Goal: Task Accomplishment & Management: Use online tool/utility

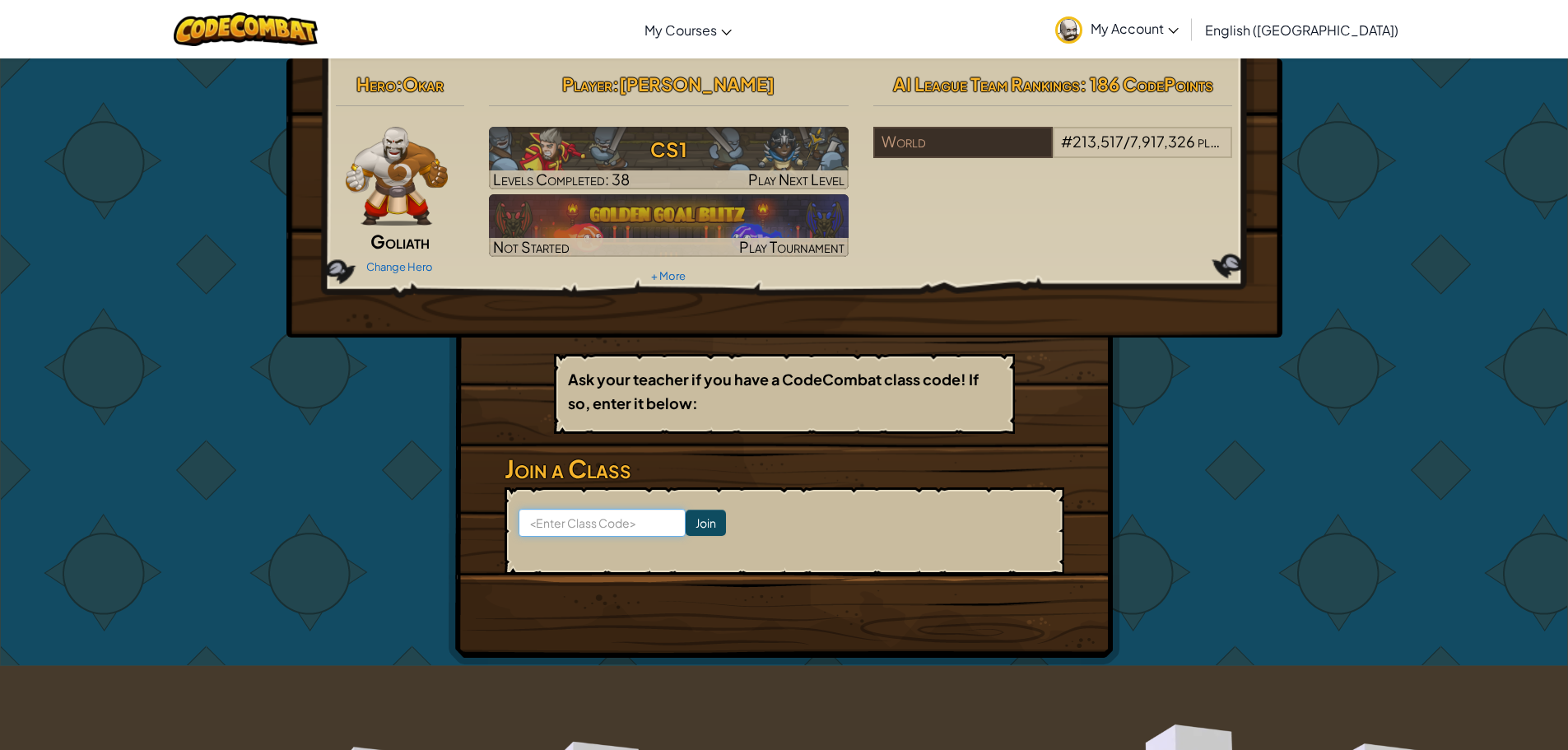
click at [579, 517] on input at bounding box center [602, 523] width 167 height 28
paste input "PaintSinkDark"
type input "PaintSinkDark"
click at [685, 516] on input "Join" at bounding box center [705, 523] width 40 height 27
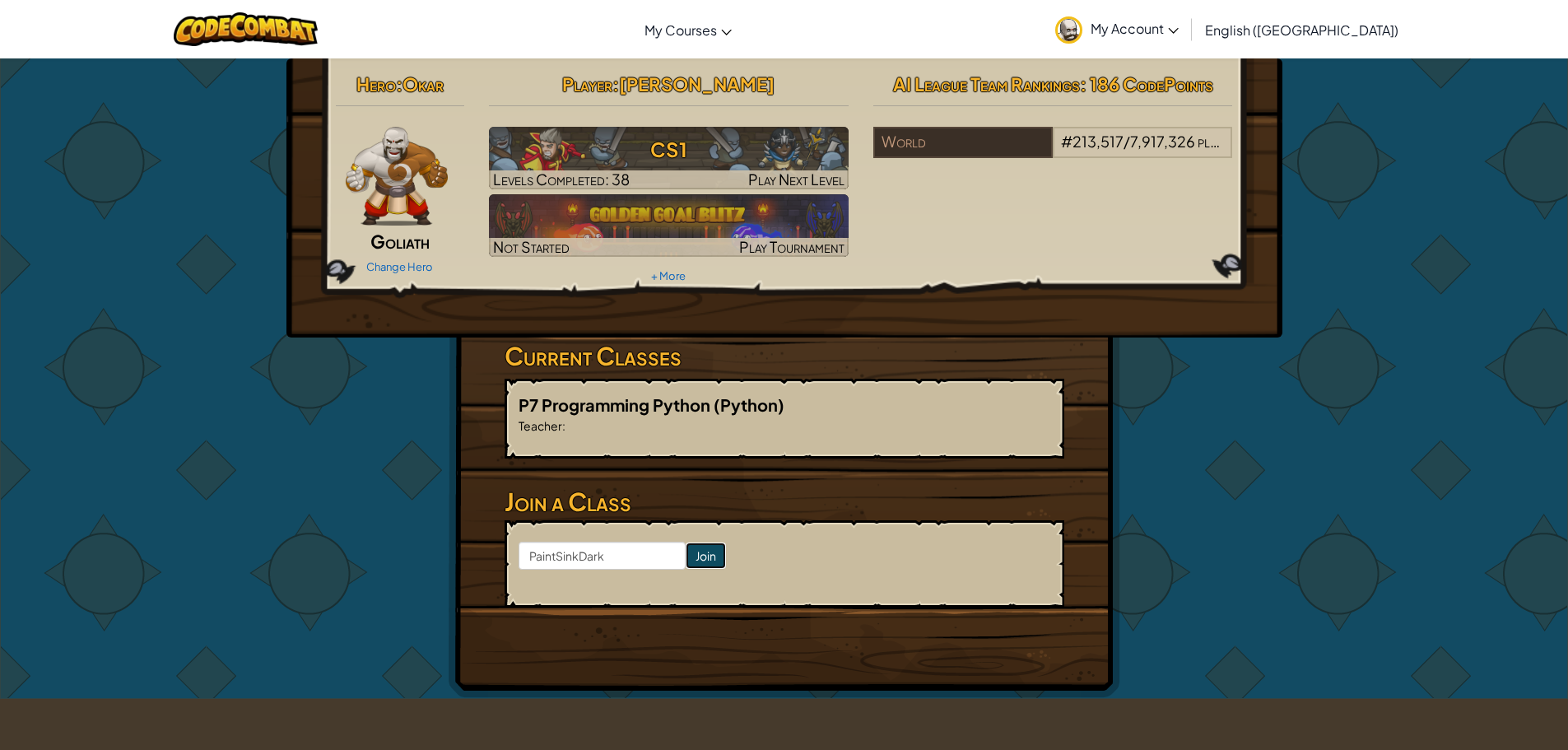
click at [685, 545] on input "Join" at bounding box center [705, 555] width 40 height 27
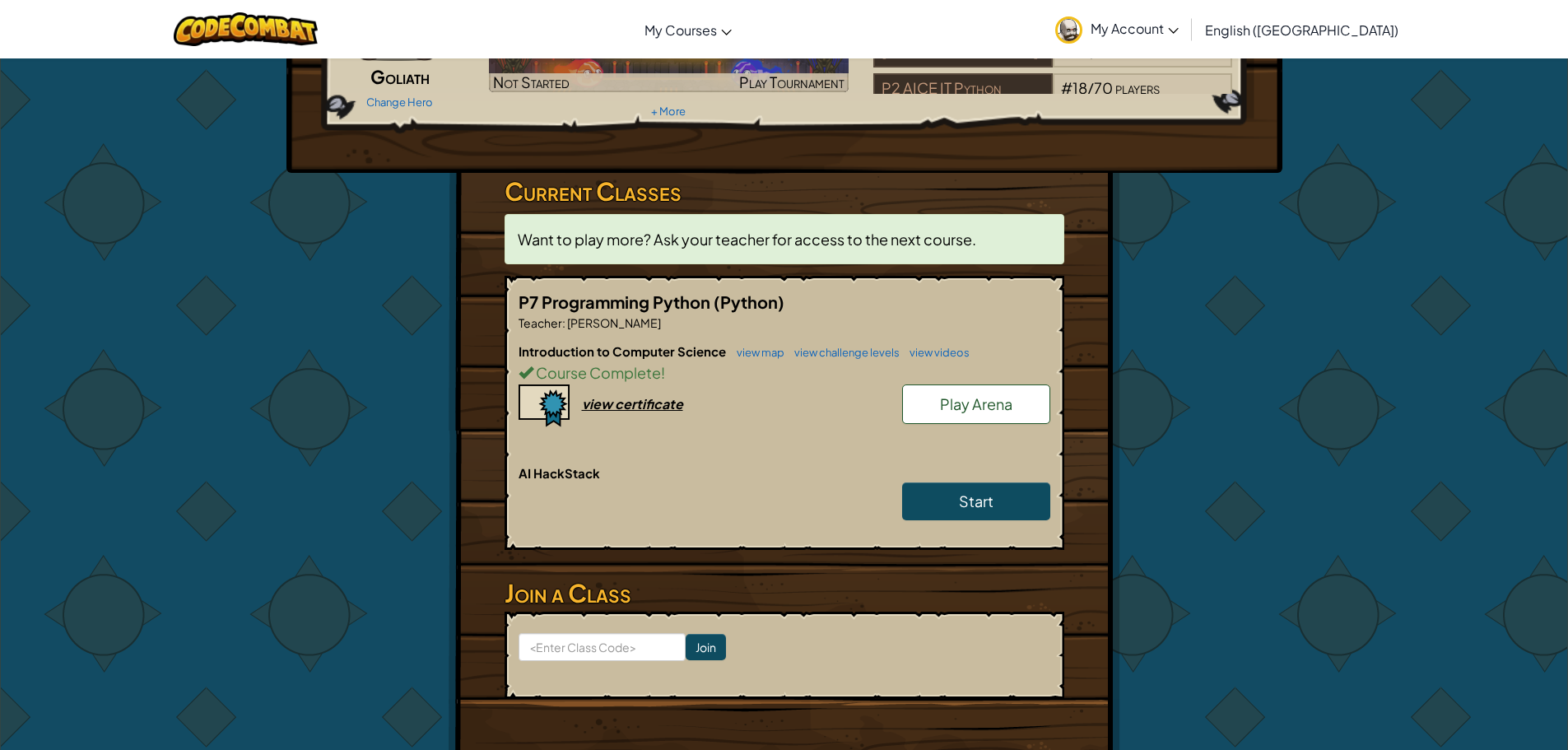
scroll to position [247, 0]
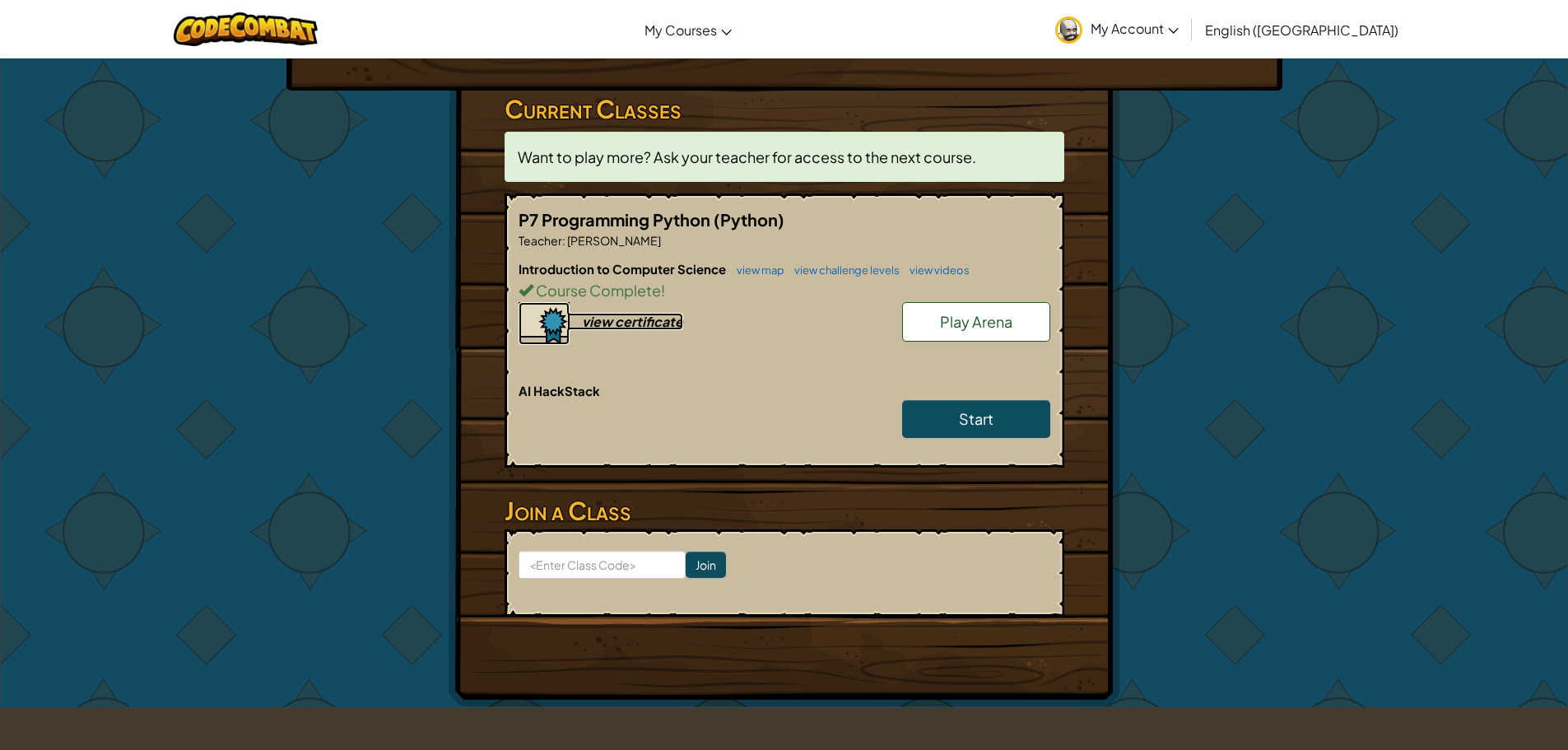
click at [598, 317] on div "view certificate" at bounding box center [633, 321] width 101 height 17
click at [730, 276] on link "view map" at bounding box center [756, 270] width 56 height 13
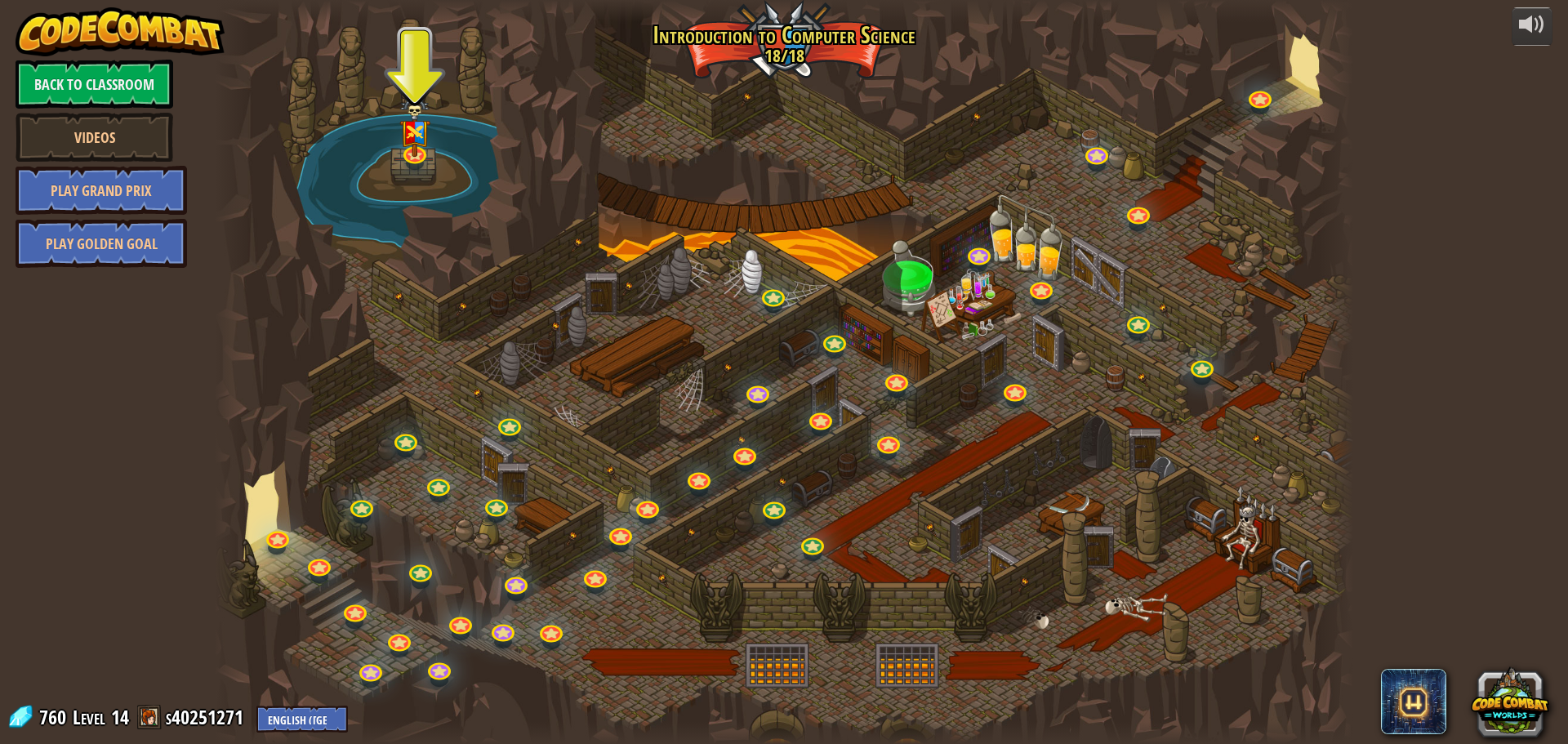
drag, startPoint x: 580, startPoint y: 138, endPoint x: 580, endPoint y: 182, distance: 44.0
click at [580, 182] on div at bounding box center [784, 372] width 1139 height 744
click at [83, 90] on link "Back to Classroom" at bounding box center [94, 83] width 158 height 49
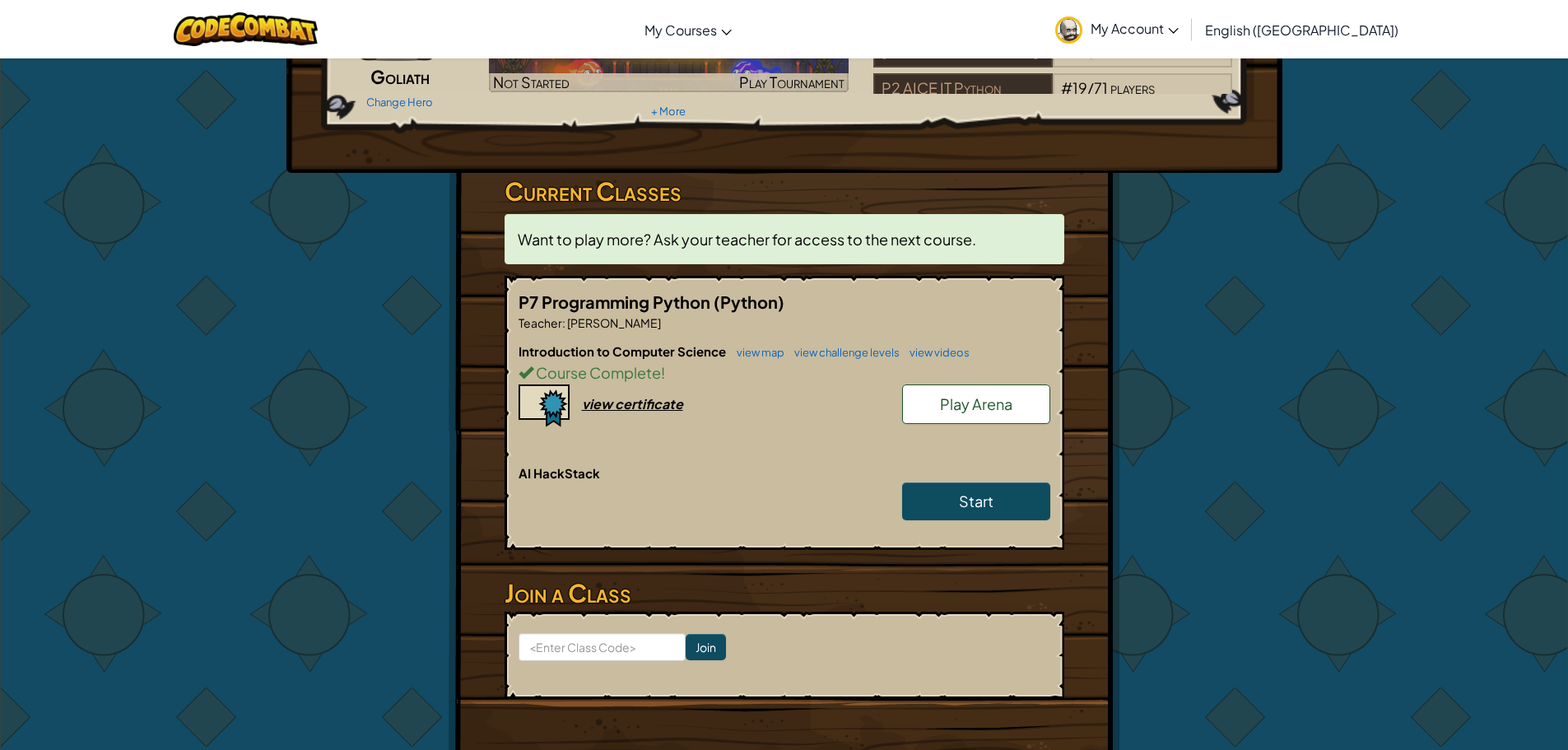
scroll to position [247, 0]
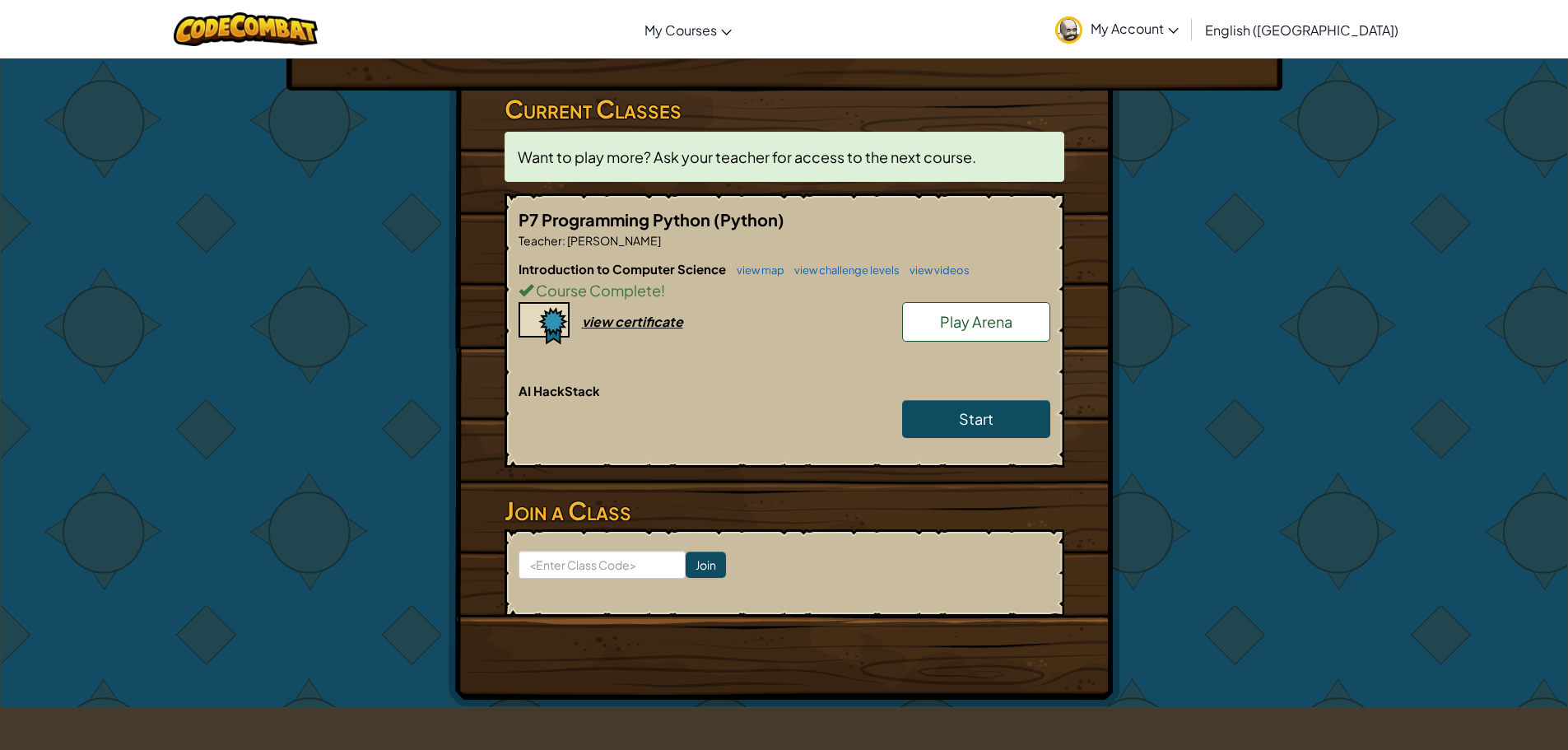
click at [735, 222] on span "(Python)" at bounding box center [749, 219] width 71 height 21
click at [774, 267] on link "view map" at bounding box center [756, 270] width 56 height 13
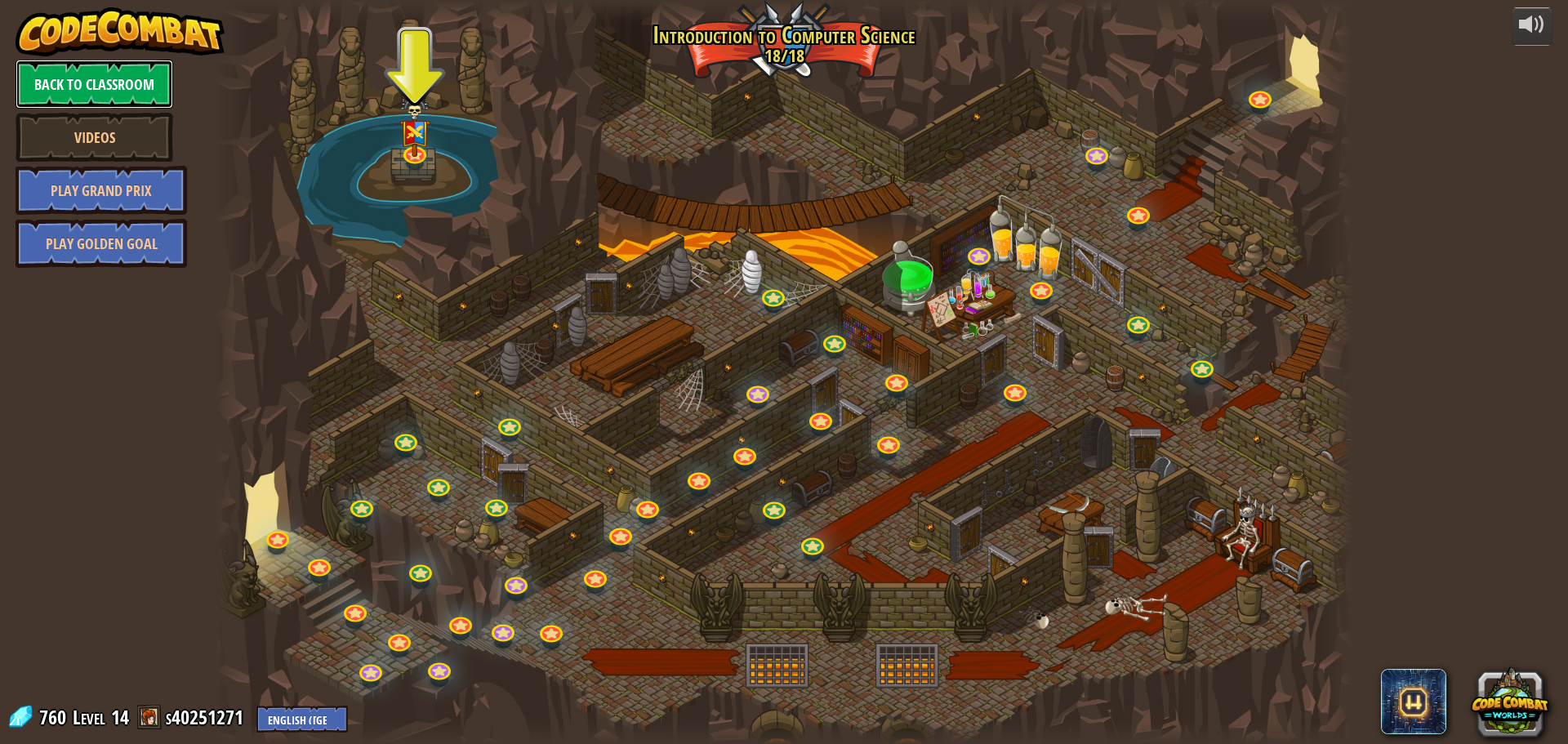
click at [102, 73] on link "Back to Classroom" at bounding box center [94, 83] width 158 height 49
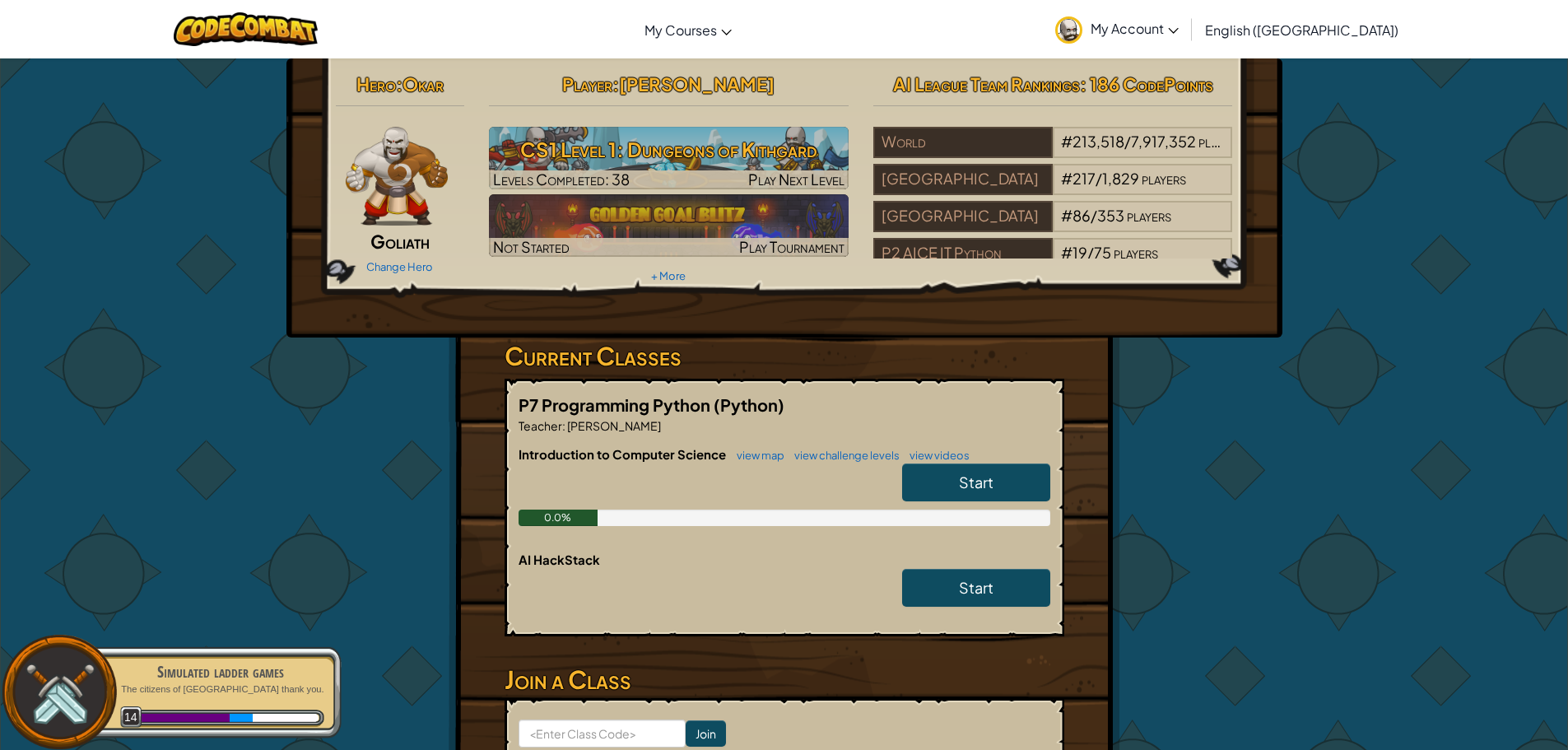
click at [921, 491] on link "Start" at bounding box center [977, 482] width 148 height 38
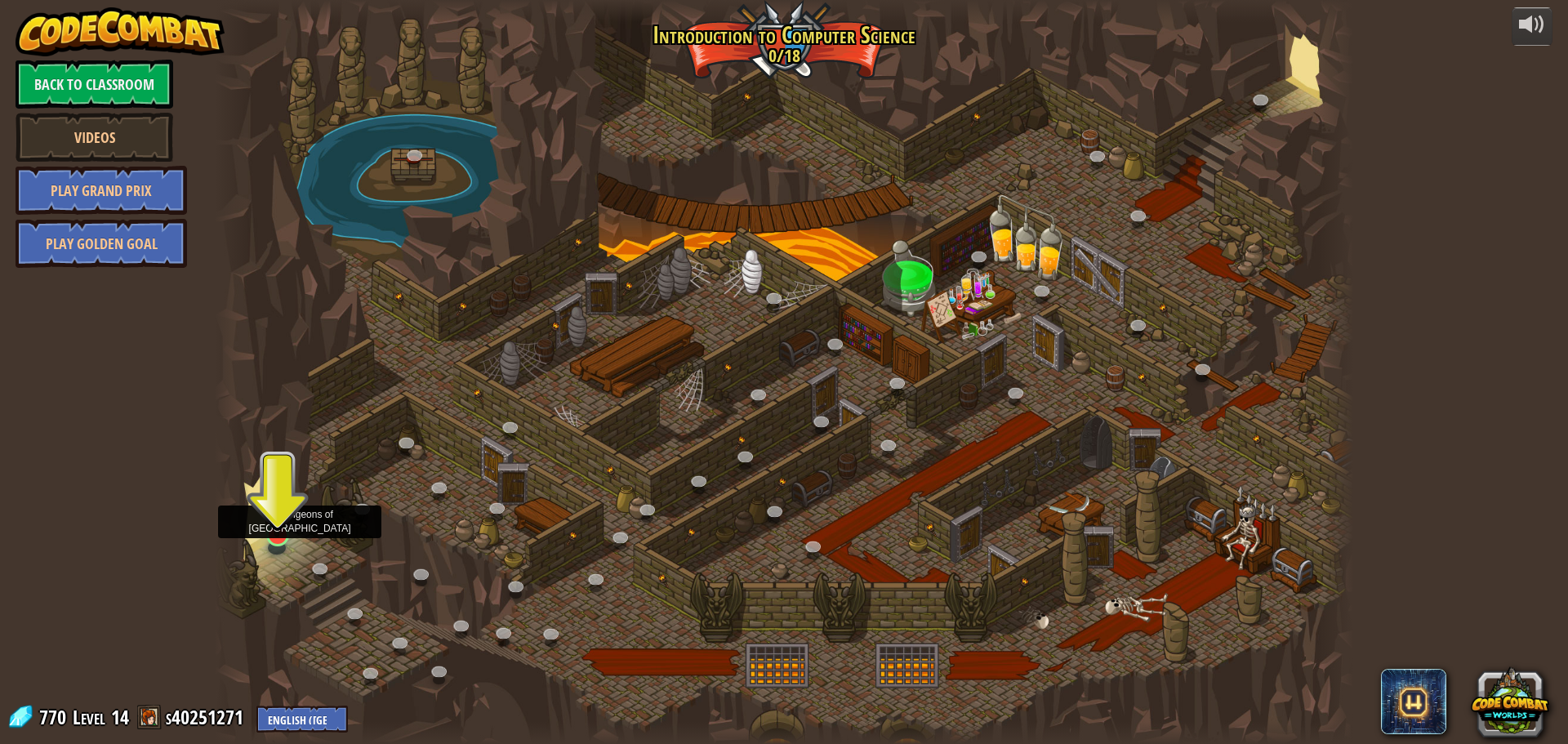
click at [271, 532] on img at bounding box center [277, 501] width 31 height 69
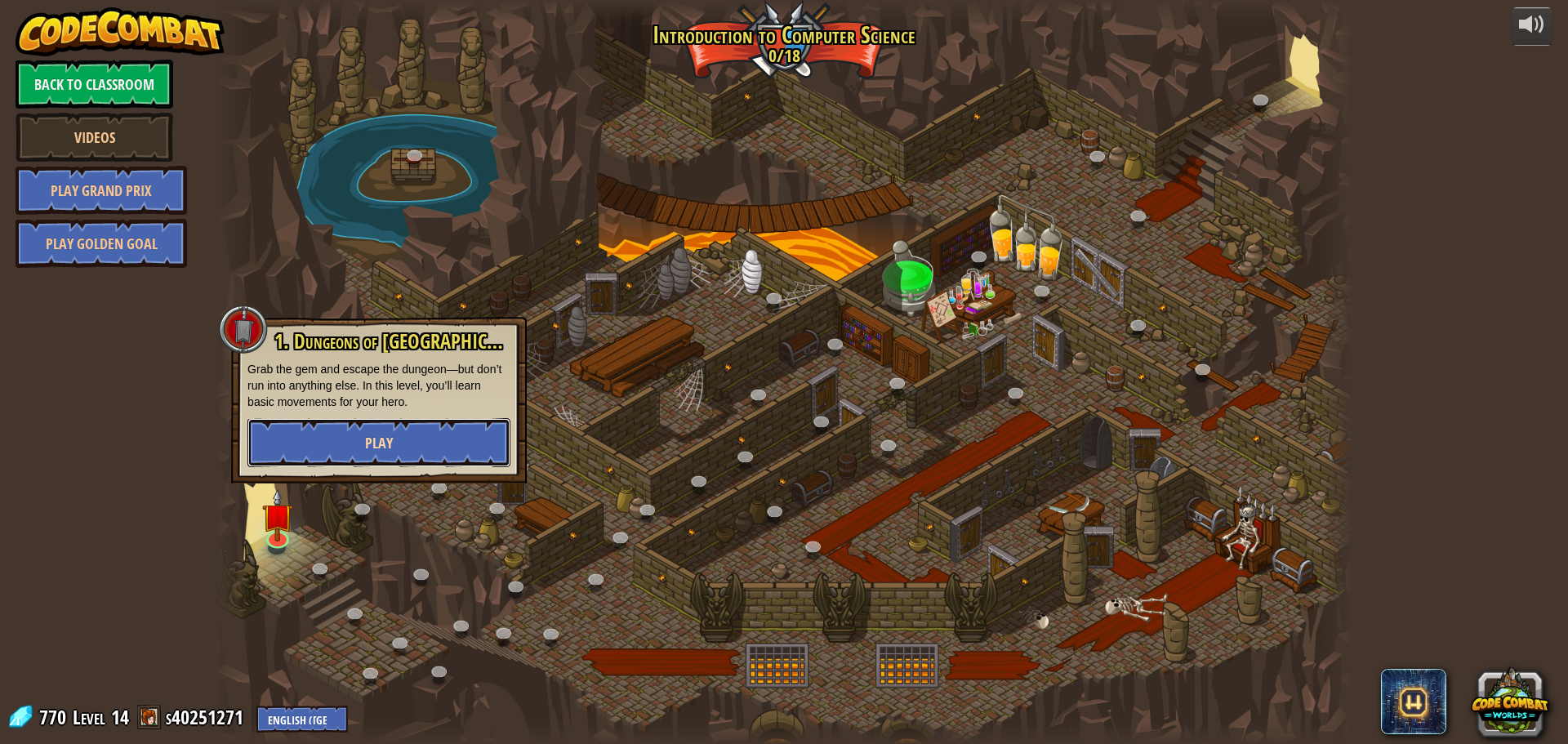
click at [439, 440] on button "Play" at bounding box center [379, 442] width 263 height 49
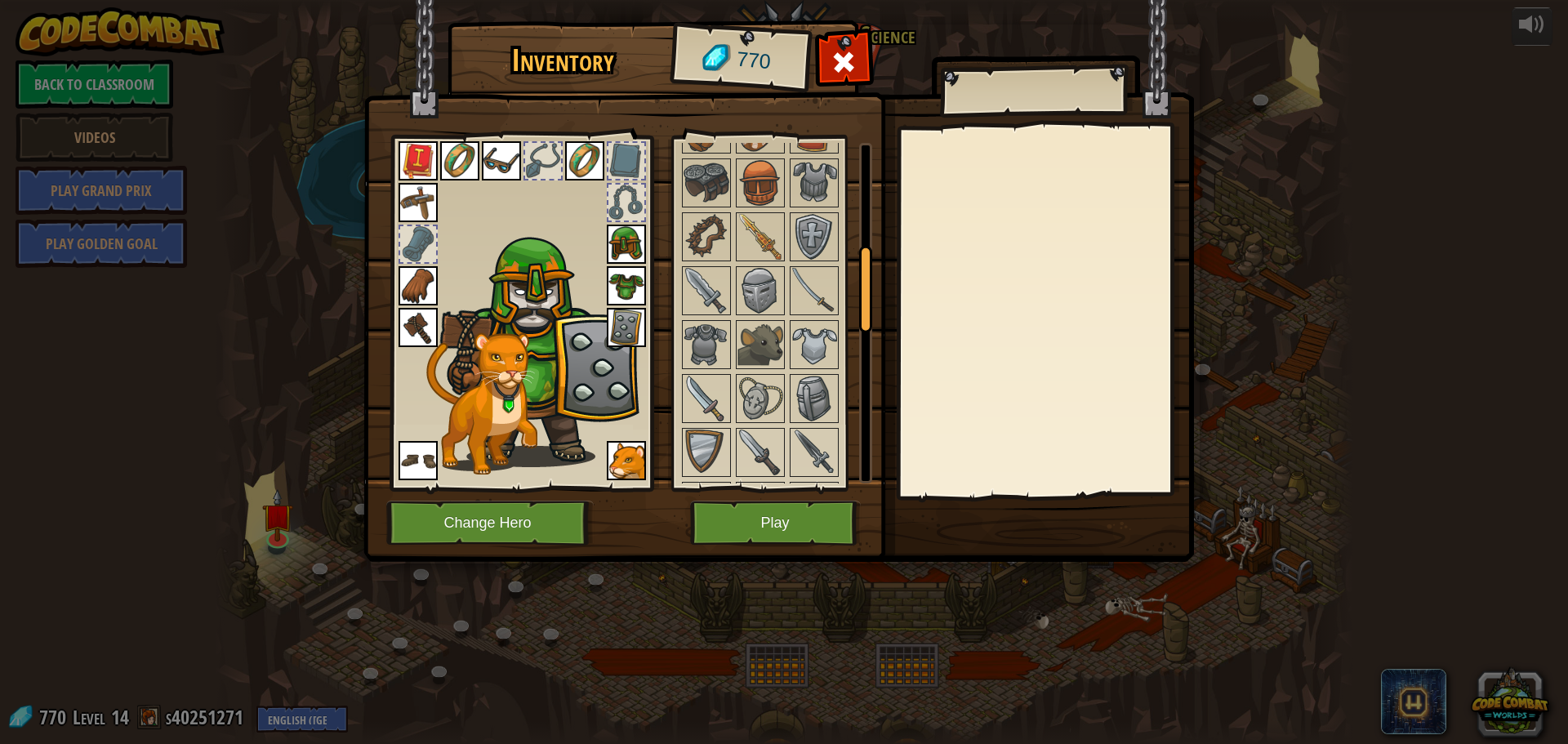
scroll to position [163, 0]
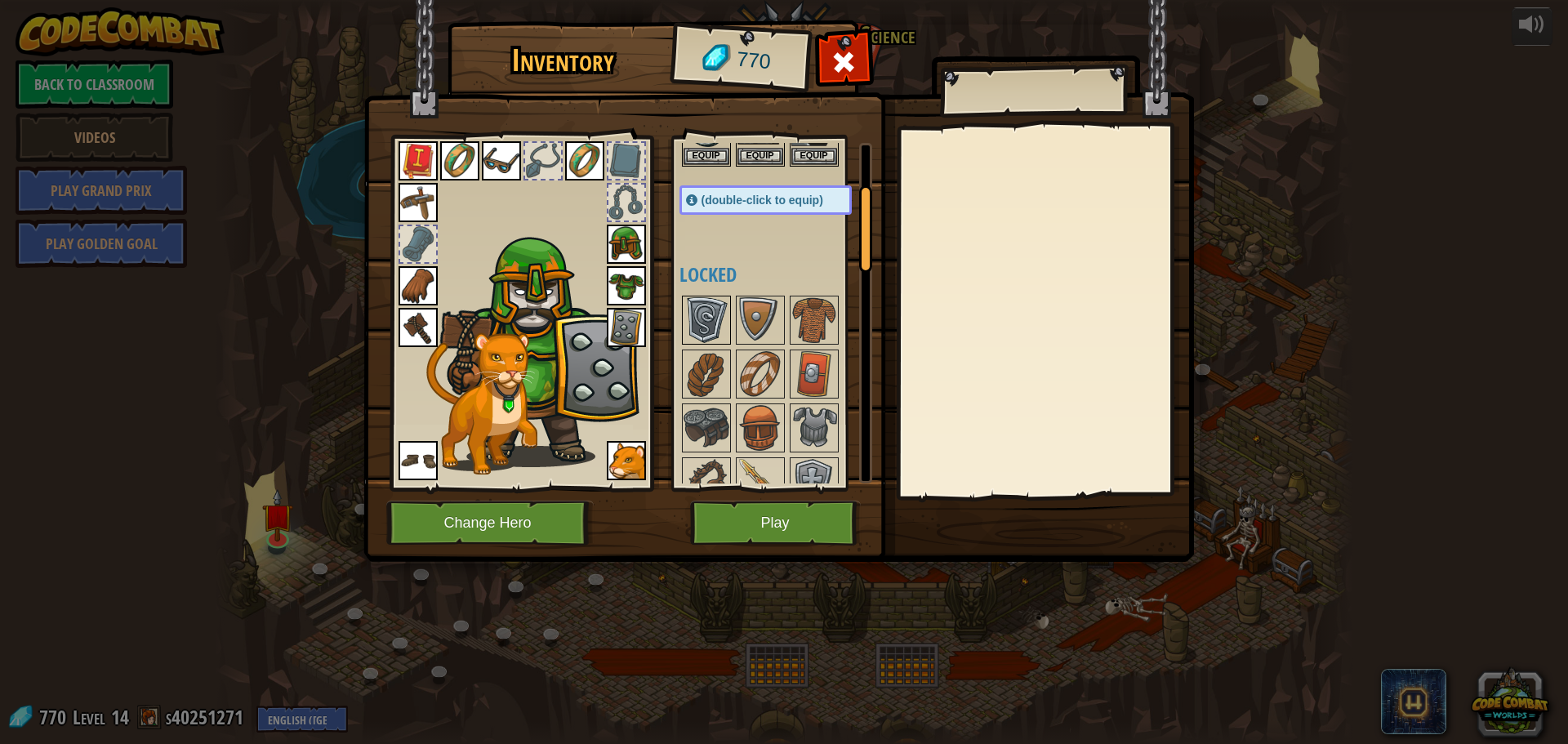
click at [708, 328] on img at bounding box center [706, 319] width 45 height 45
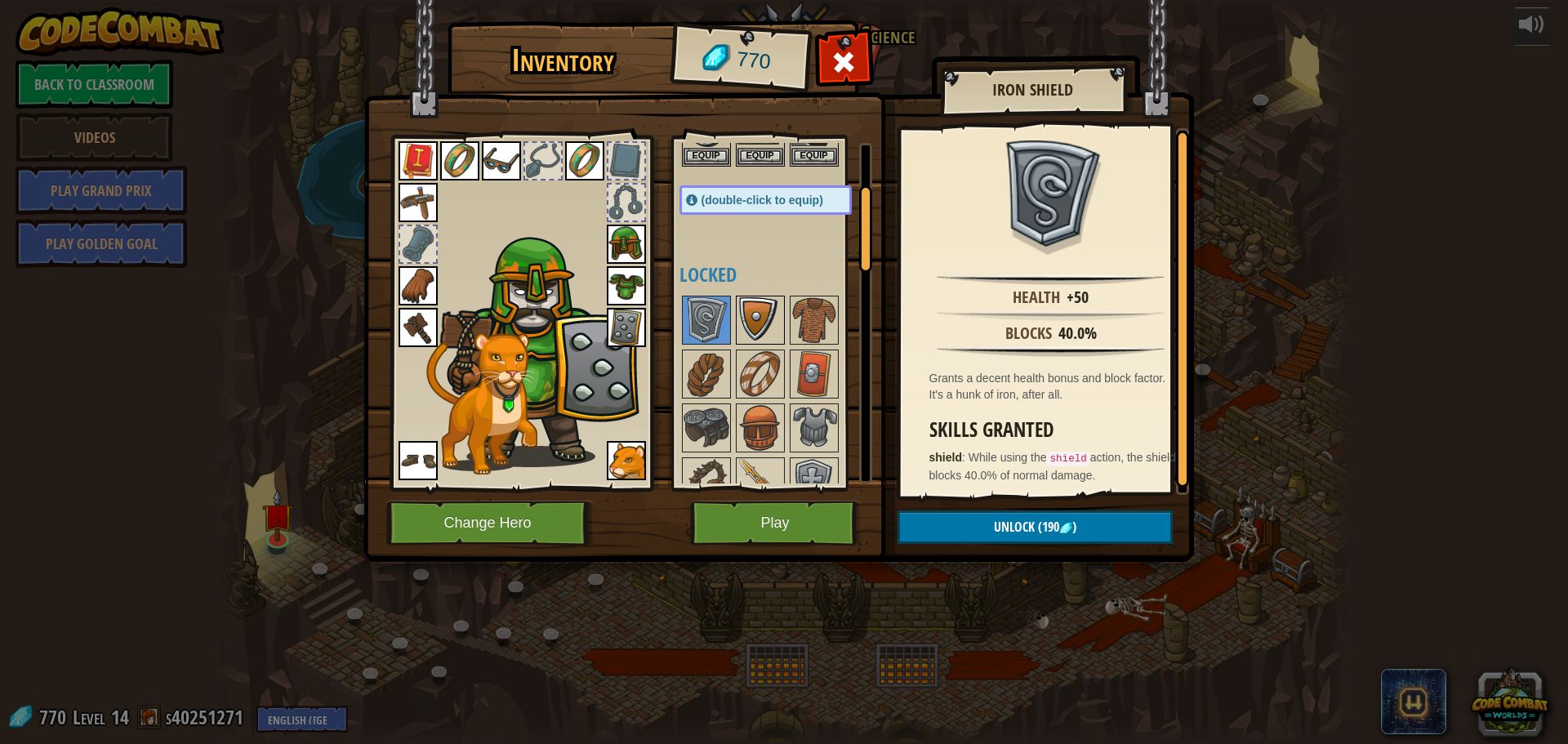
click at [750, 305] on img at bounding box center [760, 319] width 45 height 45
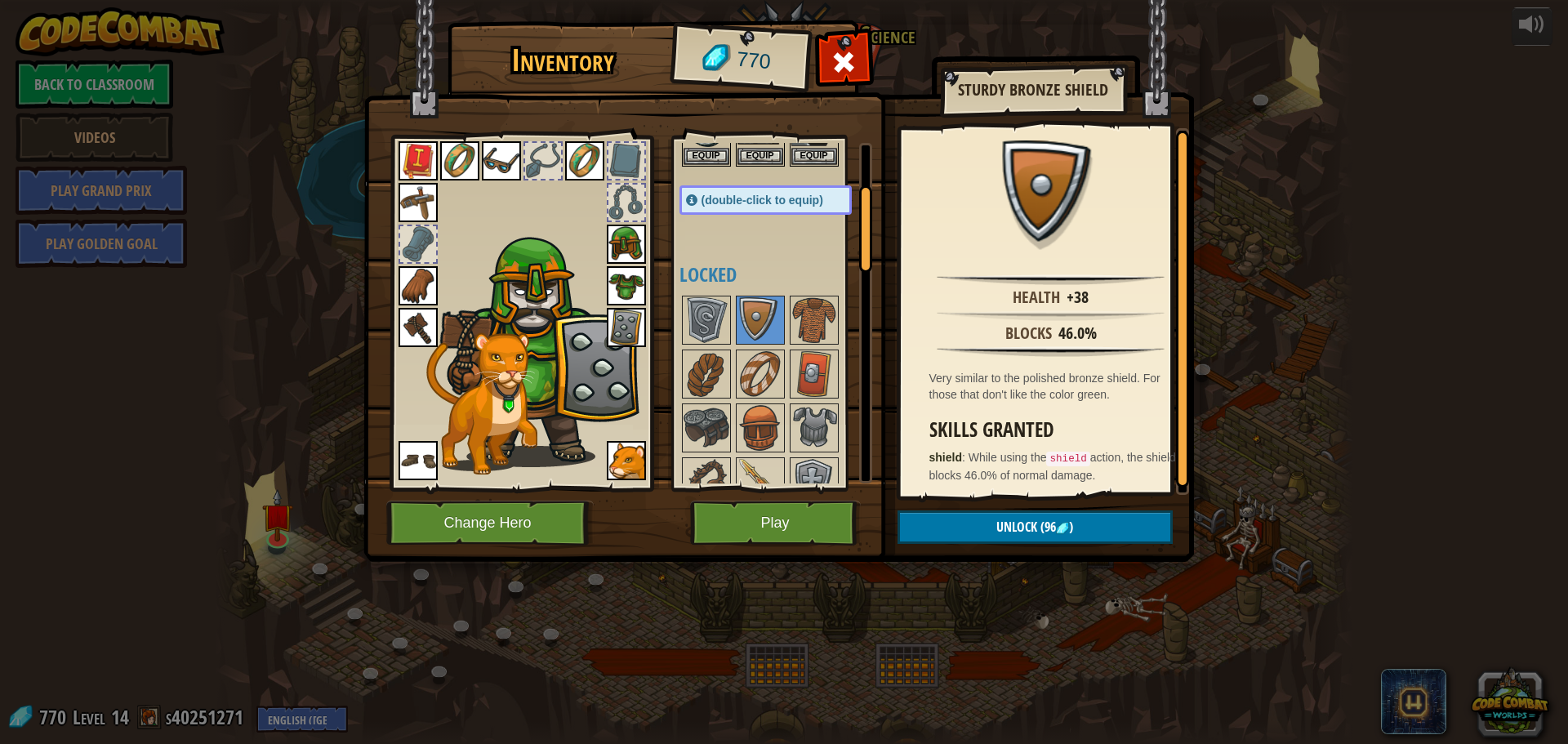
click at [609, 331] on img at bounding box center [626, 327] width 40 height 40
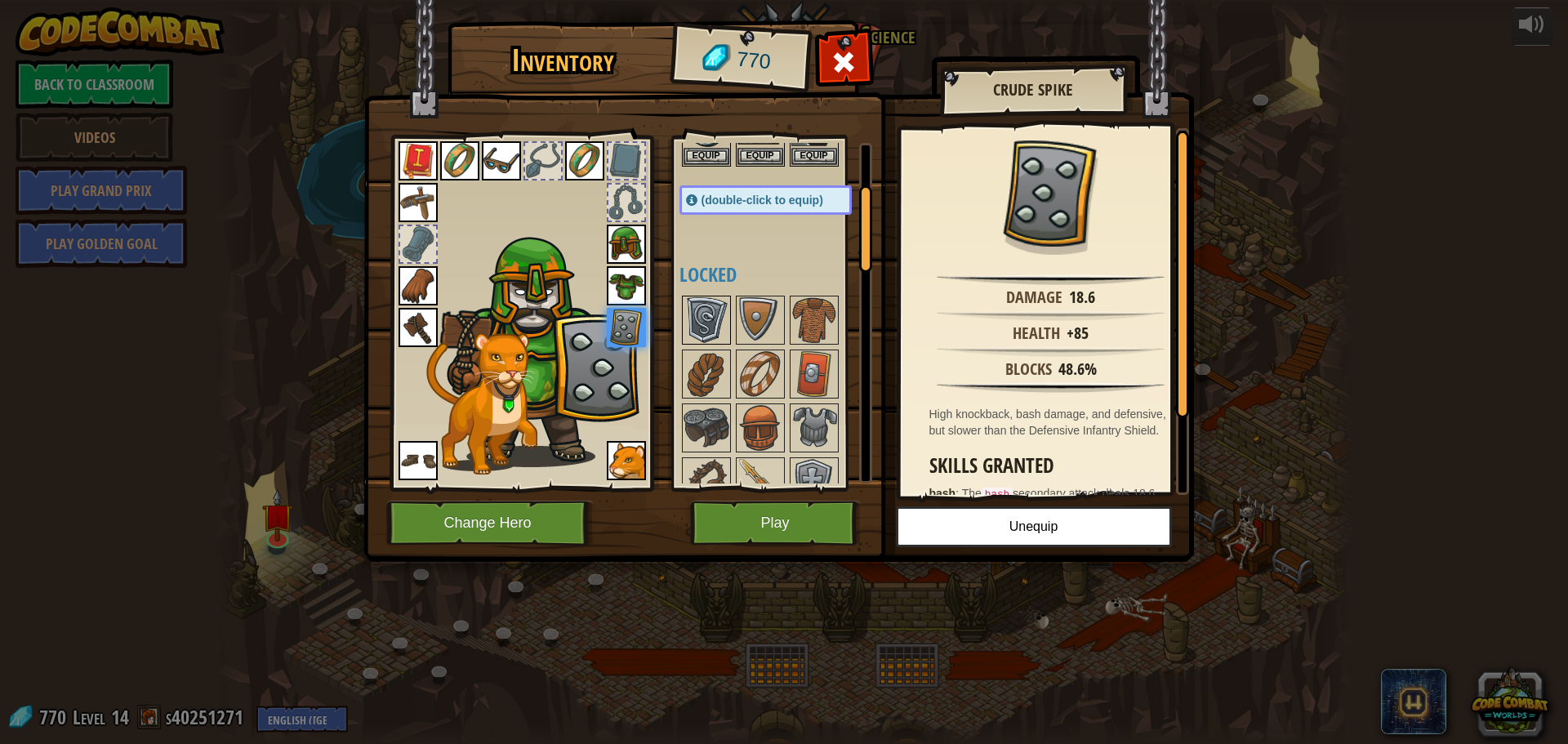
click at [717, 314] on img at bounding box center [706, 319] width 45 height 45
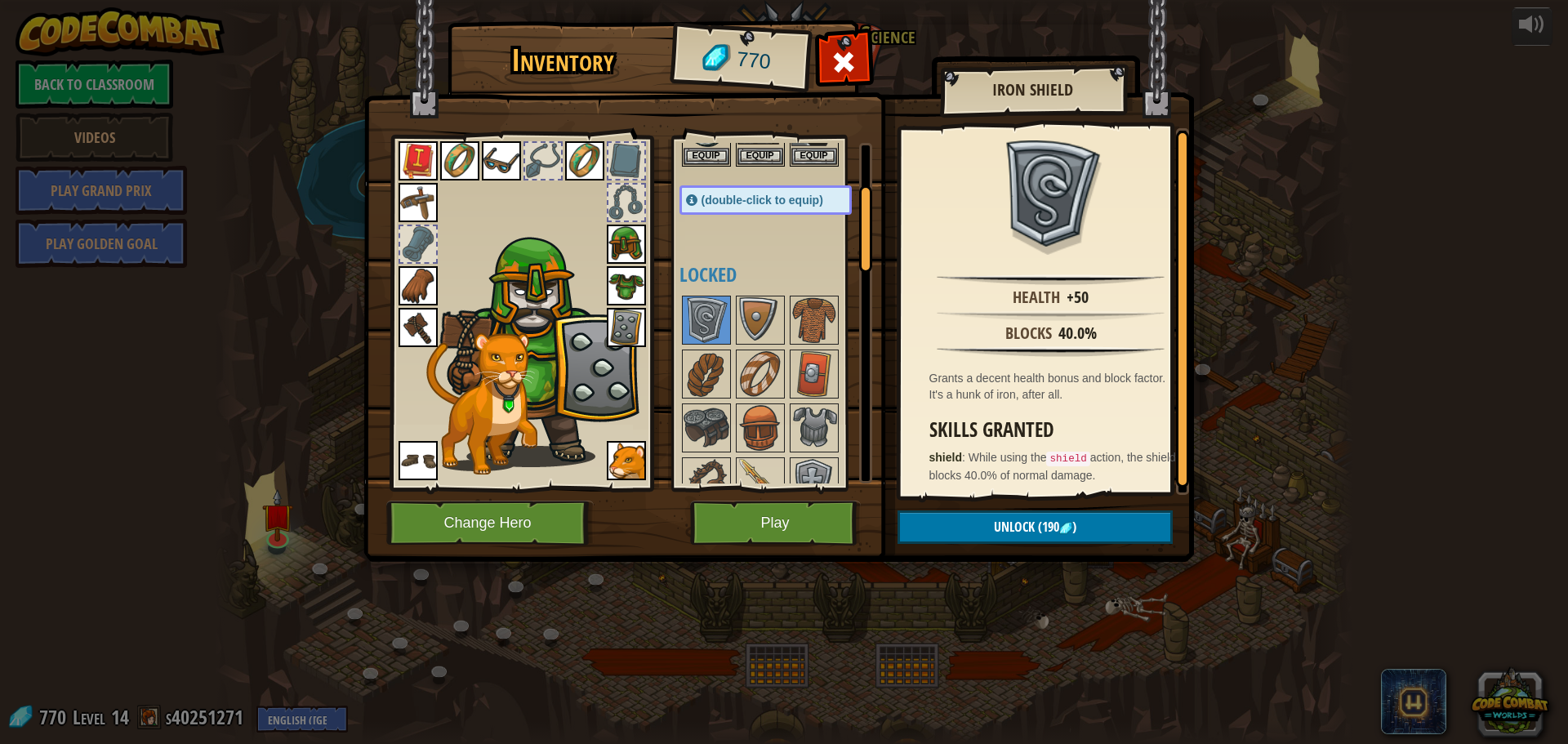
click at [628, 329] on img at bounding box center [626, 327] width 40 height 40
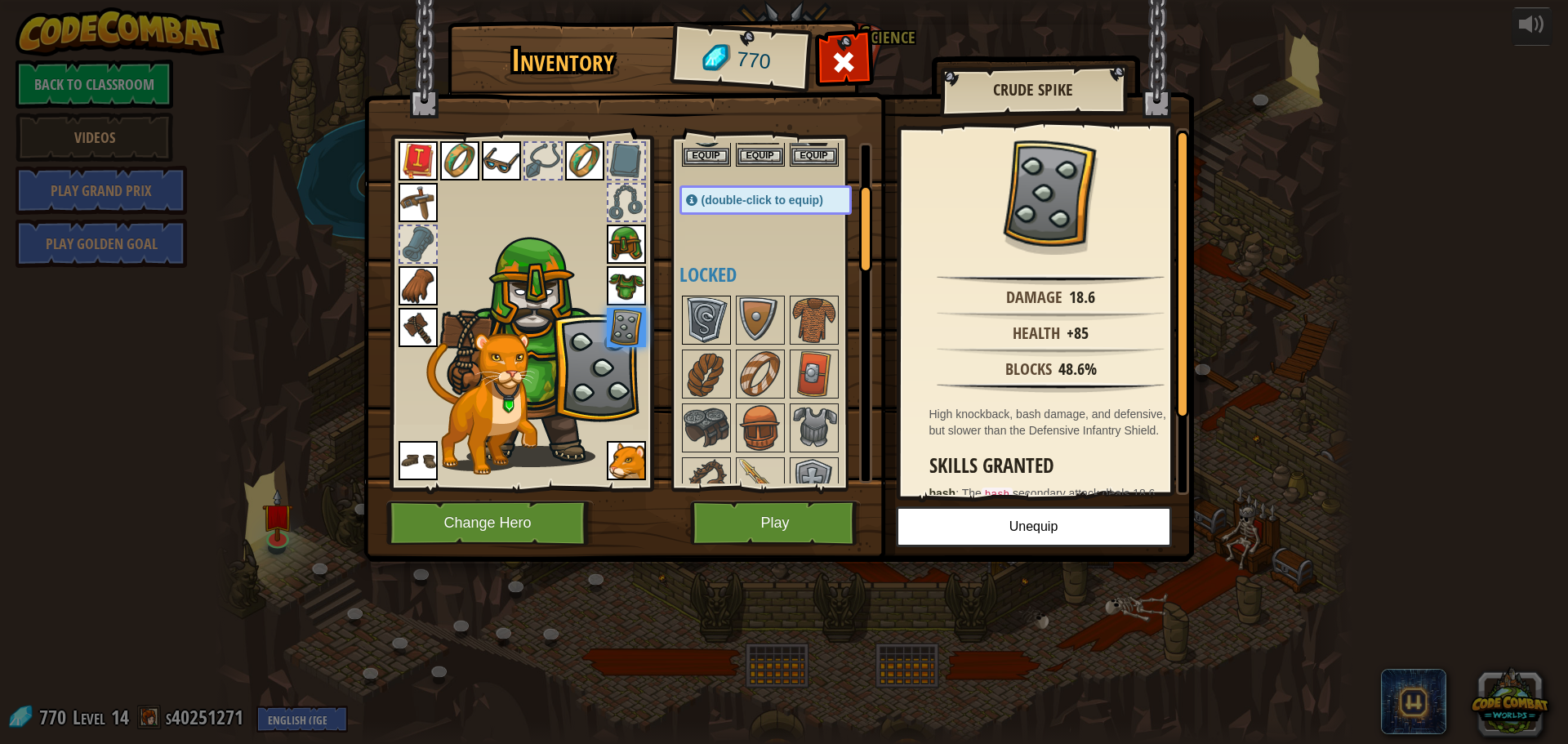
click at [711, 320] on img at bounding box center [706, 319] width 45 height 45
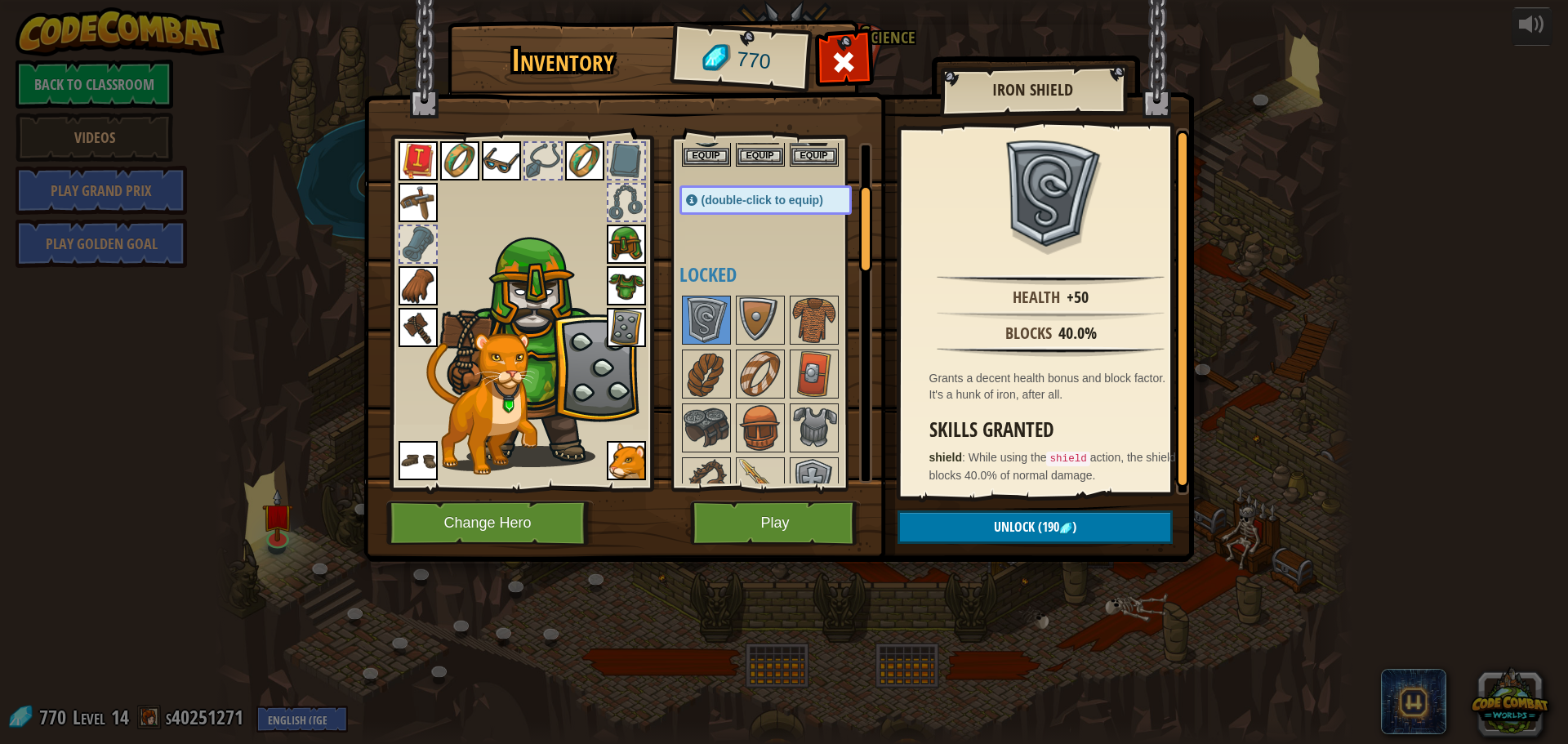
click at [620, 313] on img at bounding box center [626, 327] width 40 height 40
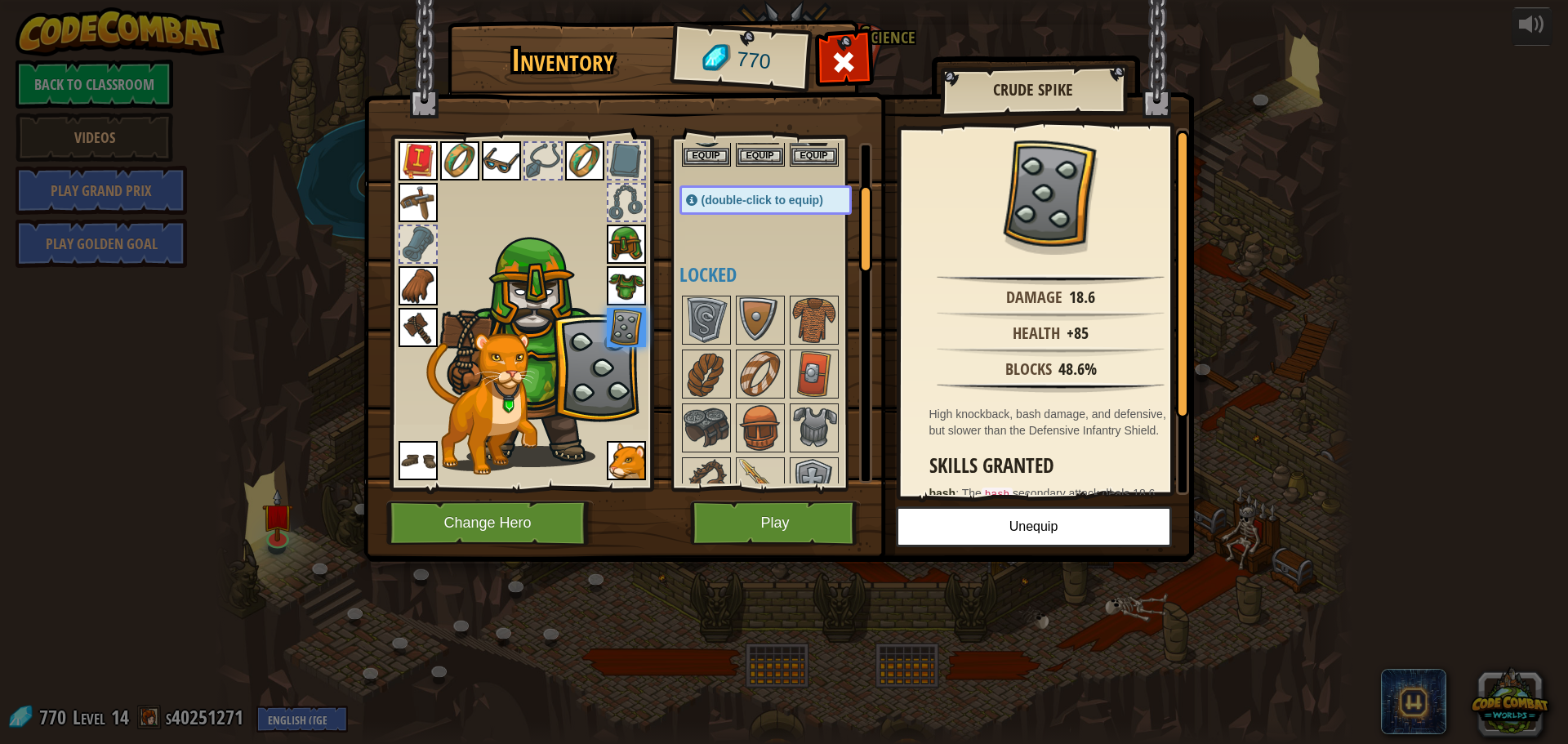
click at [678, 312] on div "Available Equip Equip Equip Equip Equip Equip Equip Equip Equip Equip Equip Equ…" at bounding box center [772, 313] width 200 height 356
click at [692, 316] on img at bounding box center [706, 319] width 45 height 45
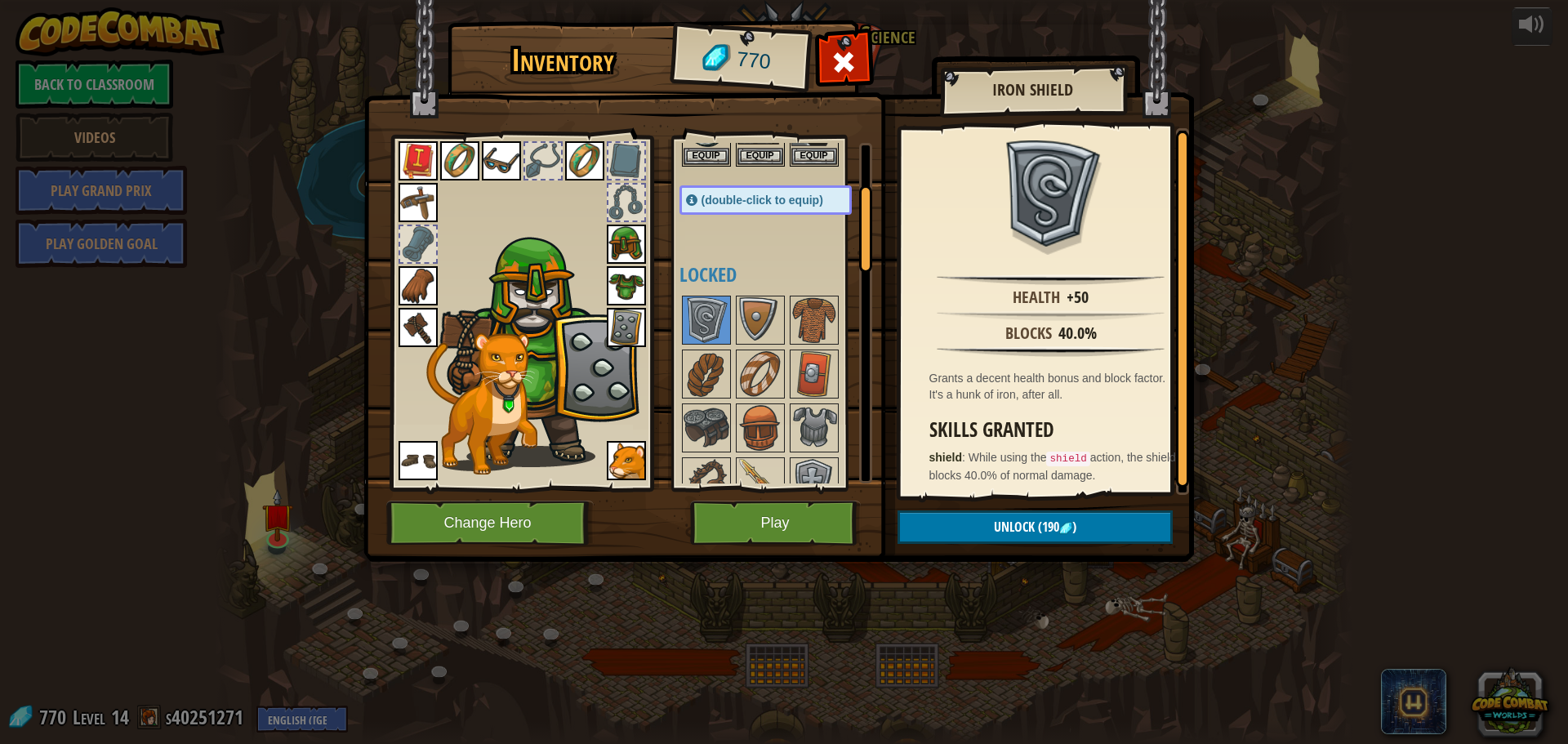
scroll to position [3, 0]
click at [622, 331] on img at bounding box center [626, 327] width 40 height 40
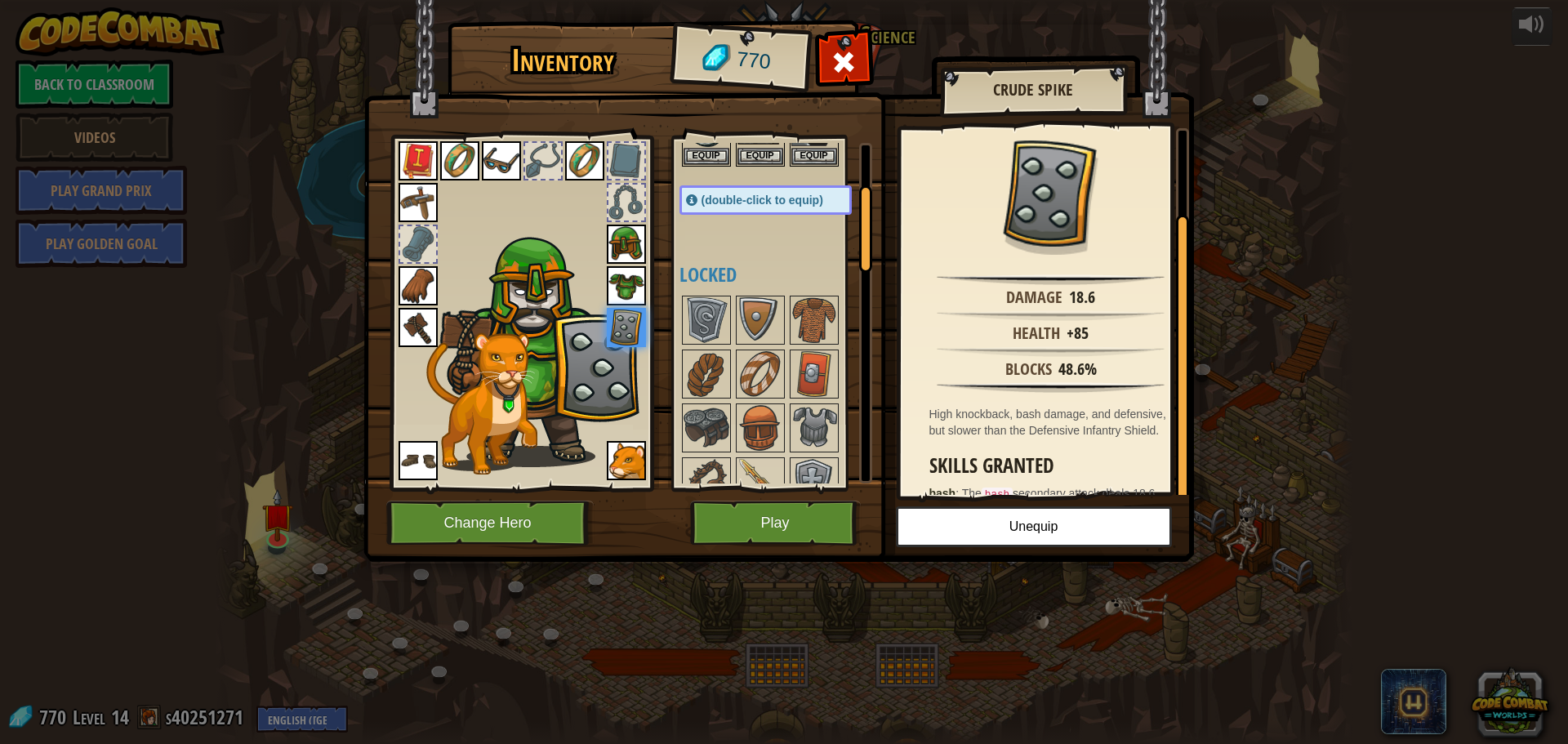
scroll to position [97, 0]
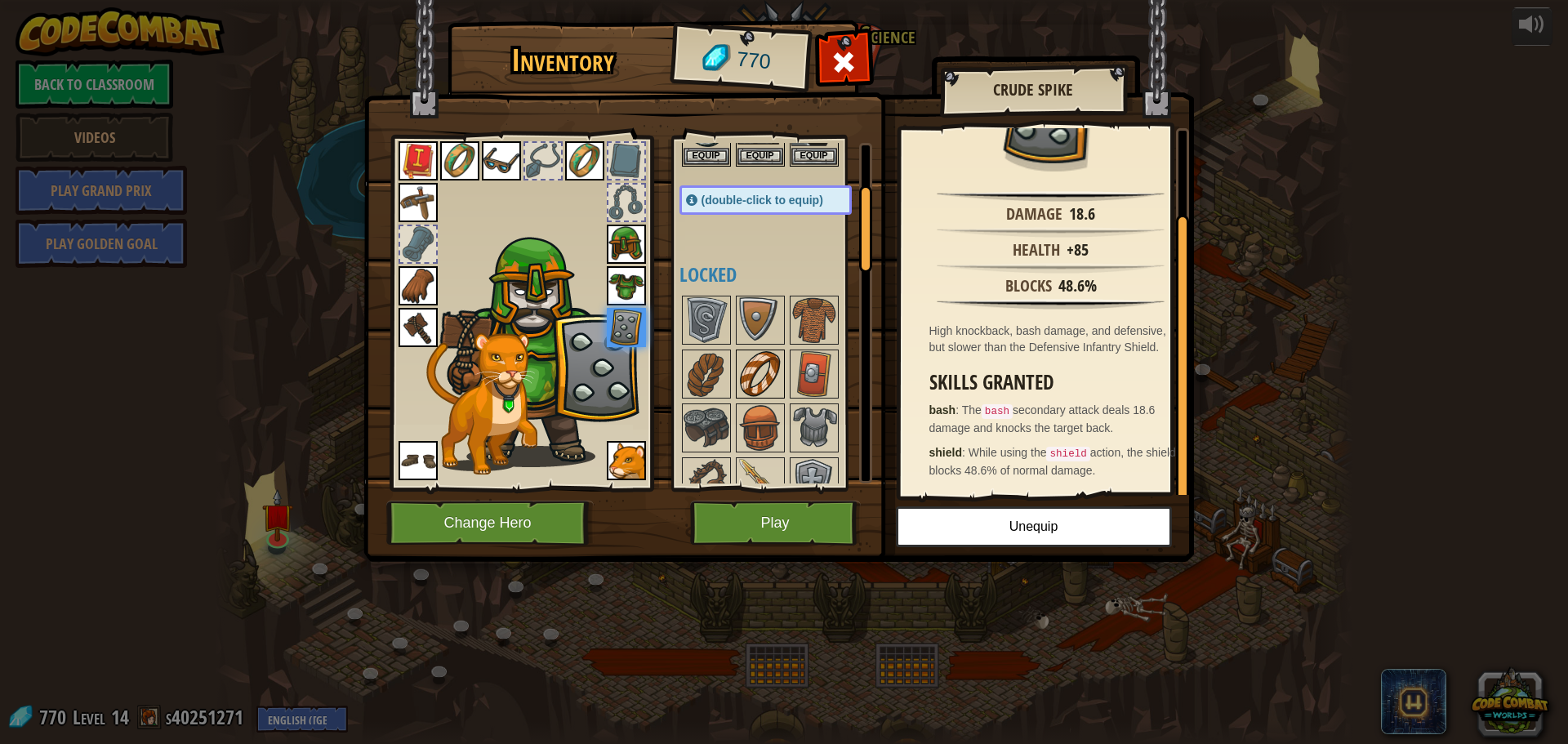
click at [774, 370] on img at bounding box center [760, 374] width 45 height 45
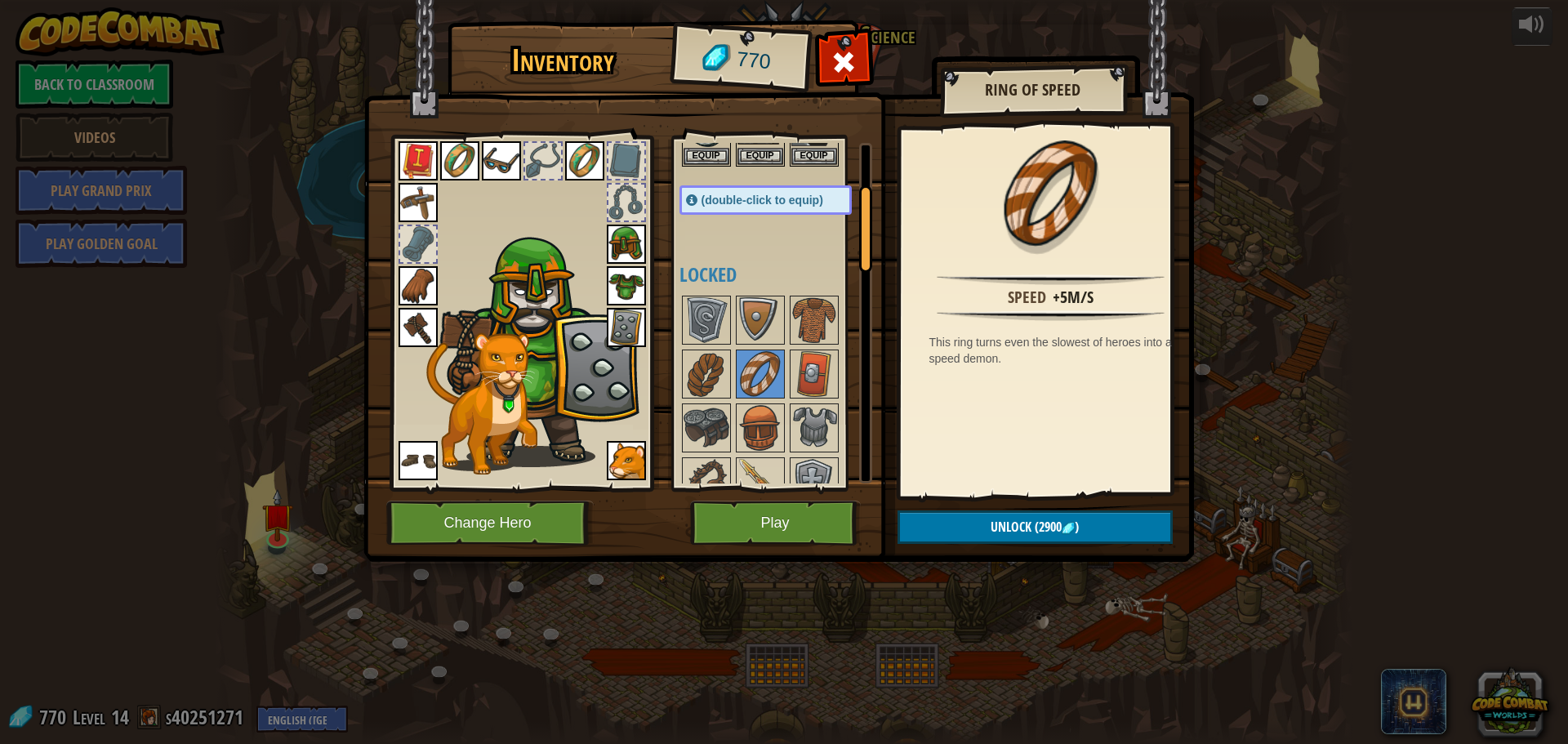
click at [623, 198] on div at bounding box center [626, 203] width 36 height 36
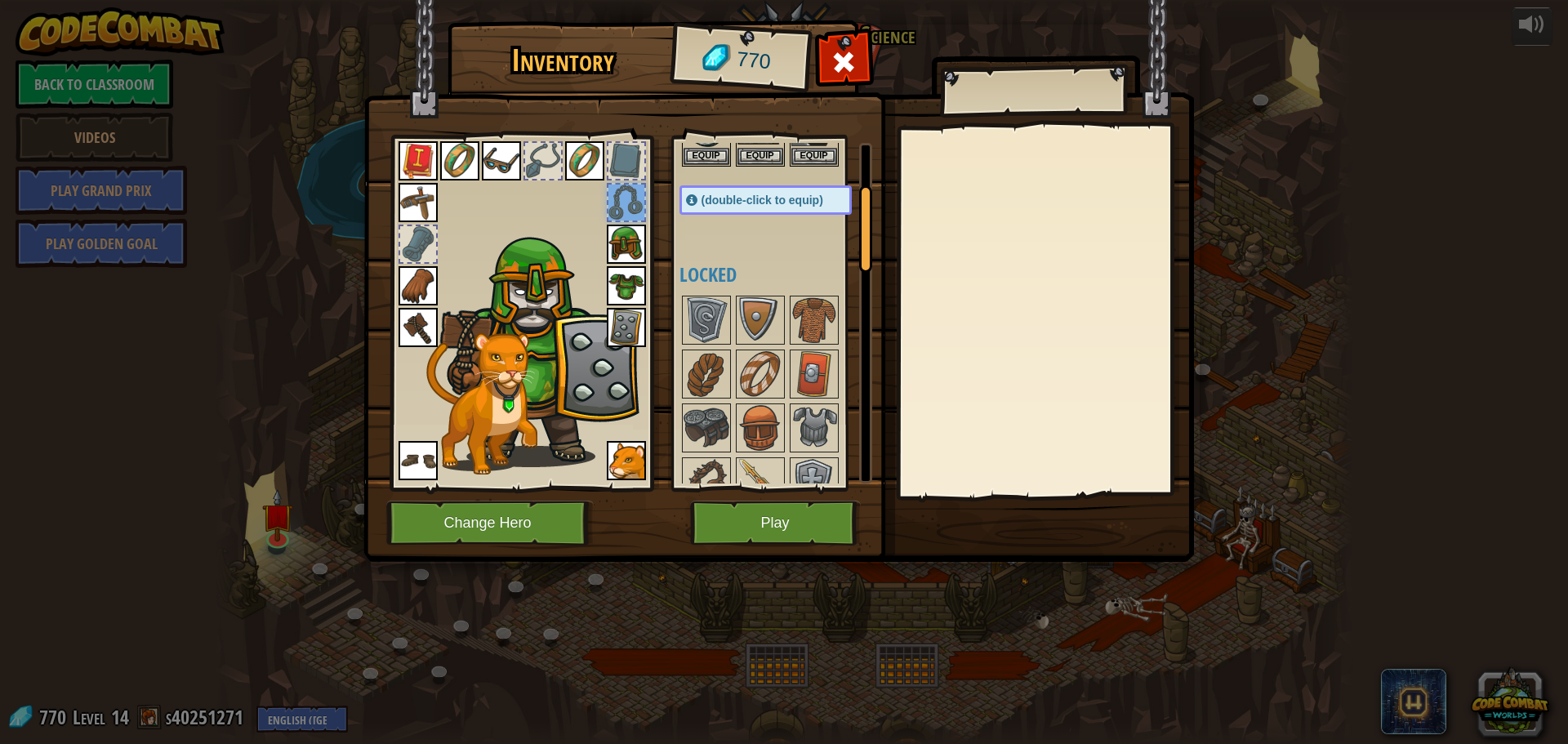
click at [542, 152] on div at bounding box center [543, 161] width 36 height 36
click at [412, 247] on div at bounding box center [418, 244] width 36 height 36
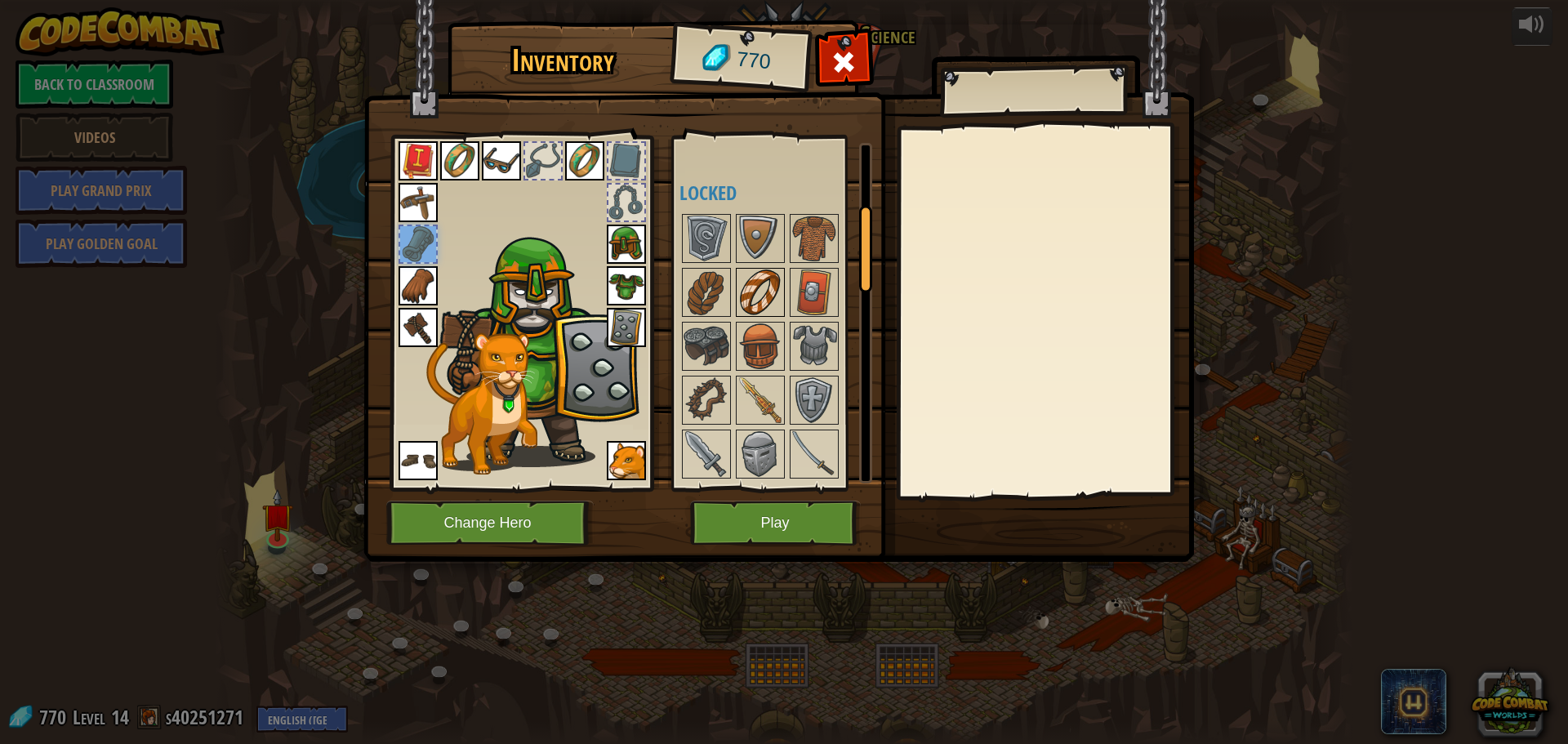
click at [749, 272] on img at bounding box center [760, 292] width 45 height 45
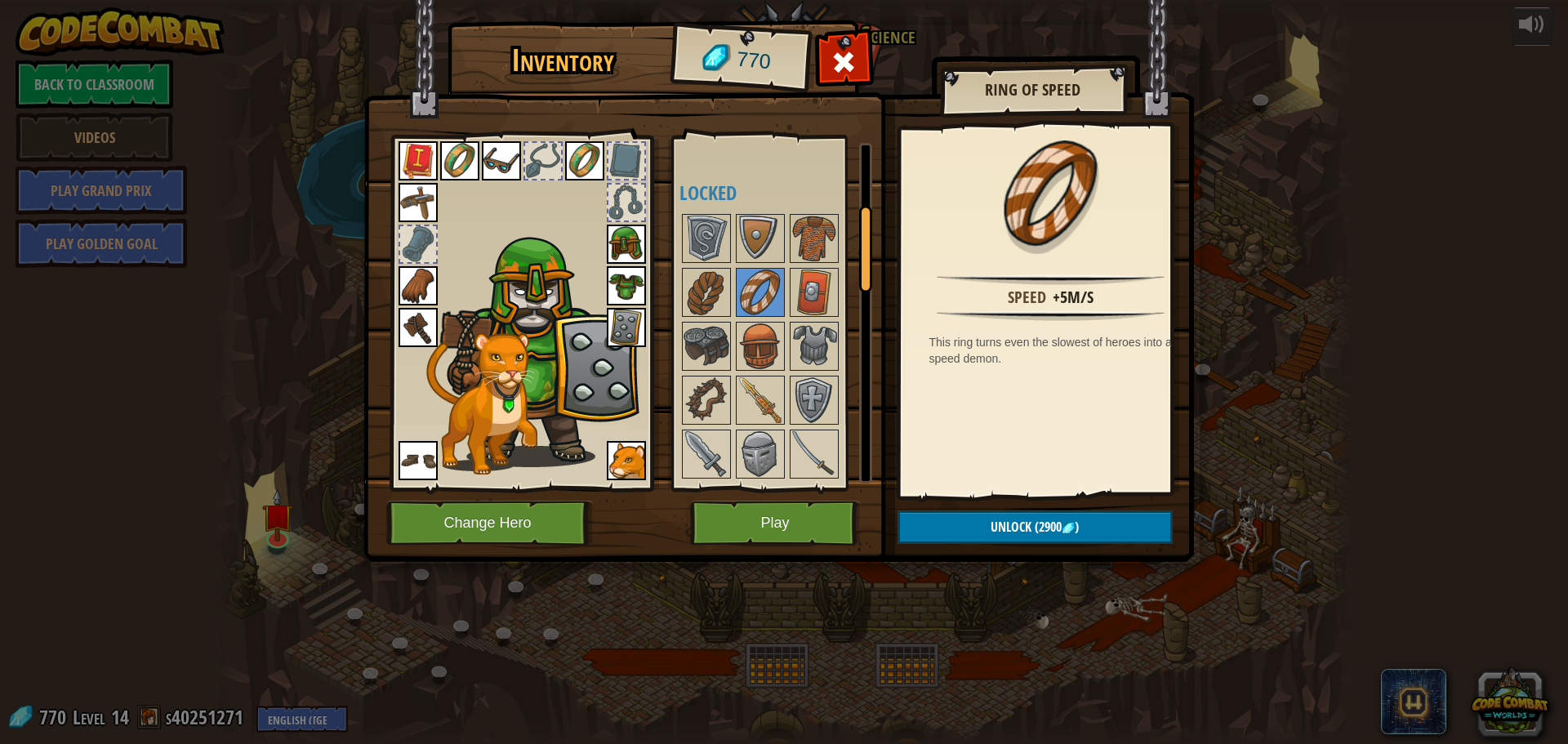
click at [567, 164] on img at bounding box center [585, 161] width 40 height 40
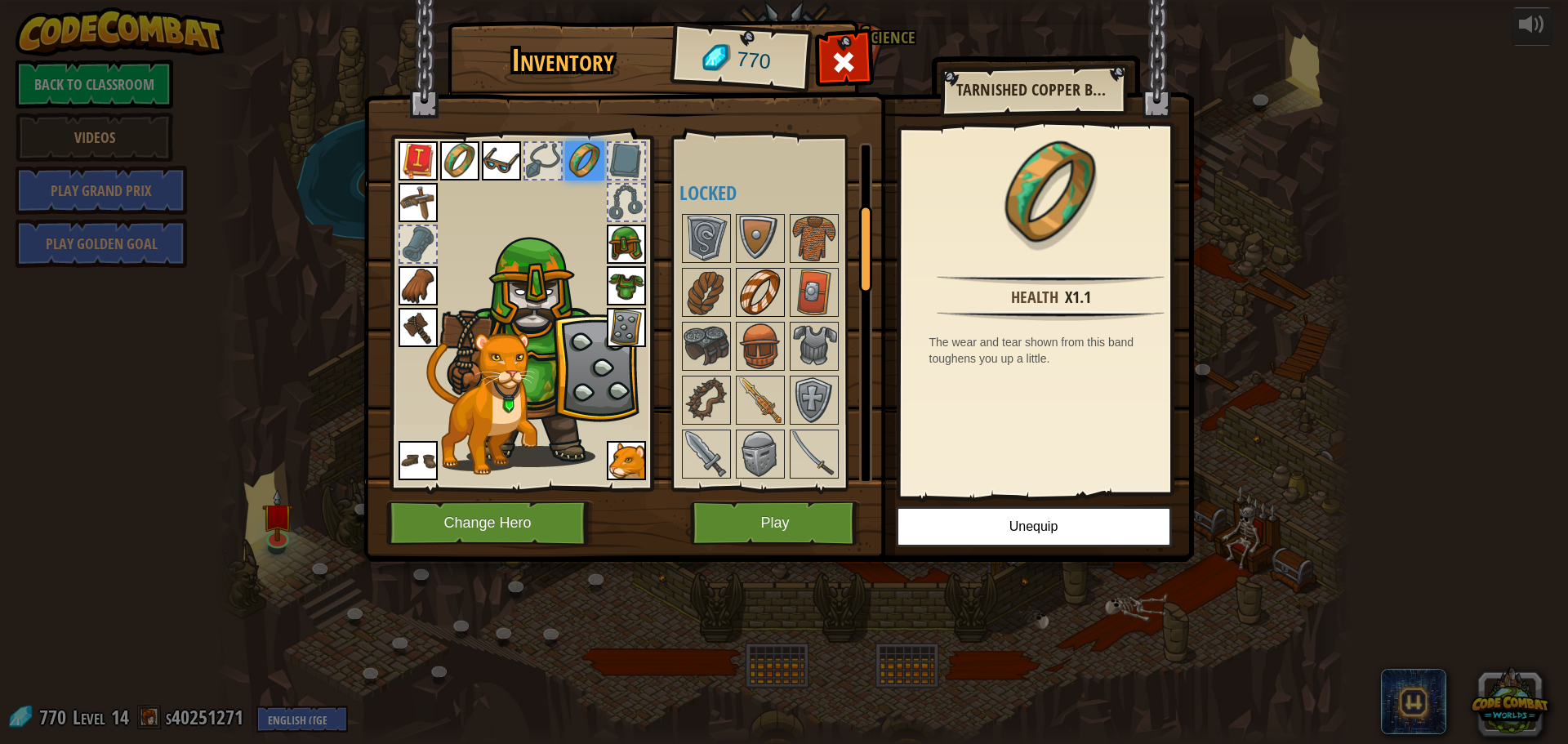
click at [753, 282] on img at bounding box center [760, 292] width 45 height 45
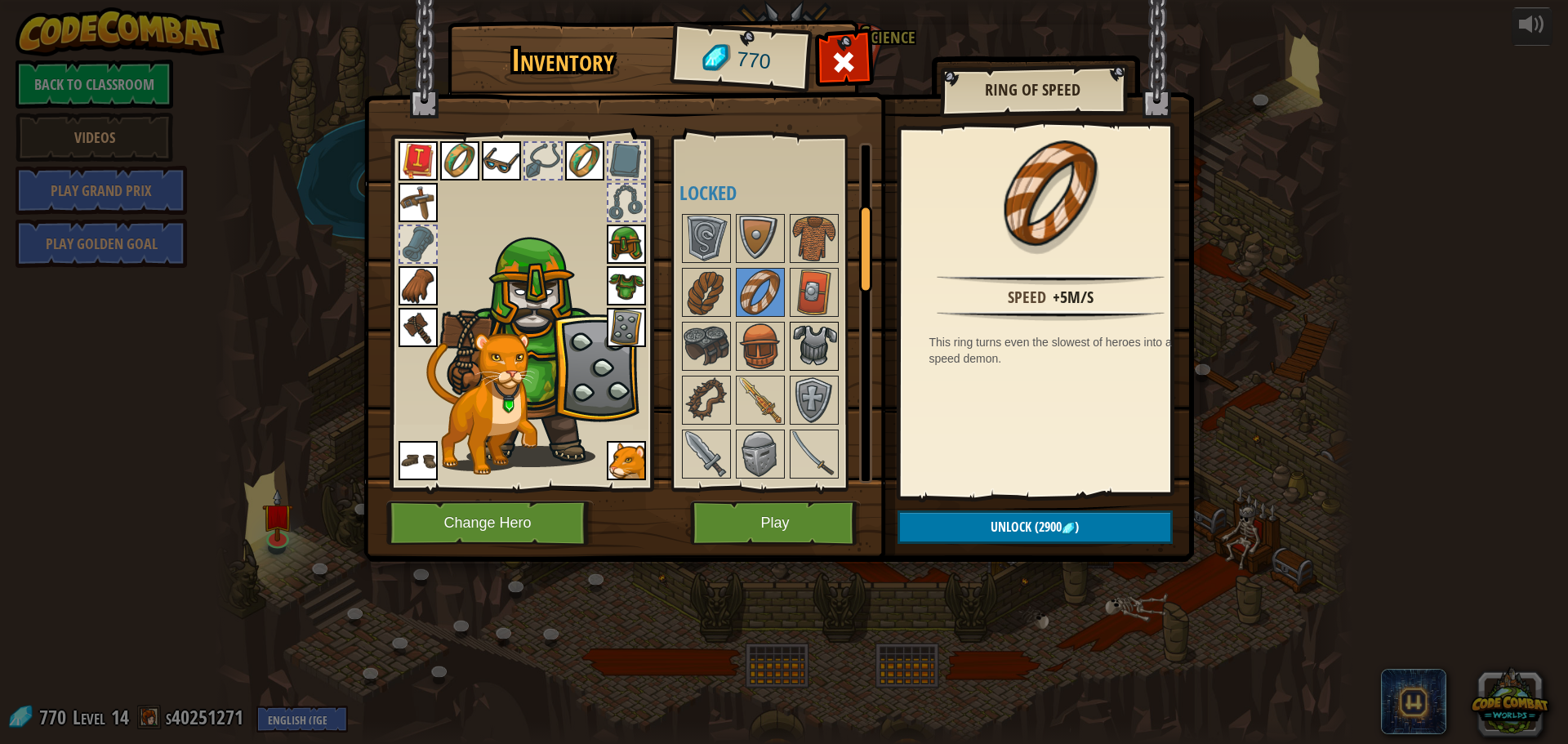
click at [834, 345] on img at bounding box center [814, 346] width 45 height 45
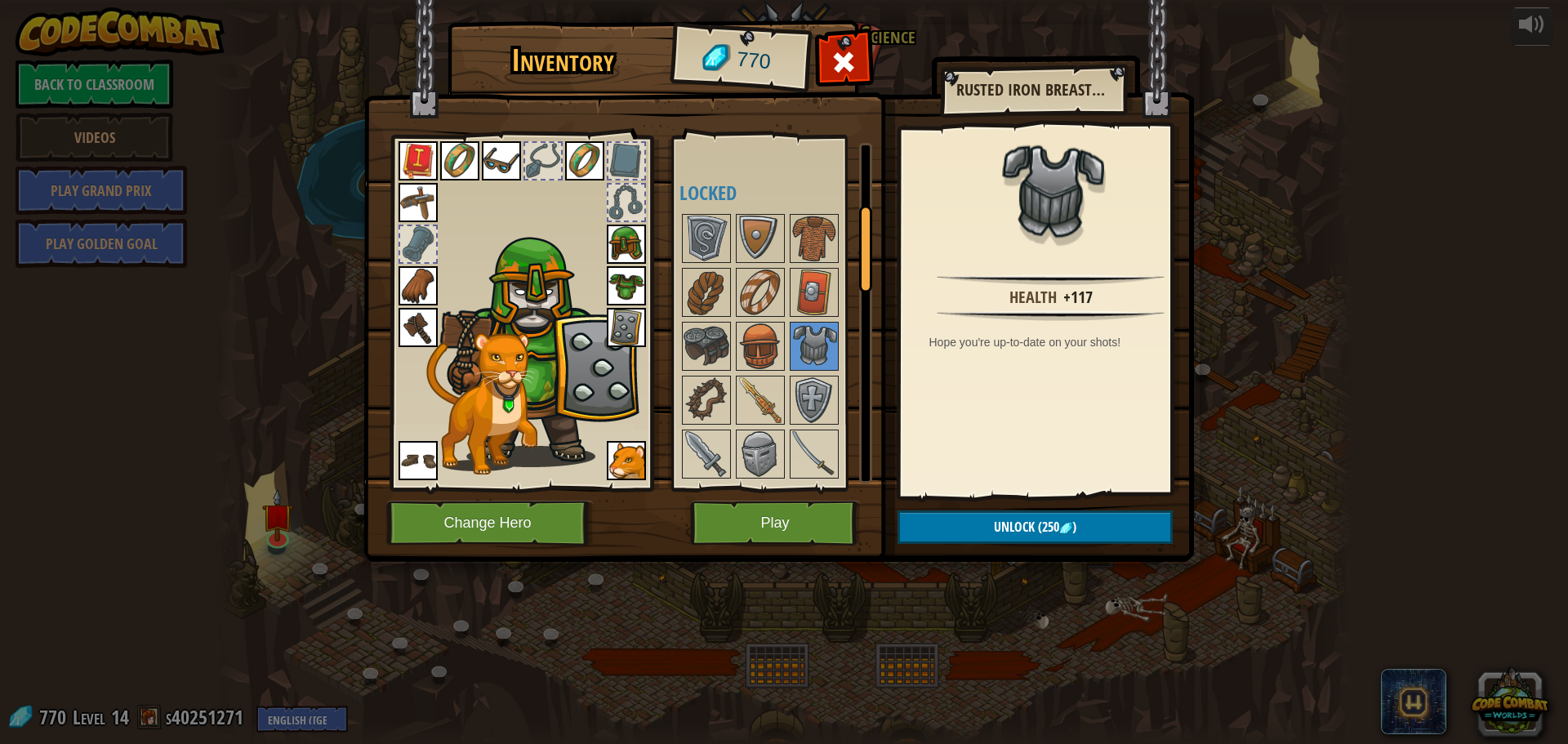
click at [603, 276] on img at bounding box center [539, 348] width 200 height 238
click at [609, 279] on img at bounding box center [626, 286] width 40 height 40
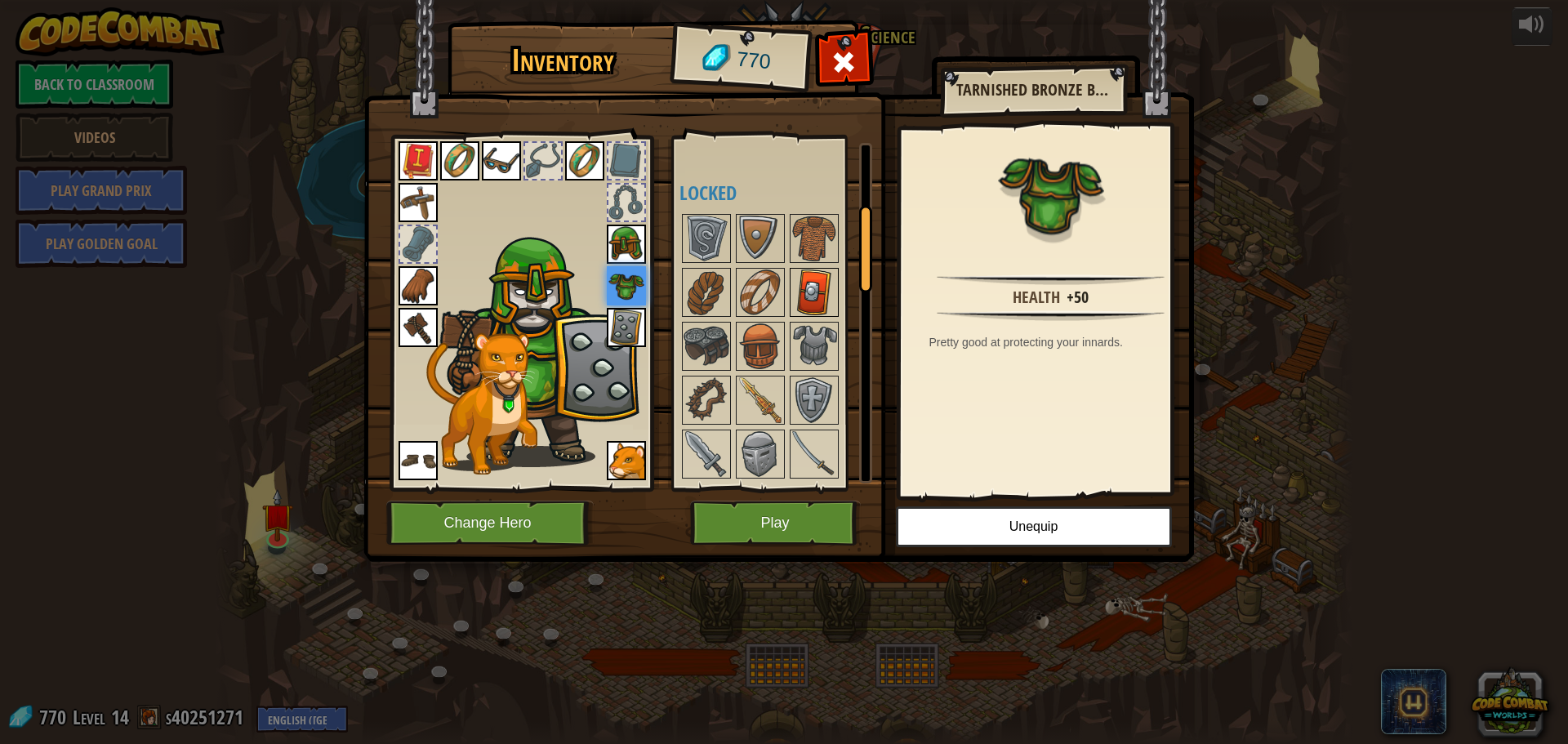
click at [825, 309] on img at bounding box center [814, 292] width 45 height 45
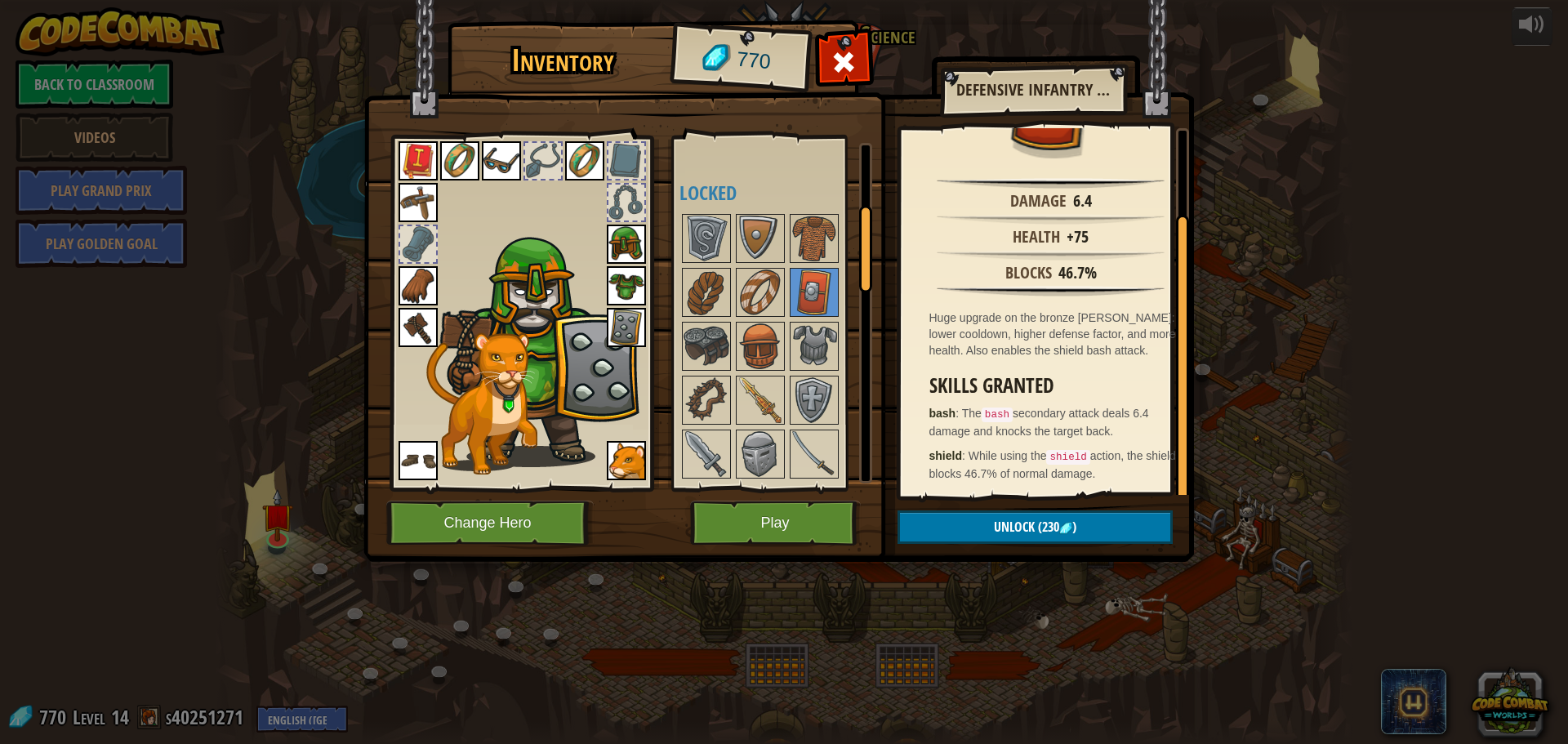
scroll to position [0, 0]
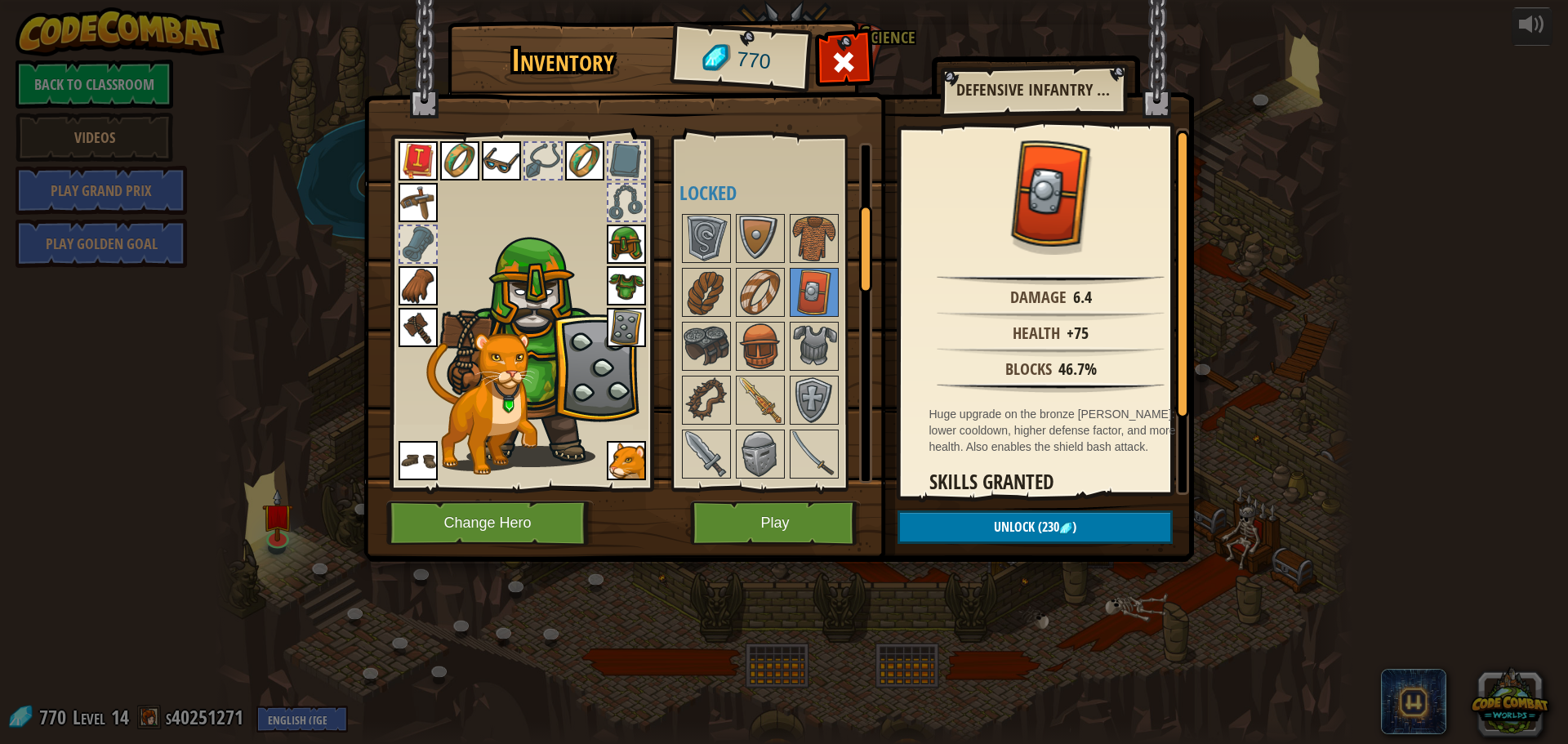
click at [637, 323] on img at bounding box center [626, 327] width 40 height 40
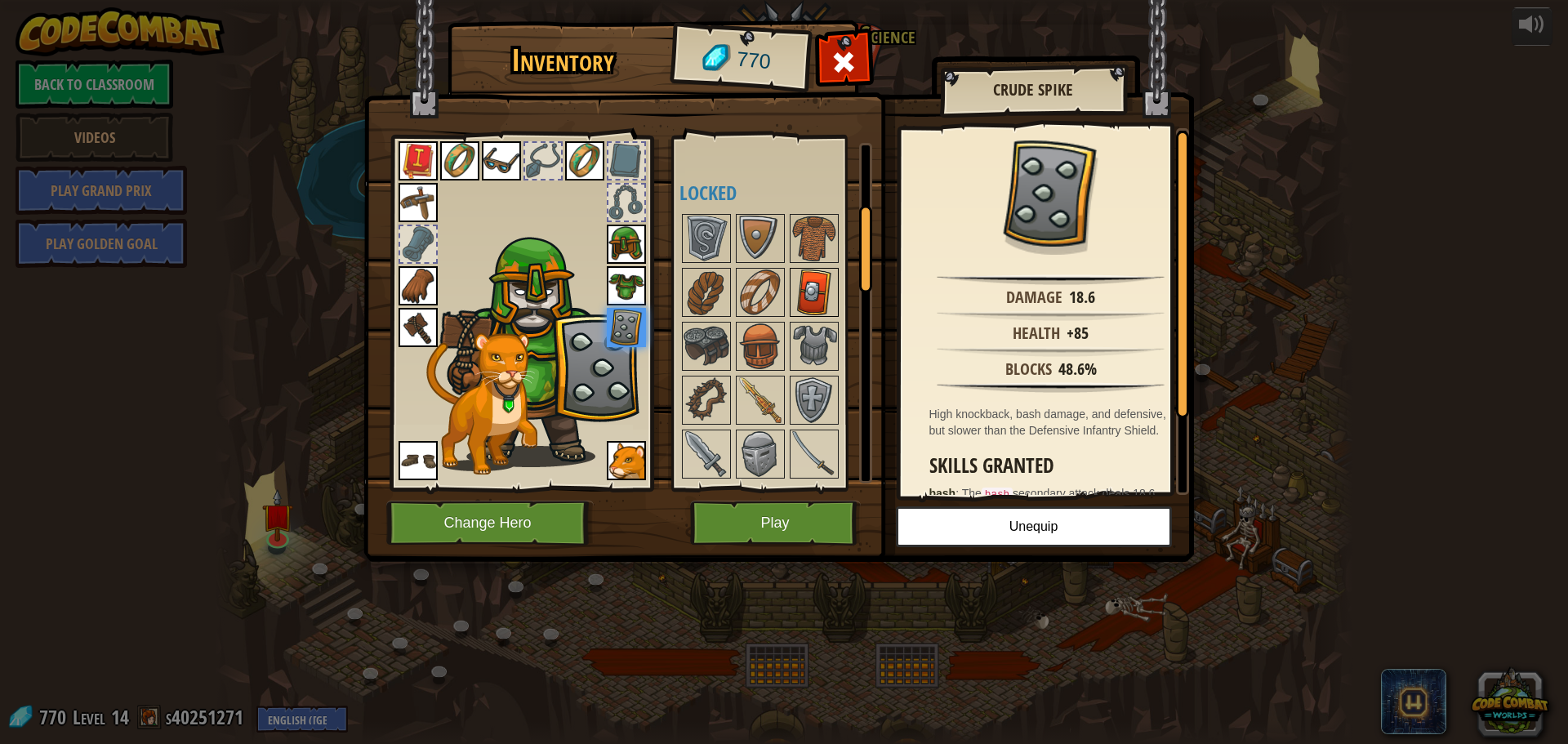
click at [817, 296] on img at bounding box center [814, 292] width 45 height 45
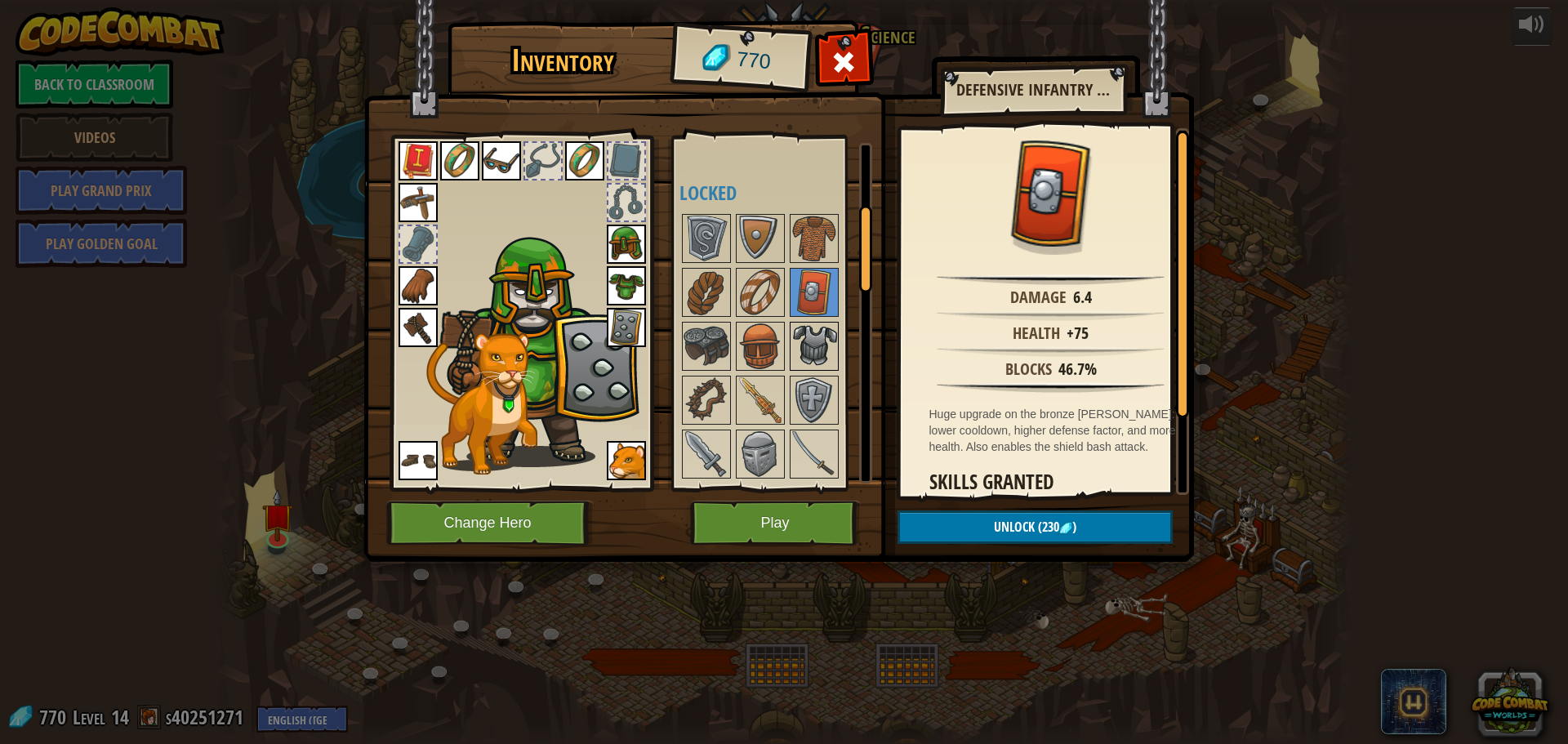
scroll to position [327, 0]
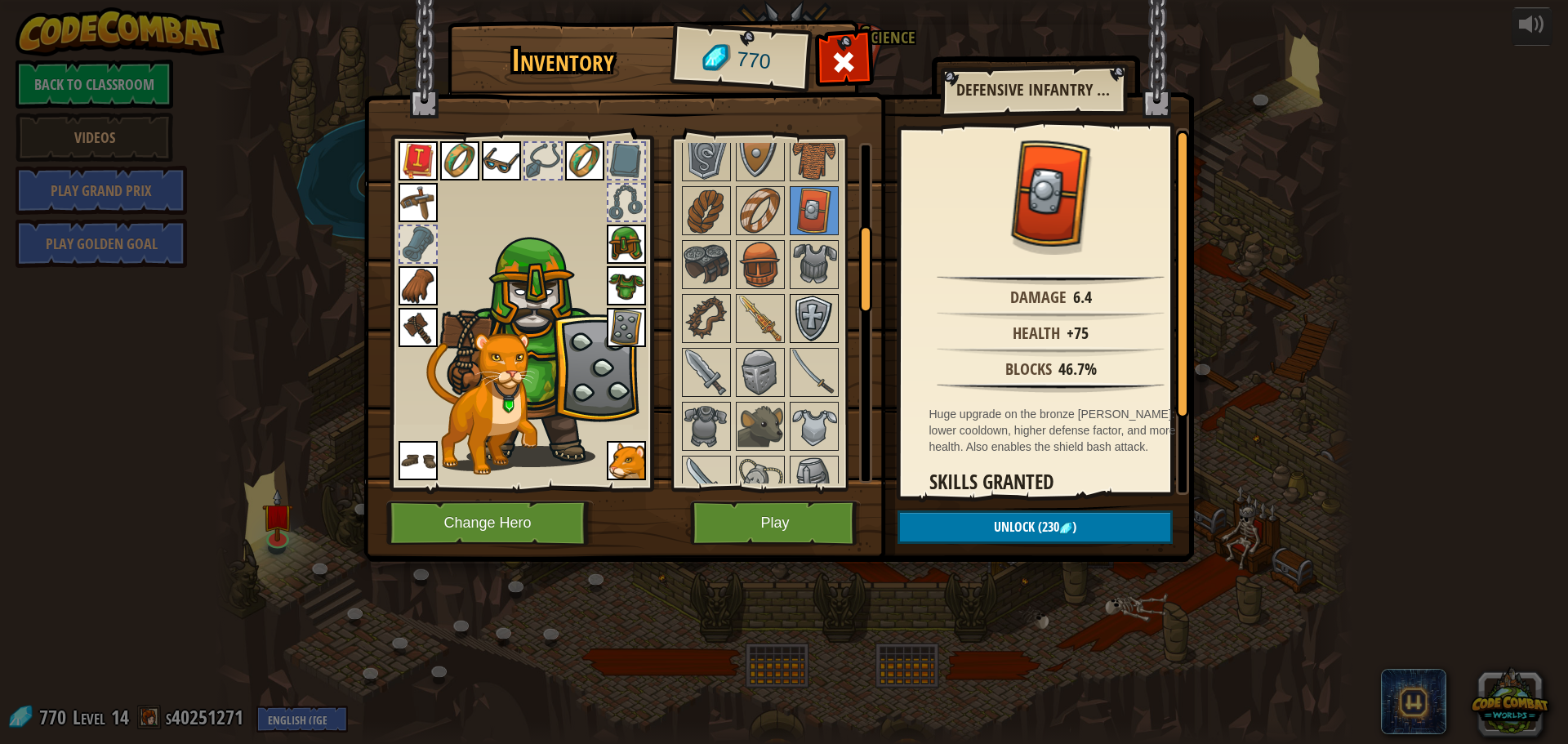
click at [813, 313] on img at bounding box center [814, 318] width 45 height 45
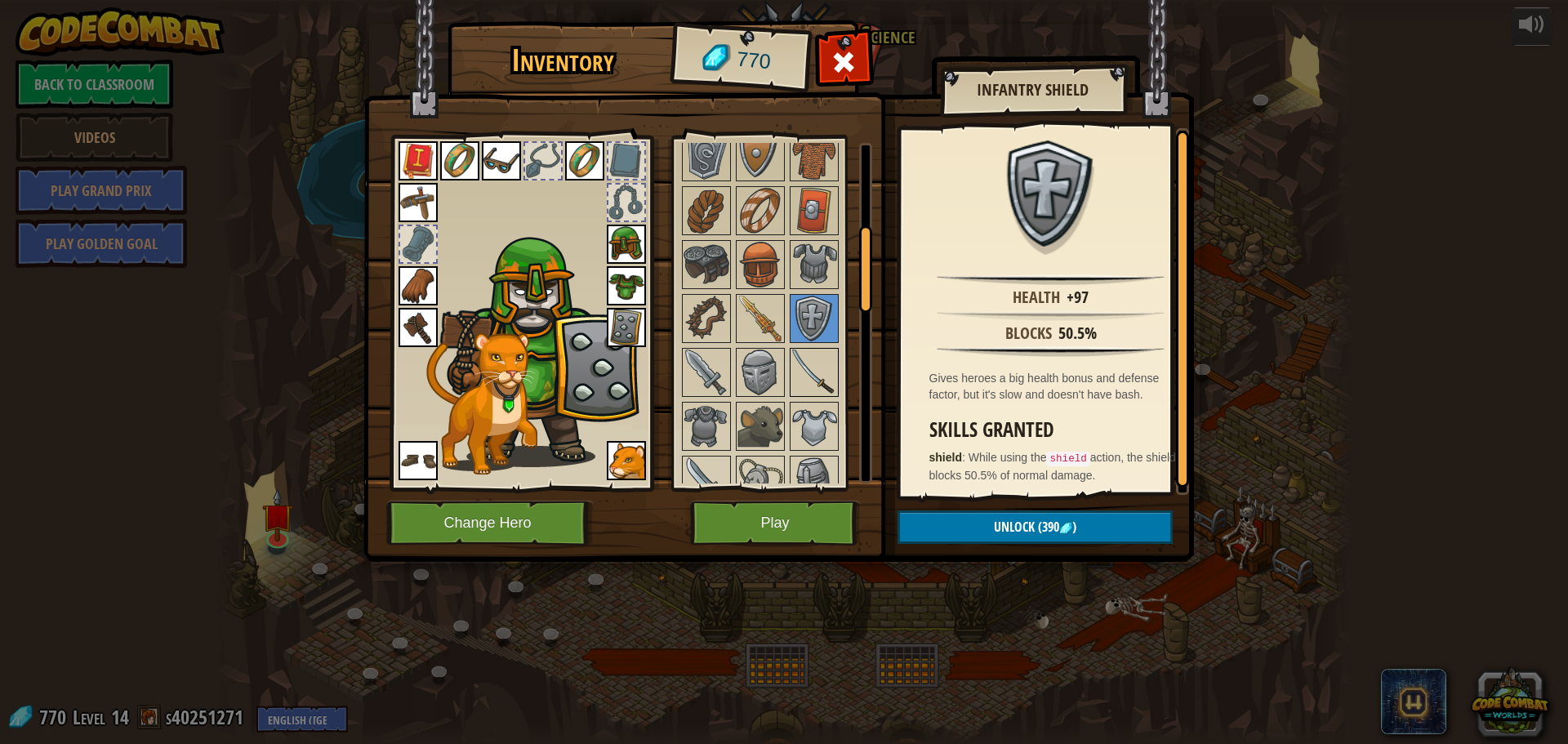
click at [809, 360] on img at bounding box center [814, 372] width 45 height 45
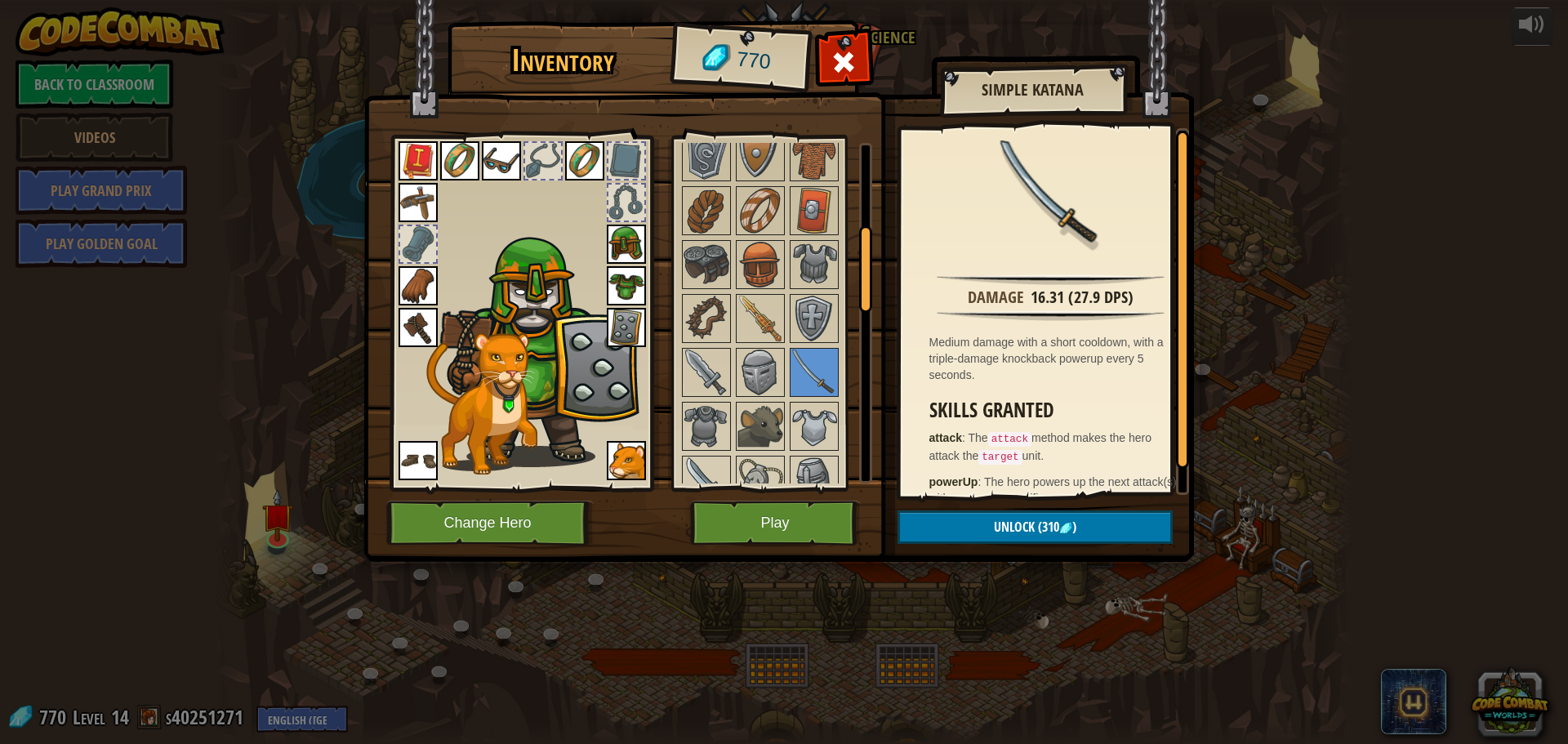
click at [429, 335] on img at bounding box center [418, 327] width 40 height 40
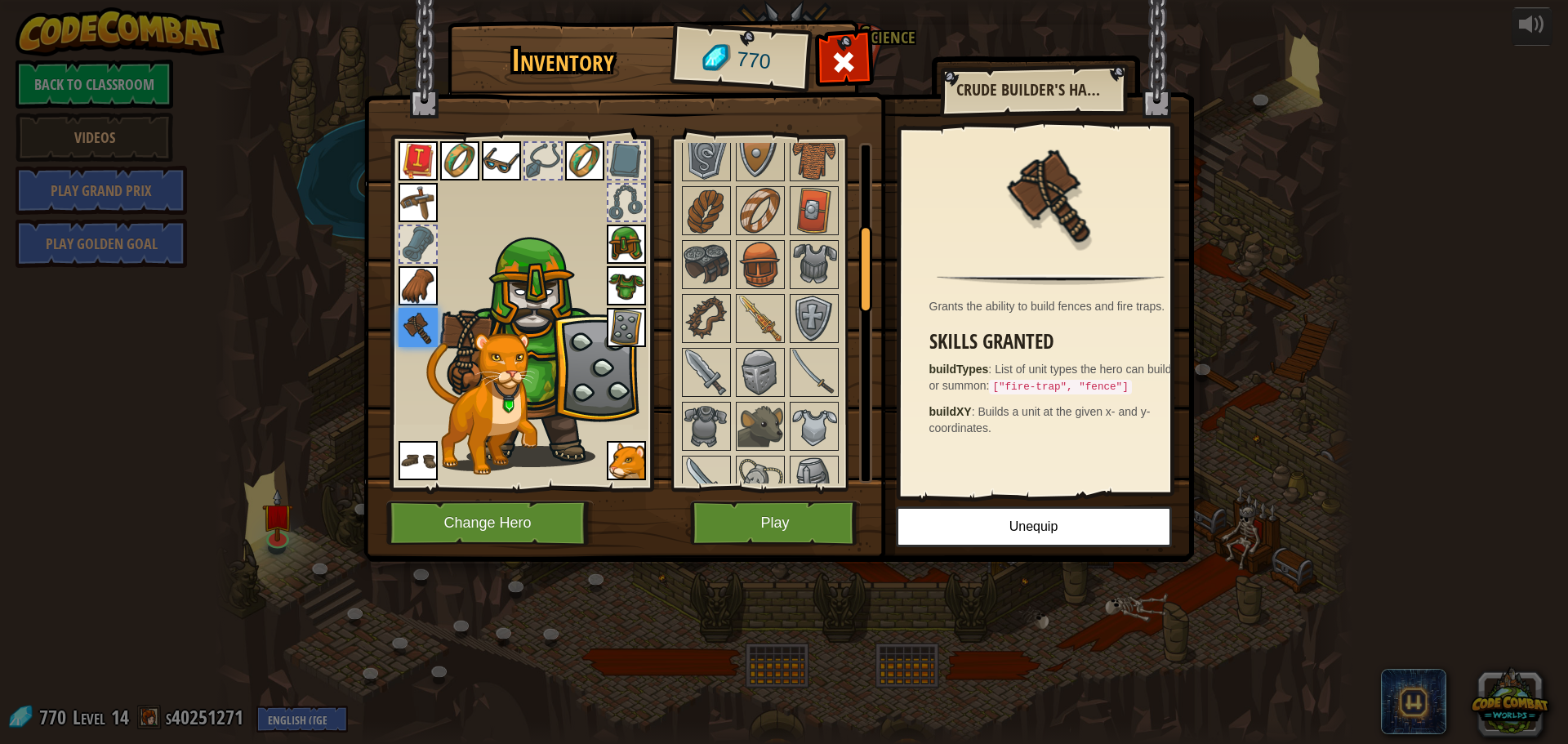
click at [437, 294] on img at bounding box center [418, 286] width 40 height 40
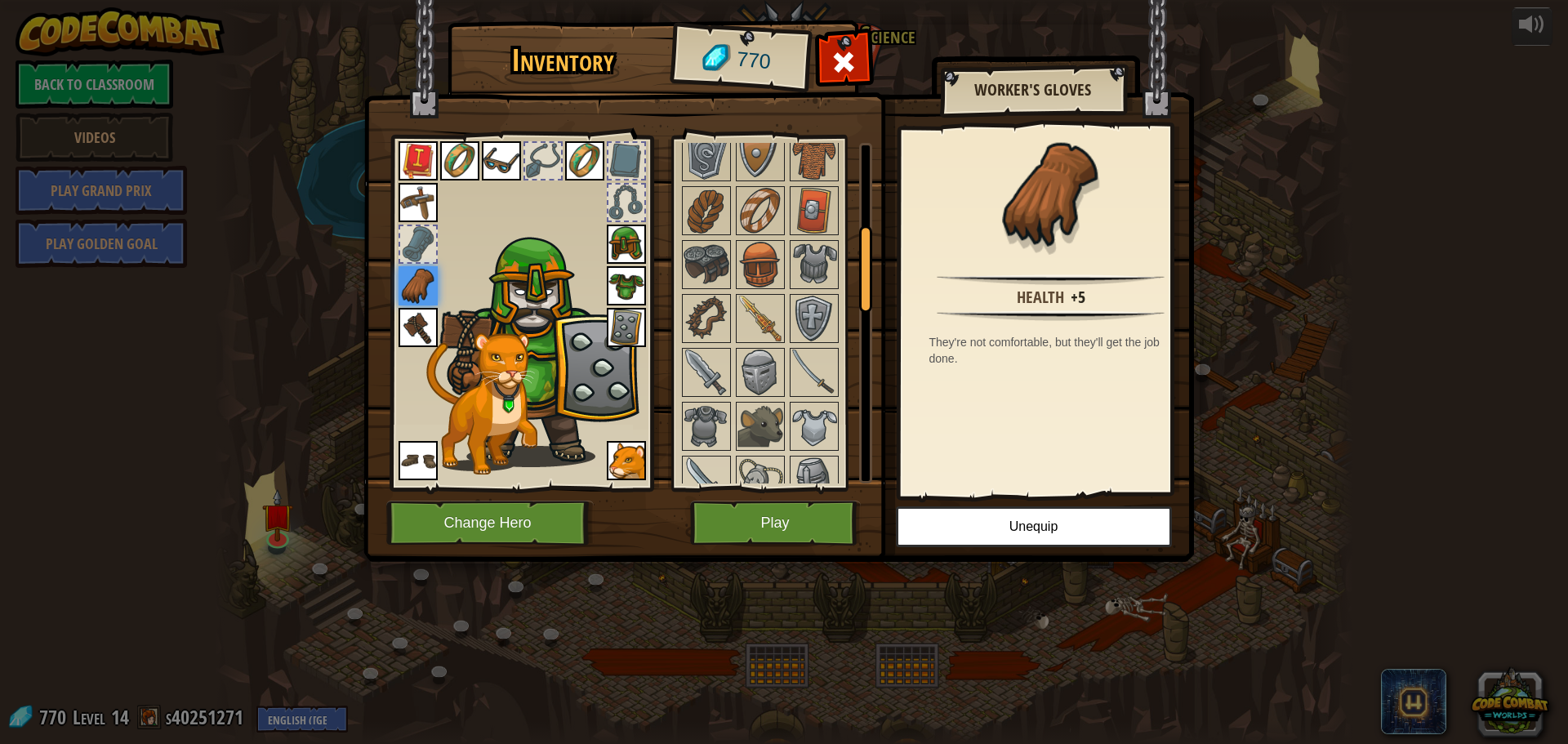
click at [414, 247] on div at bounding box center [418, 244] width 36 height 36
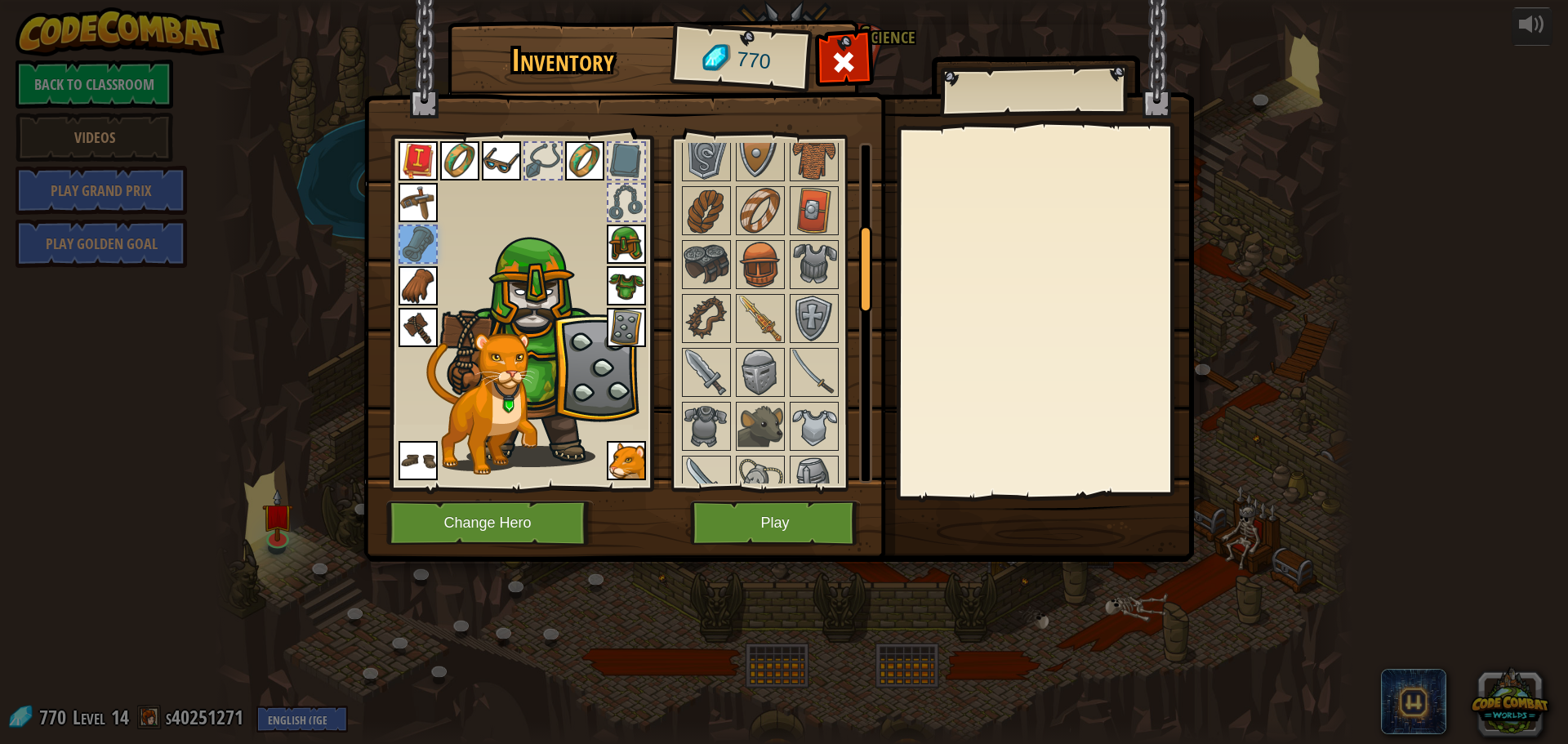
click at [399, 190] on img at bounding box center [418, 203] width 40 height 40
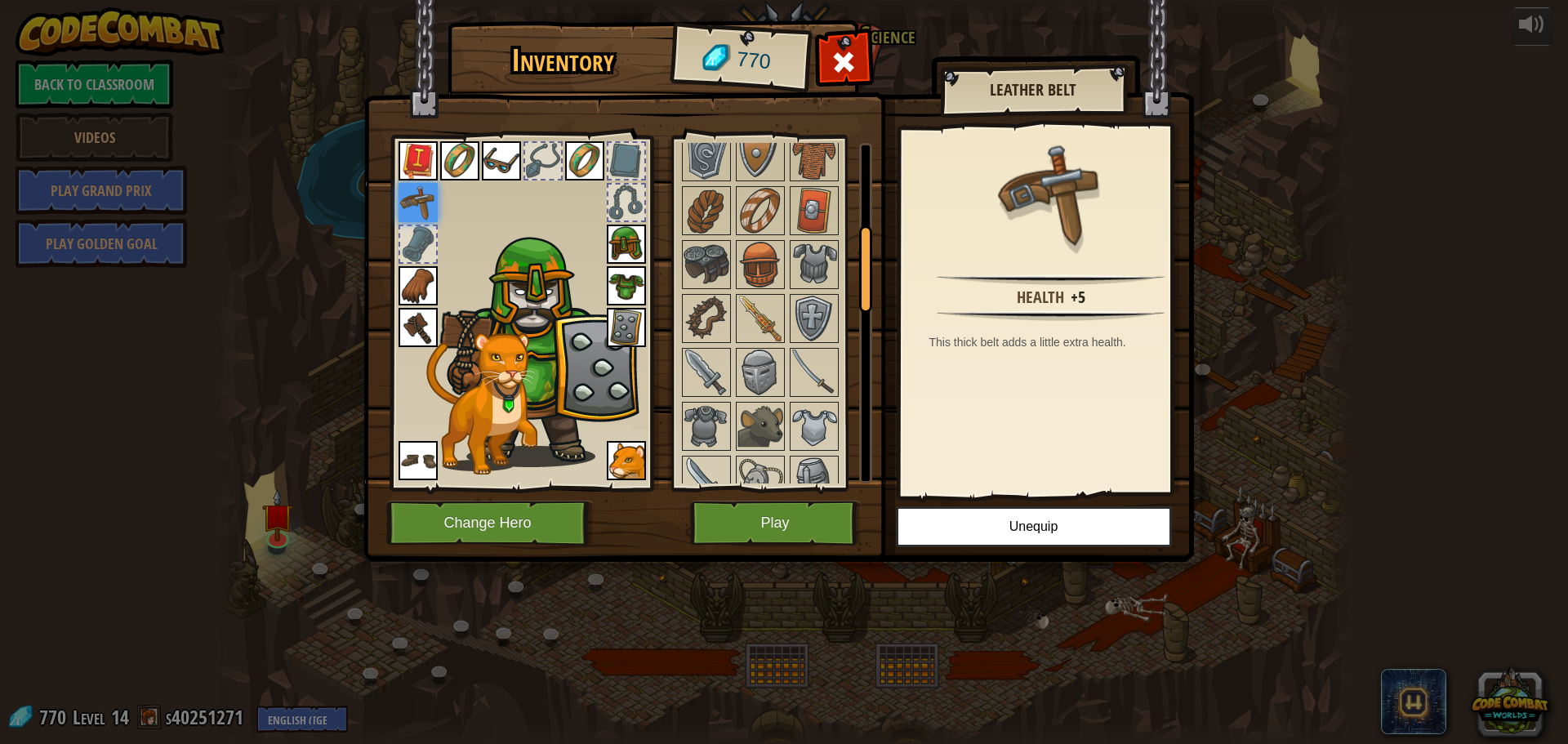
click at [427, 442] on img at bounding box center [418, 460] width 40 height 40
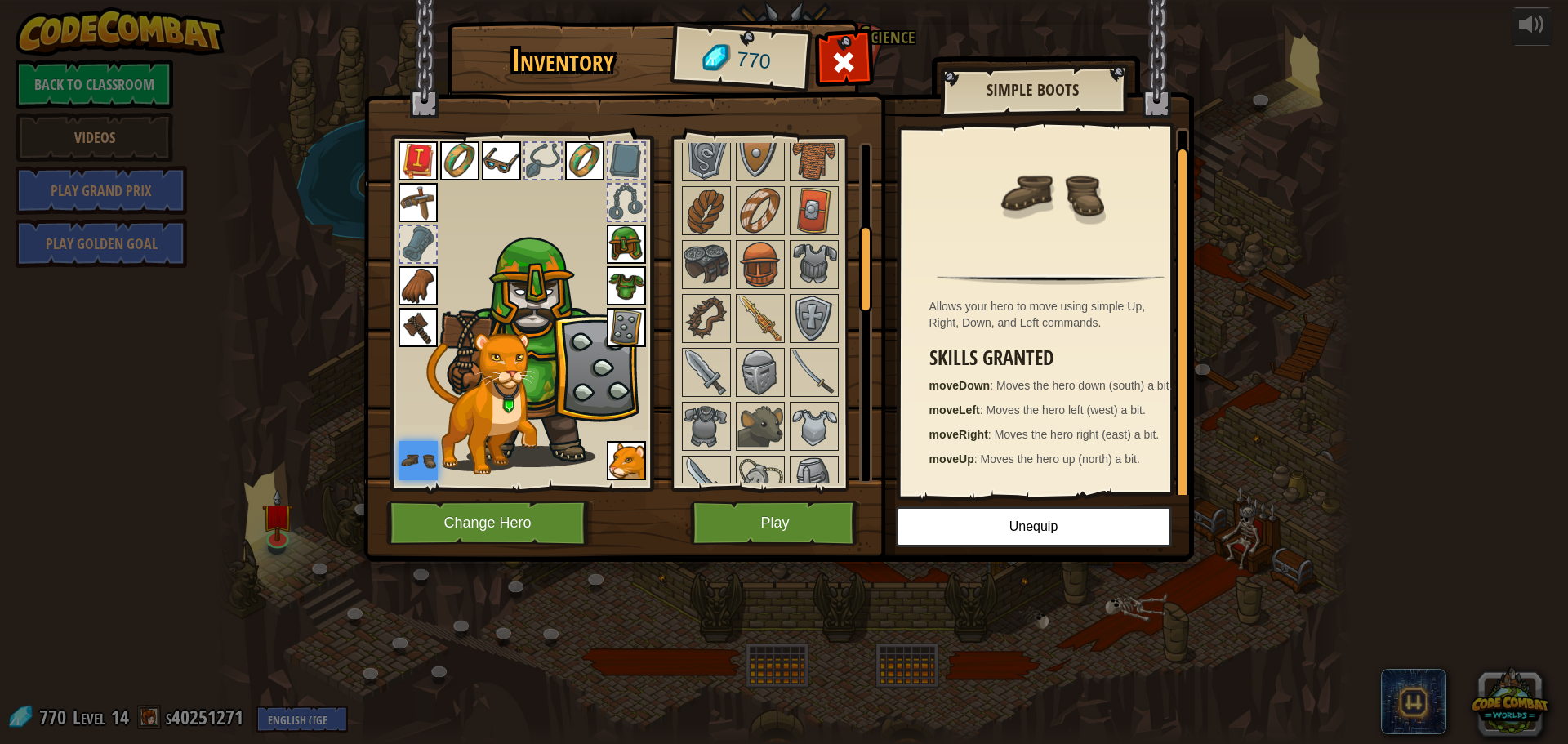
scroll to position [5, 0]
click at [646, 449] on div at bounding box center [521, 308] width 270 height 367
click at [635, 455] on img at bounding box center [626, 460] width 40 height 40
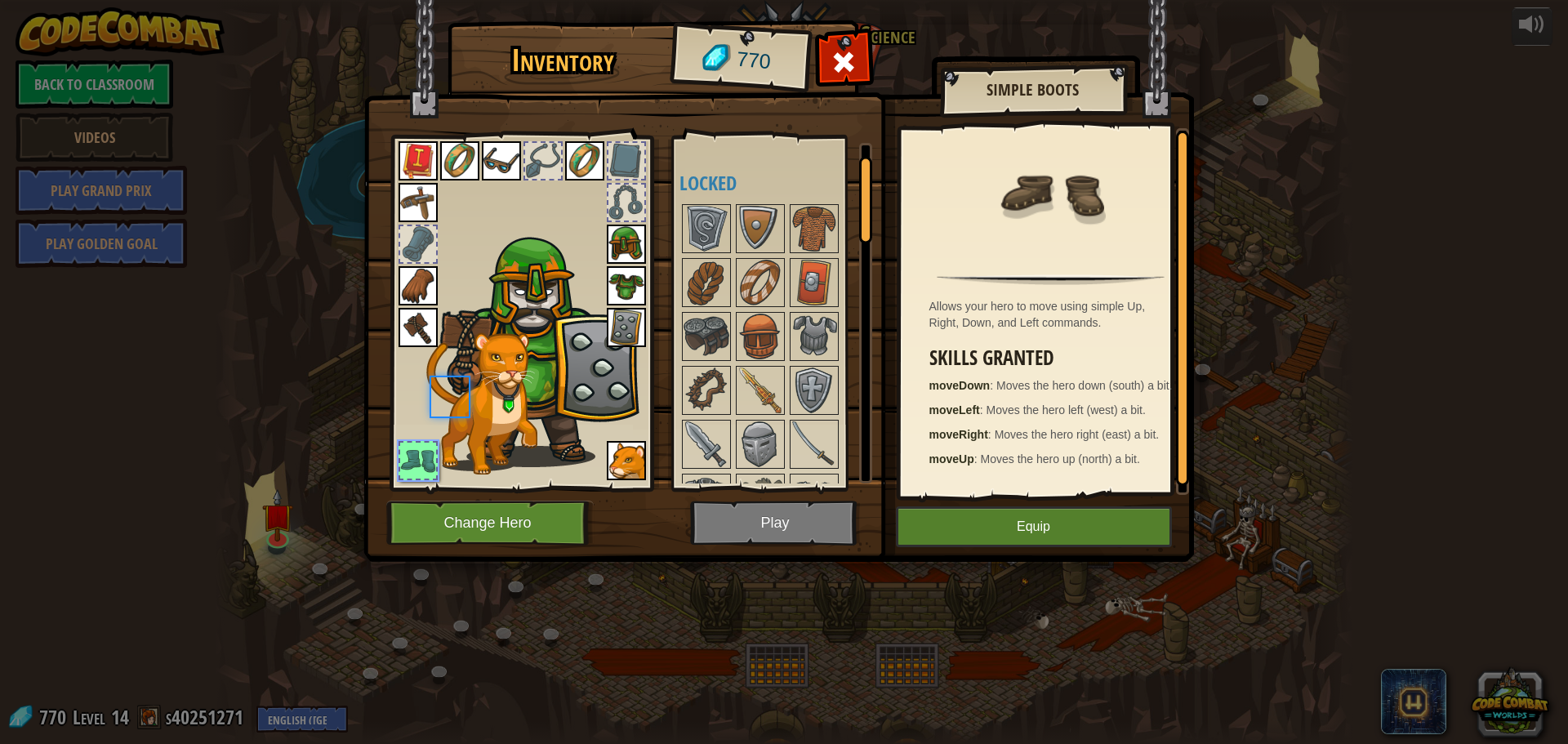
scroll to position [48, 0]
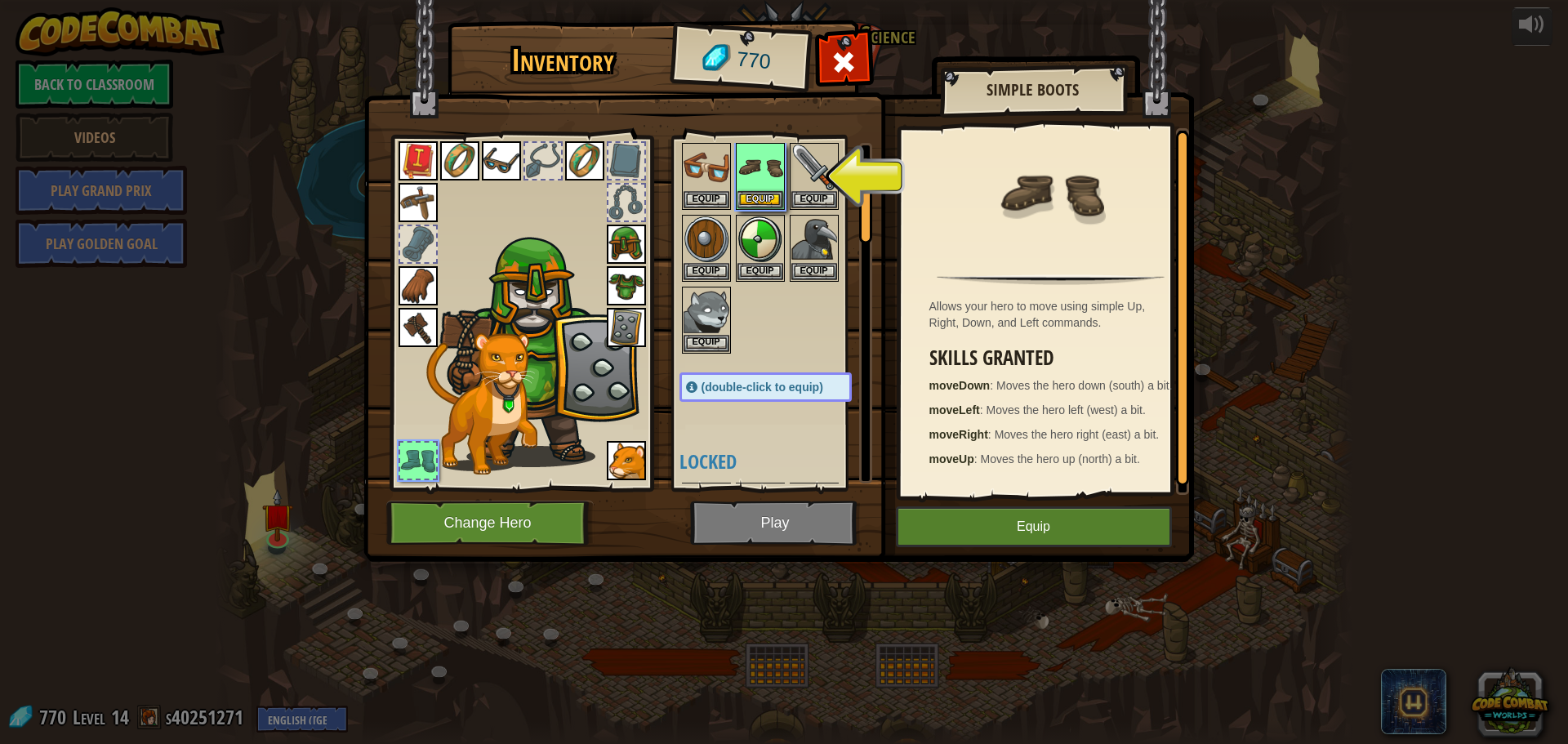
click at [619, 452] on img at bounding box center [626, 460] width 40 height 40
click at [761, 190] on img at bounding box center [760, 167] width 45 height 45
click at [755, 194] on button "Equip" at bounding box center [760, 199] width 45 height 17
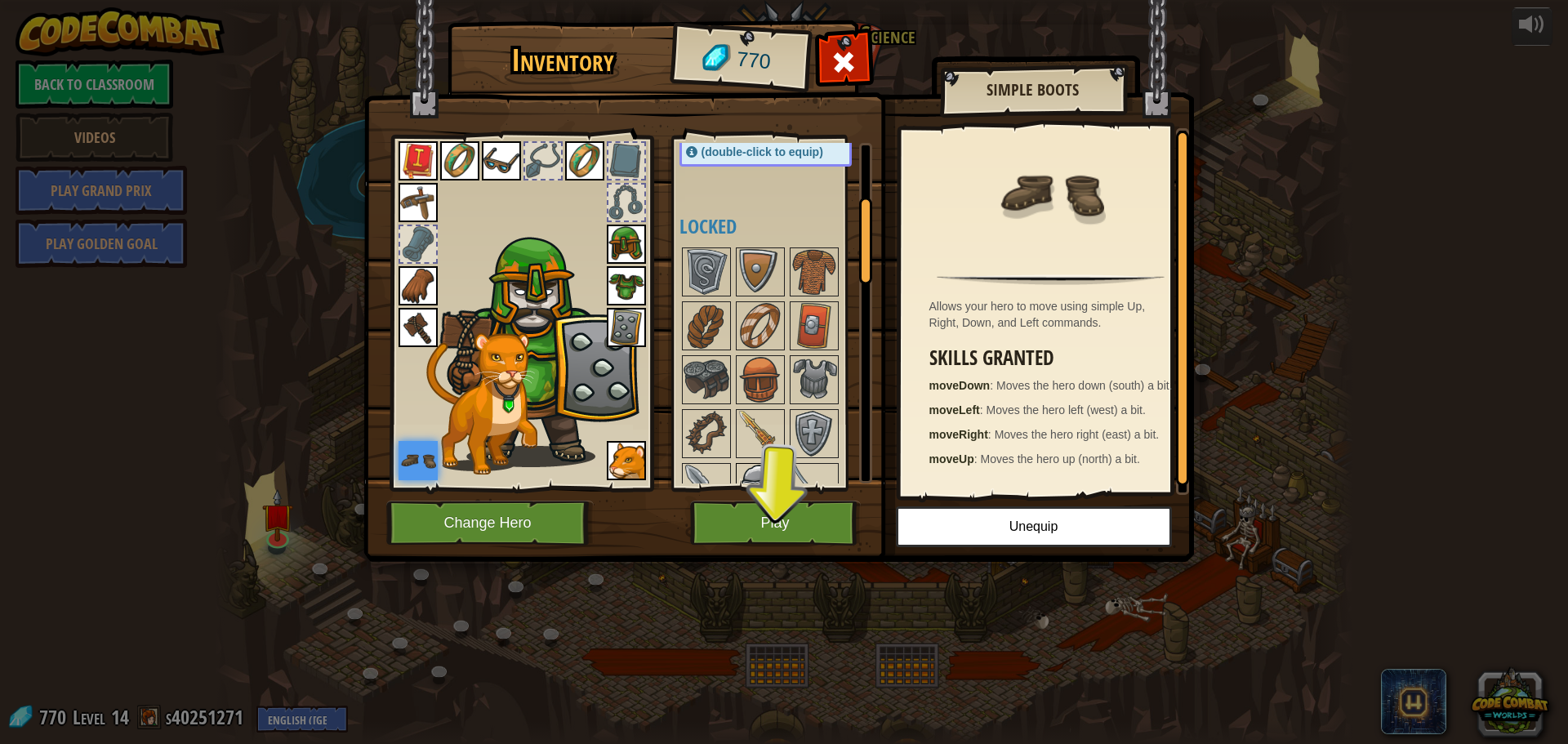
scroll to position [293, 0]
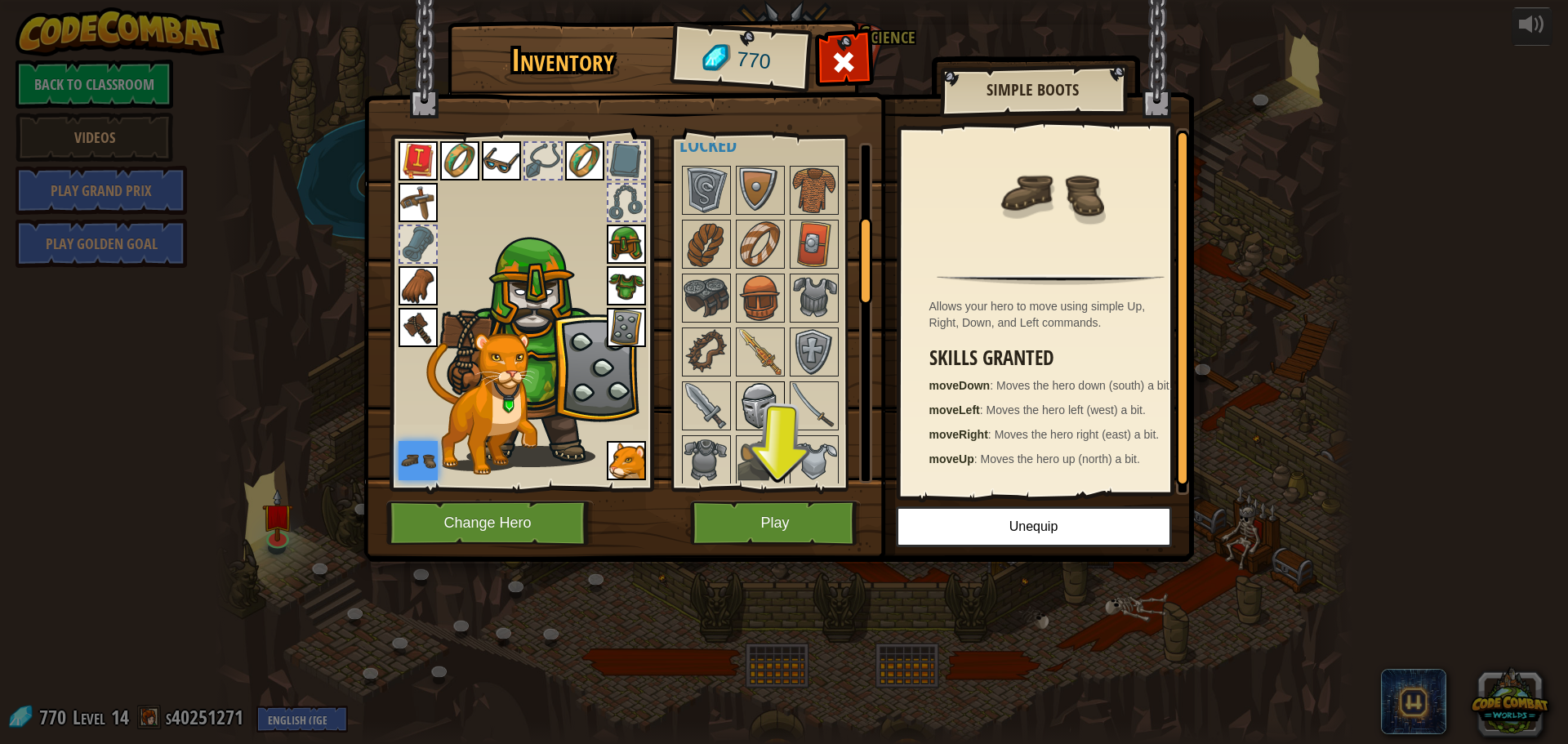
click at [768, 391] on img at bounding box center [760, 405] width 45 height 45
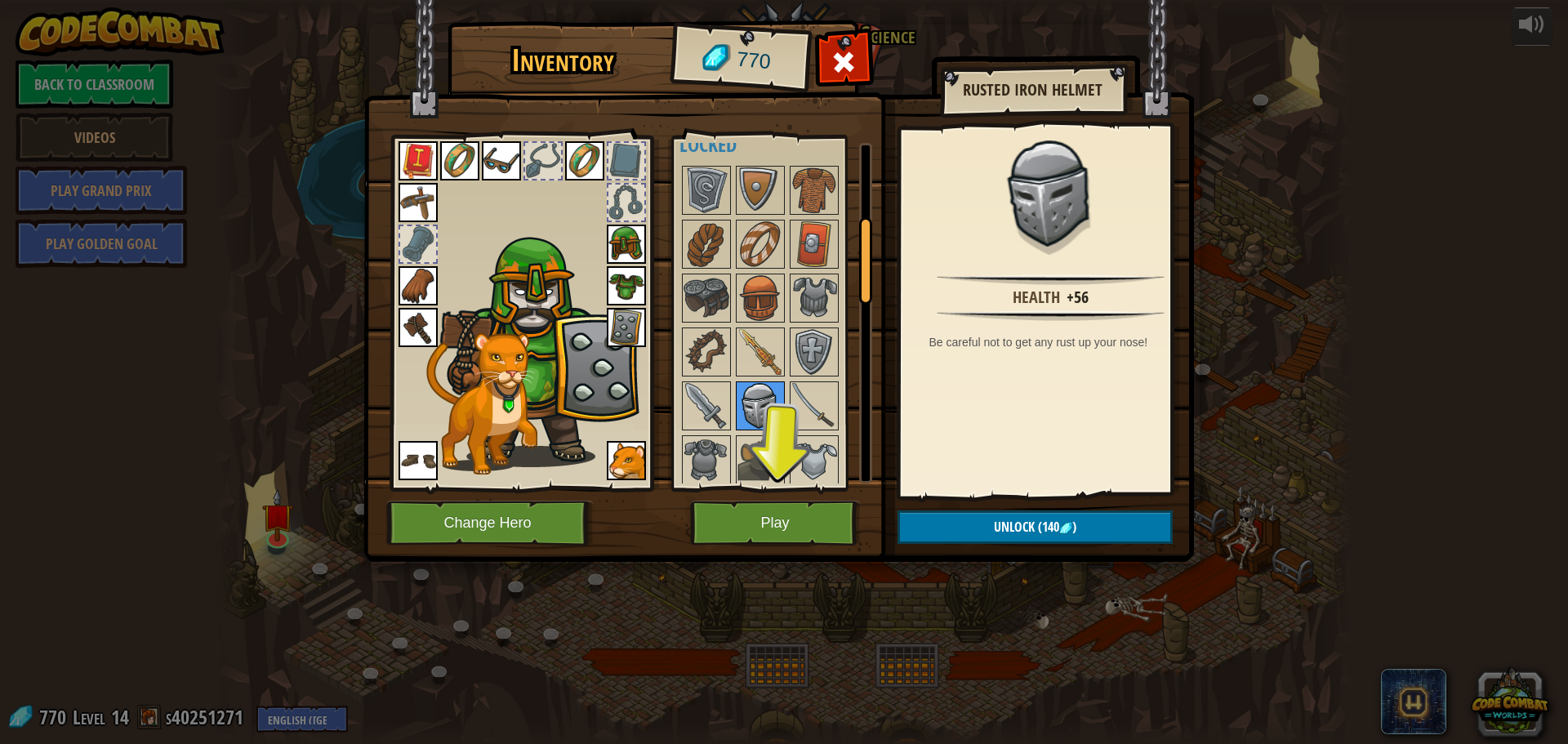
scroll to position [456, 0]
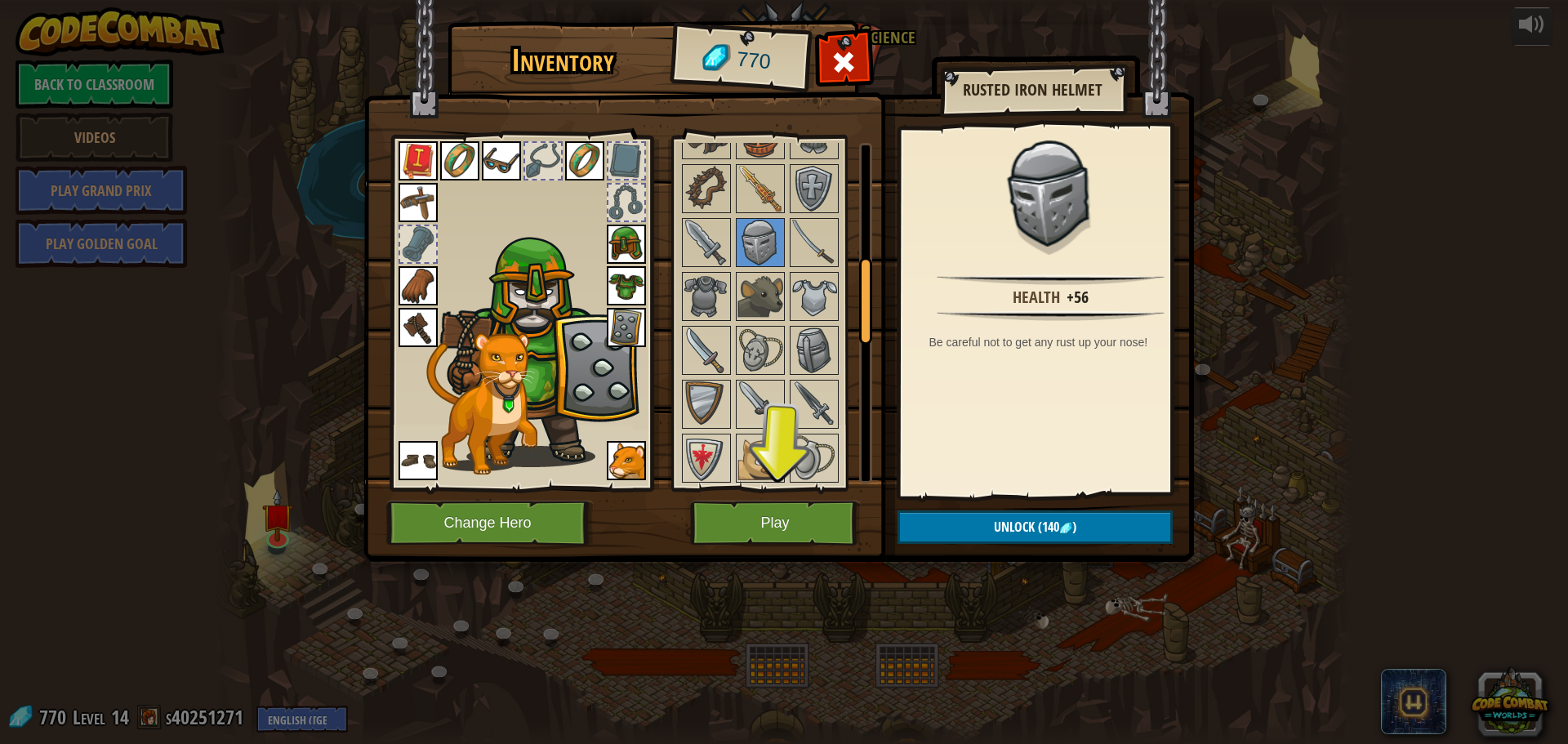
click at [627, 234] on img at bounding box center [626, 244] width 40 height 40
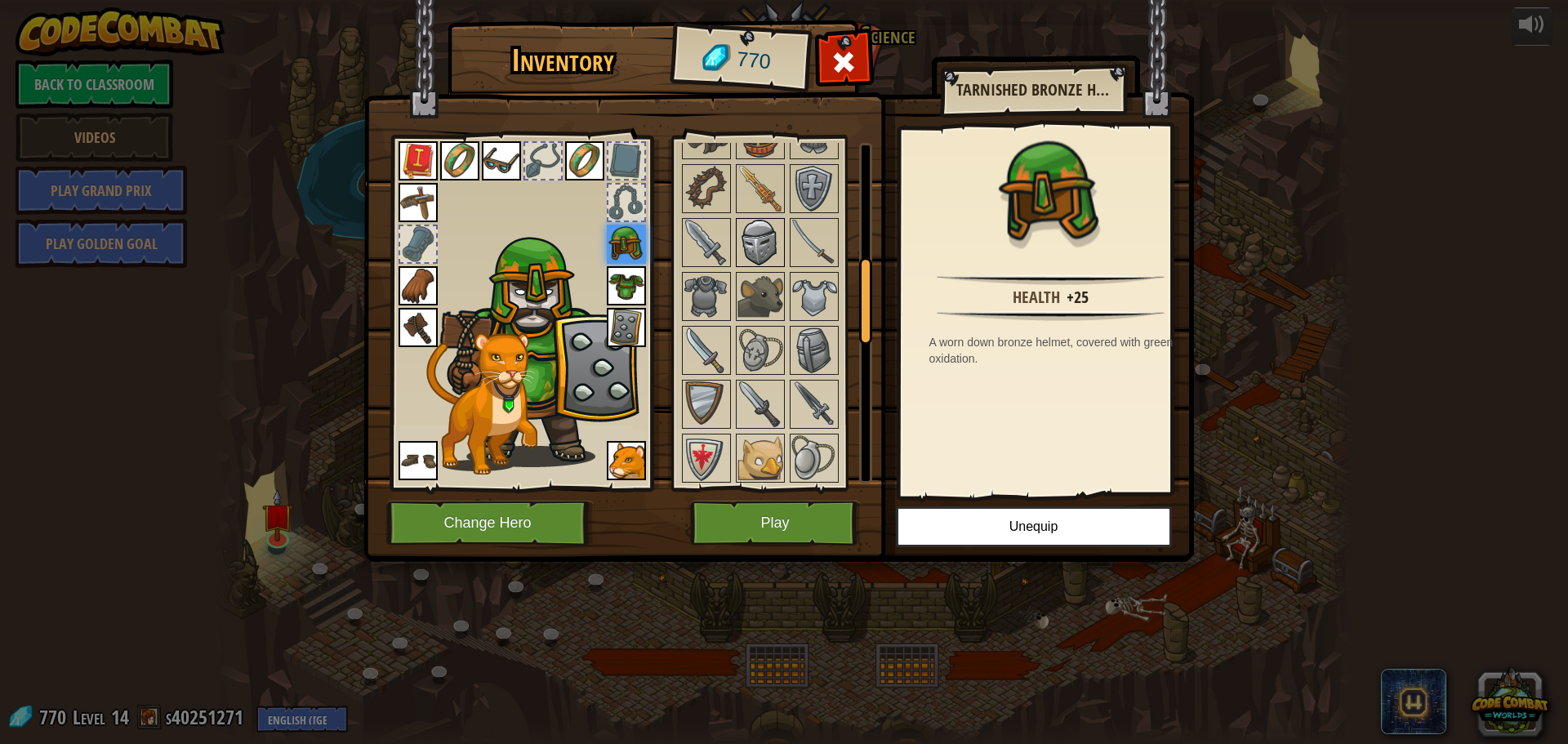
click at [767, 244] on img at bounding box center [760, 242] width 45 height 45
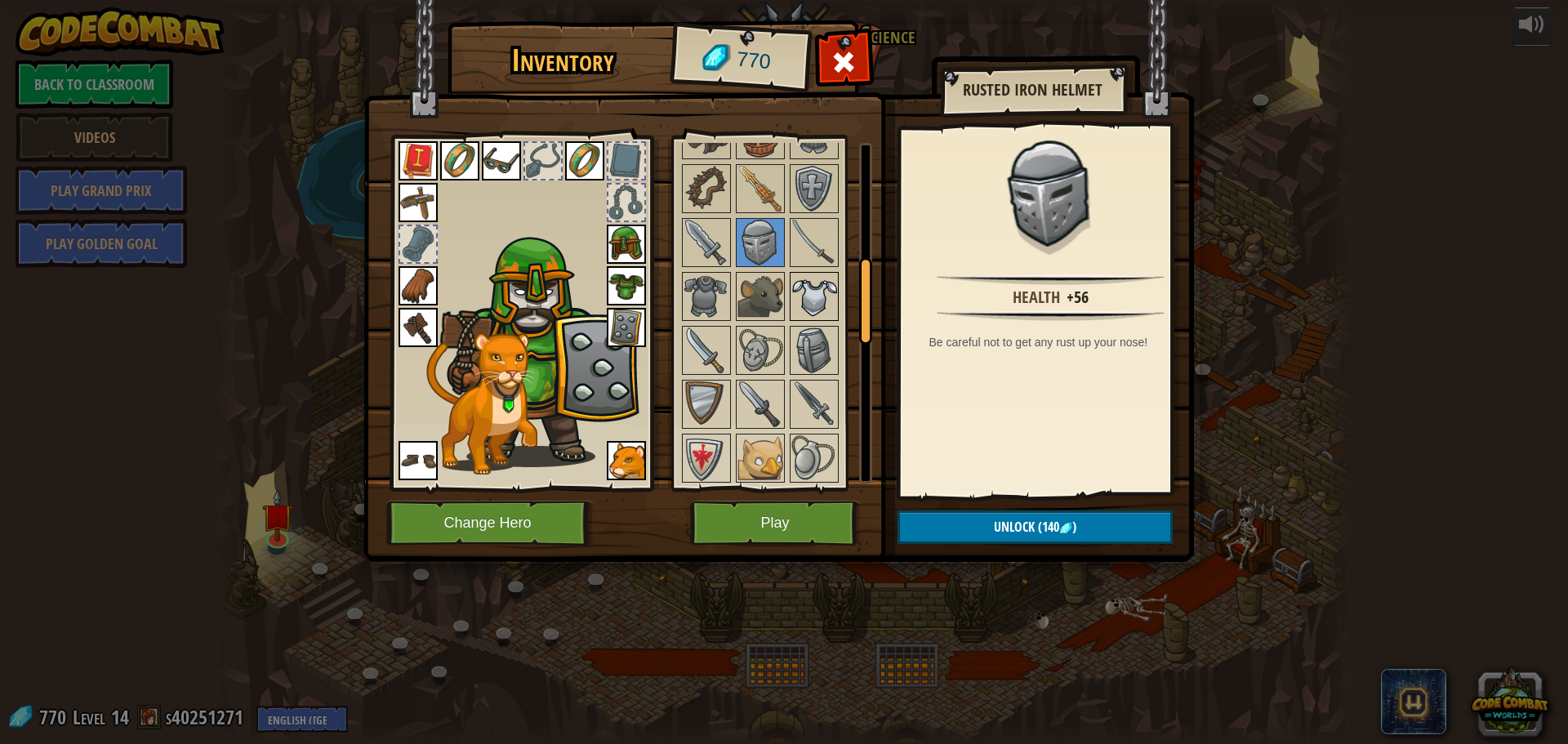
click at [815, 319] on img at bounding box center [814, 296] width 45 height 45
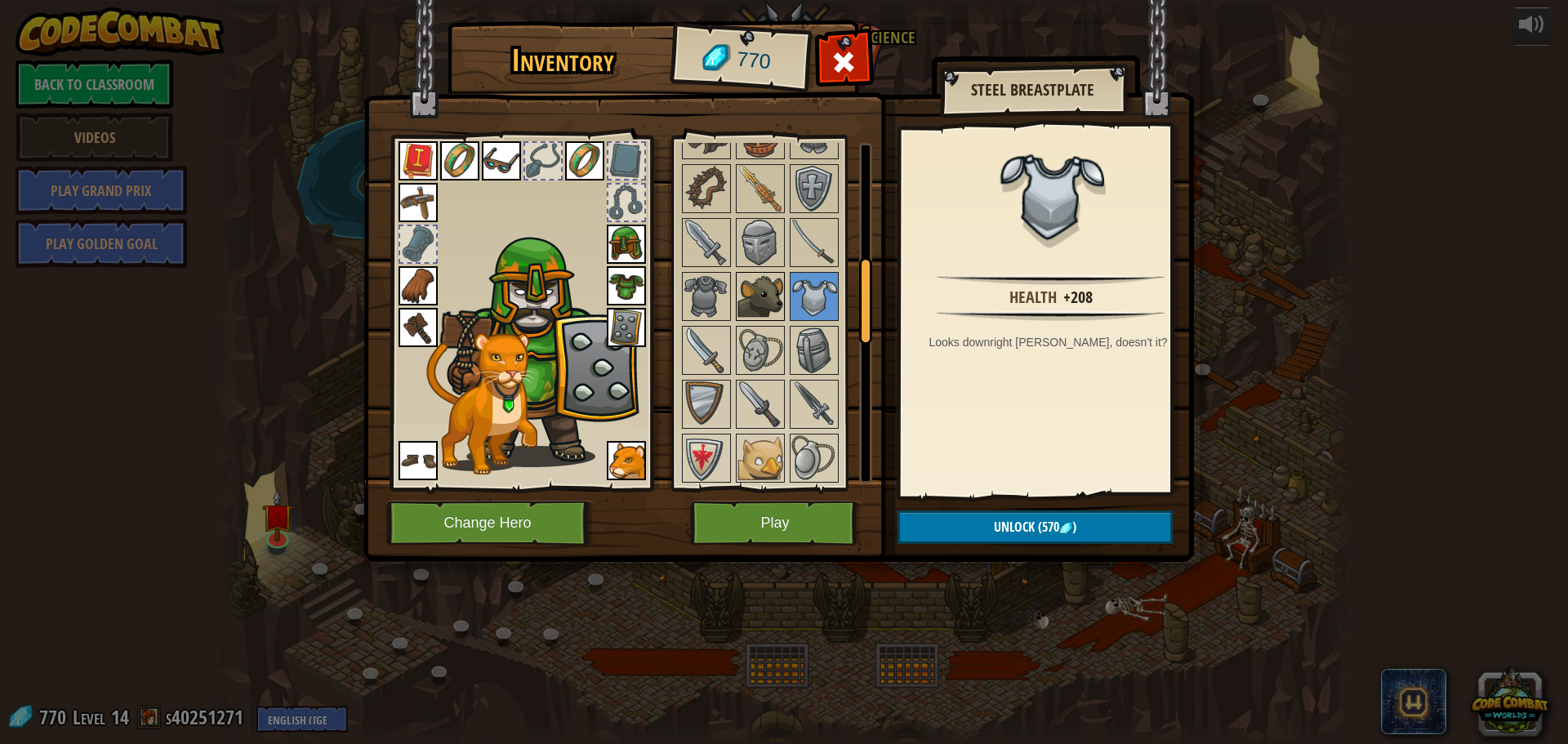
click at [768, 282] on img at bounding box center [760, 296] width 45 height 45
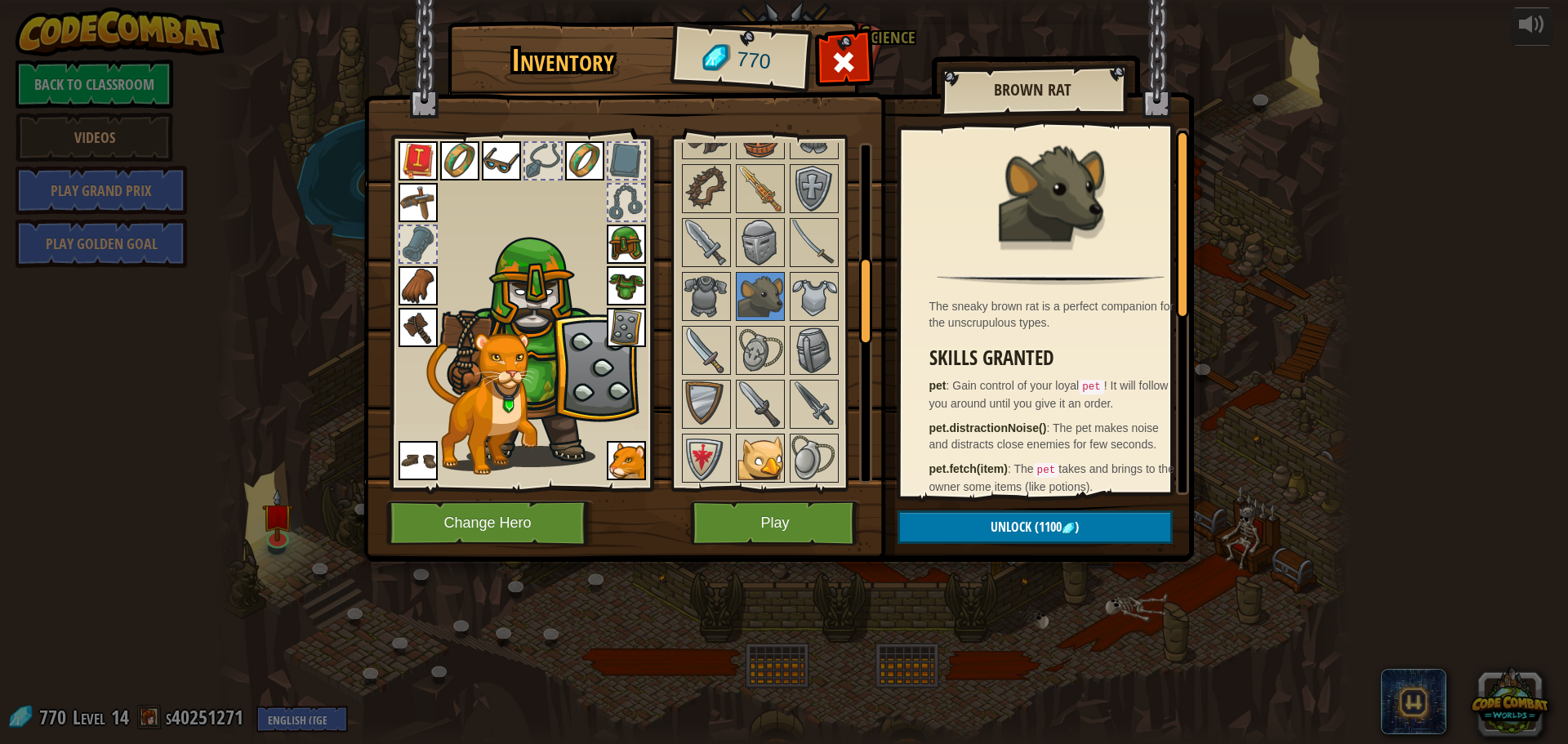
click at [761, 443] on img at bounding box center [760, 458] width 45 height 45
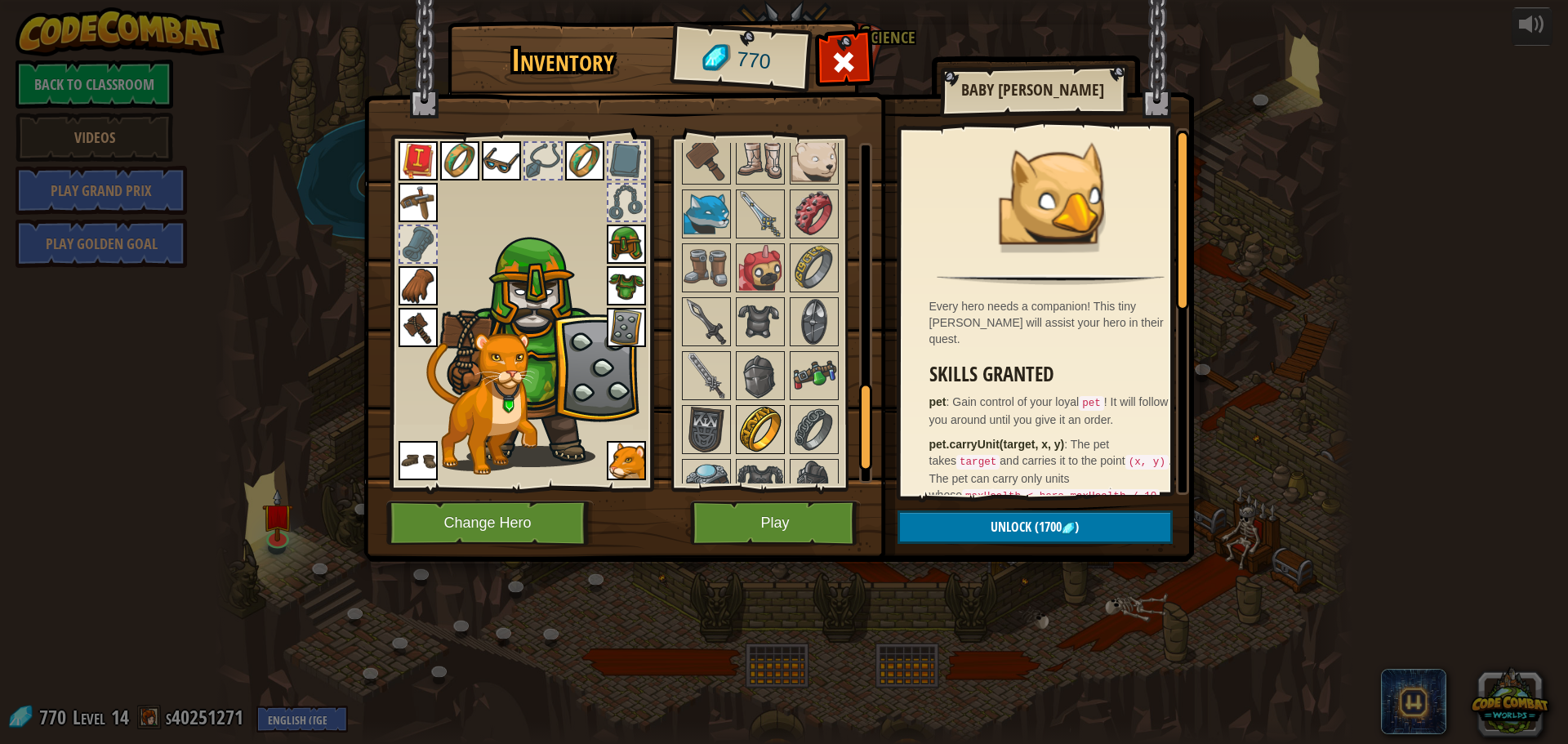
scroll to position [1052, 0]
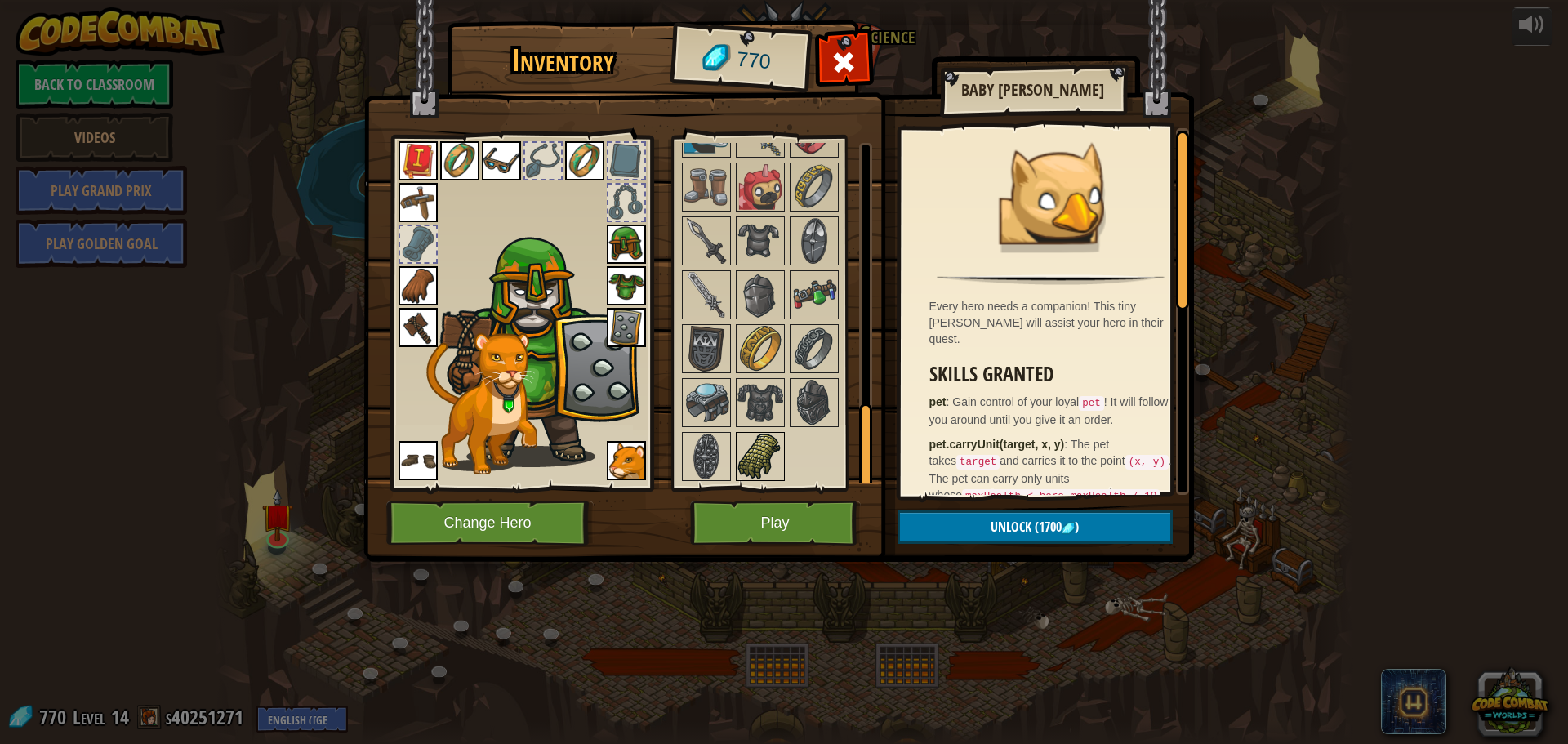
click at [754, 442] on img at bounding box center [760, 456] width 45 height 45
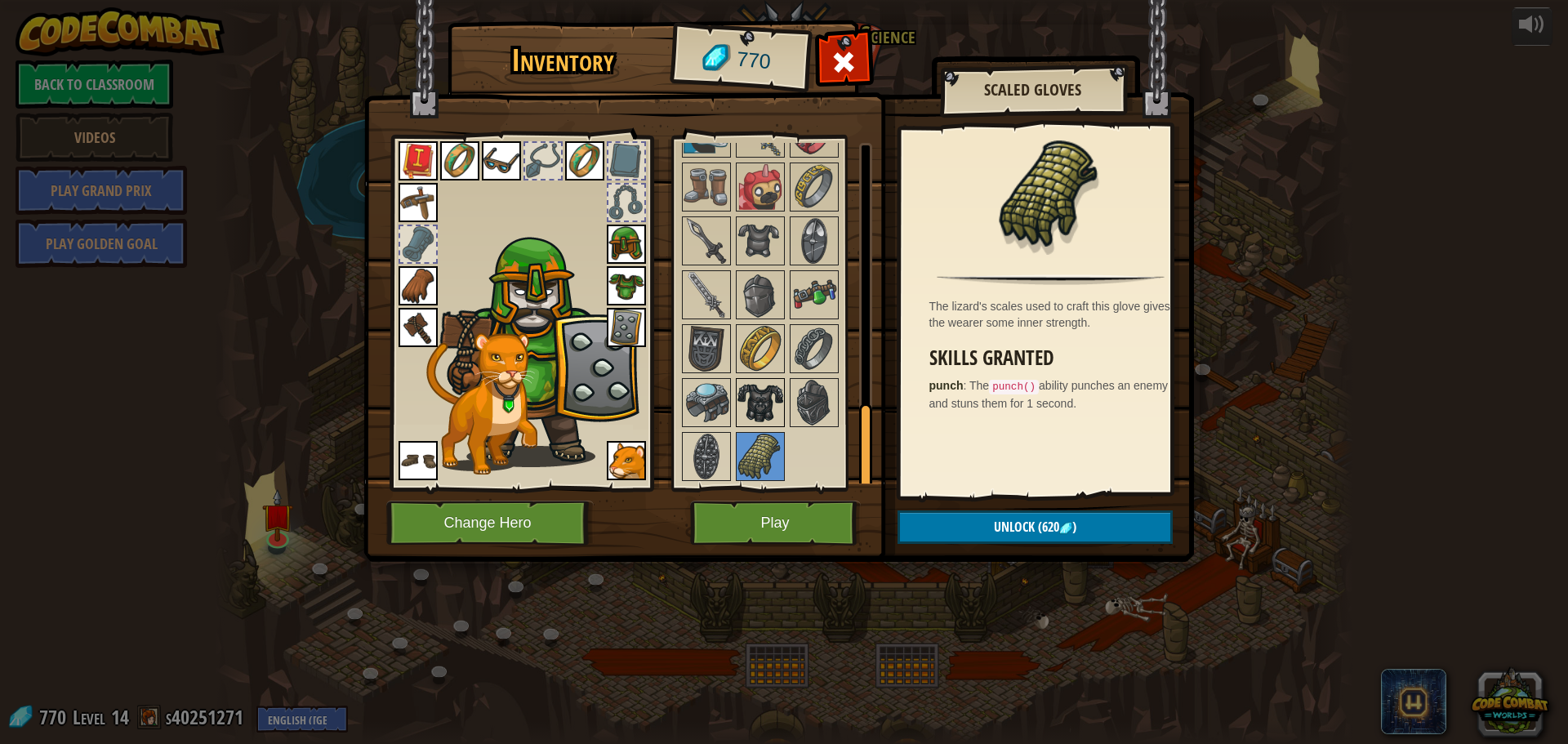
click at [758, 401] on img at bounding box center [760, 402] width 45 height 45
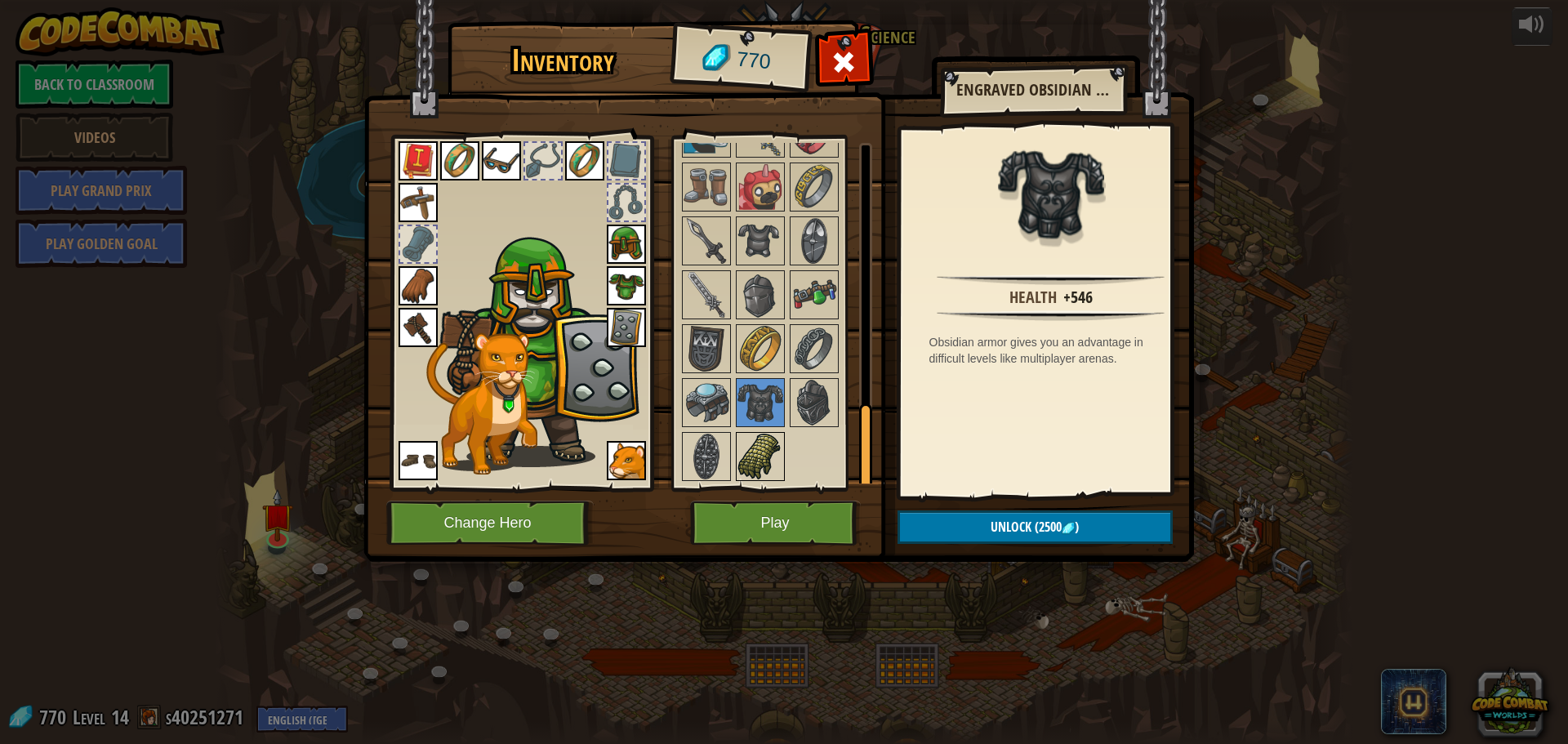
click at [752, 441] on img at bounding box center [760, 456] width 45 height 45
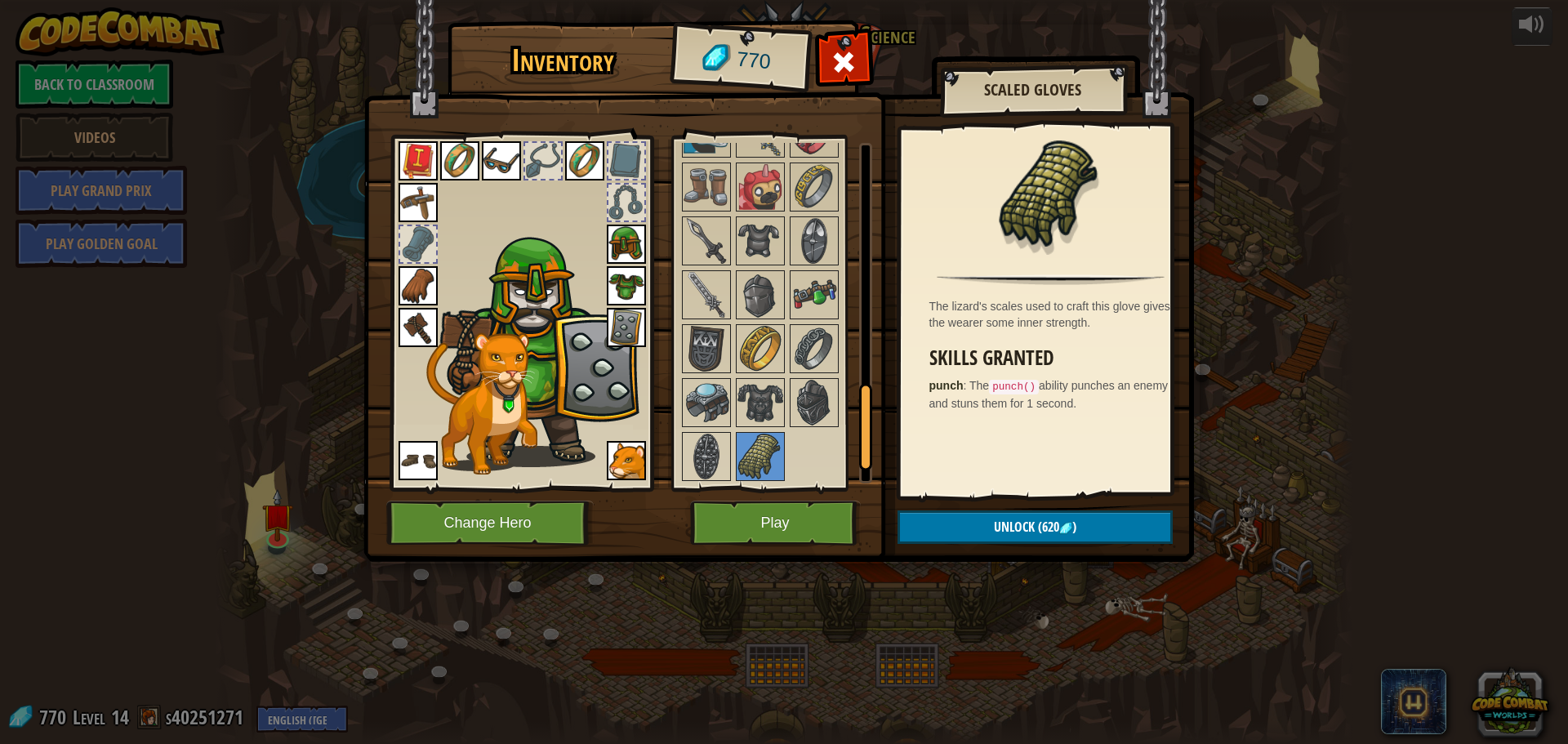
scroll to position [970, 0]
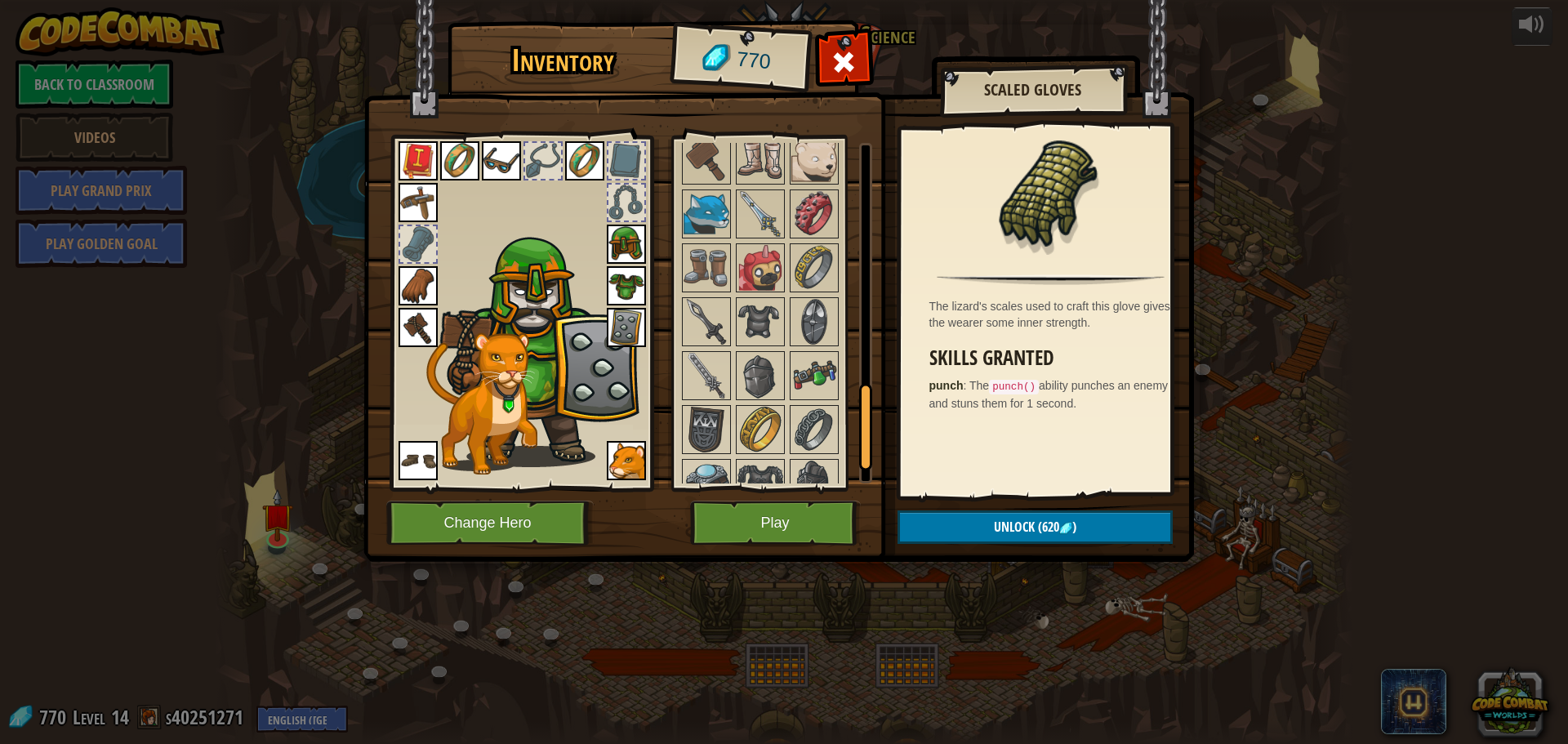
click at [783, 373] on div at bounding box center [760, 375] width 49 height 49
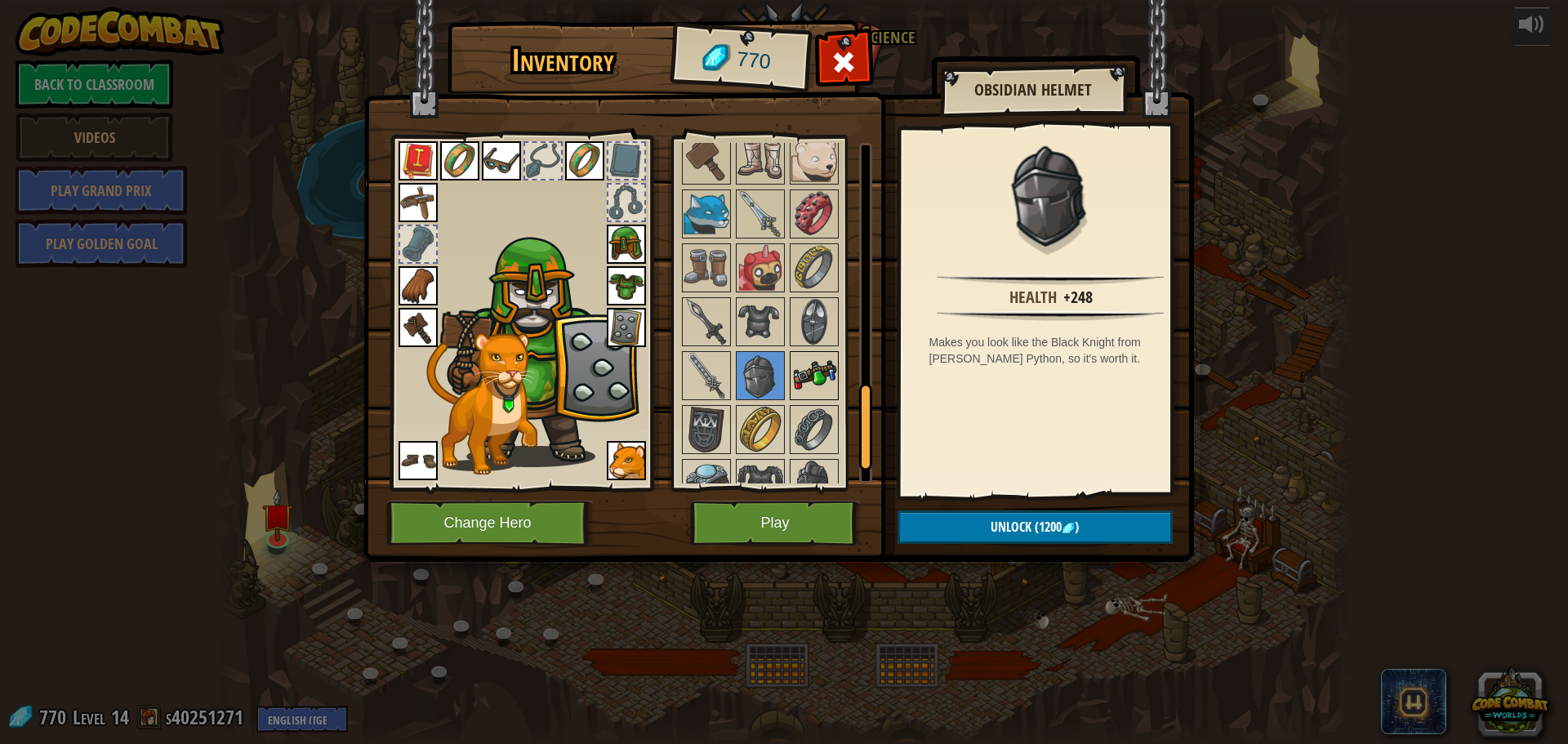
click at [804, 373] on img at bounding box center [814, 375] width 45 height 45
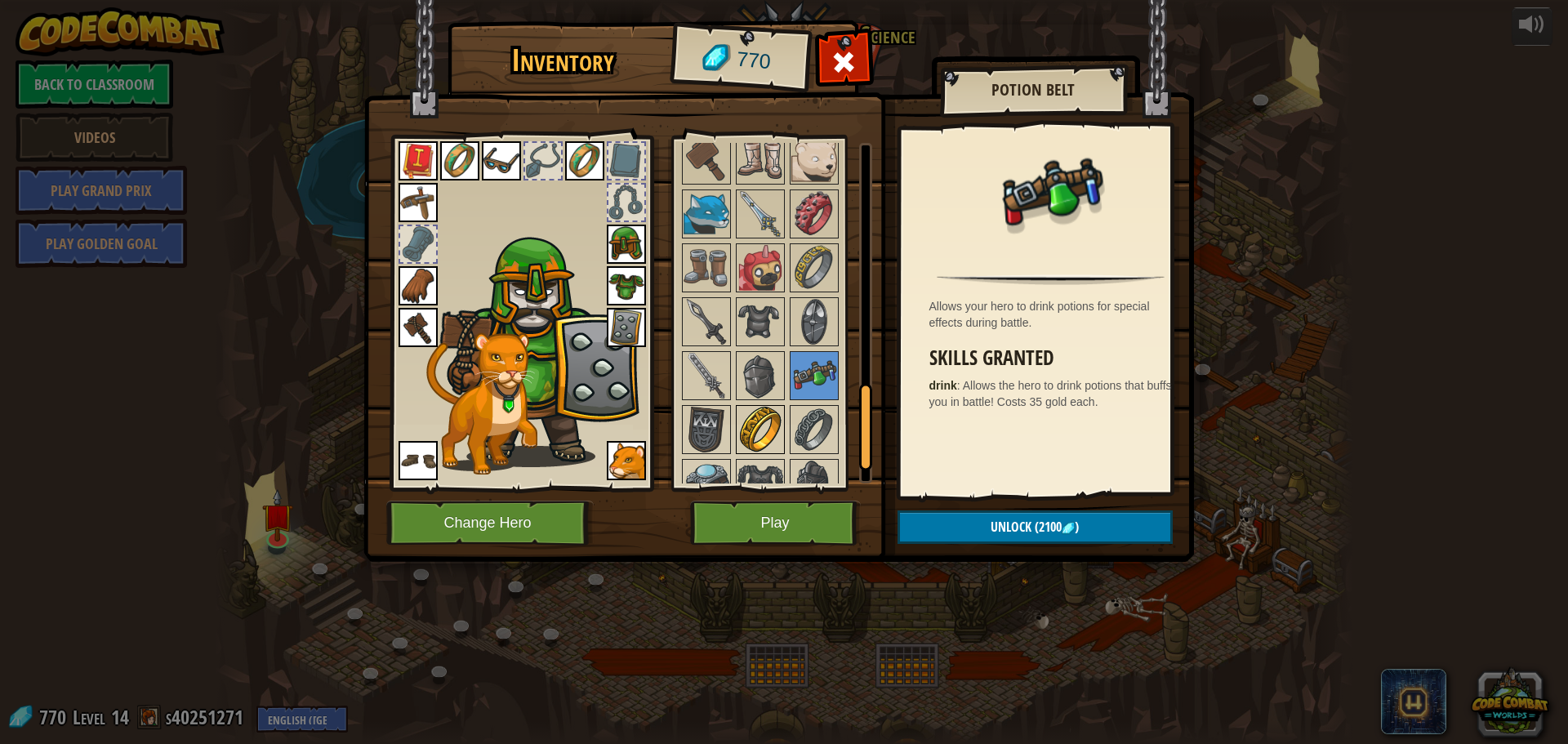
scroll to position [1052, 0]
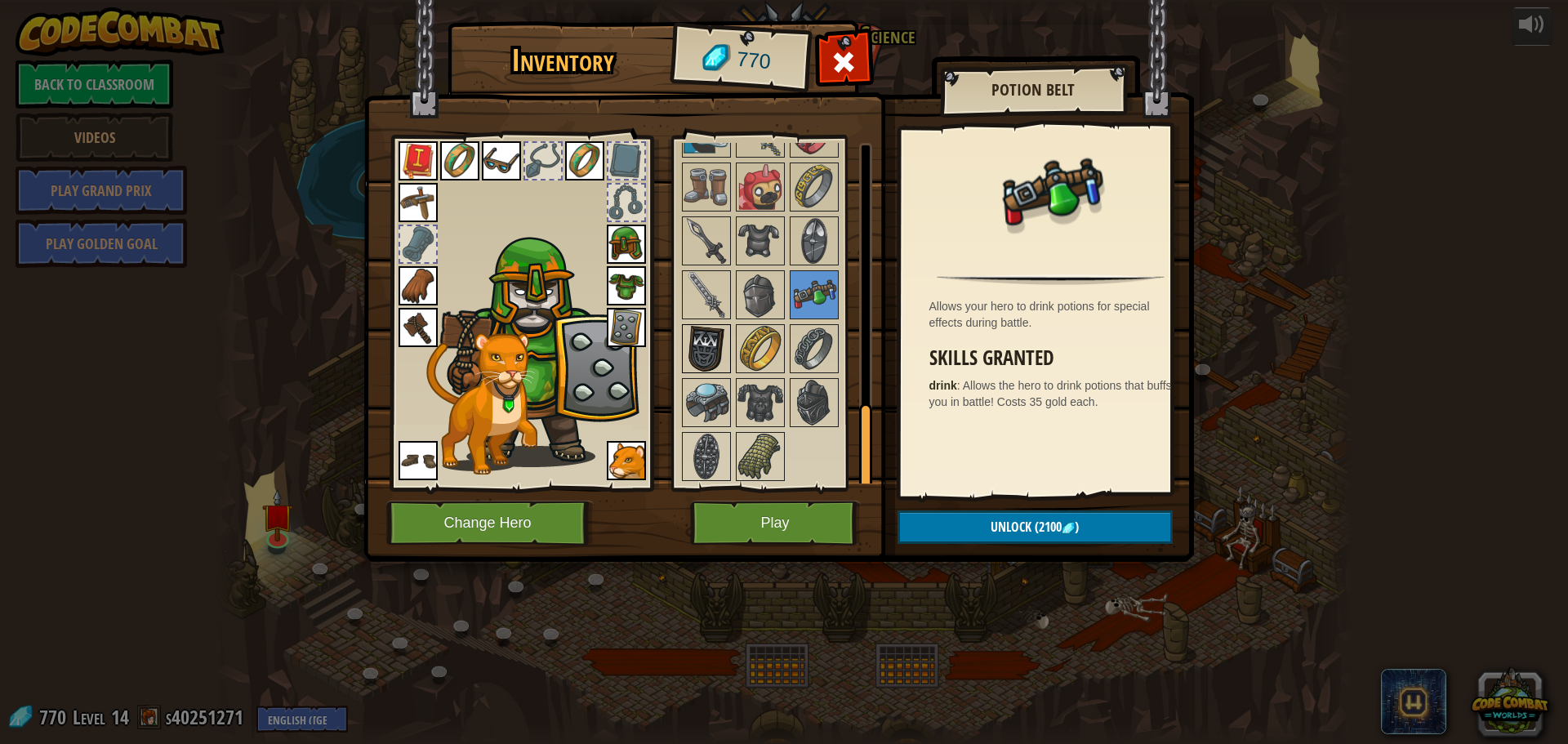
click at [725, 356] on img at bounding box center [706, 348] width 45 height 45
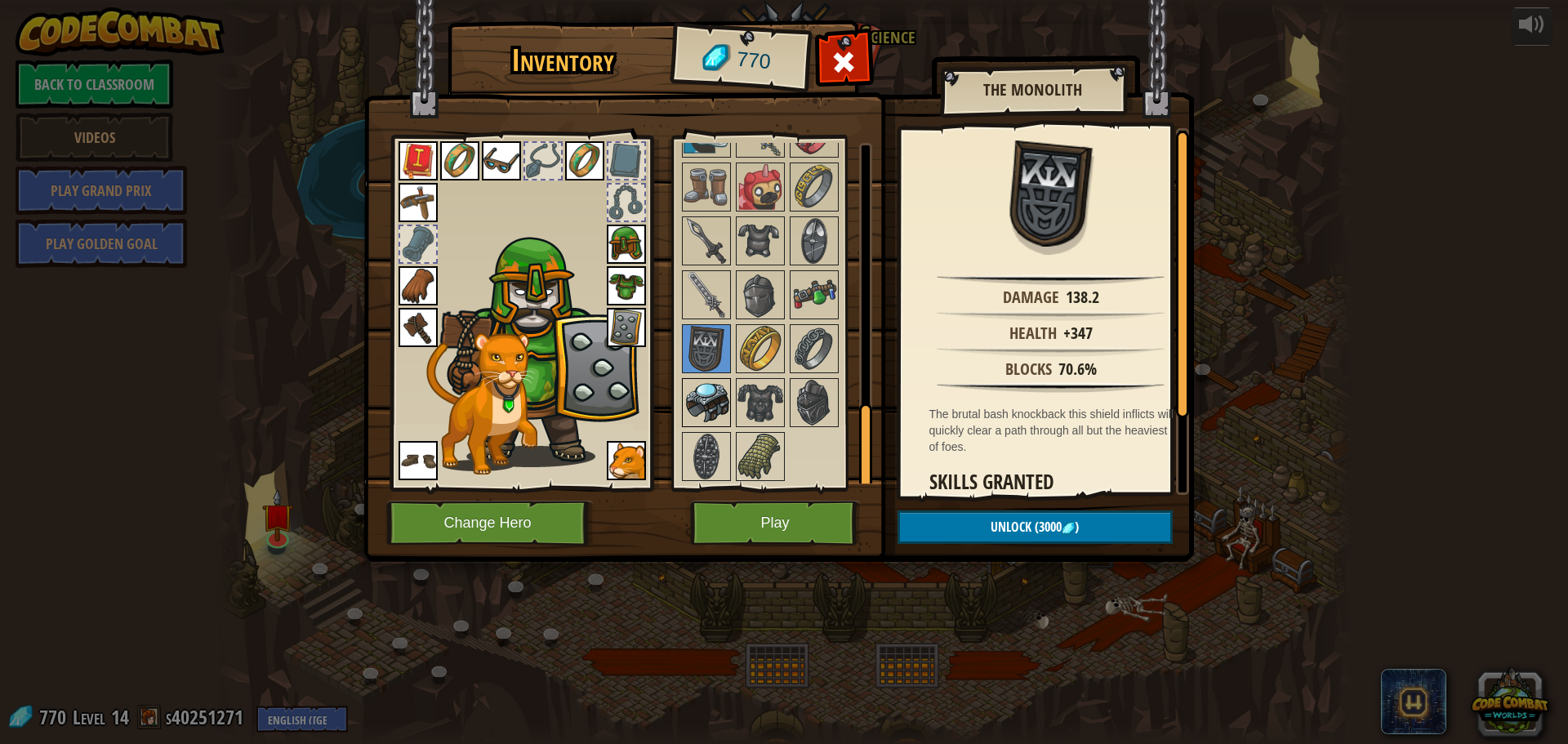
click at [718, 387] on img at bounding box center [706, 402] width 45 height 45
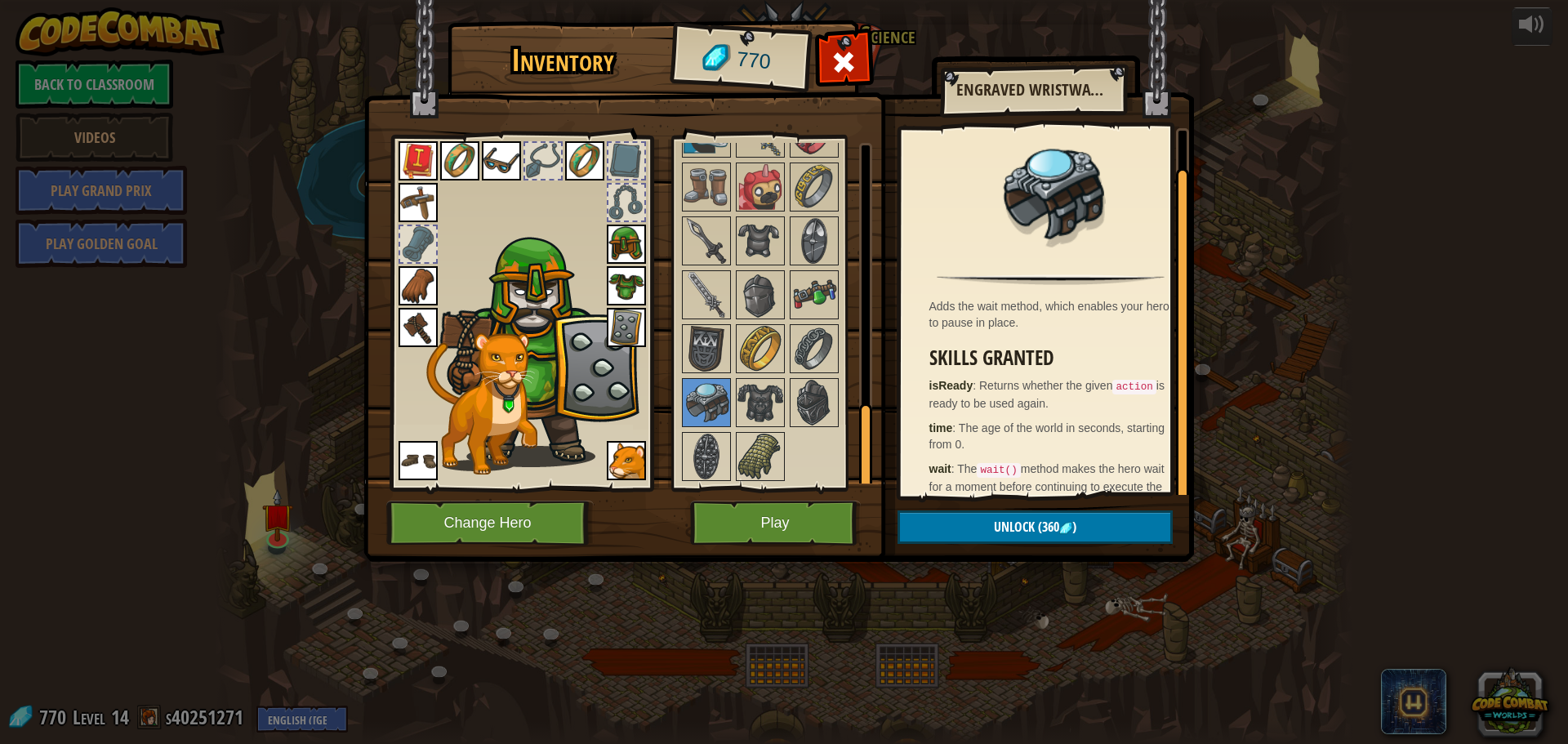
scroll to position [30, 0]
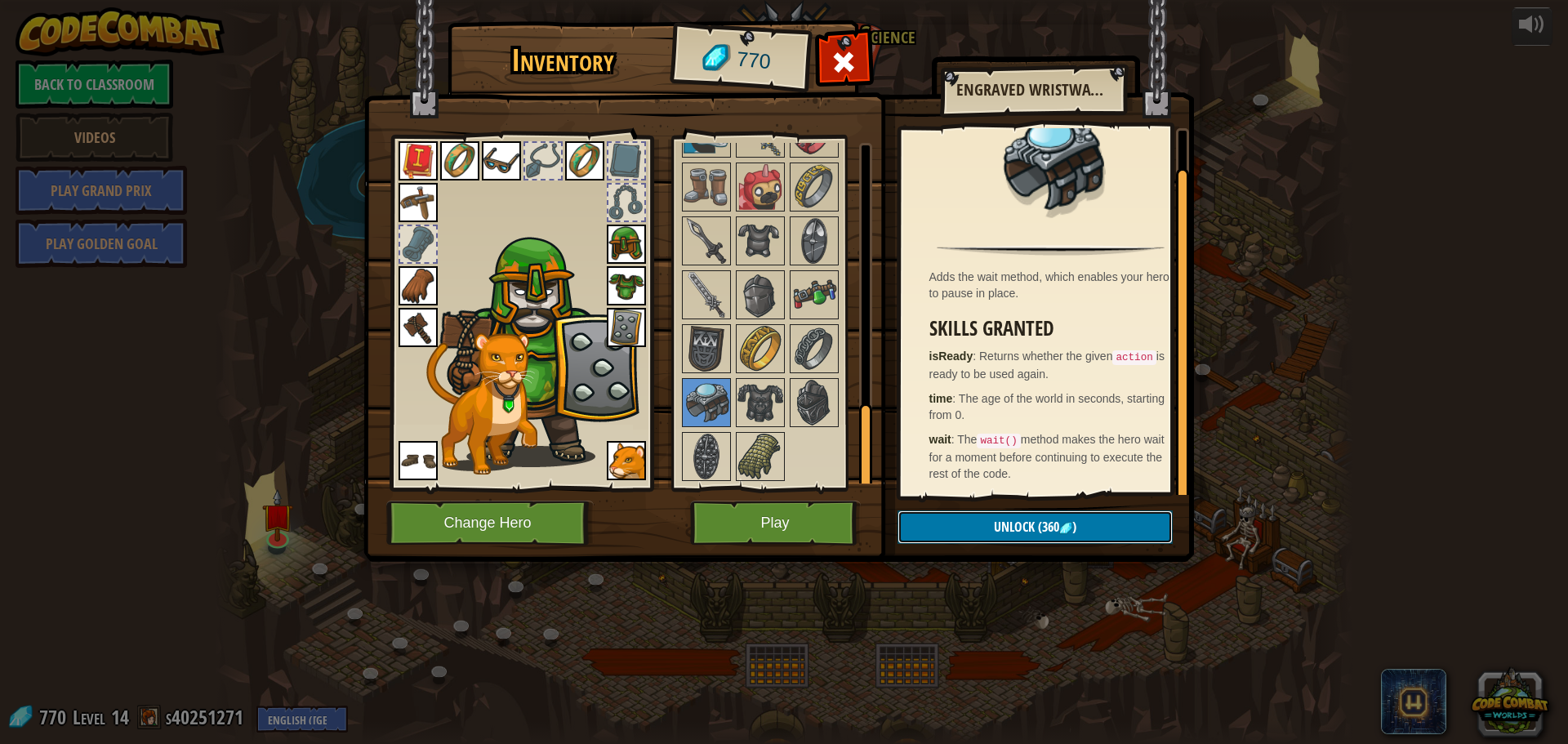
click at [978, 520] on button "Unlock (360 )" at bounding box center [1036, 527] width 276 height 34
click at [978, 520] on button "Confirm" at bounding box center [1036, 527] width 276 height 34
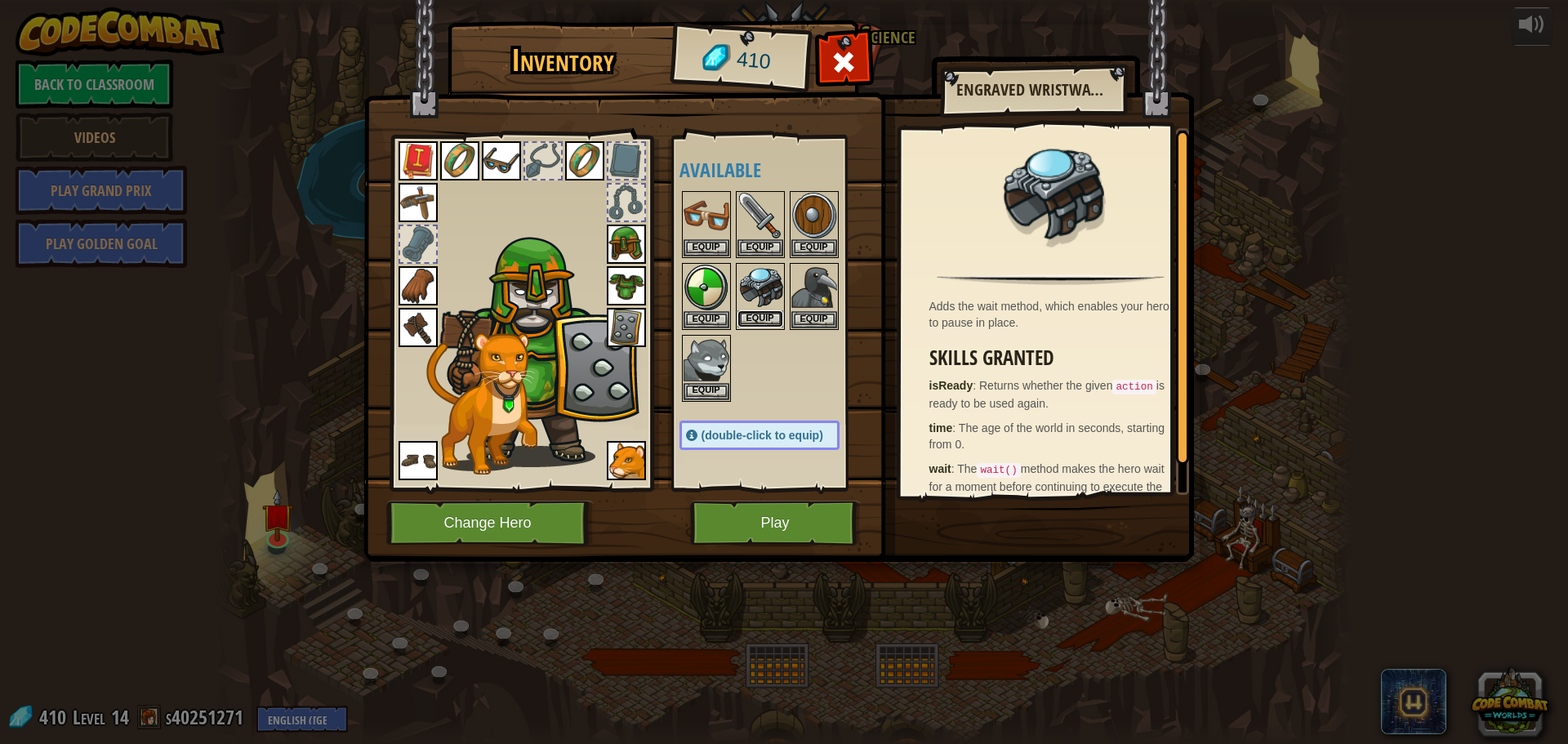
click at [765, 320] on button "Equip" at bounding box center [760, 318] width 45 height 17
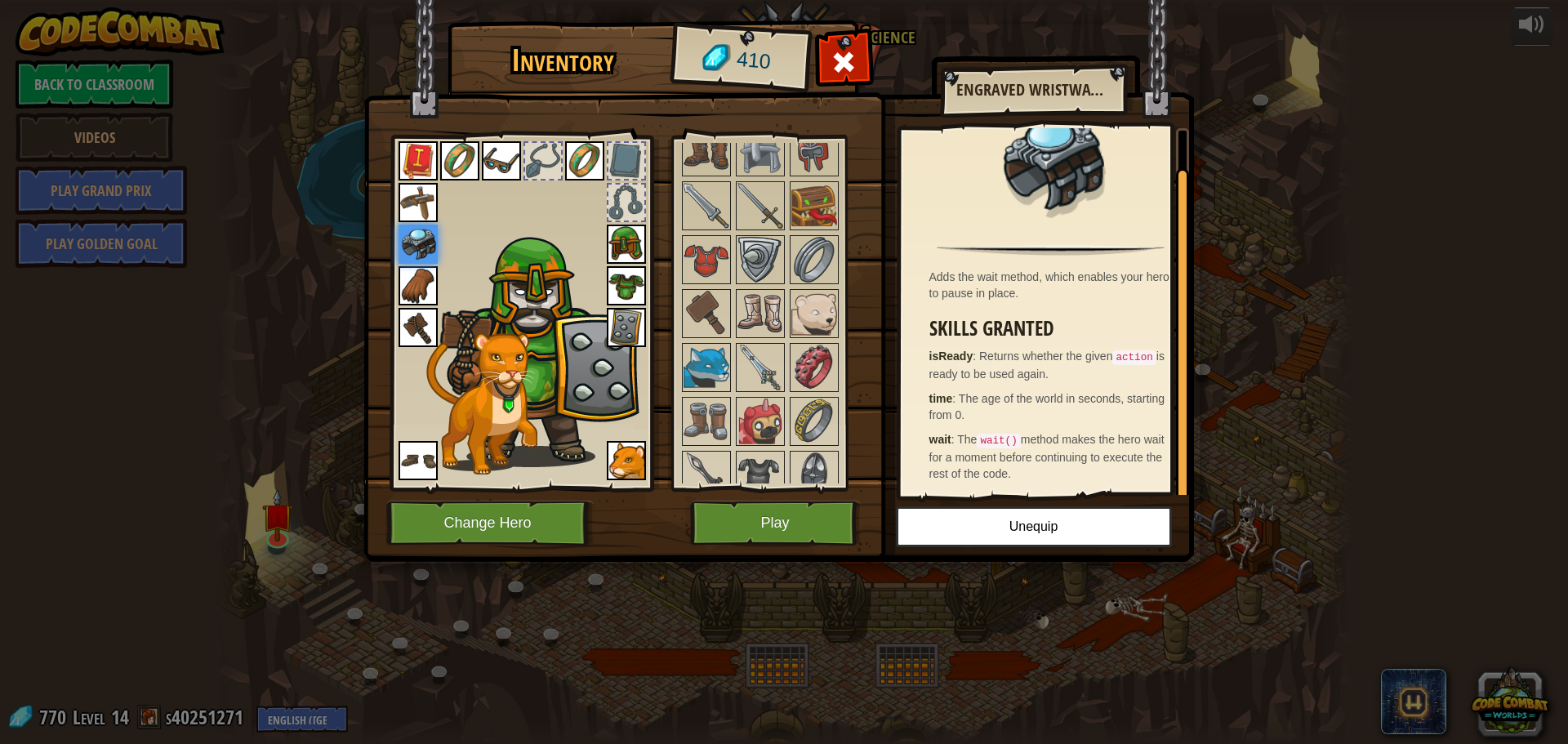
scroll to position [1052, 0]
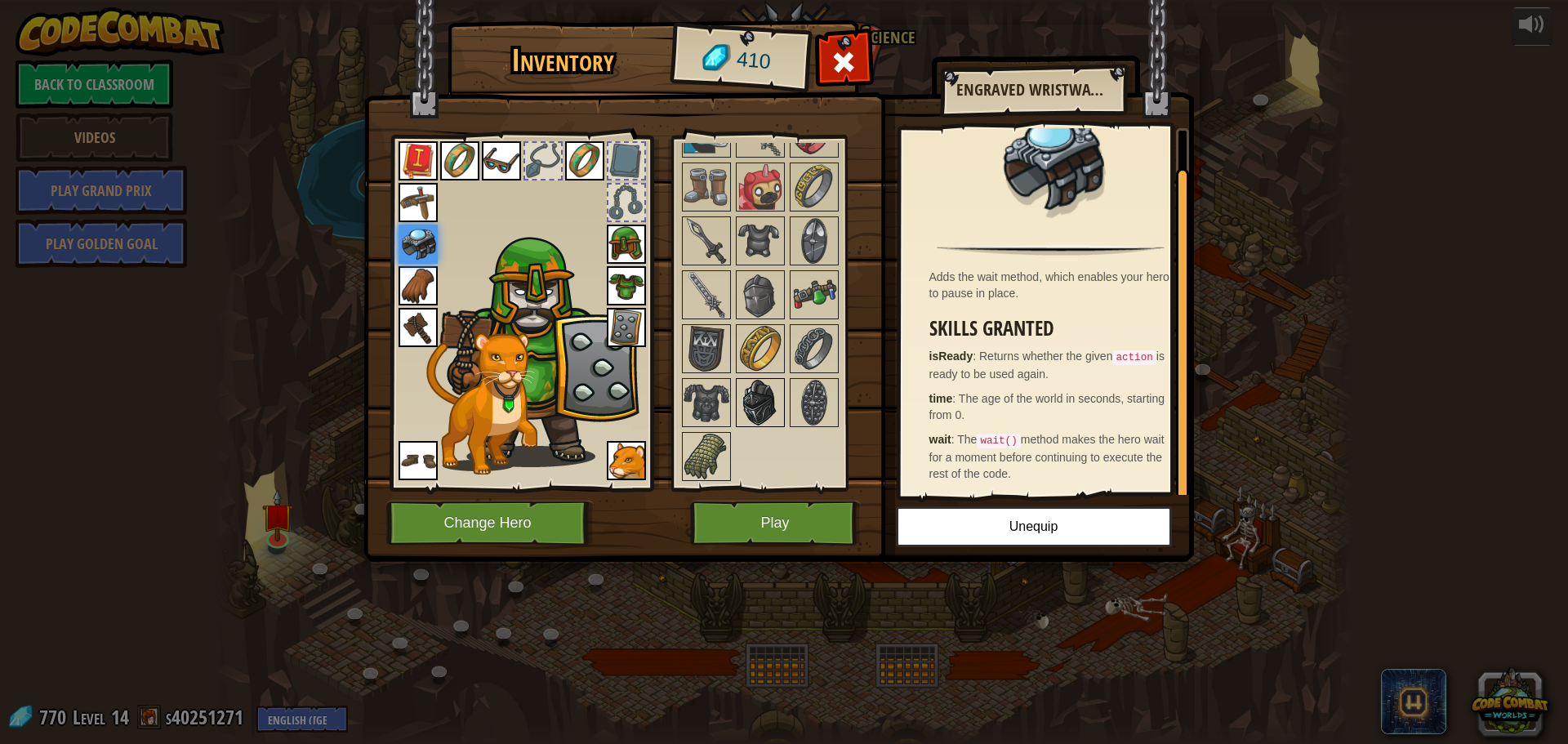
click at [782, 395] on img at bounding box center [760, 402] width 45 height 45
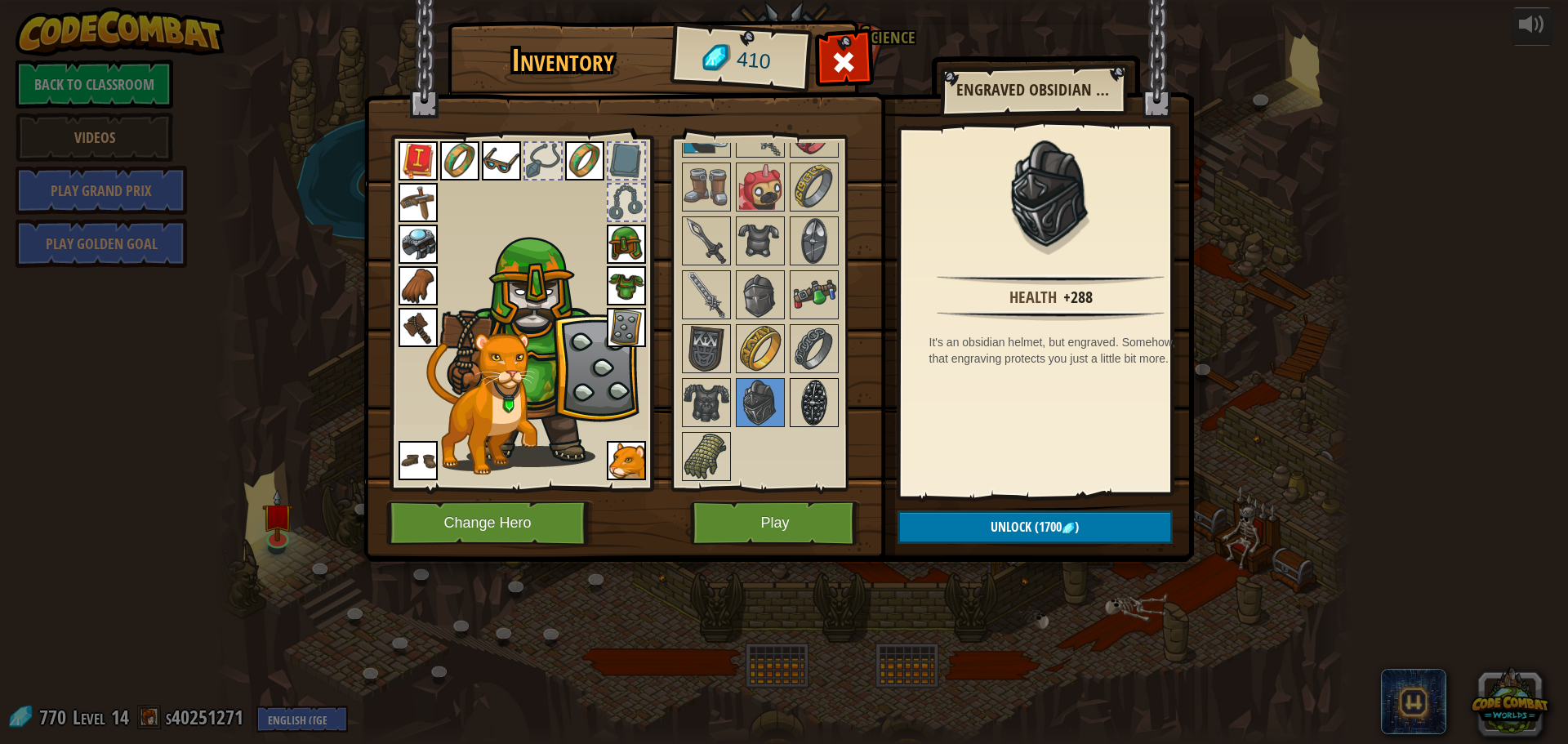
click at [820, 403] on img at bounding box center [814, 402] width 45 height 45
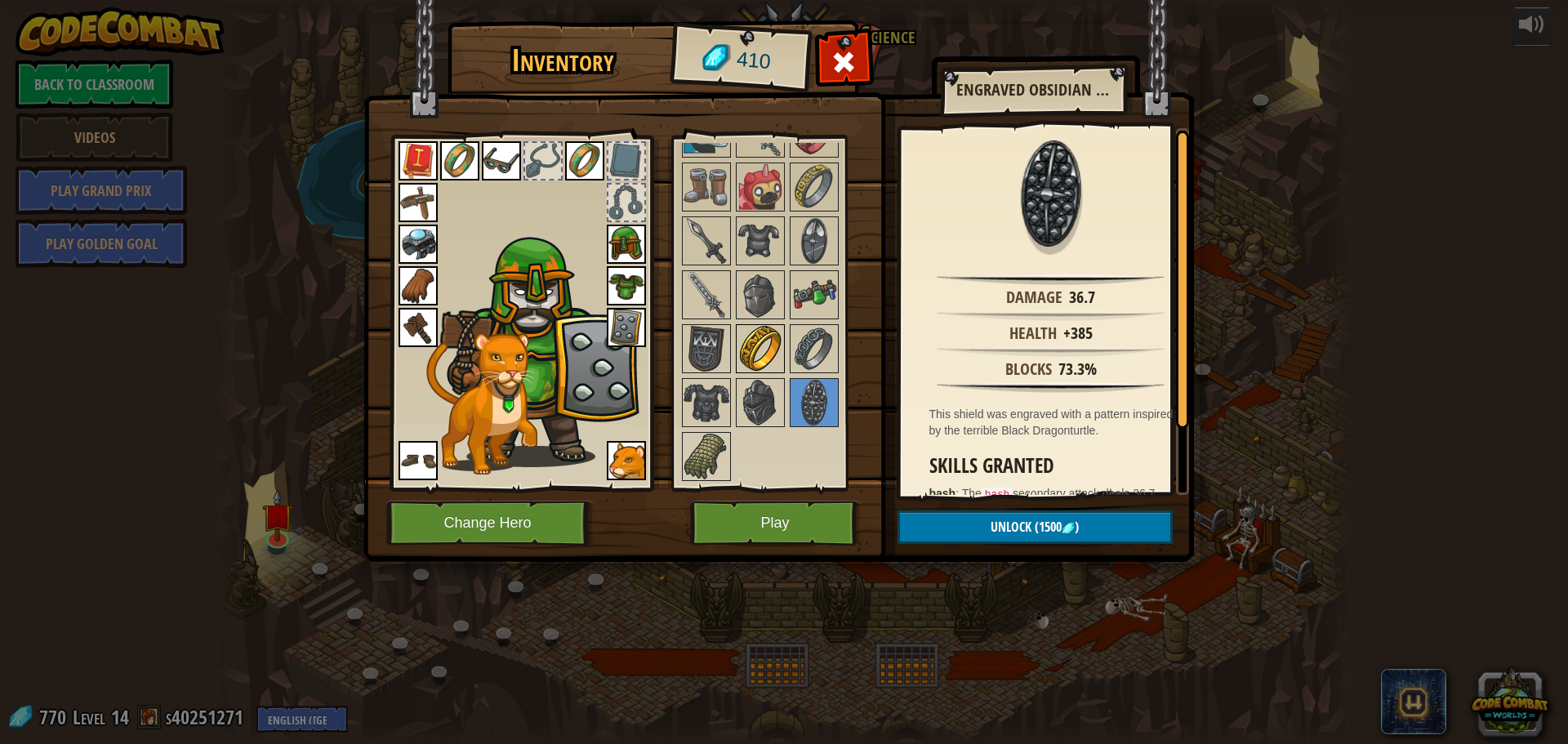
click at [742, 341] on img at bounding box center [760, 348] width 45 height 45
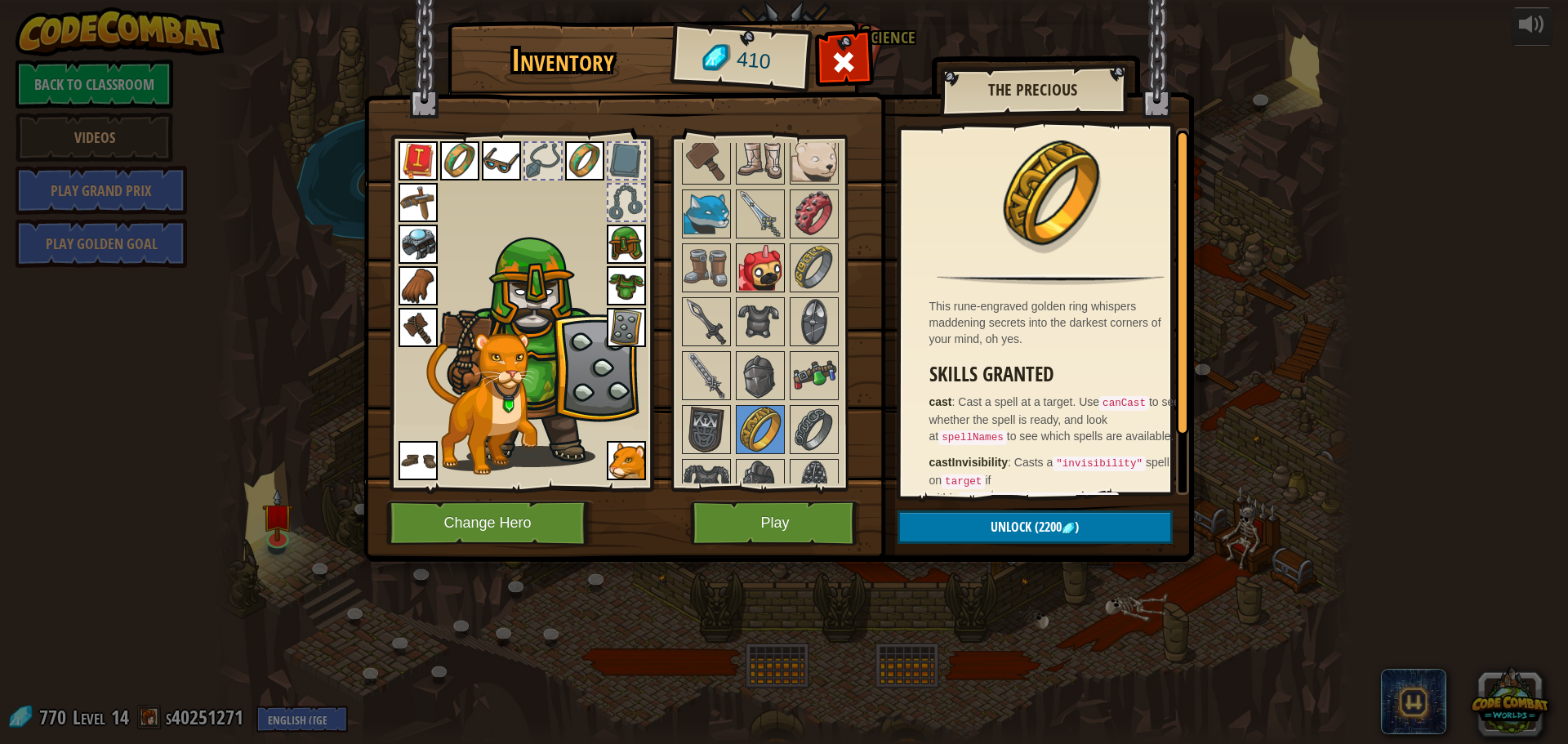
scroll to position [888, 0]
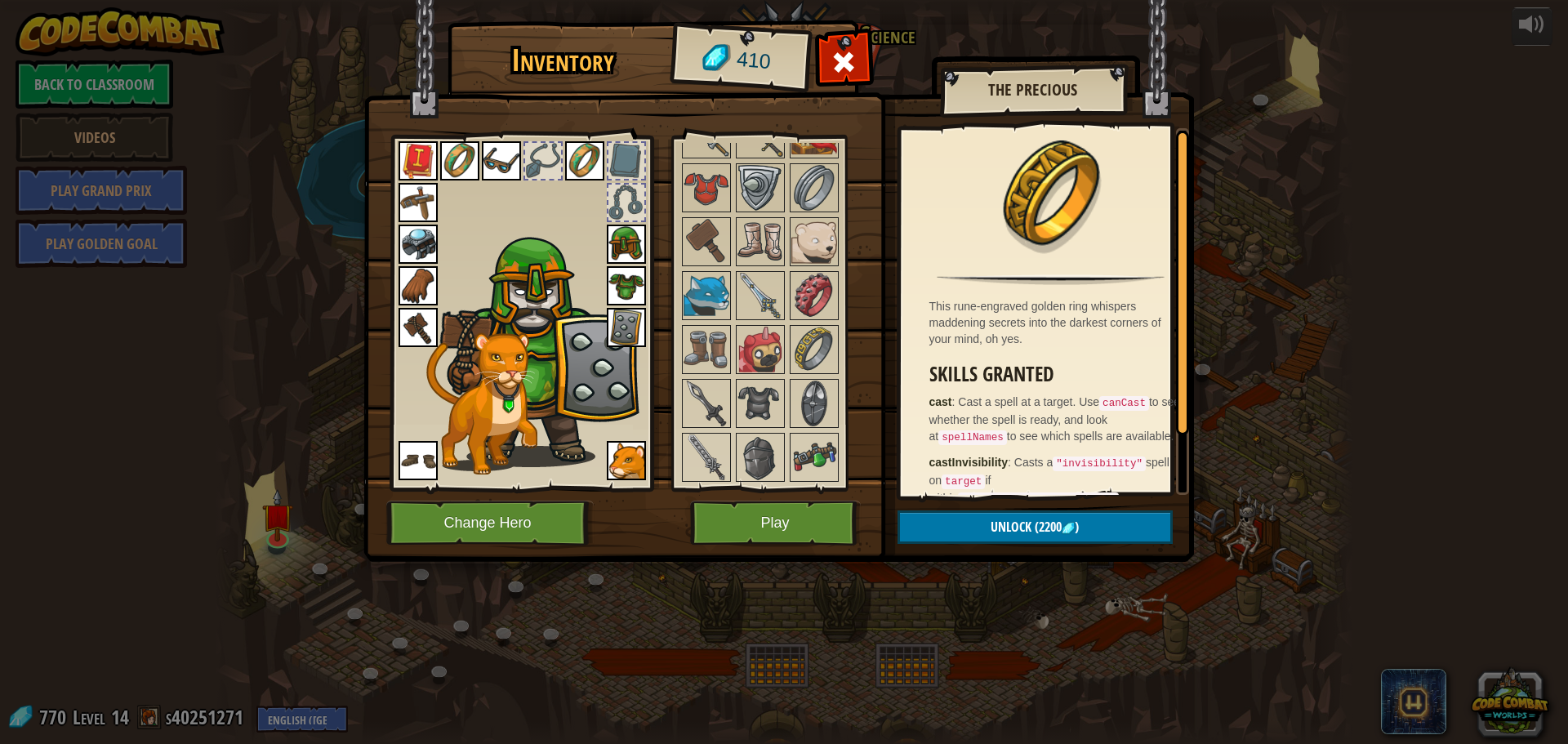
click at [732, 334] on div at bounding box center [776, 106] width 193 height 1077
click at [730, 304] on div at bounding box center [706, 295] width 49 height 49
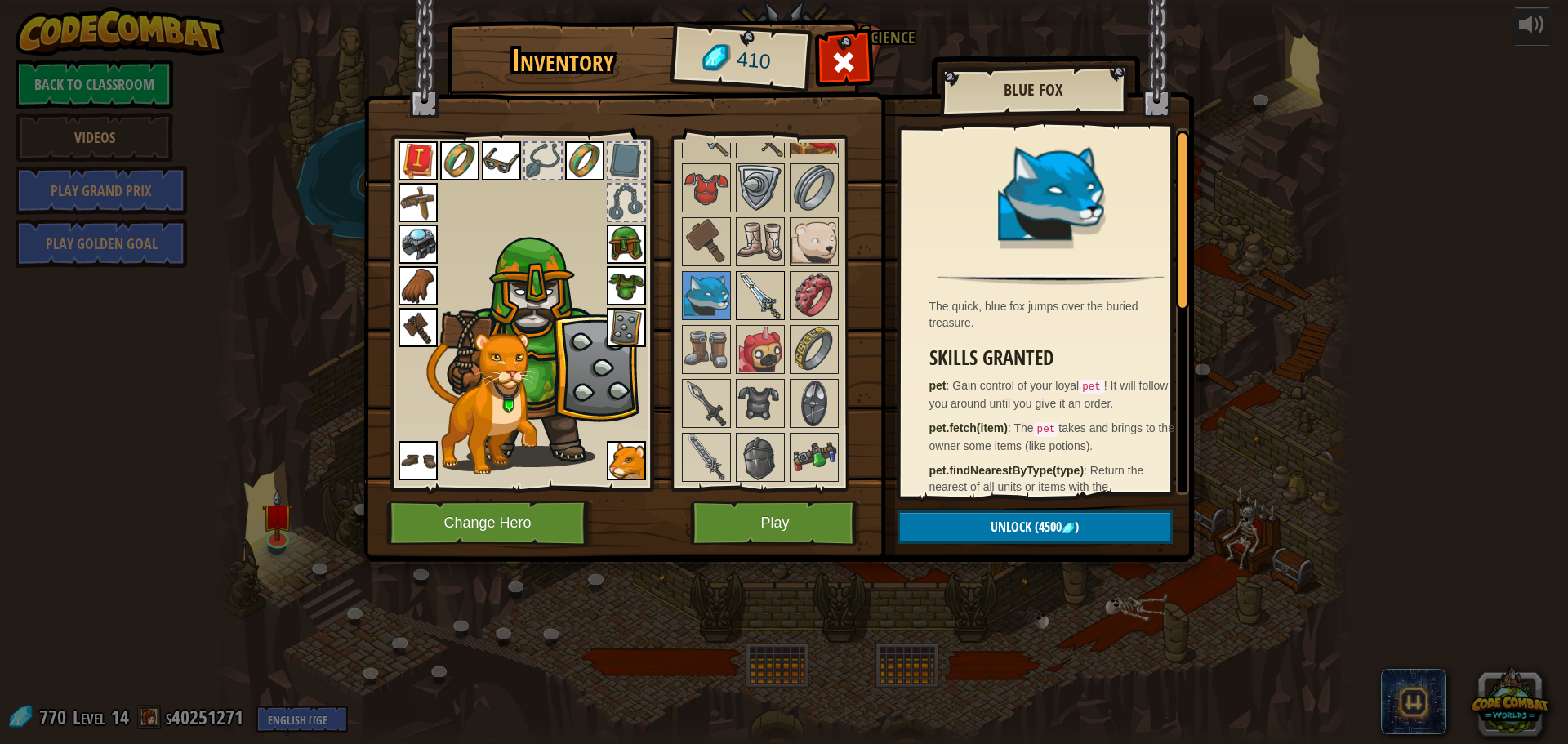
click at [736, 302] on div at bounding box center [760, 295] width 49 height 49
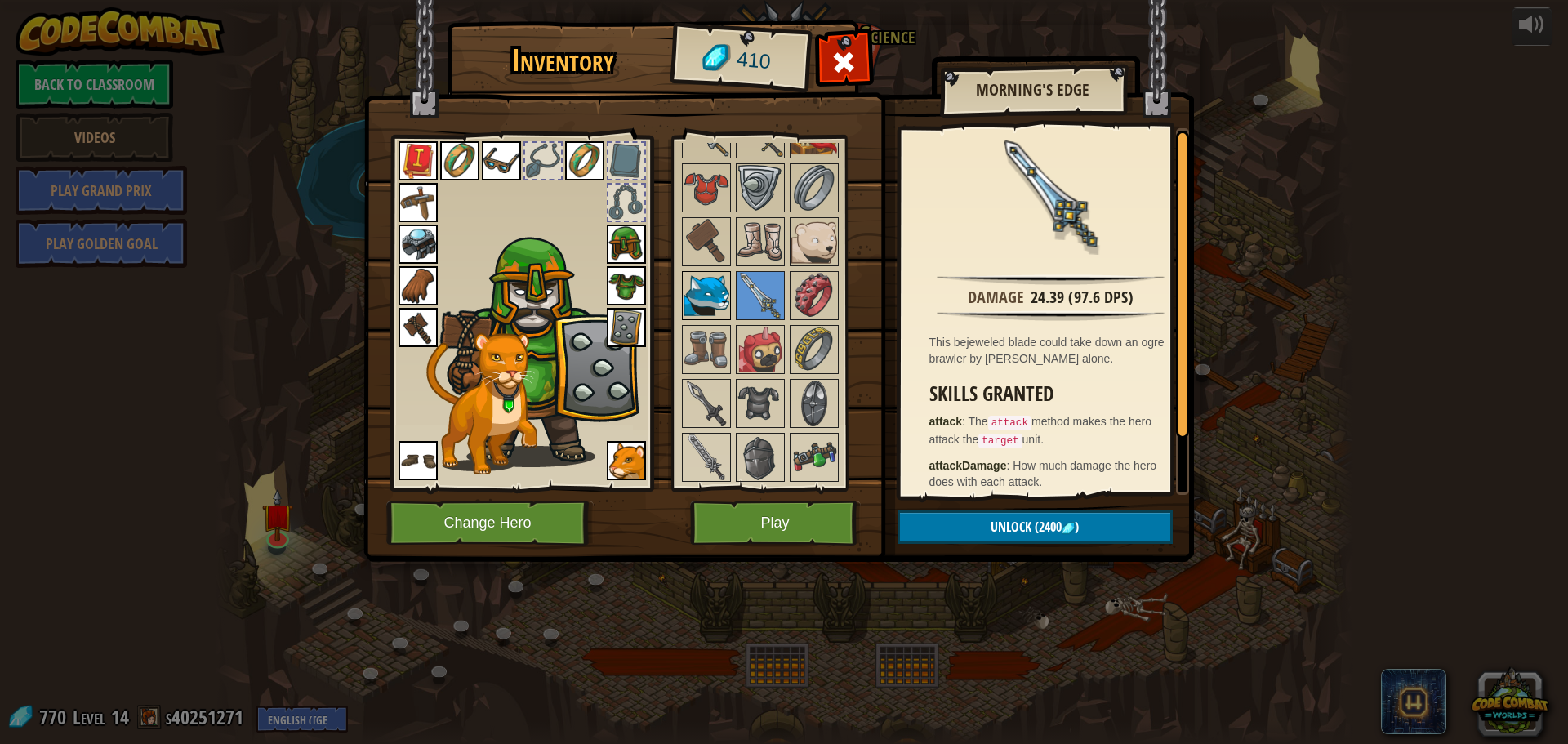
click at [708, 301] on img at bounding box center [706, 295] width 45 height 45
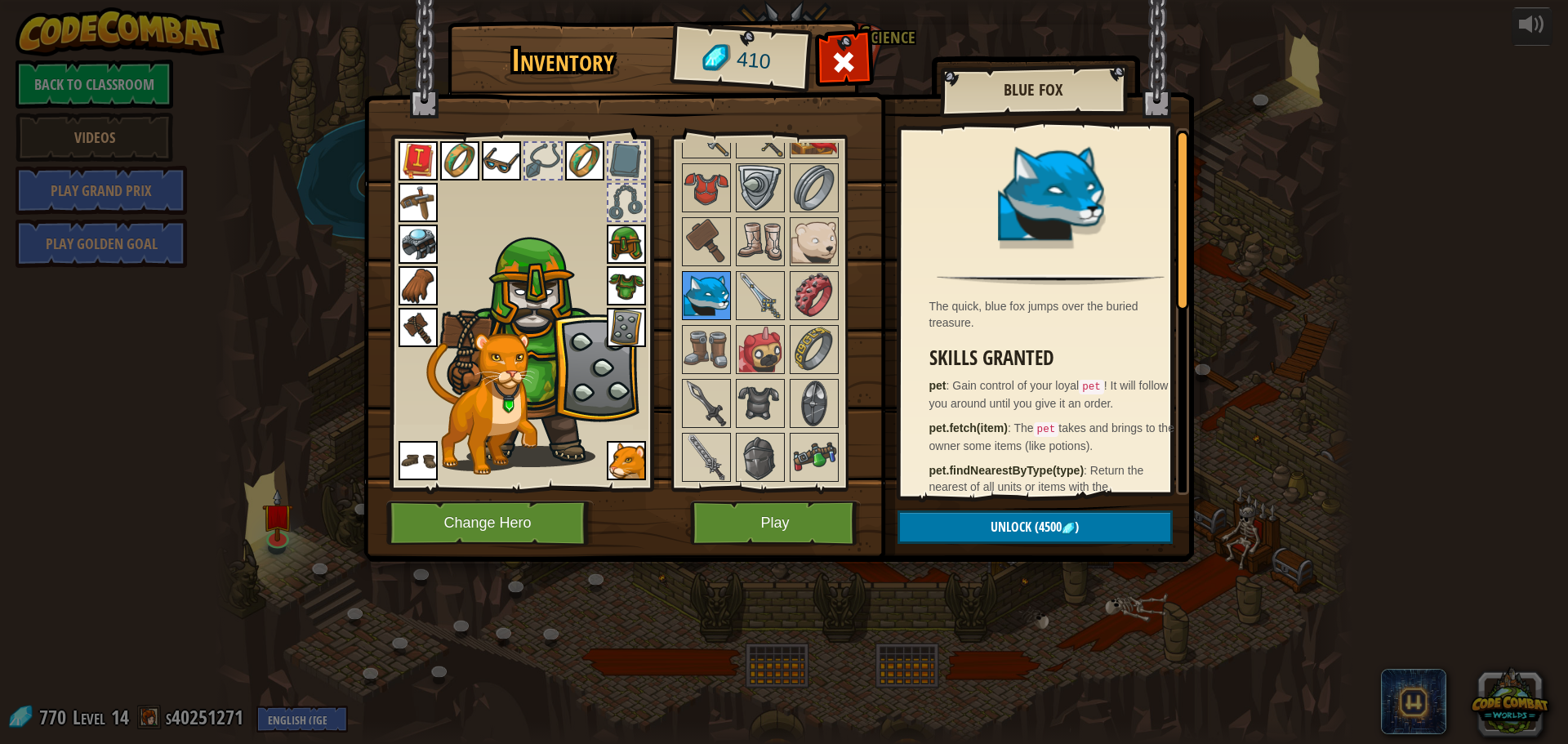
scroll to position [807, 0]
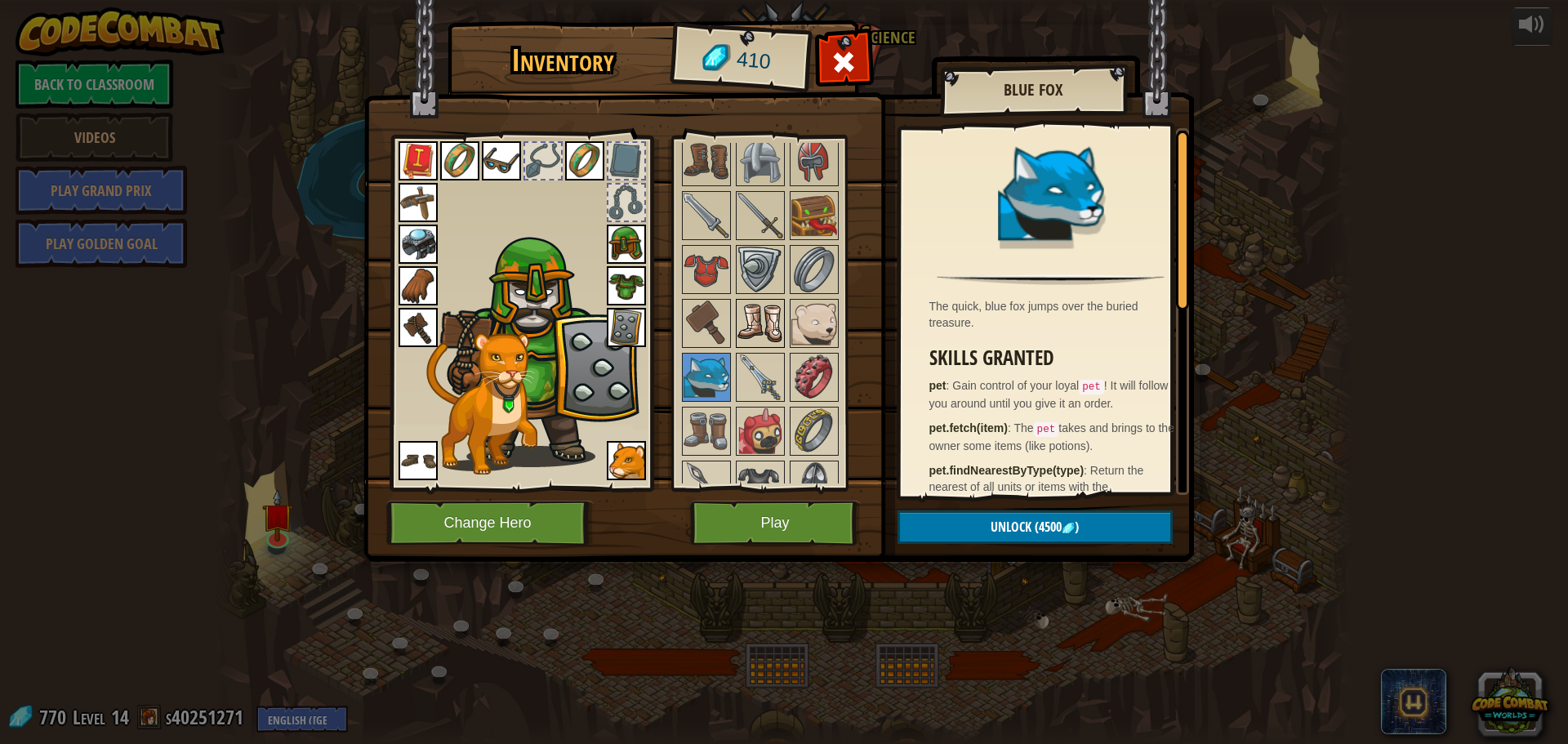
click at [761, 319] on img at bounding box center [760, 323] width 45 height 45
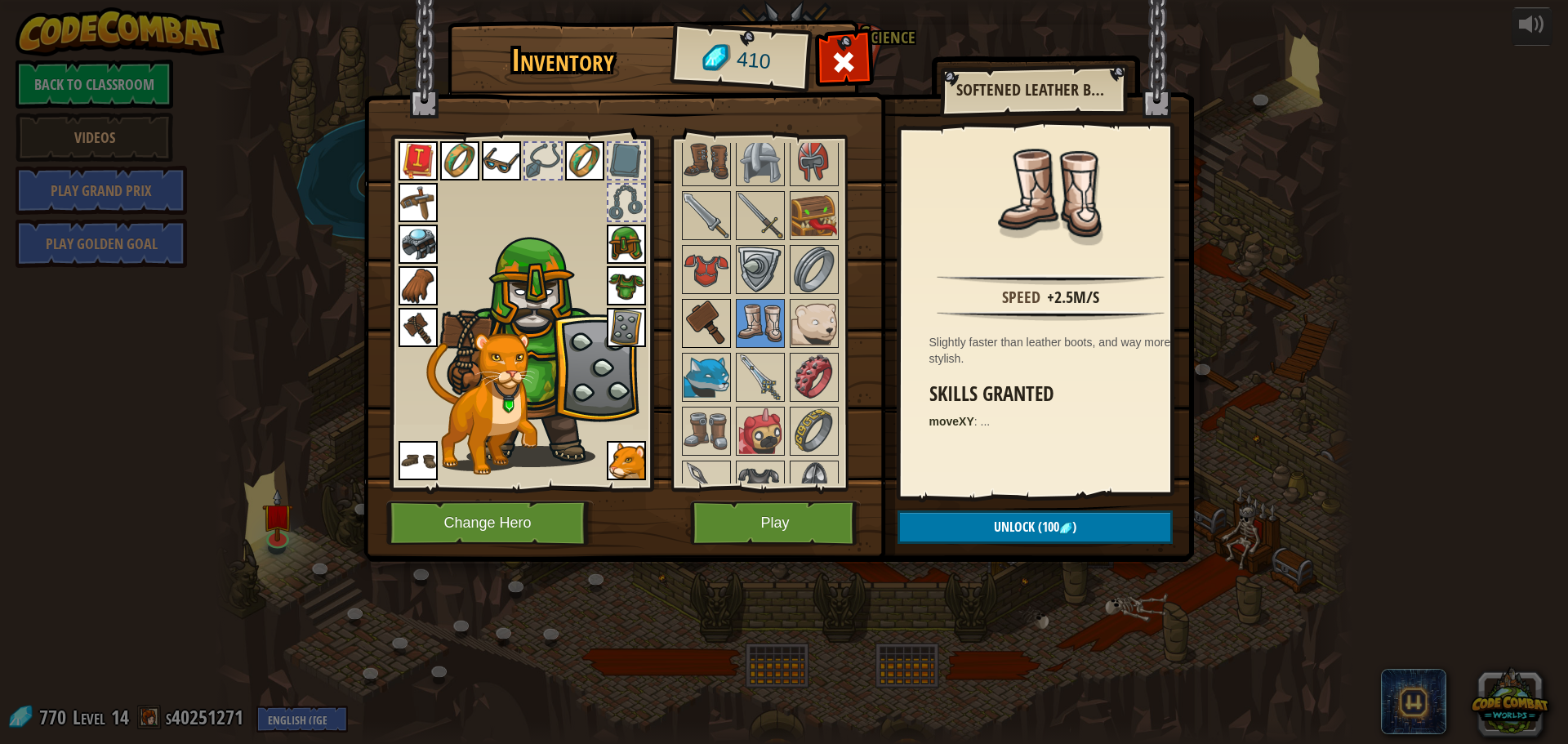
click at [719, 314] on img at bounding box center [706, 323] width 45 height 45
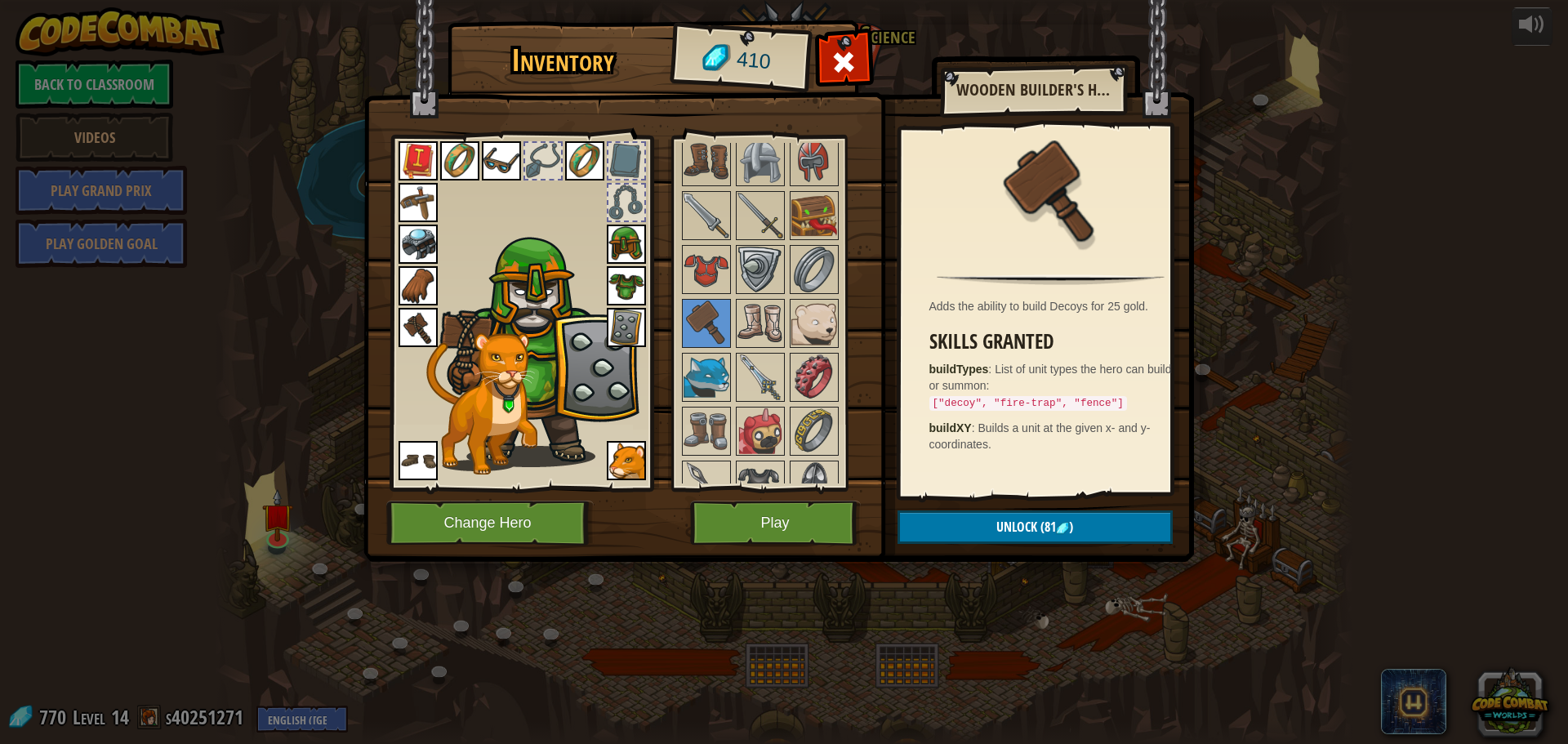
click at [430, 283] on img at bounding box center [418, 286] width 40 height 40
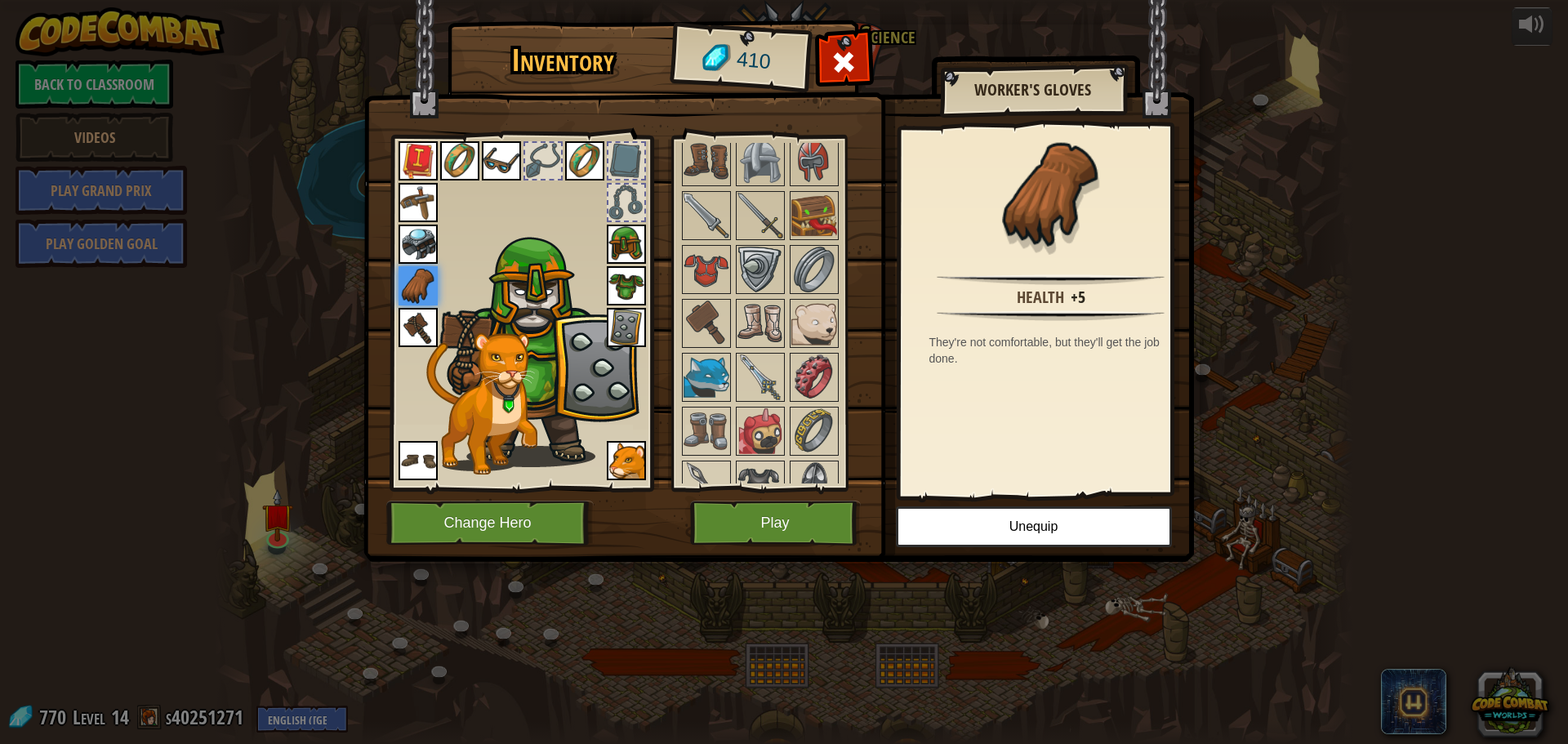
click at [428, 311] on img at bounding box center [418, 327] width 40 height 40
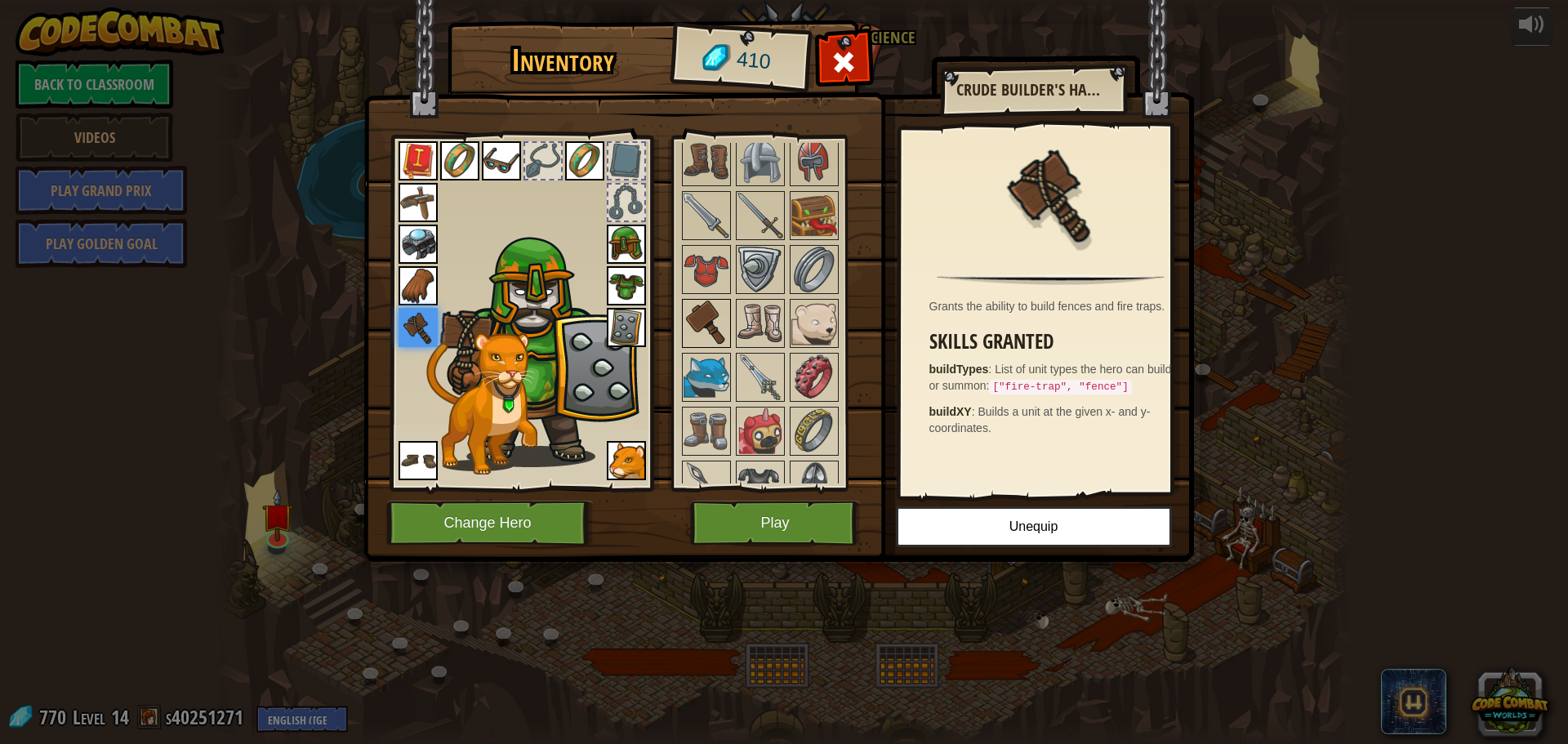
click at [711, 324] on img at bounding box center [706, 323] width 45 height 45
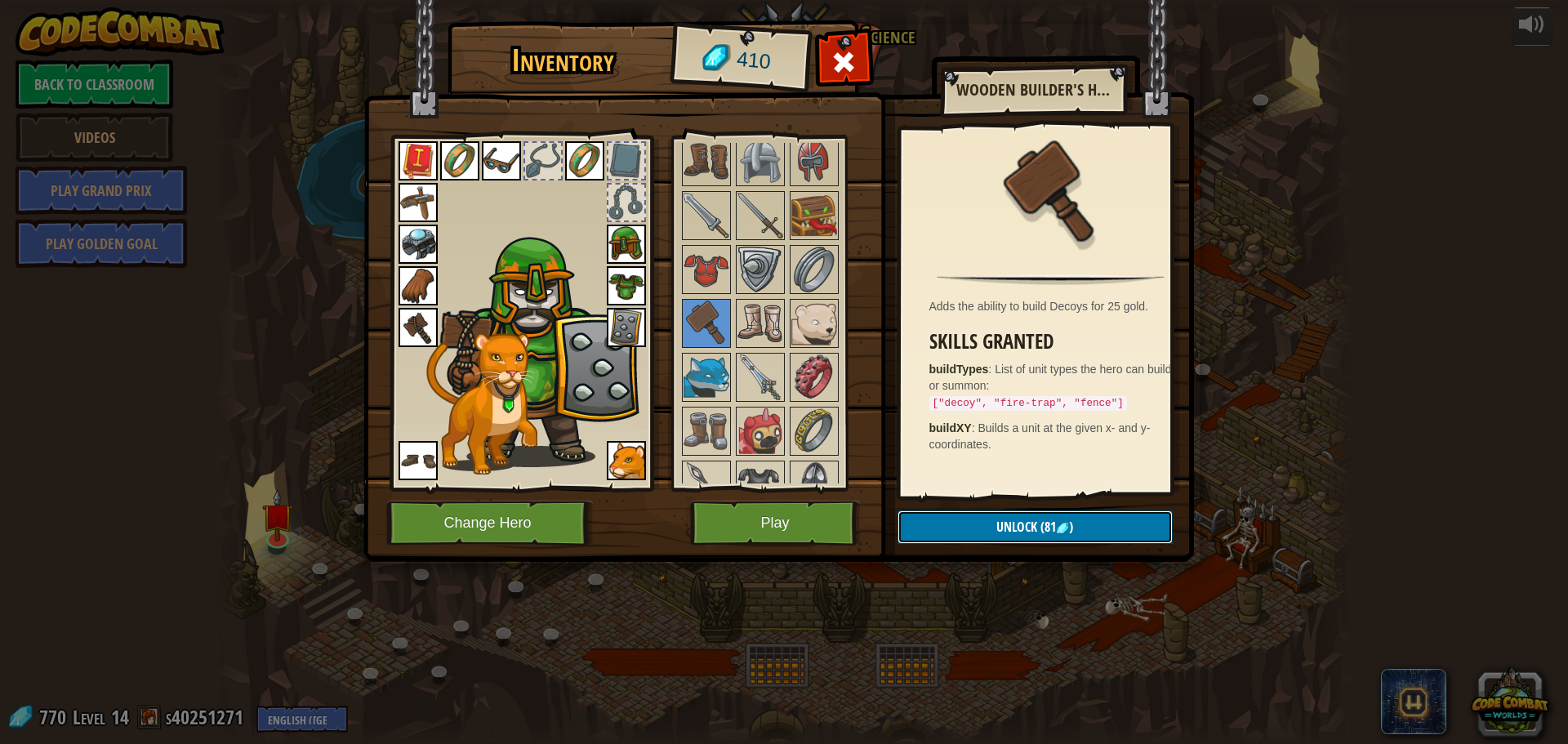
click at [1029, 525] on span "Unlock" at bounding box center [1016, 526] width 40 height 18
click at [1031, 525] on button "Confirm" at bounding box center [1036, 527] width 276 height 34
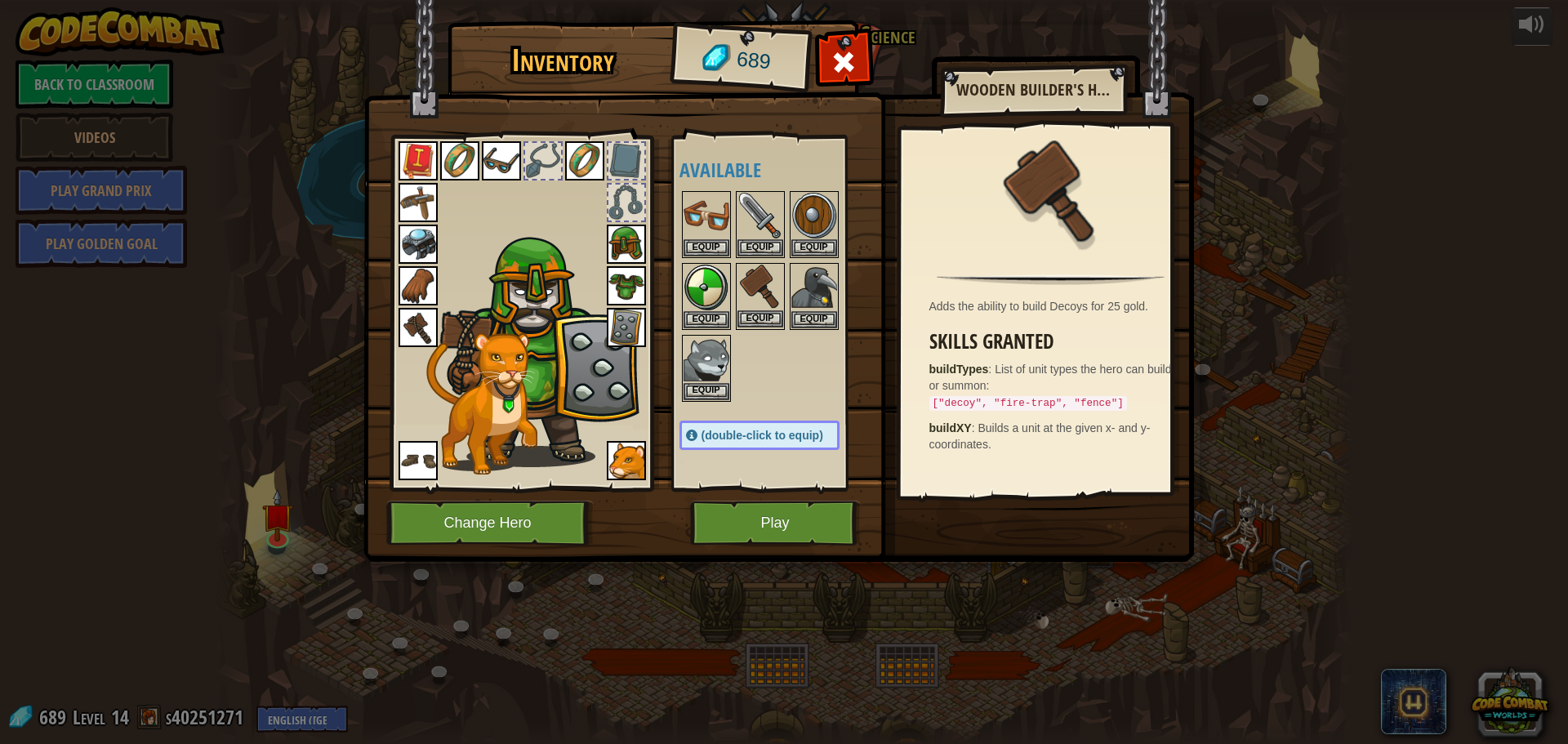
click at [758, 309] on img at bounding box center [760, 287] width 45 height 45
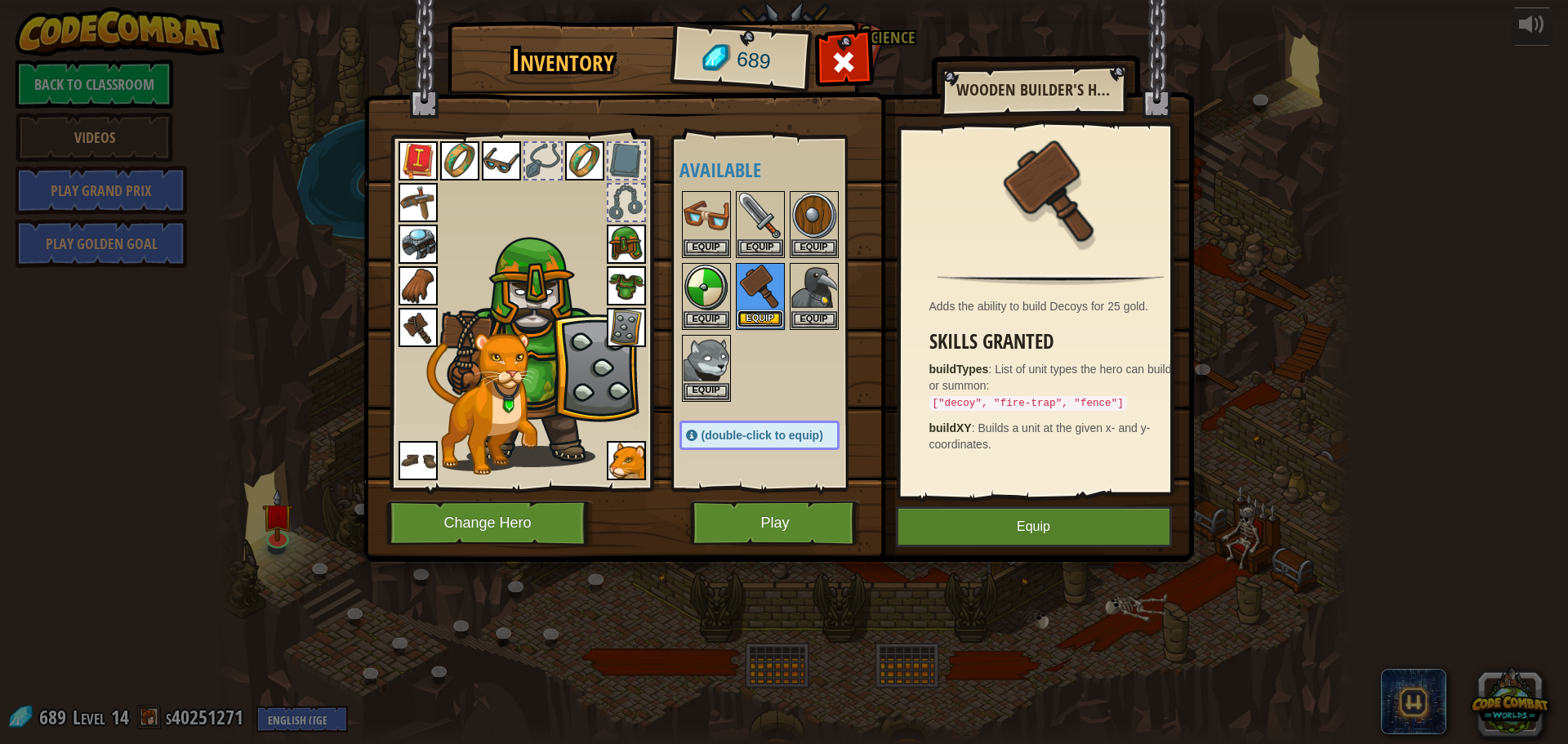
click at [758, 317] on button "Equip" at bounding box center [760, 318] width 45 height 17
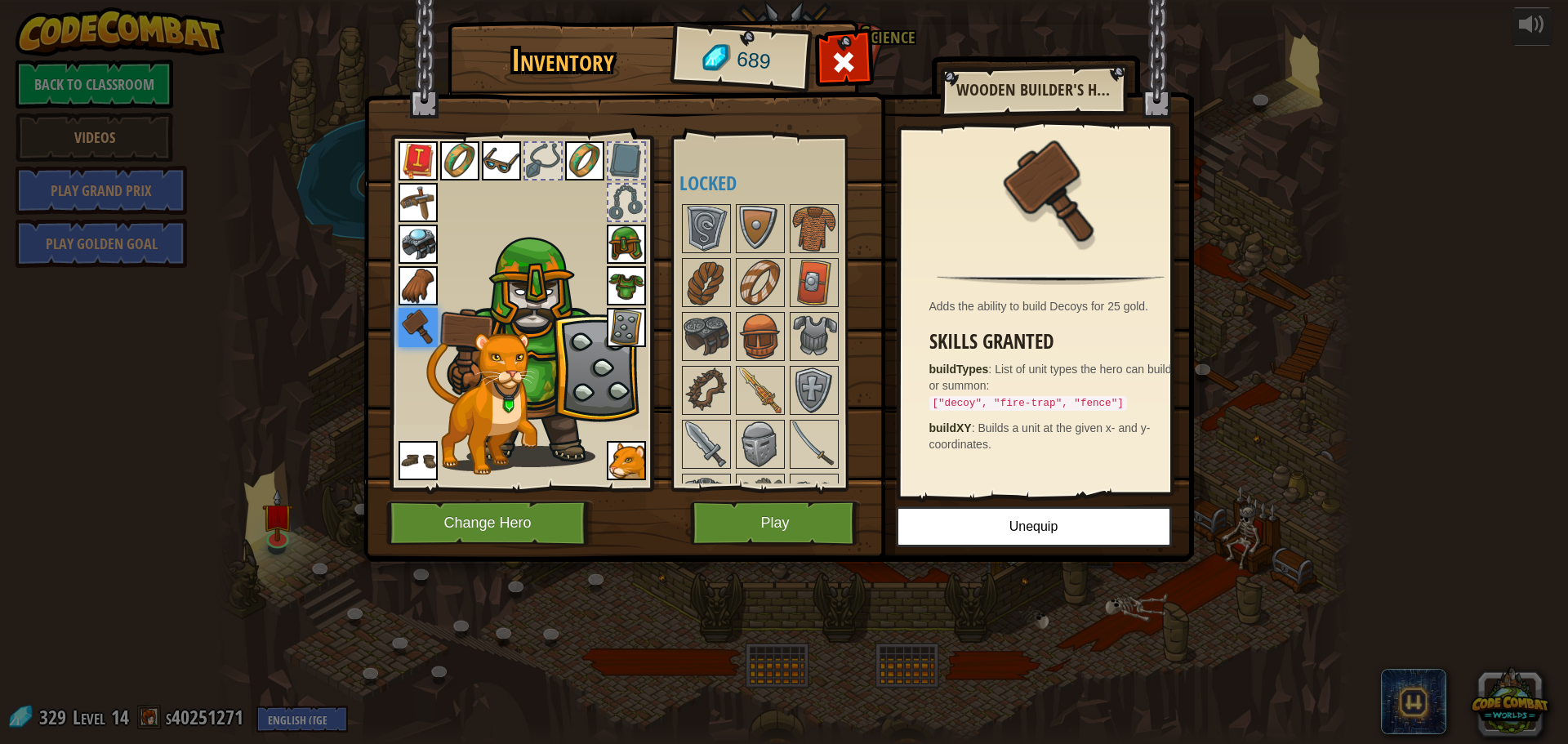
scroll to position [408, 0]
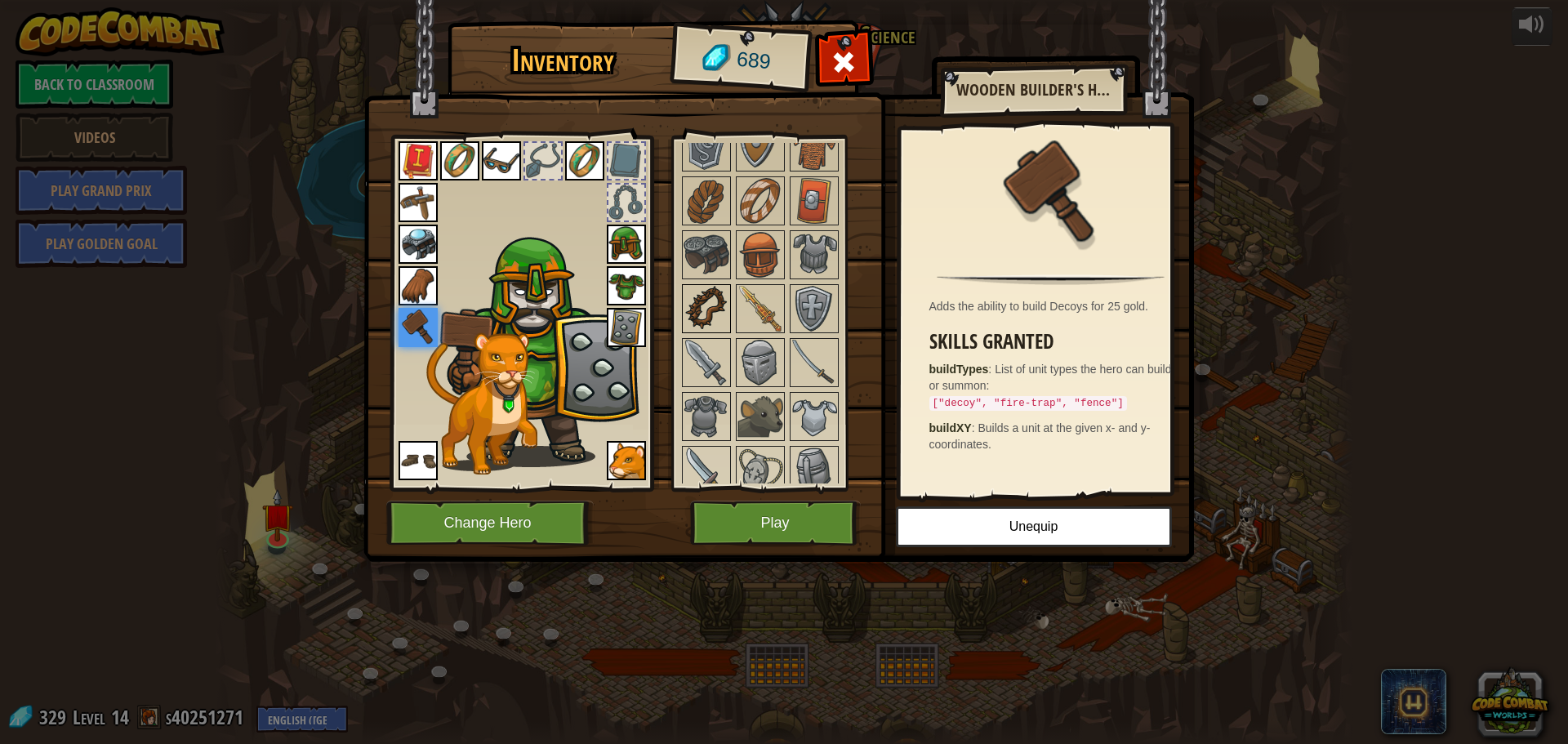
click at [730, 289] on div "Available Equip Equip Equip Equip Equip Equip Equip Equip Equip Equip Equip Equ…" at bounding box center [776, 313] width 193 height 341
click at [721, 294] on img at bounding box center [706, 308] width 45 height 45
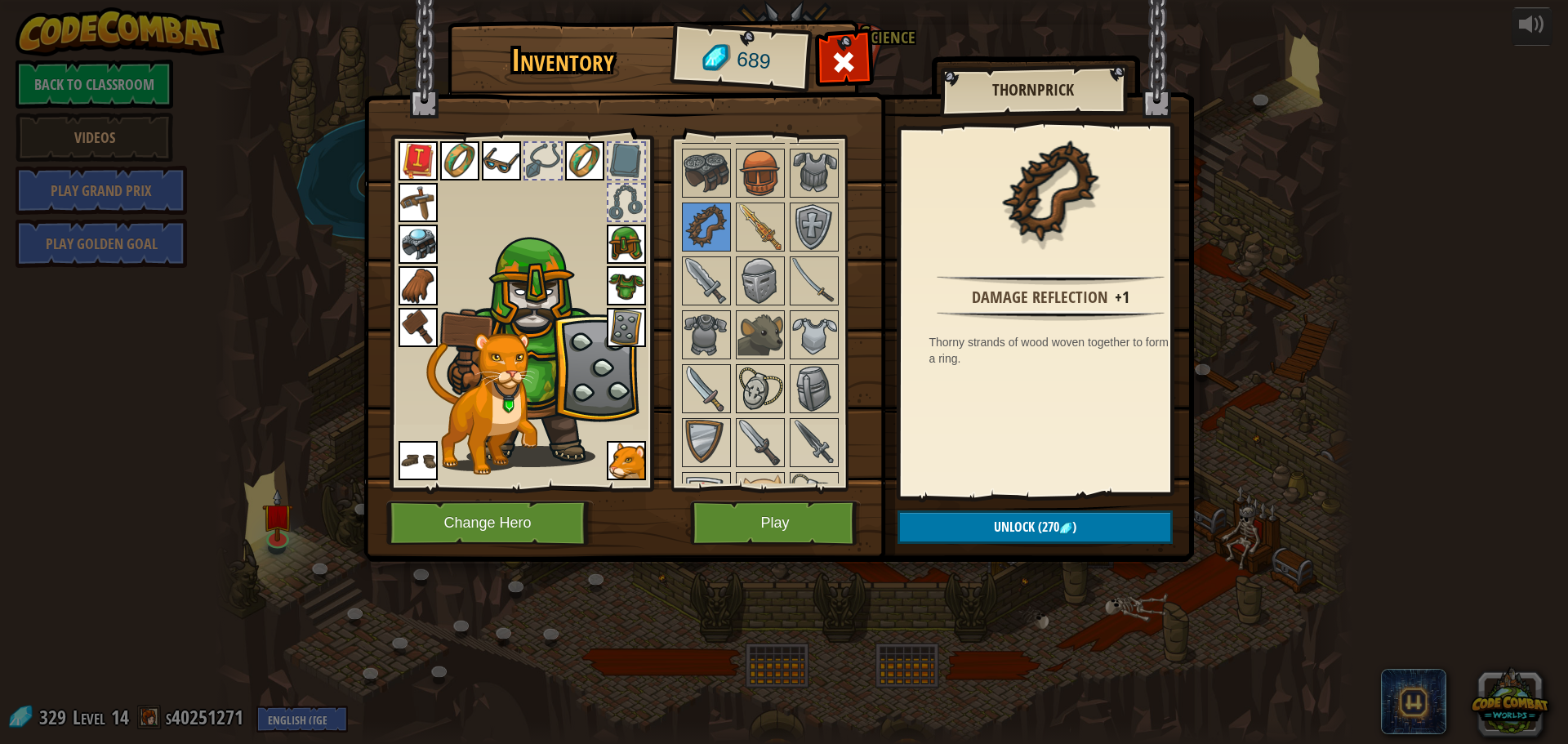
scroll to position [572, 0]
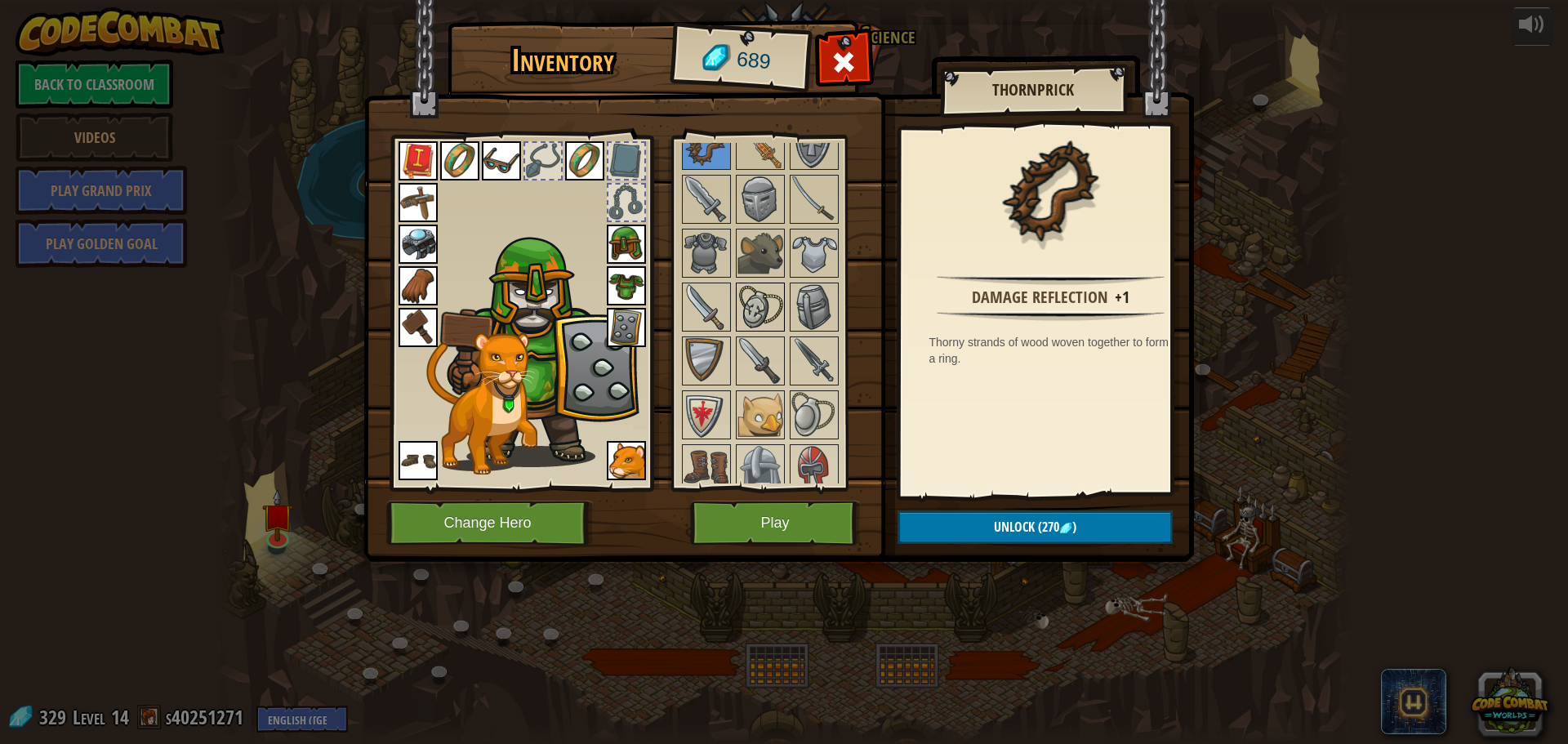
click at [755, 318] on img at bounding box center [760, 306] width 45 height 45
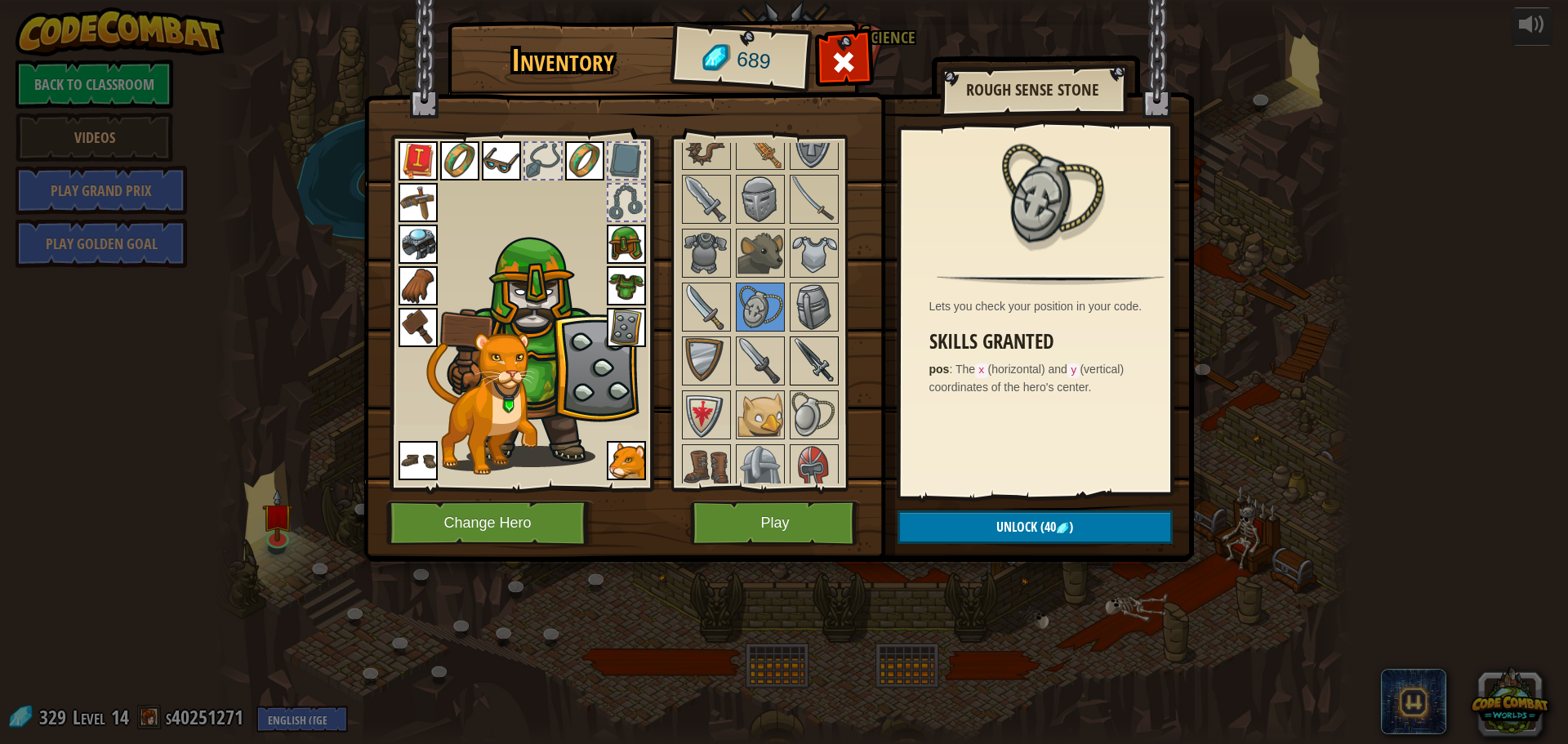
scroll to position [653, 0]
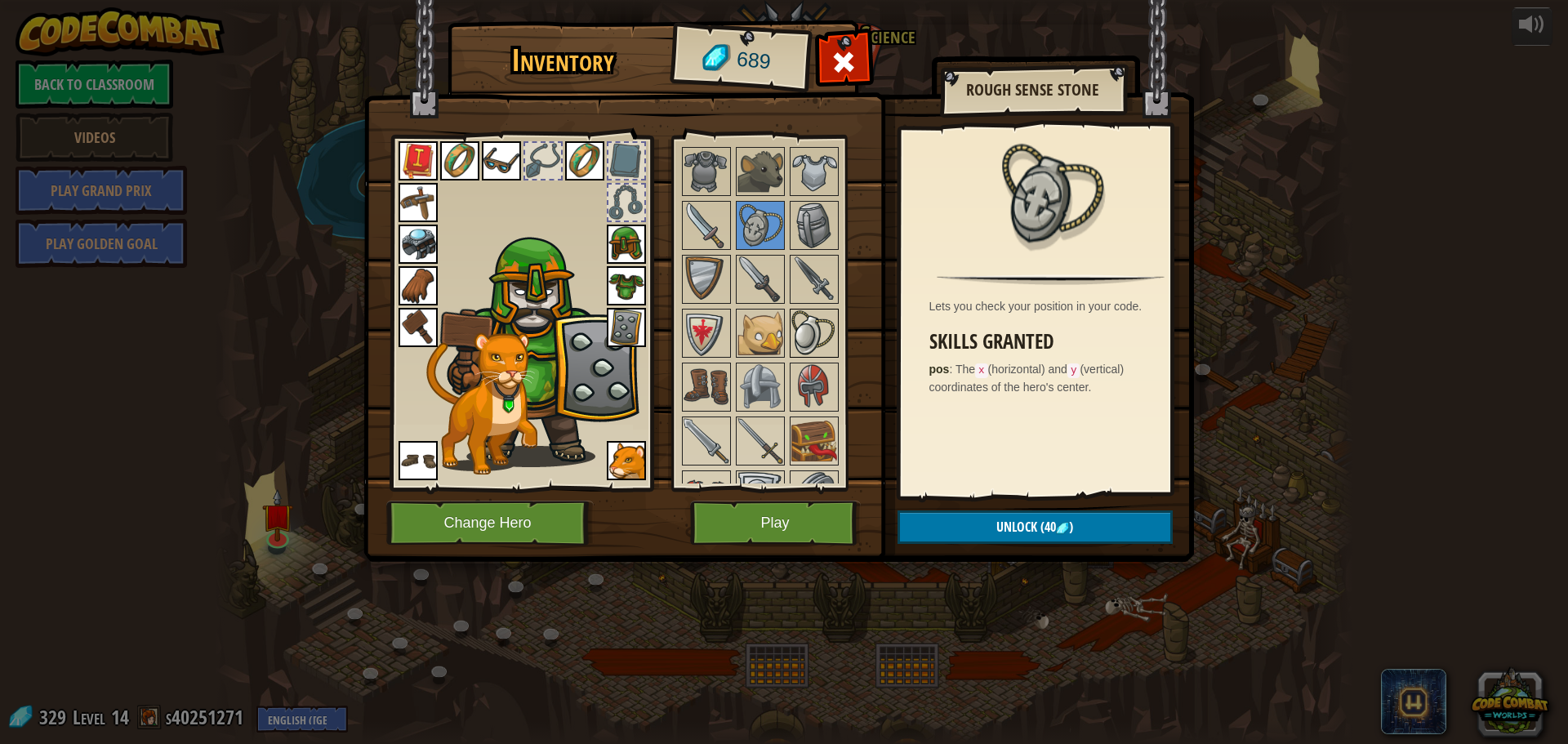
click at [810, 336] on img at bounding box center [814, 332] width 45 height 45
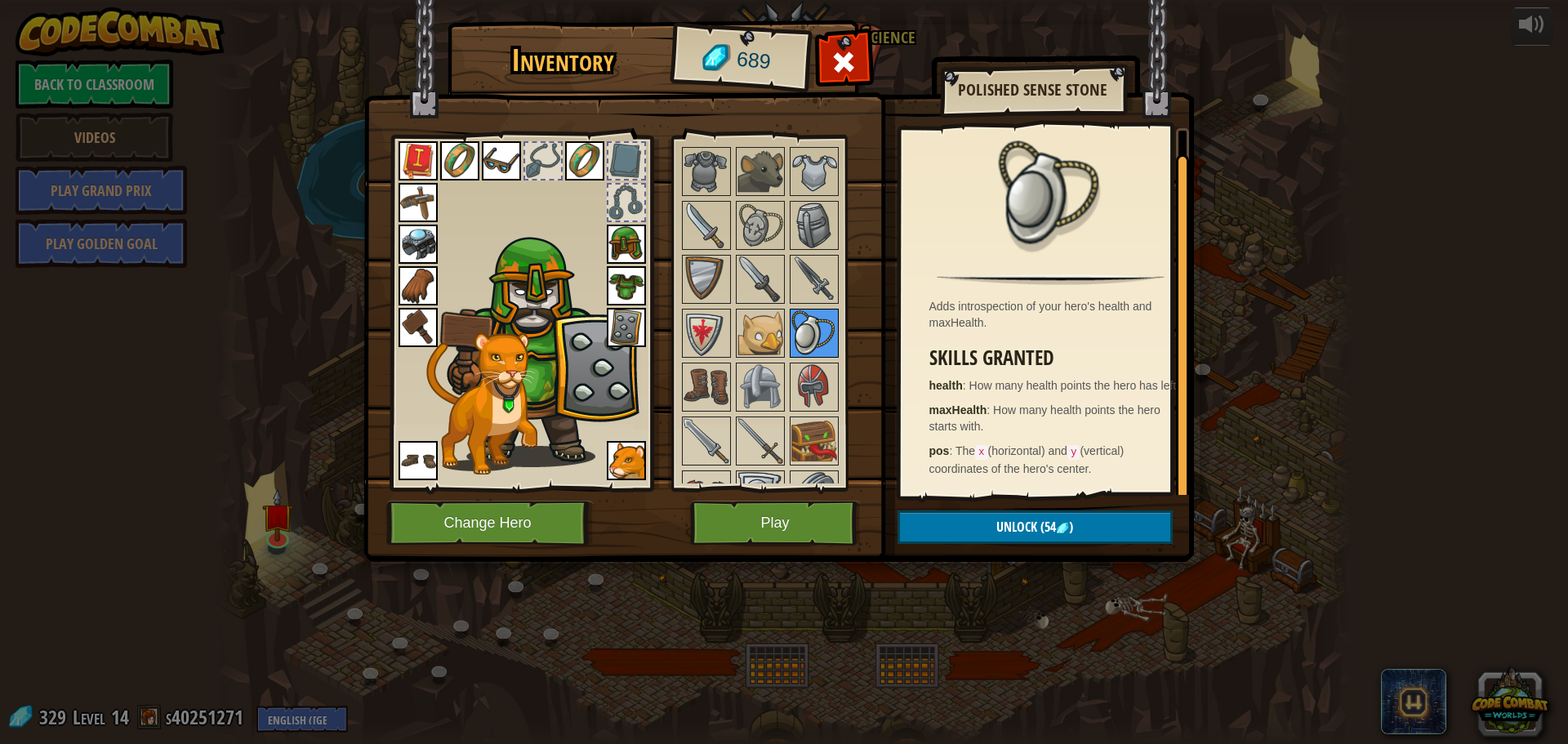
scroll to position [735, 0]
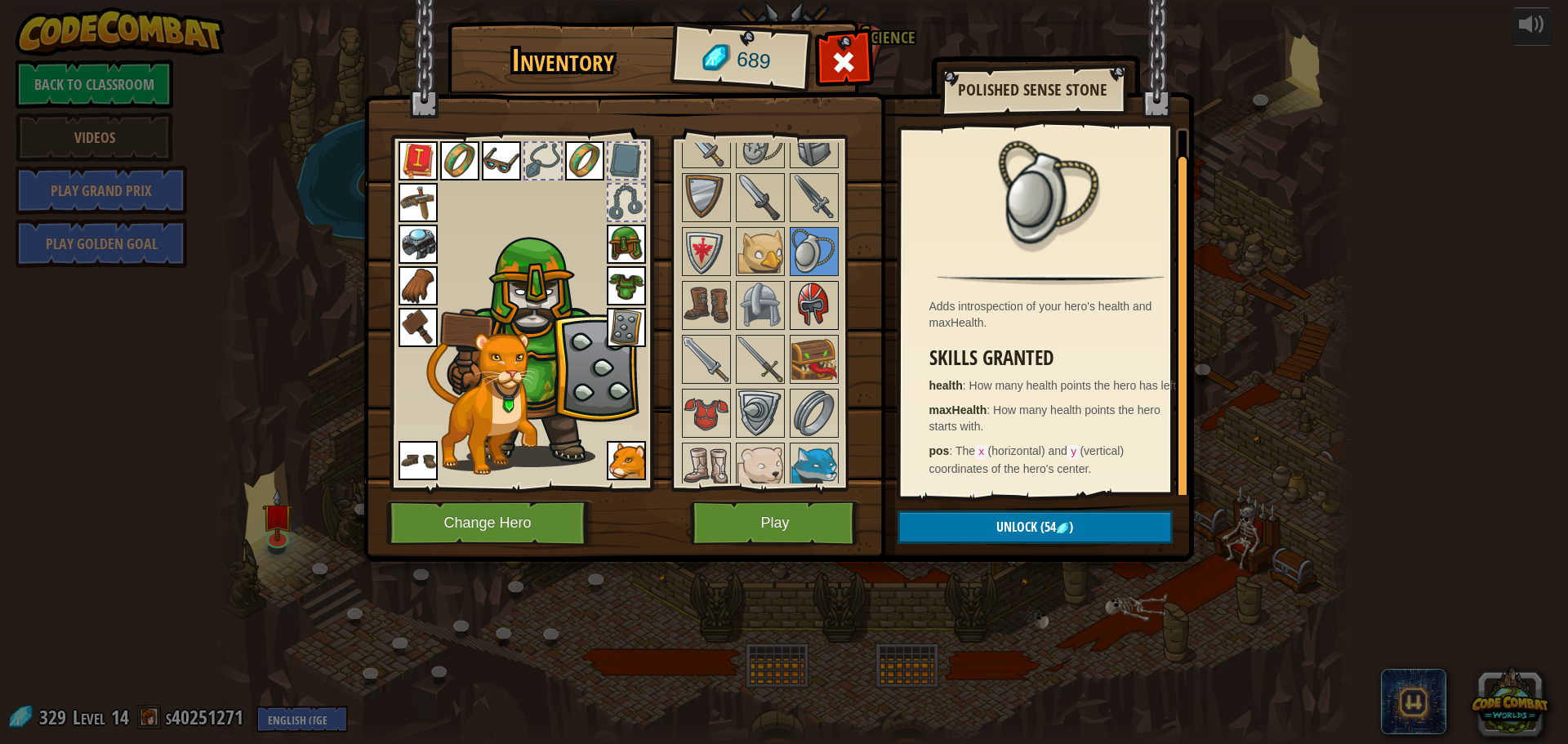
click at [796, 320] on img at bounding box center [814, 304] width 45 height 45
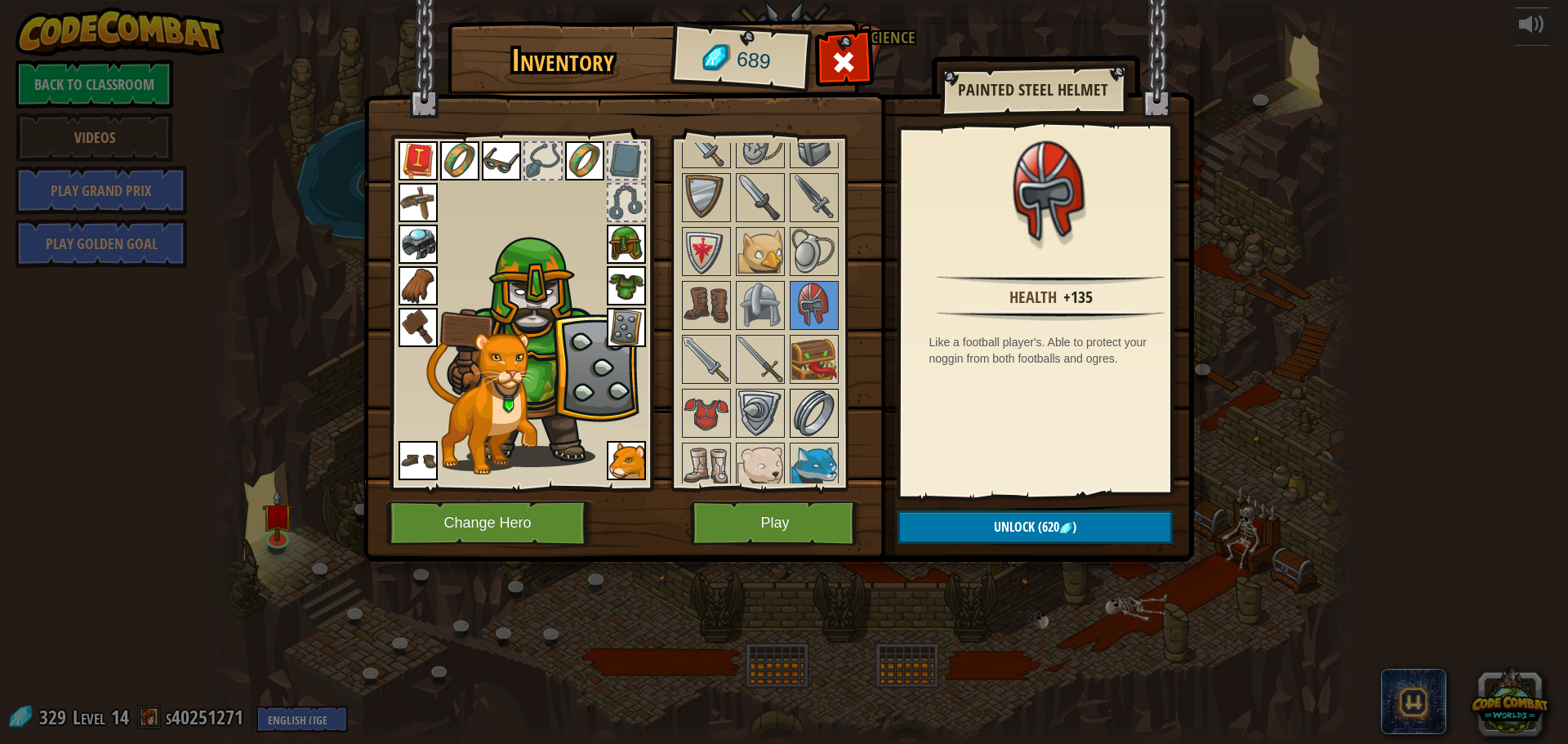
scroll to position [817, 0]
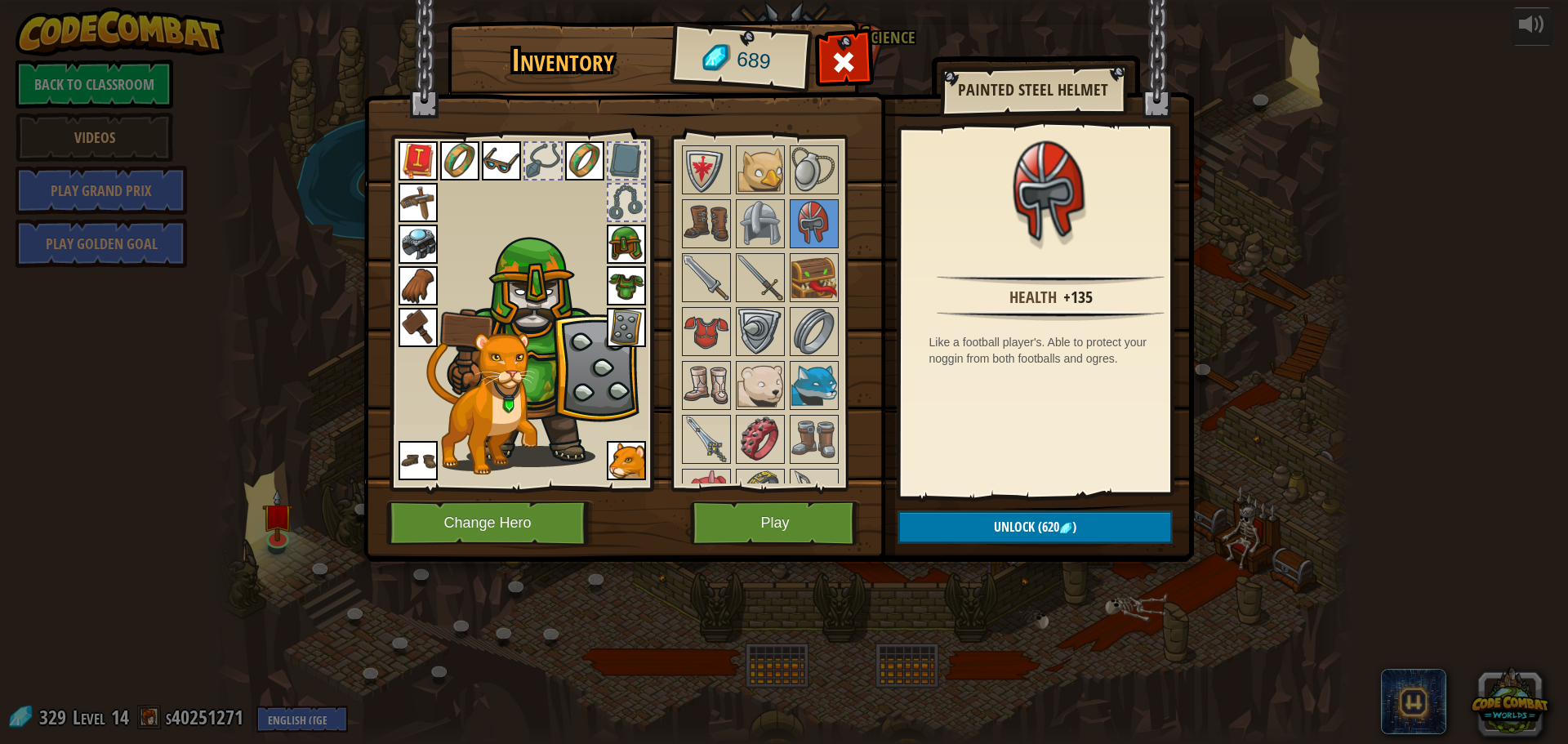
click at [648, 210] on div at bounding box center [521, 308] width 270 height 367
click at [640, 202] on div at bounding box center [626, 203] width 36 height 36
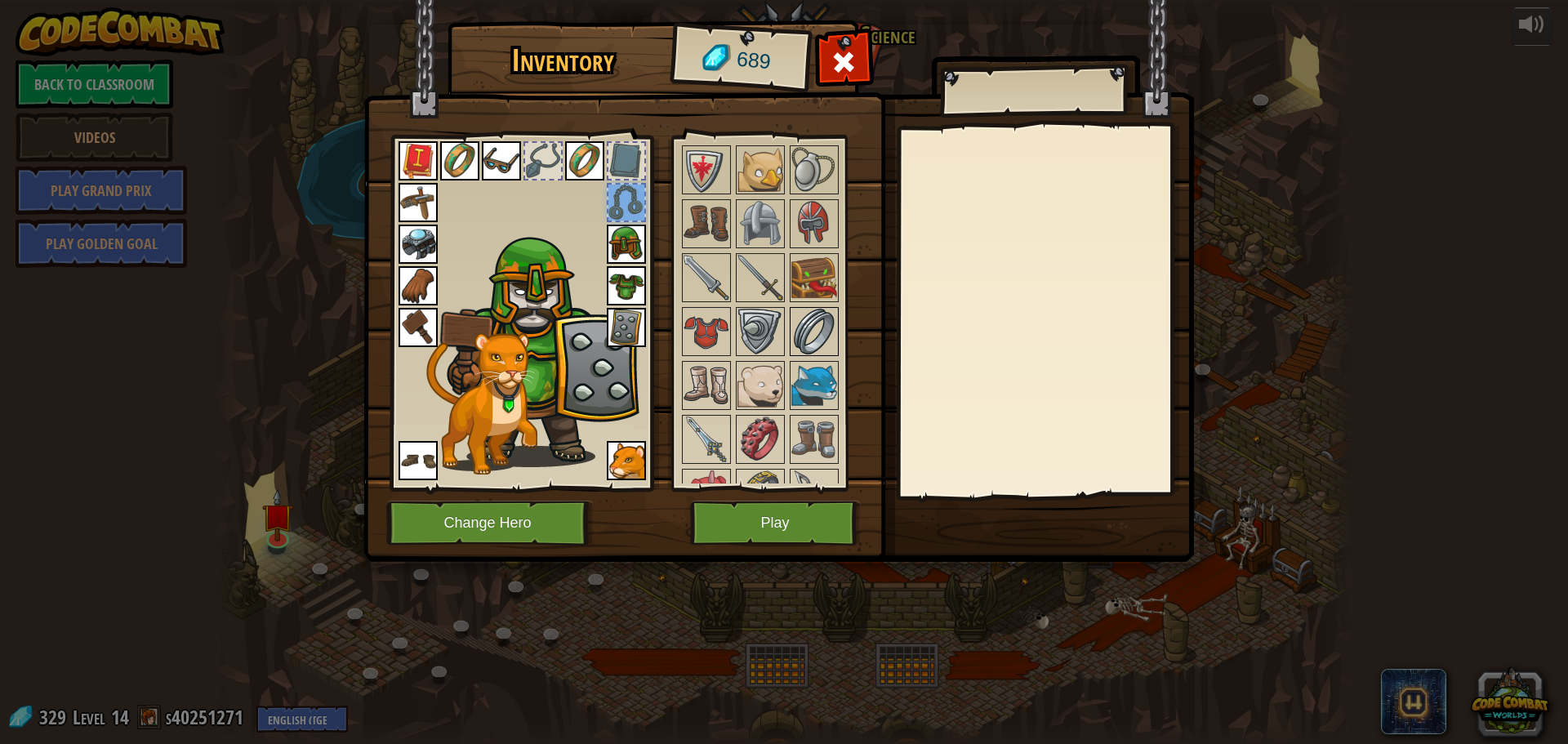
scroll to position [898, 0]
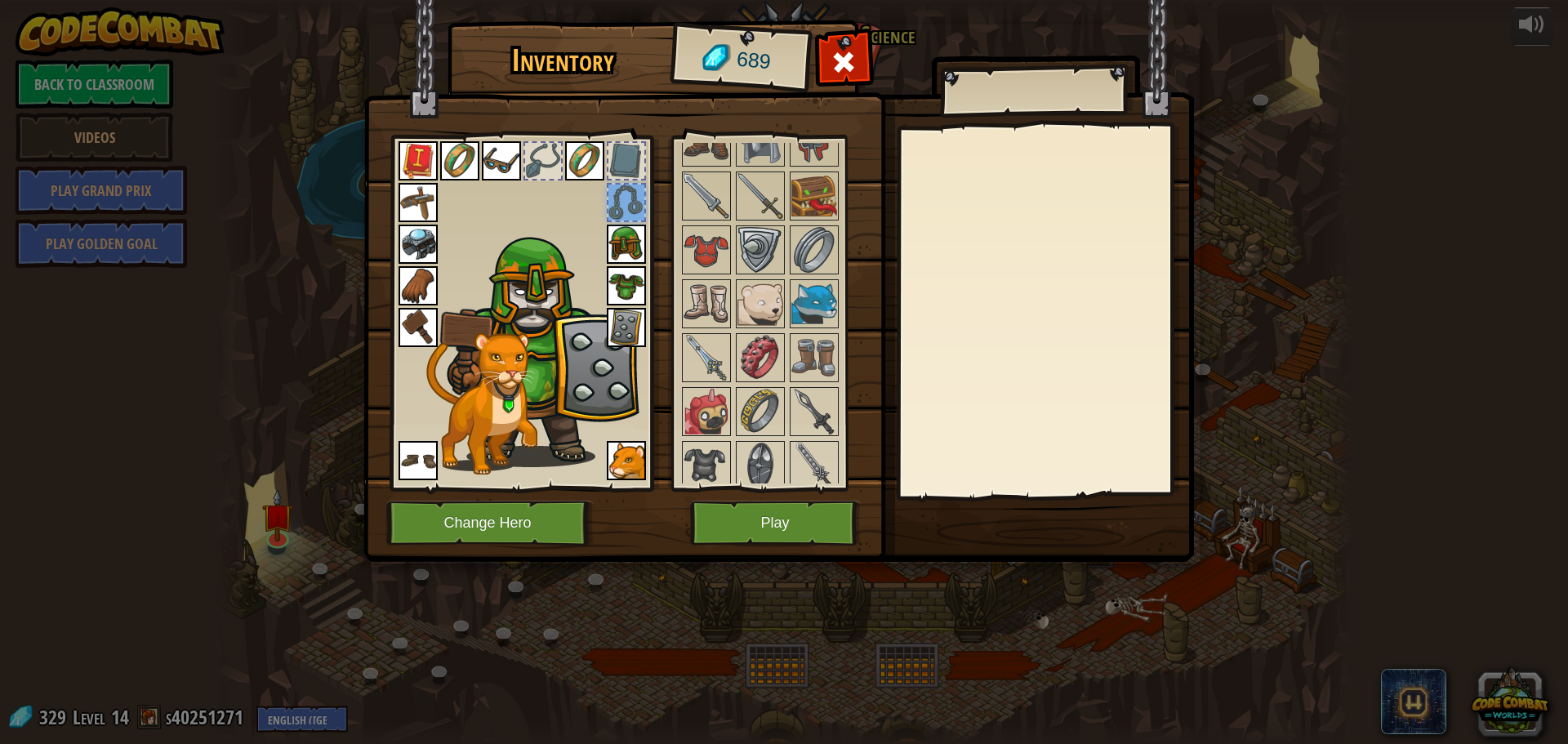
click at [786, 337] on div at bounding box center [776, 142] width 193 height 1024
click at [771, 346] on img at bounding box center [760, 357] width 45 height 45
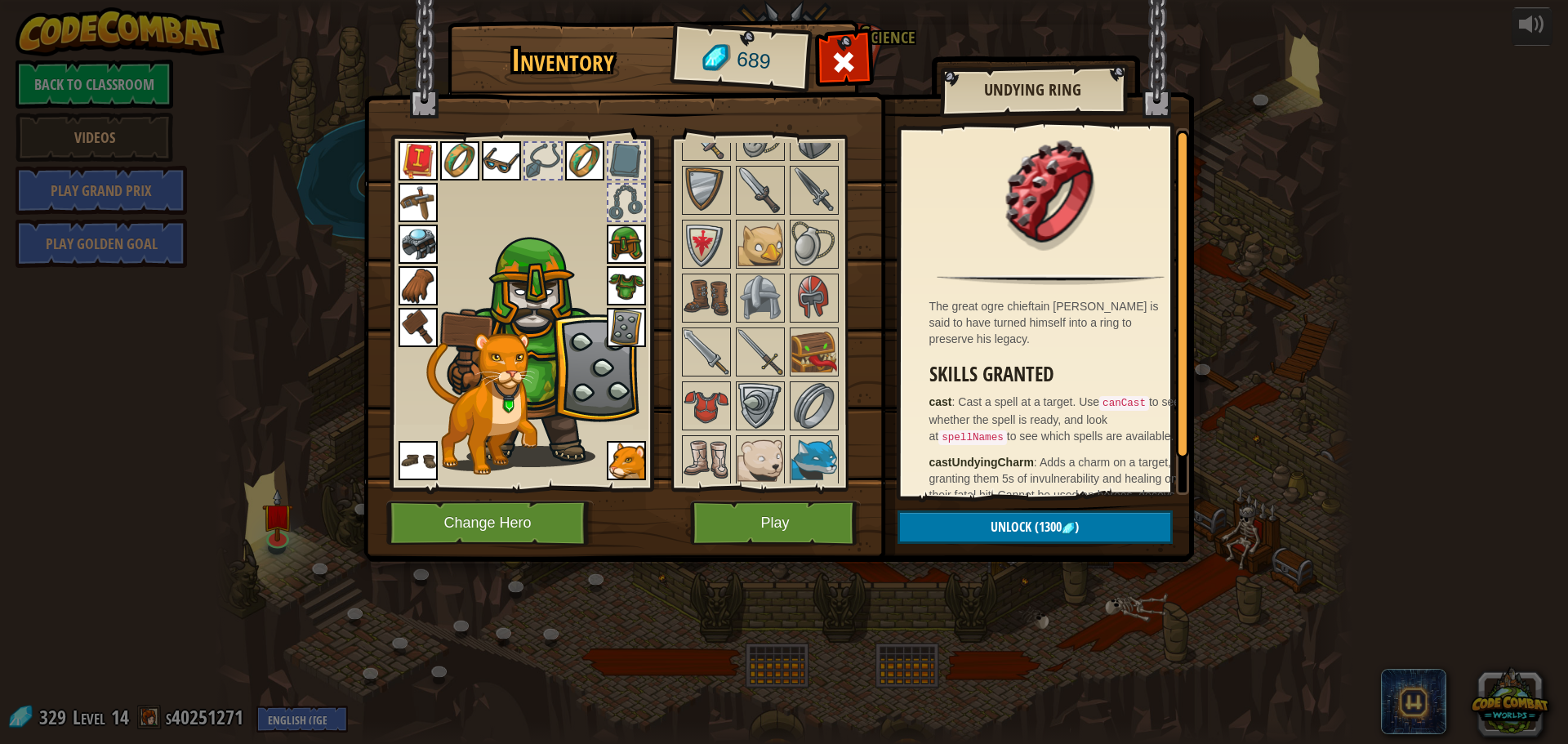
scroll to position [661, 0]
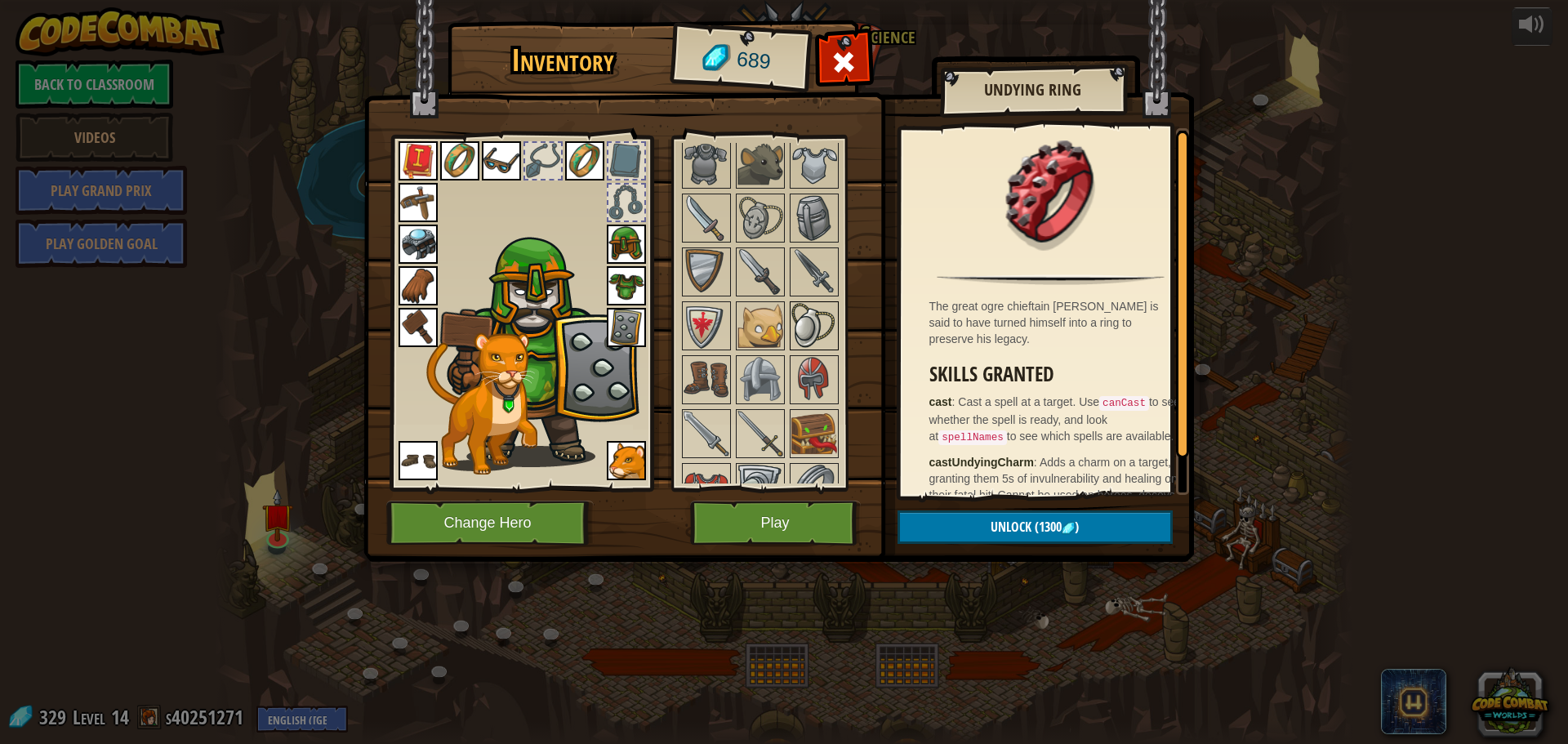
click at [796, 315] on img at bounding box center [814, 325] width 45 height 45
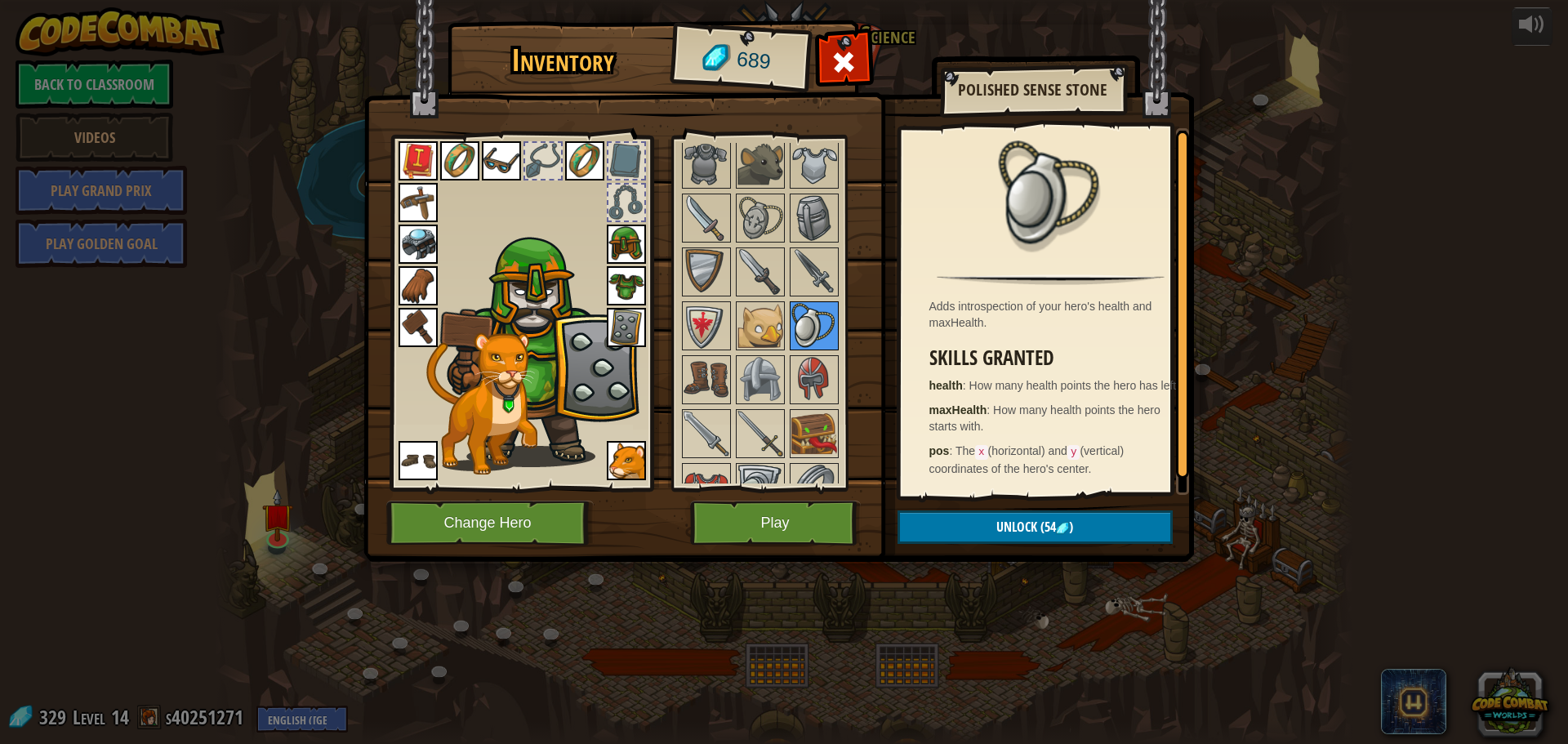
scroll to position [579, 0]
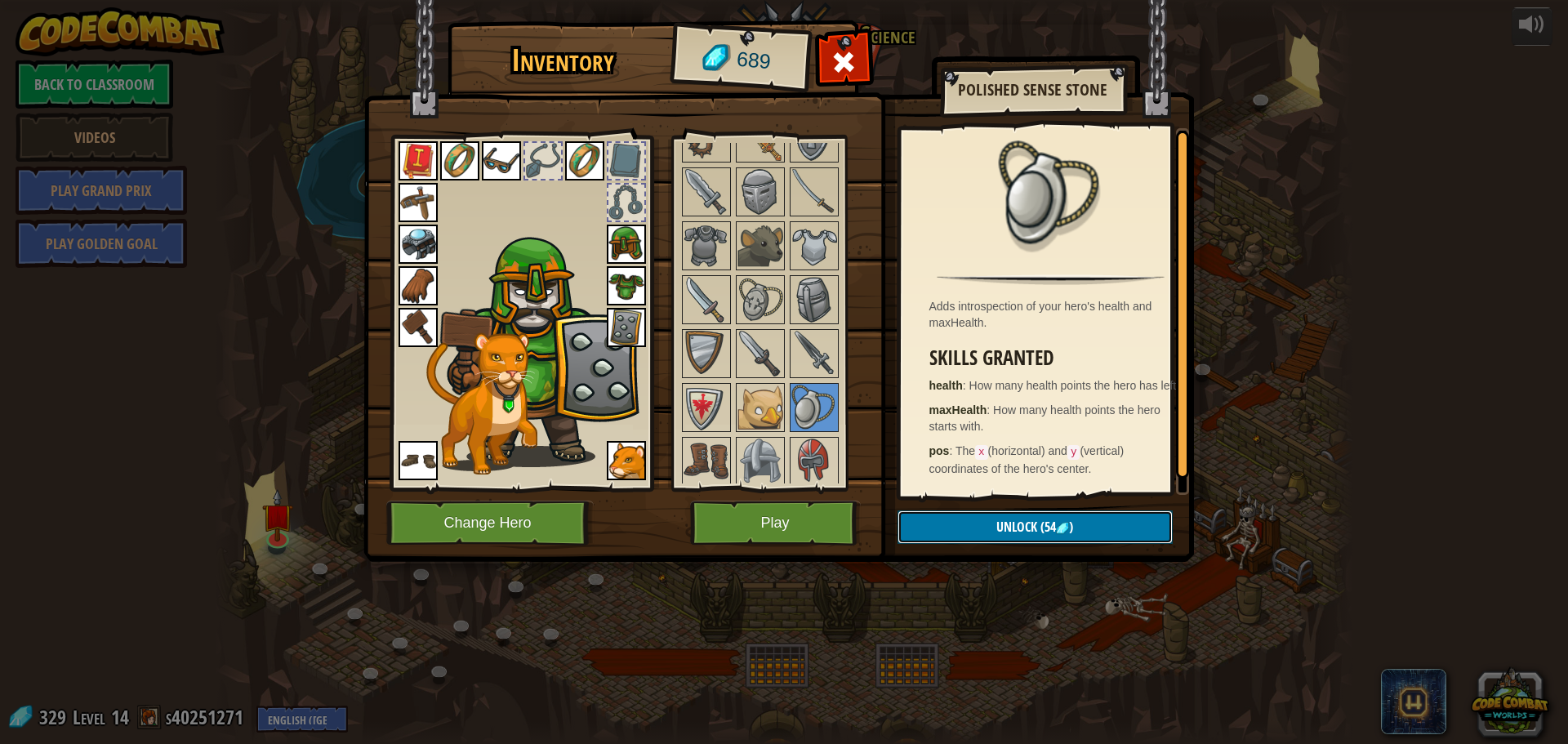
click at [992, 519] on button "Unlock (54 )" at bounding box center [1036, 527] width 276 height 34
click at [992, 519] on button "Confirm" at bounding box center [1036, 527] width 276 height 34
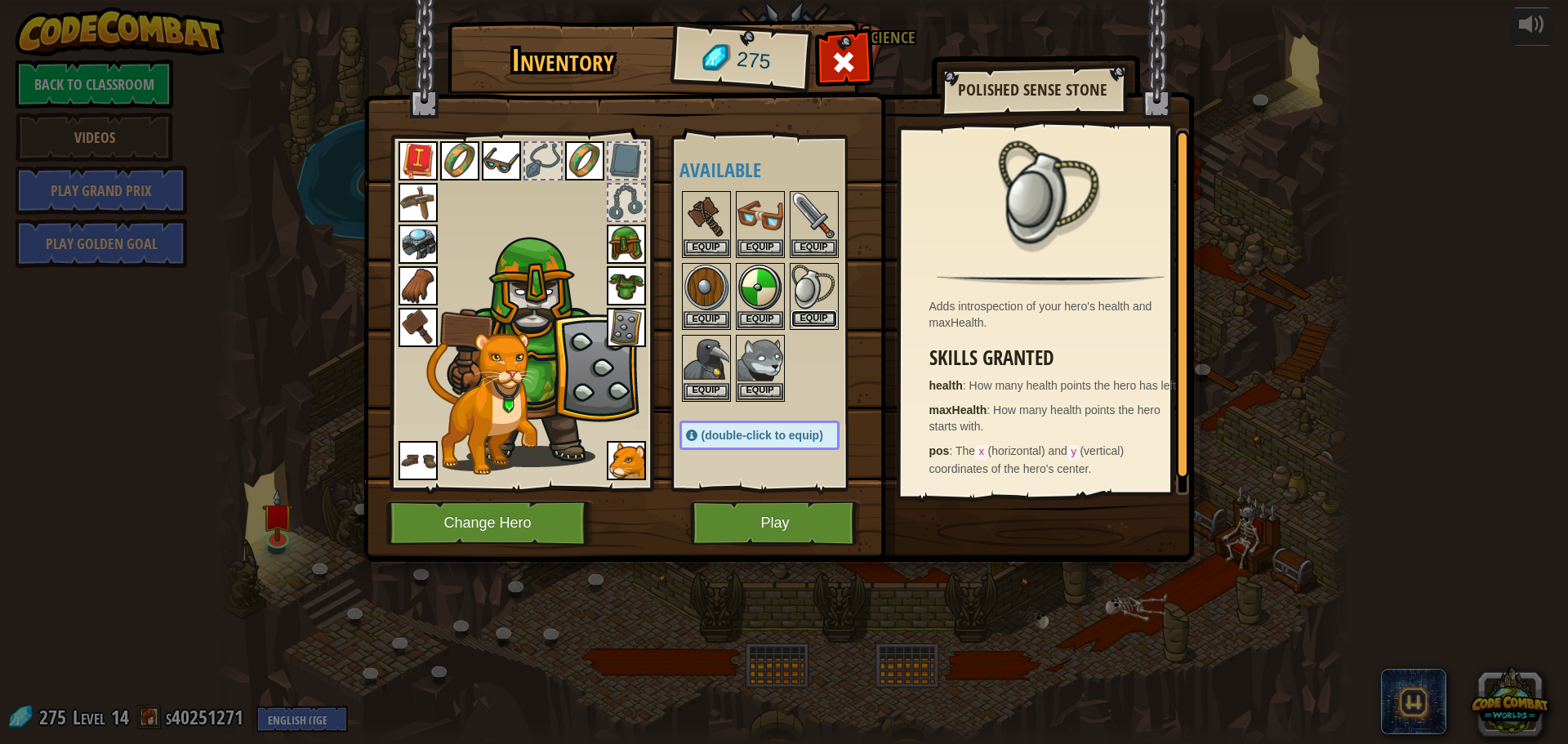
click at [812, 318] on button "Equip" at bounding box center [814, 318] width 45 height 17
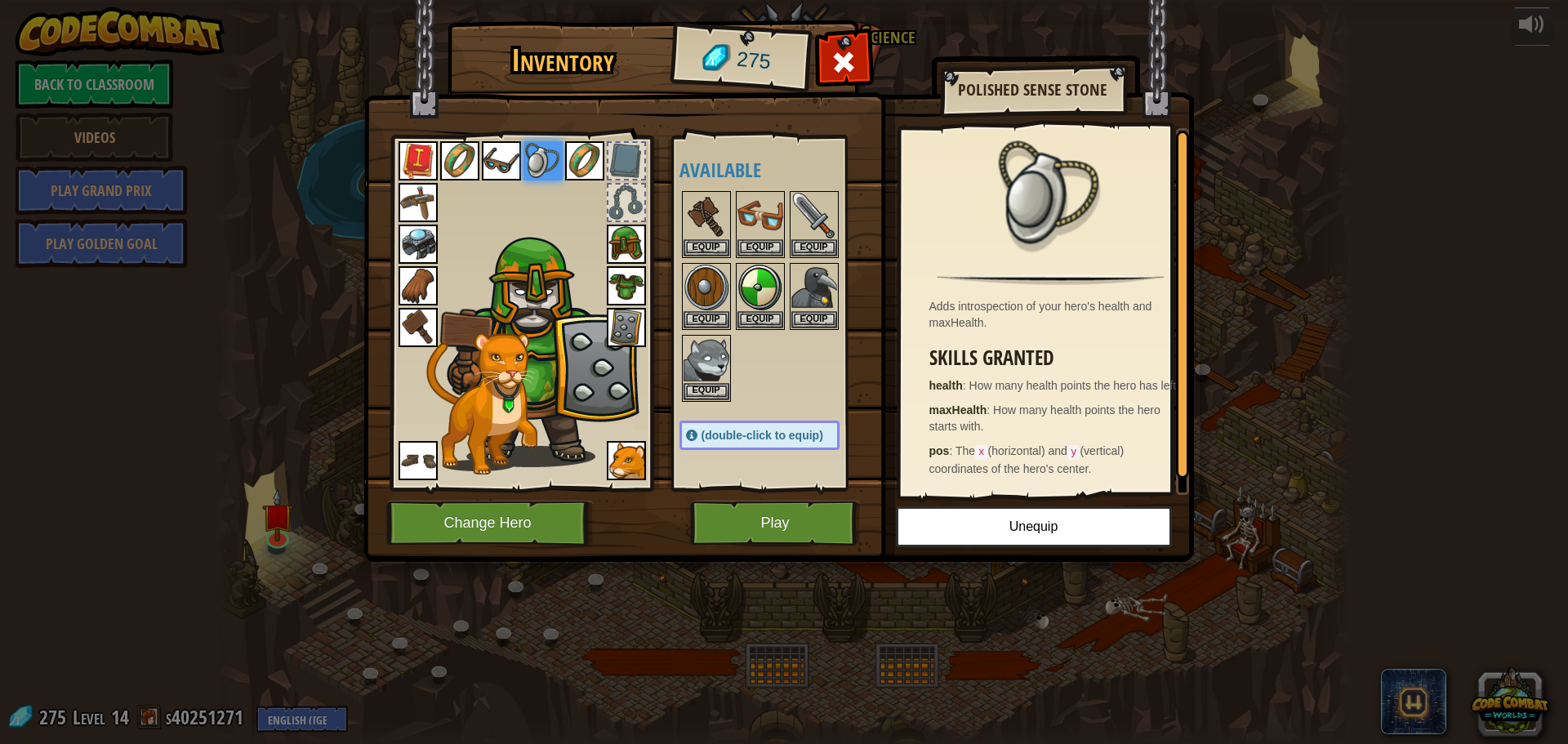
click at [612, 155] on div at bounding box center [626, 161] width 36 height 36
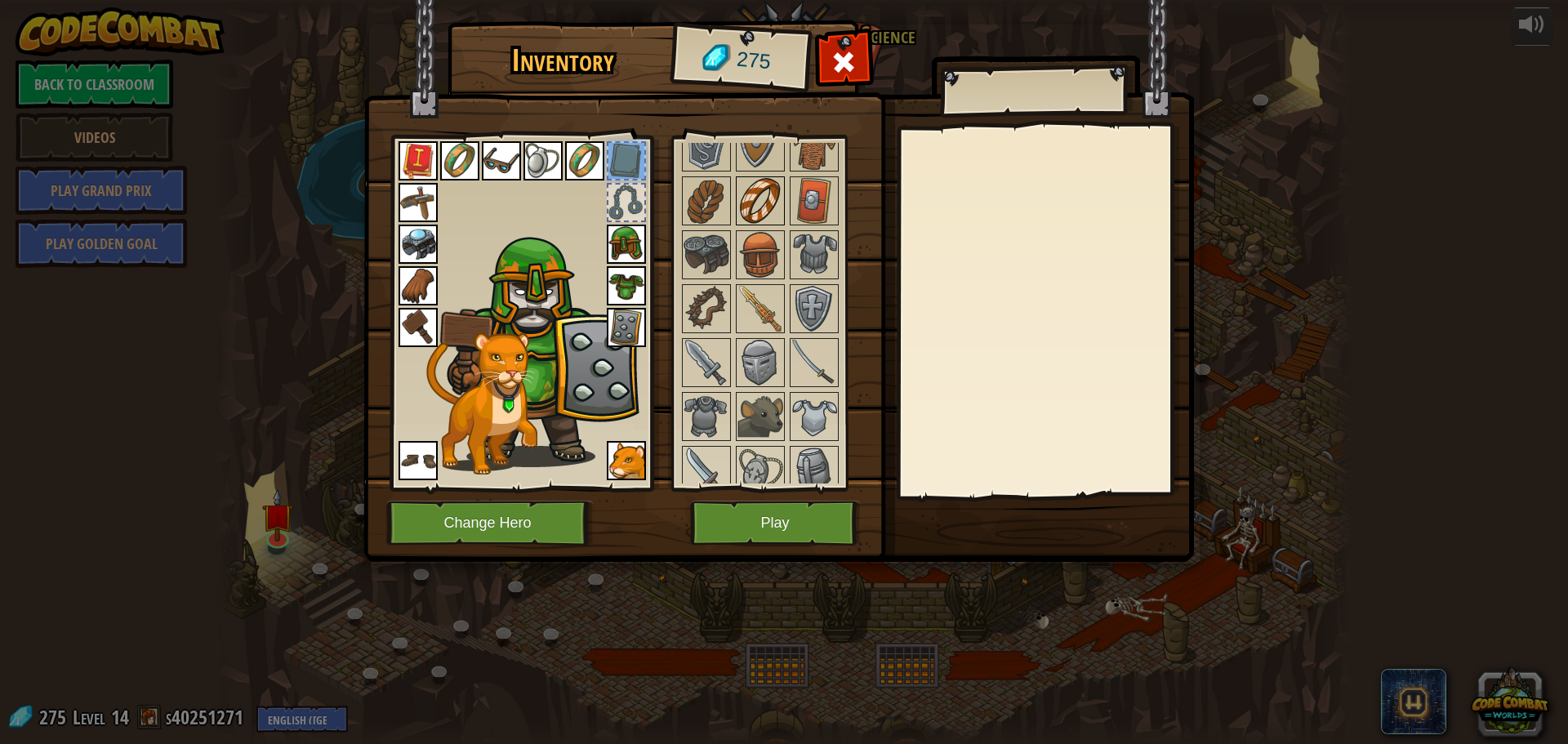
scroll to position [490, 0]
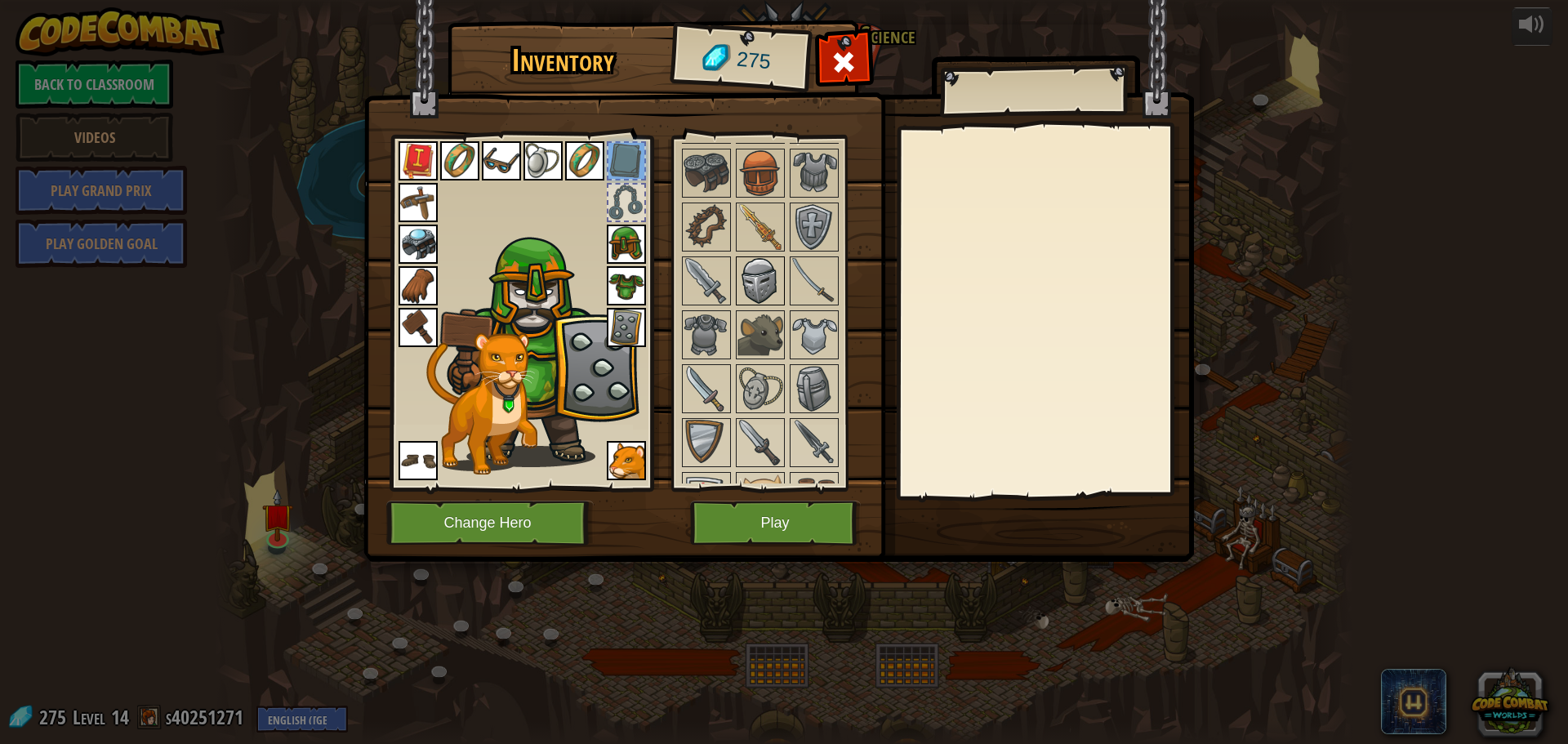
click at [761, 290] on img at bounding box center [760, 280] width 45 height 45
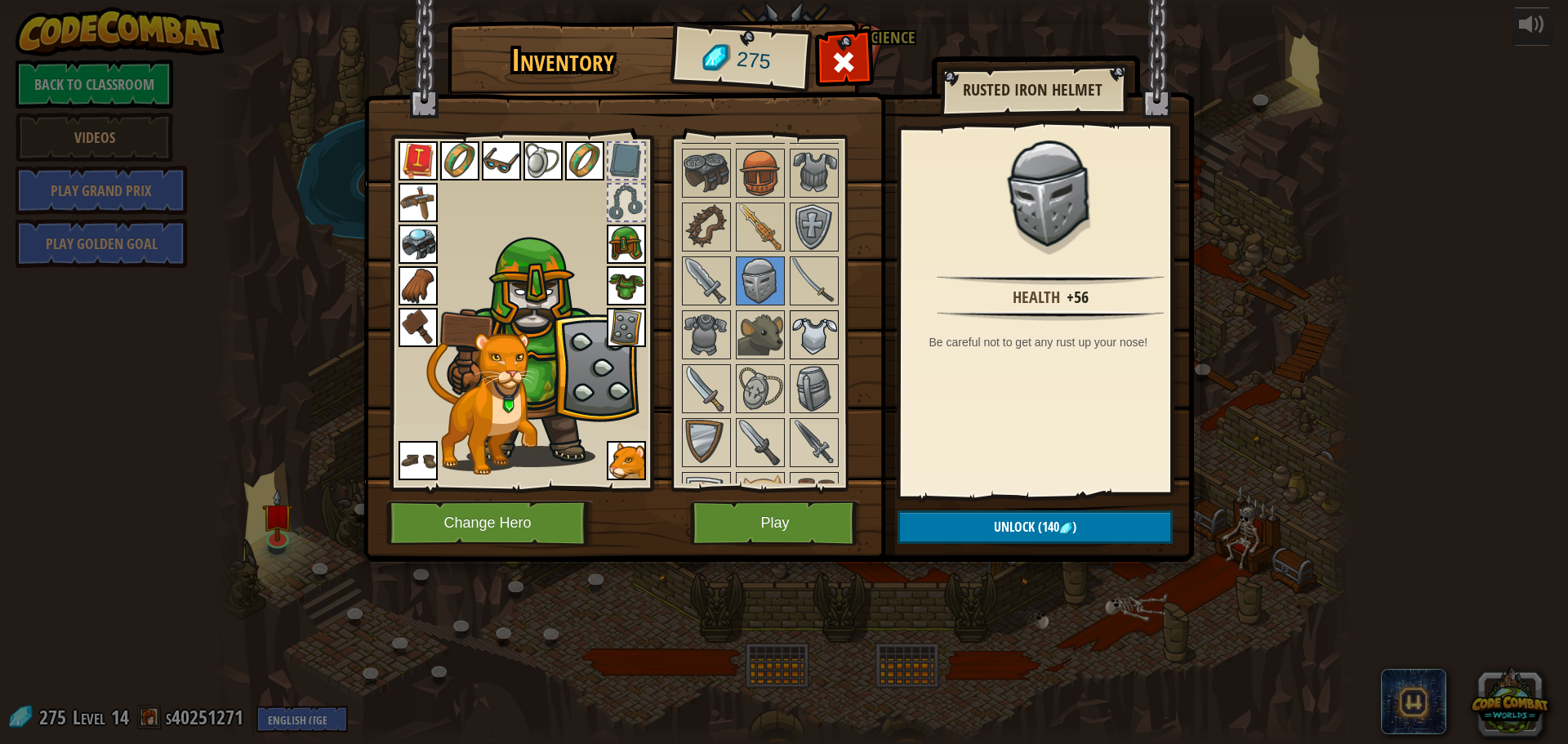
click at [810, 328] on img at bounding box center [814, 334] width 45 height 45
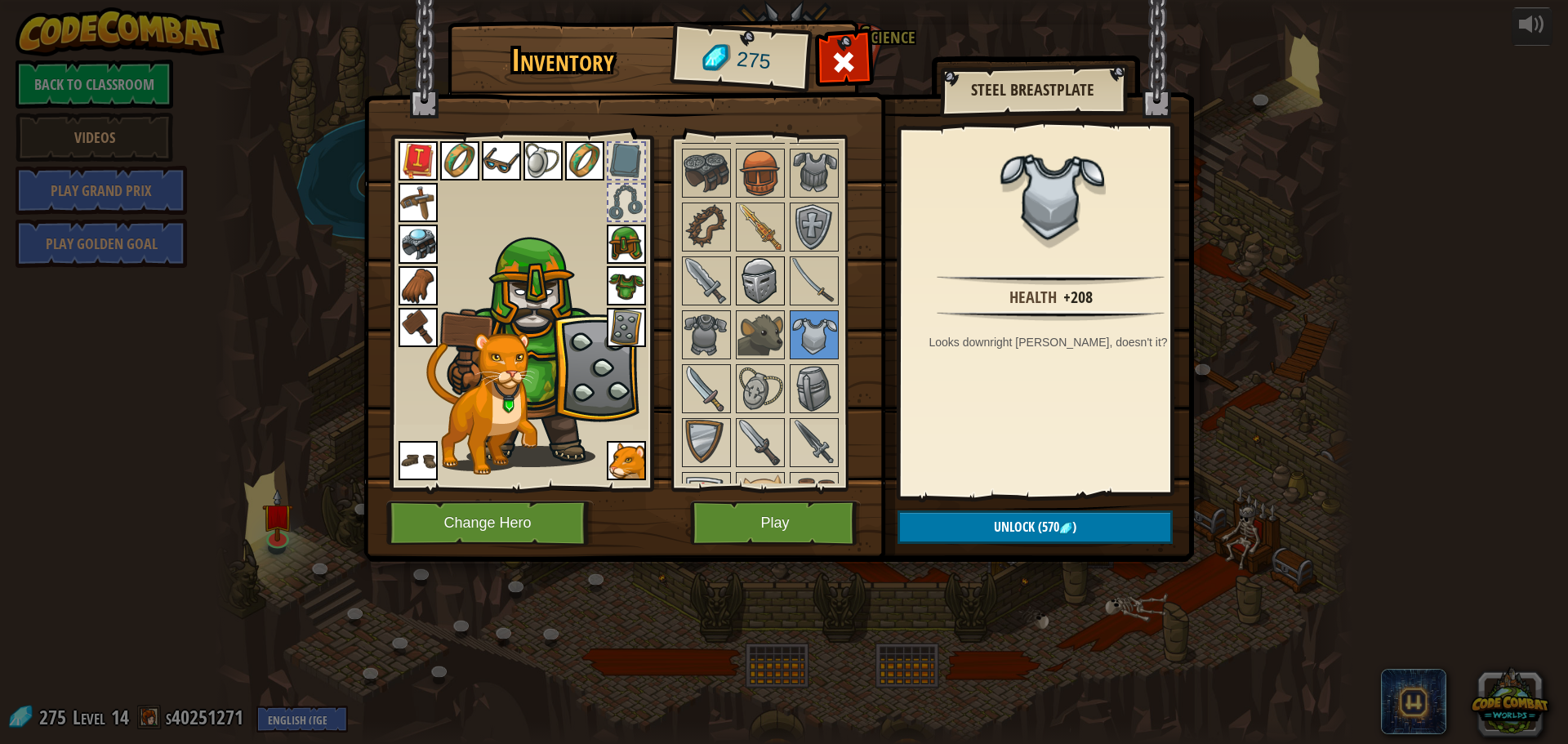
click at [763, 257] on div at bounding box center [760, 280] width 49 height 49
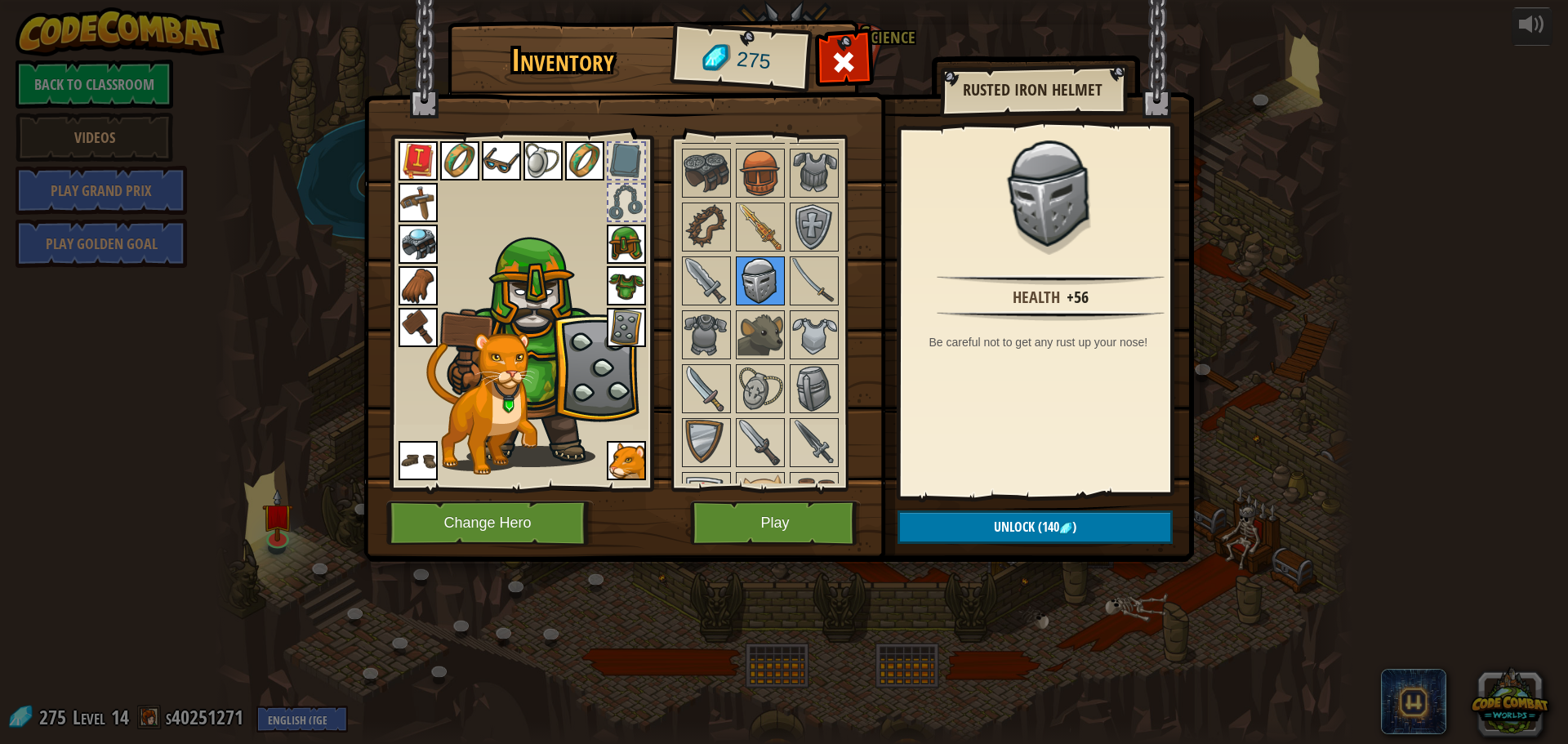
scroll to position [408, 0]
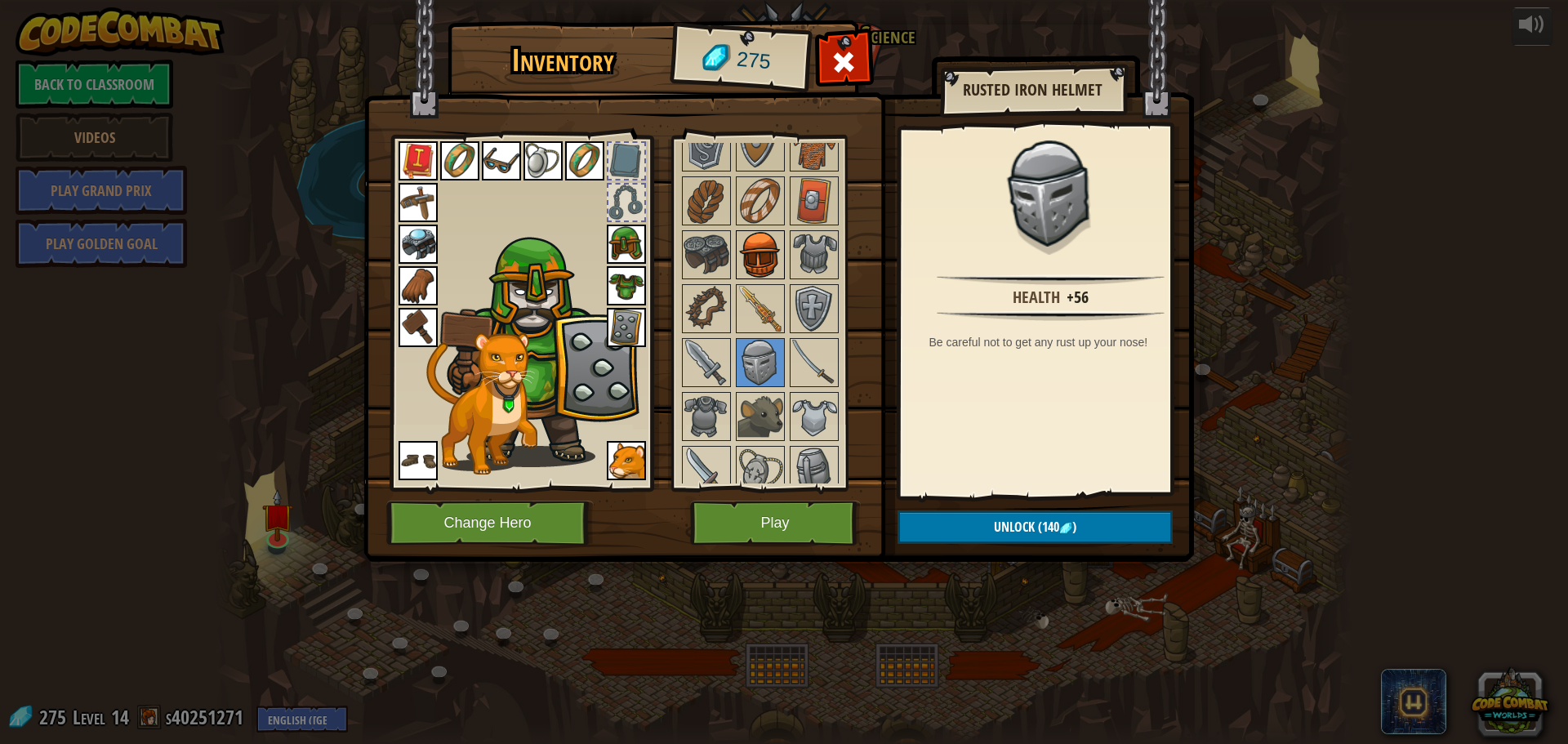
click at [767, 254] on img at bounding box center [760, 254] width 45 height 45
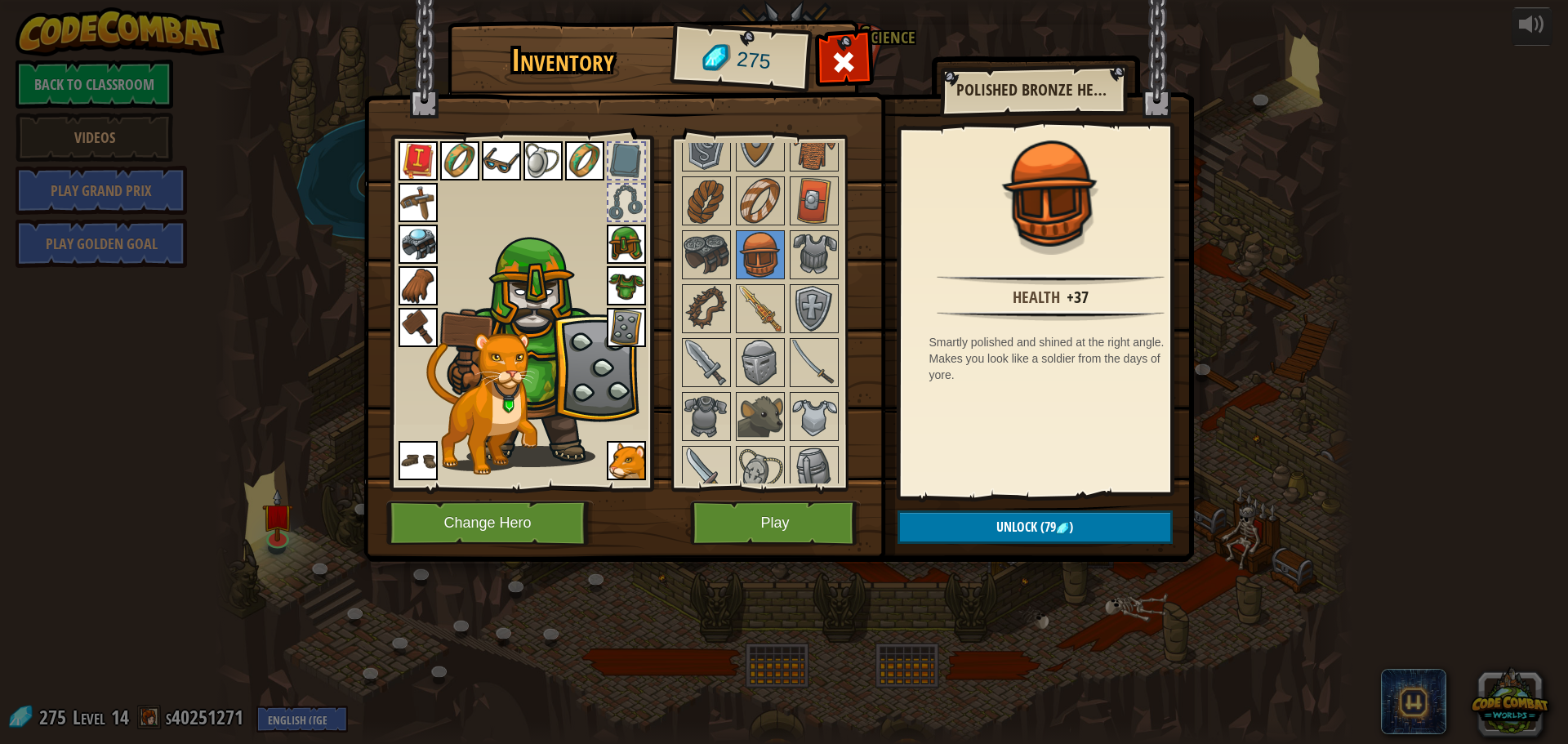
click at [645, 237] on div at bounding box center [521, 308] width 270 height 367
click at [630, 244] on img at bounding box center [626, 244] width 40 height 40
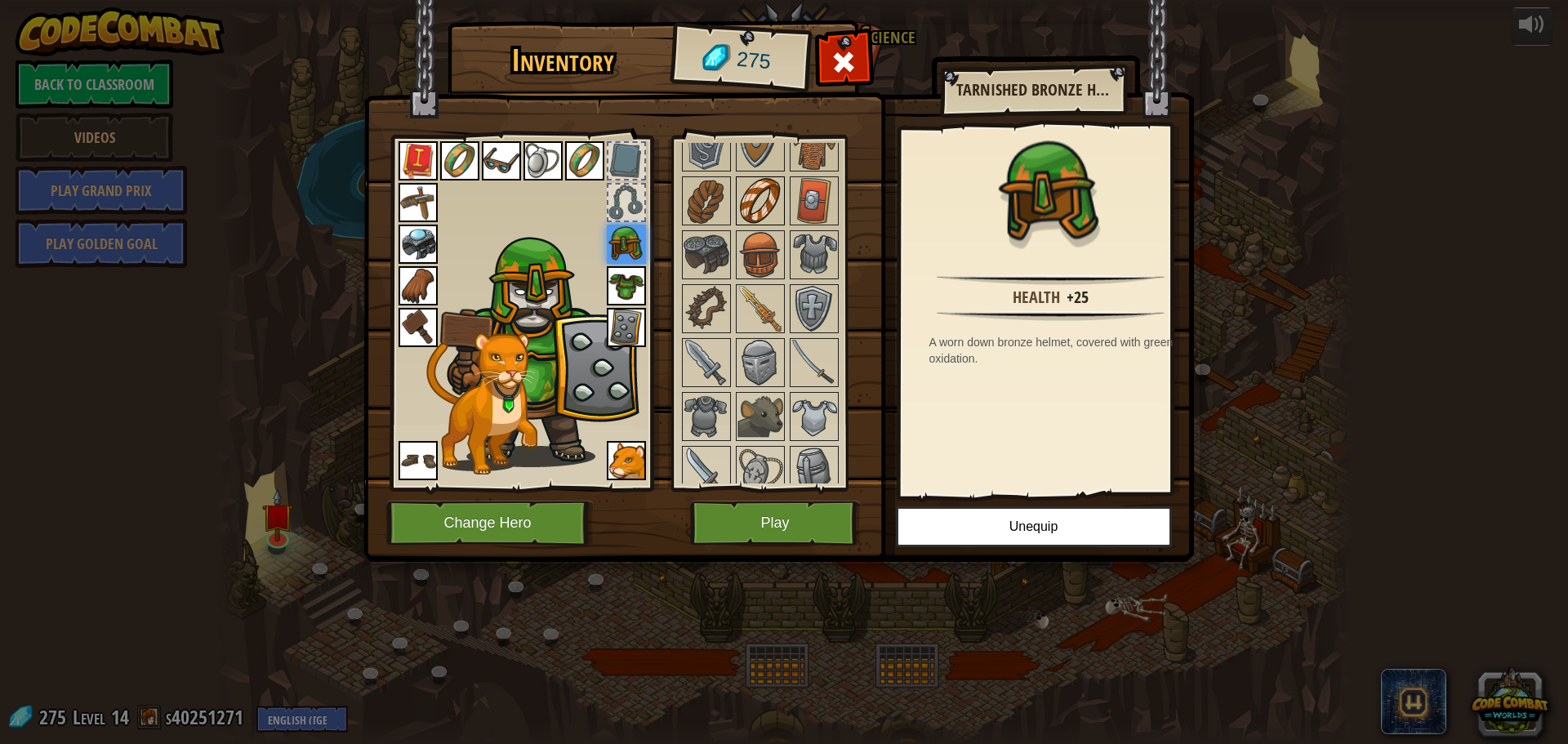
scroll to position [327, 0]
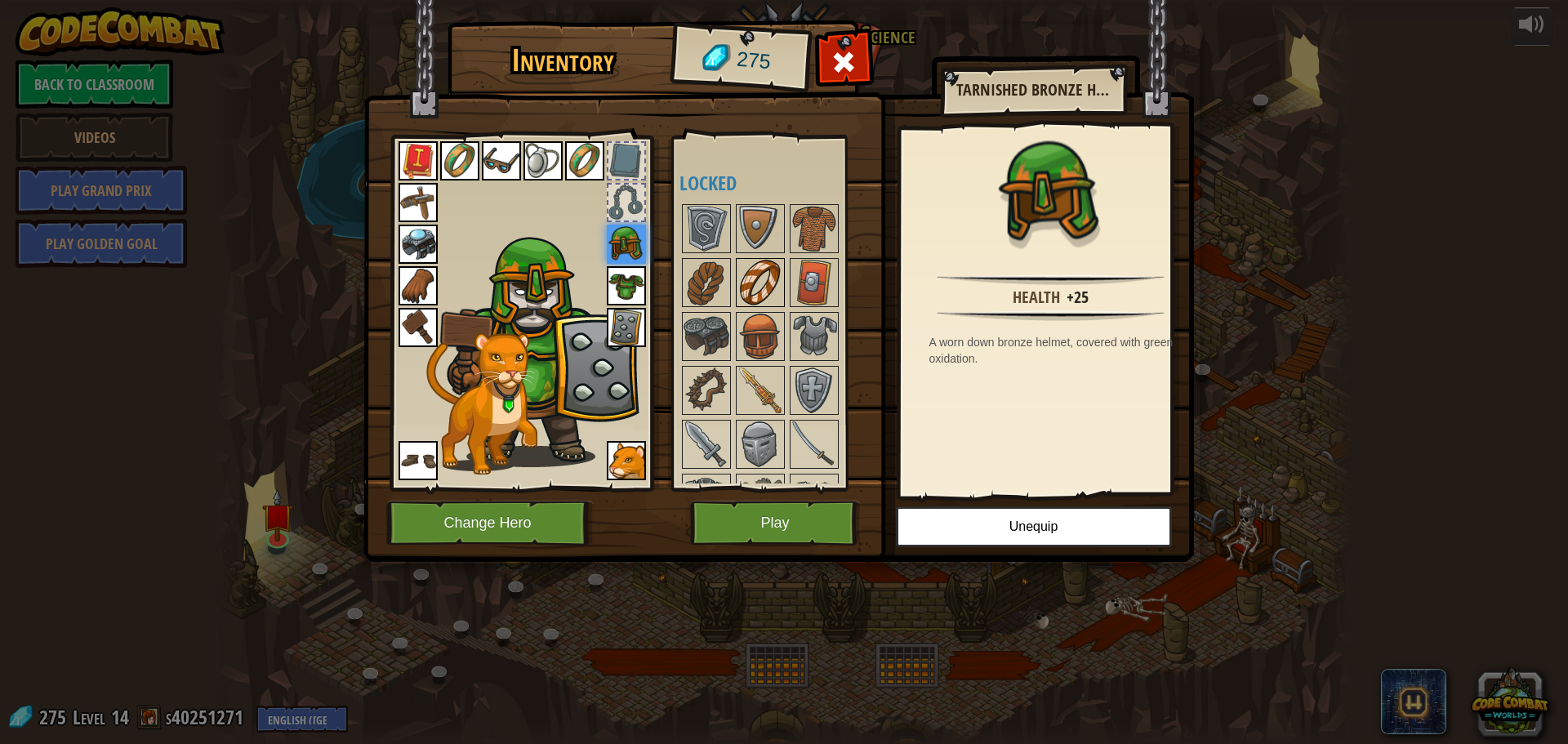
click at [759, 307] on div at bounding box center [760, 282] width 49 height 49
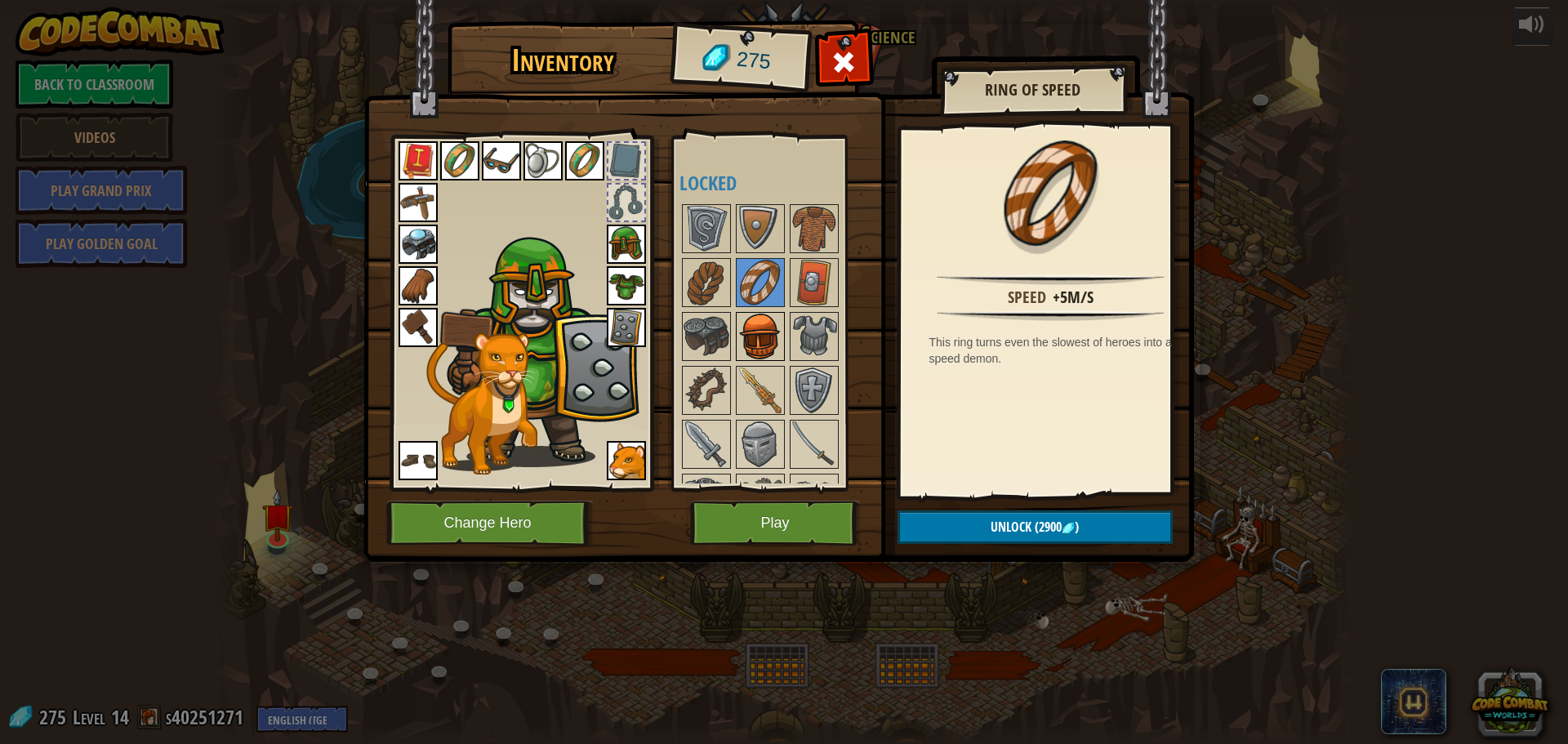
click at [765, 316] on img at bounding box center [760, 336] width 45 height 45
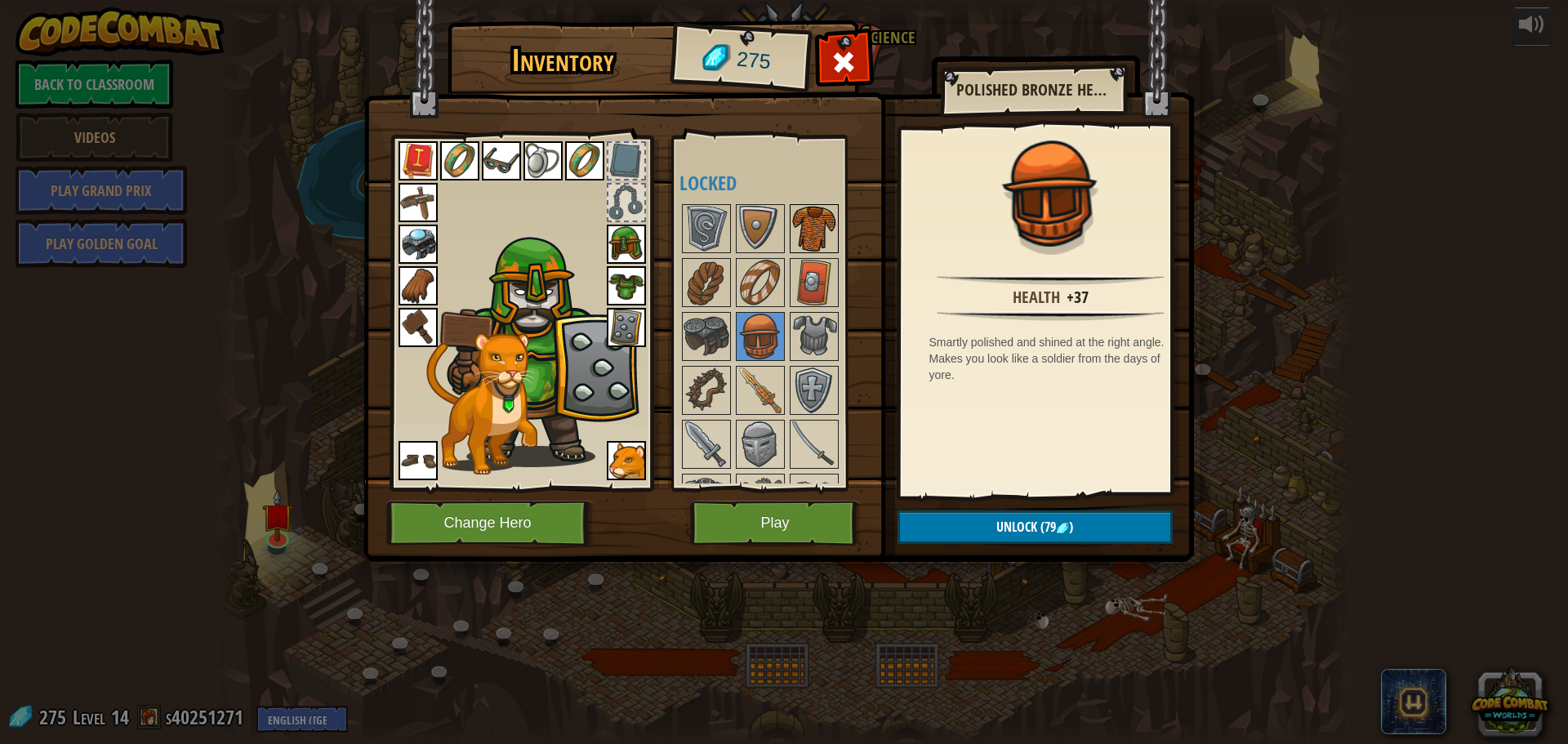
click at [803, 228] on img at bounding box center [814, 228] width 45 height 45
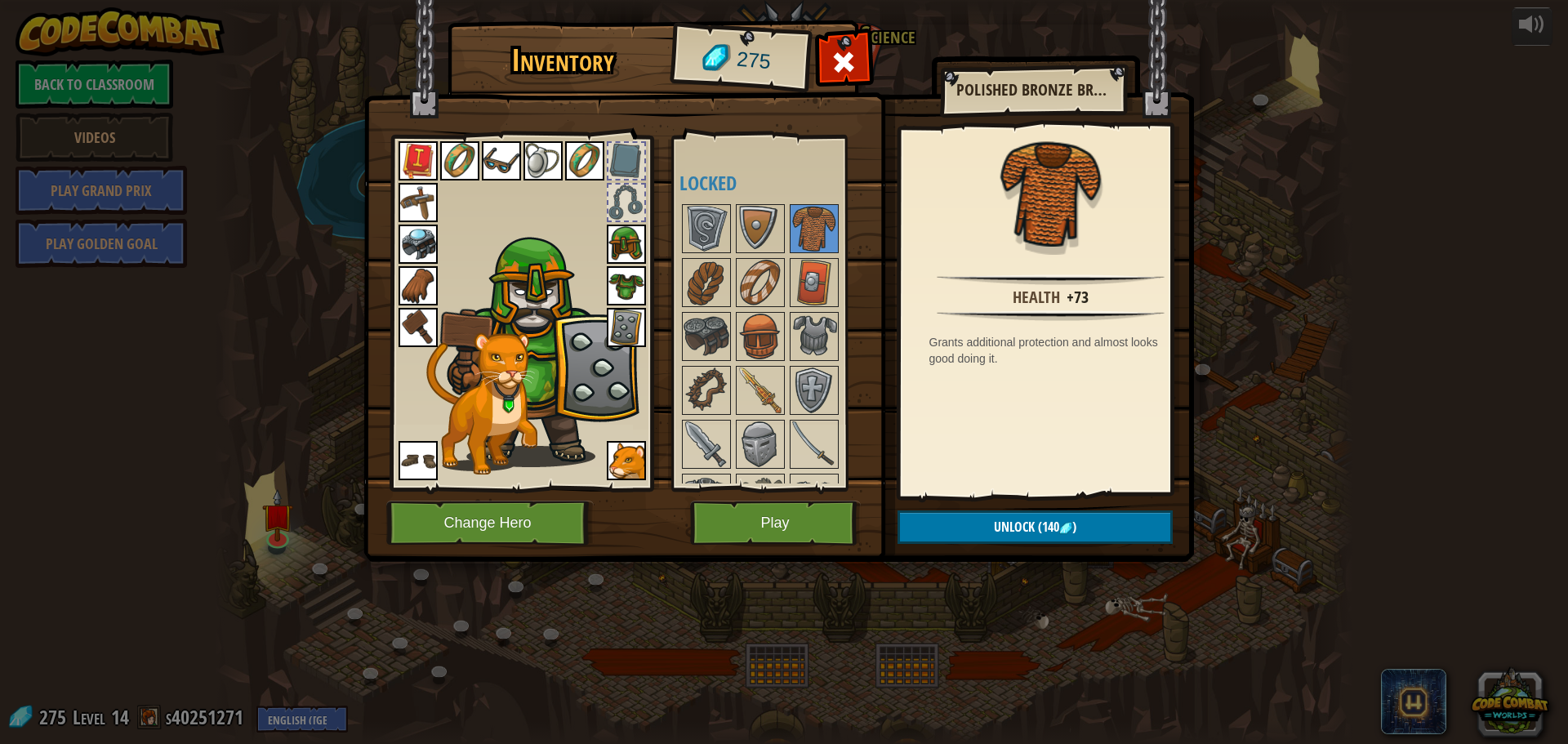
click at [615, 276] on img at bounding box center [626, 286] width 40 height 40
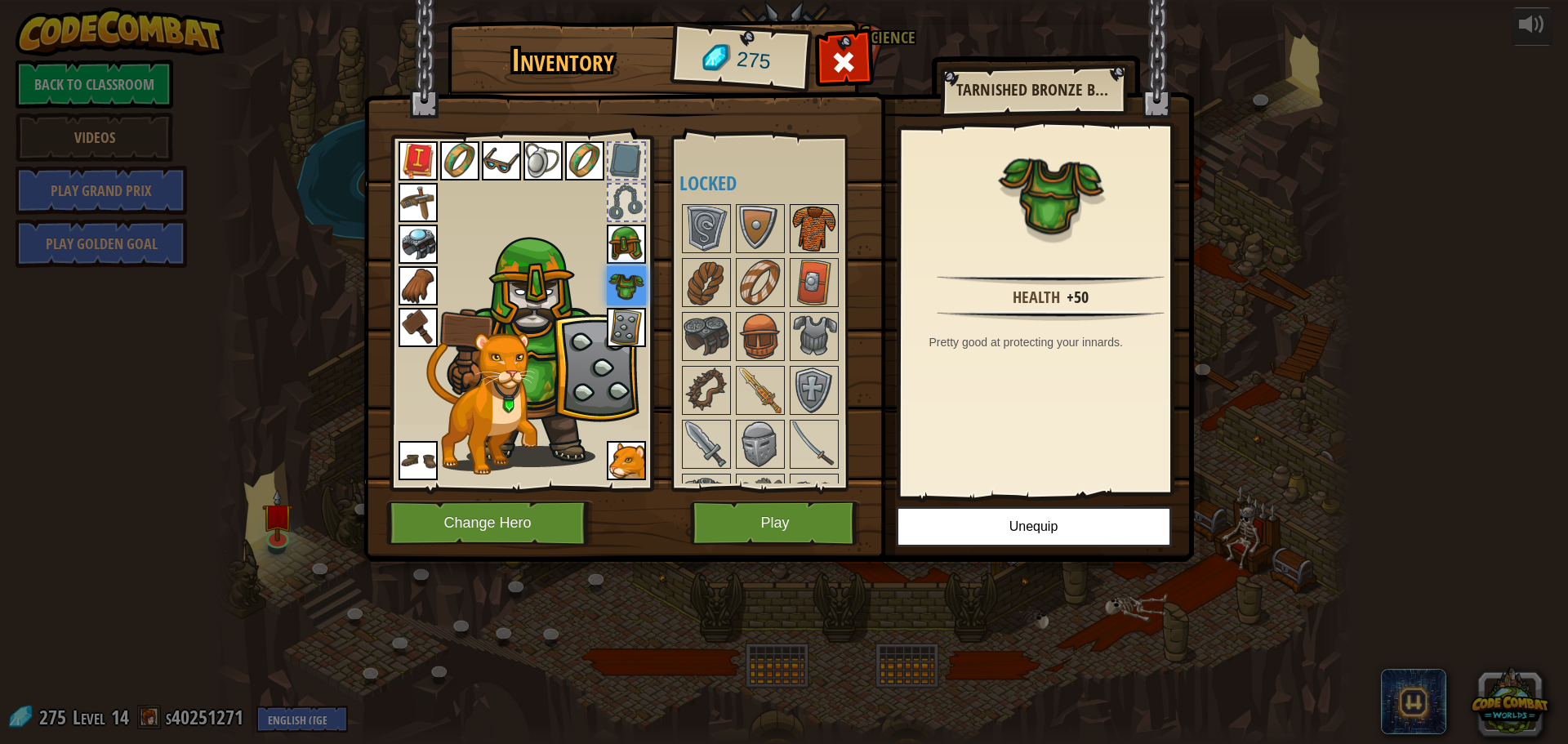
click at [803, 217] on img at bounding box center [814, 228] width 45 height 45
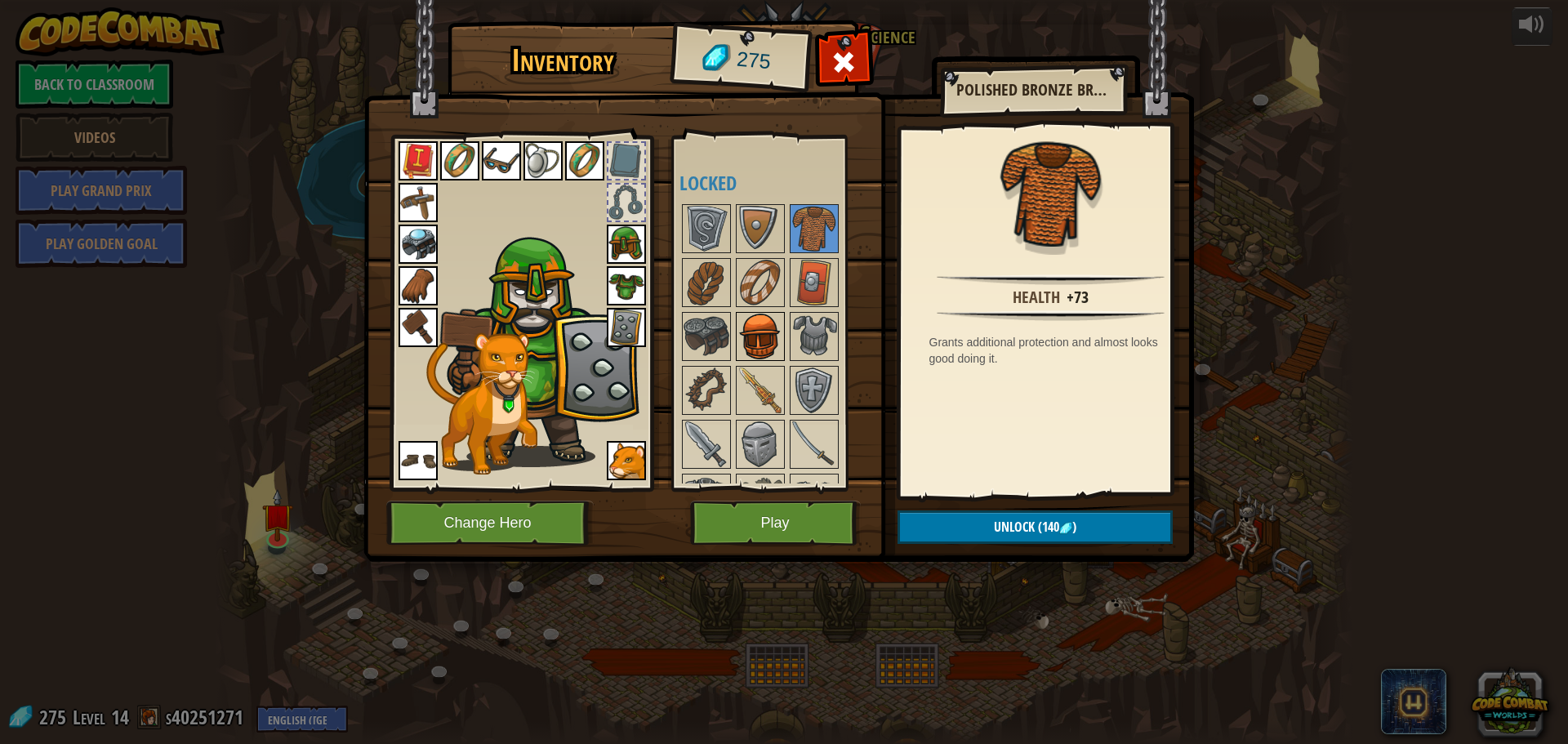
click at [756, 318] on img at bounding box center [760, 336] width 45 height 45
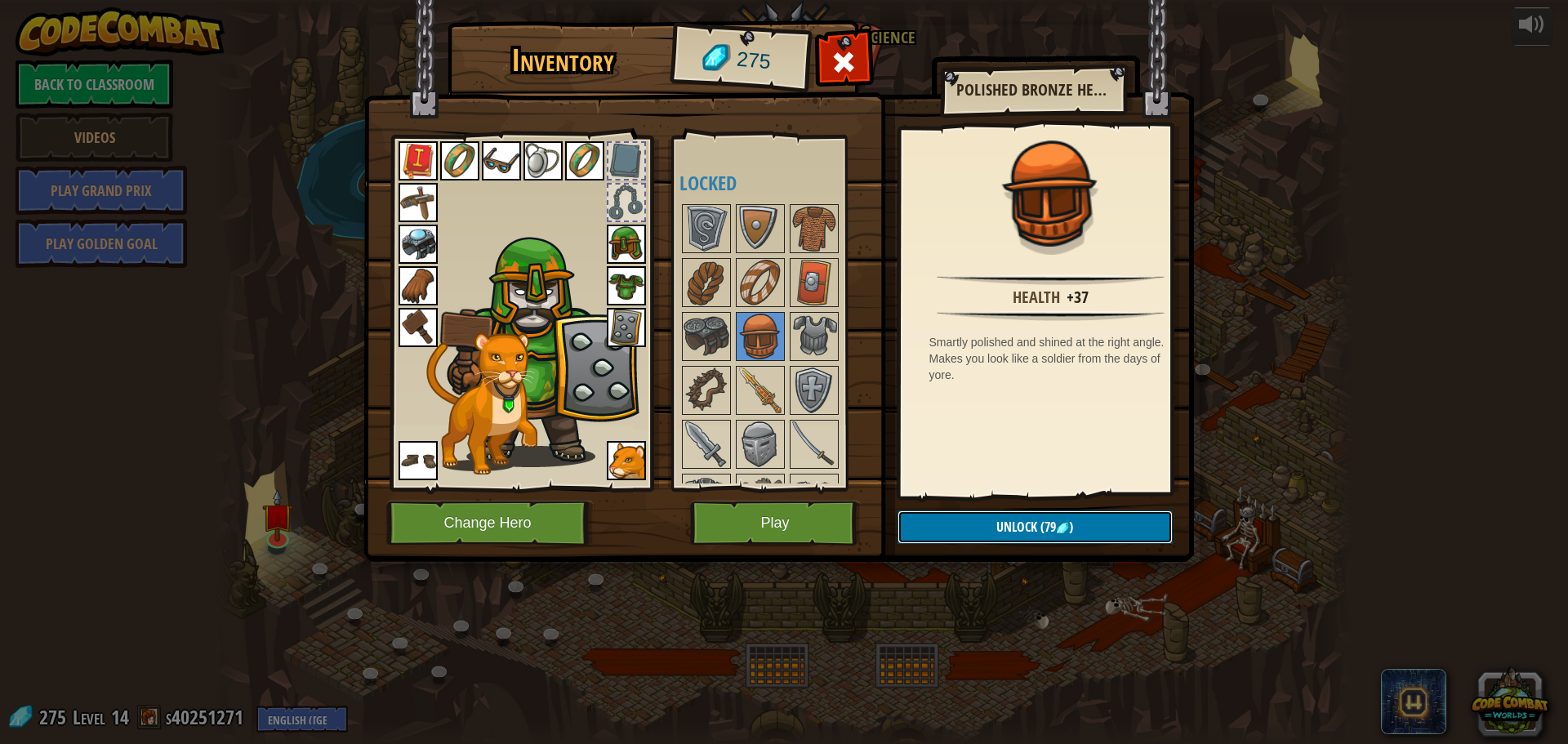
click at [1054, 515] on button "Unlock (79 )" at bounding box center [1036, 527] width 276 height 34
click at [1054, 515] on button "Confirm" at bounding box center [1036, 527] width 276 height 34
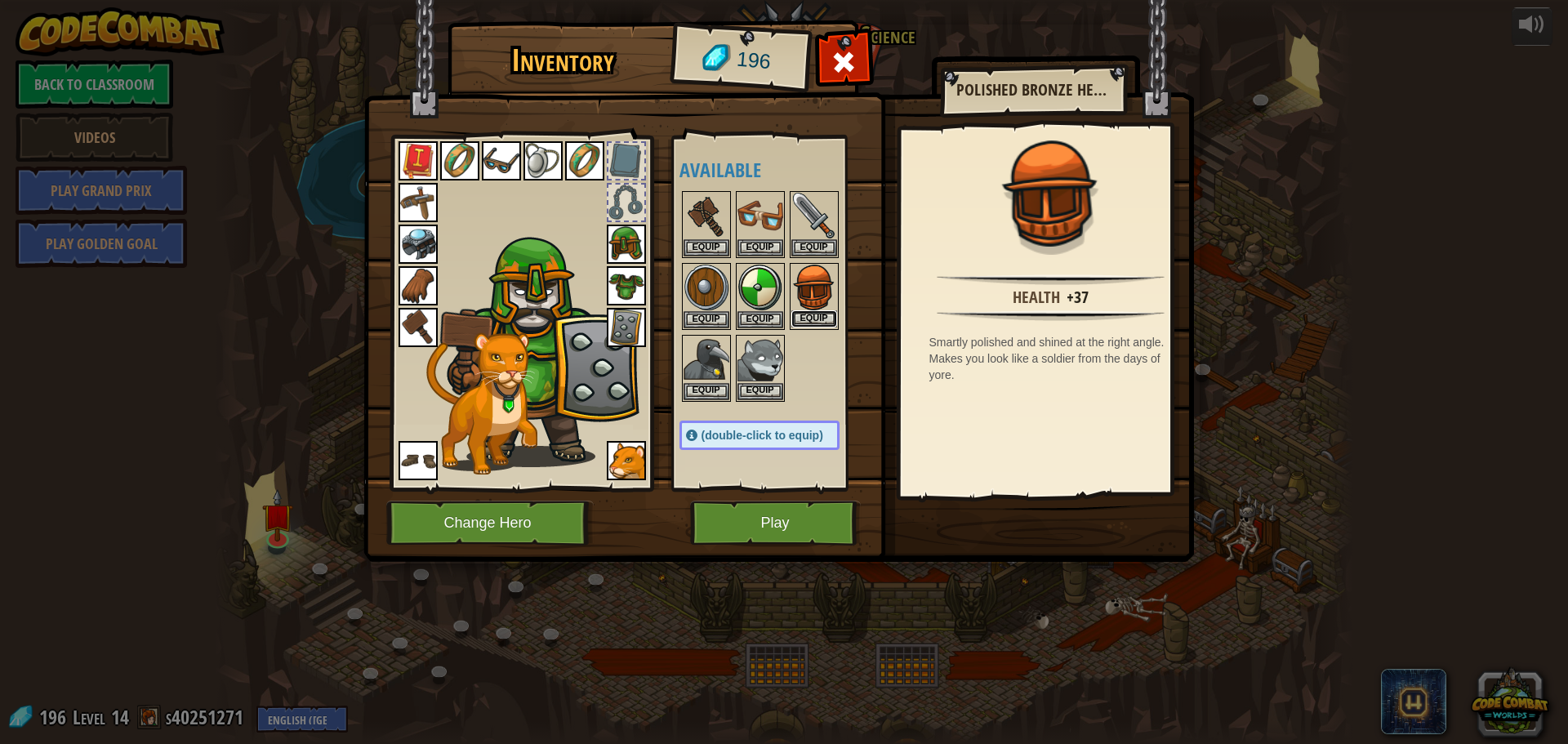
click at [822, 311] on button "Equip" at bounding box center [814, 318] width 45 height 17
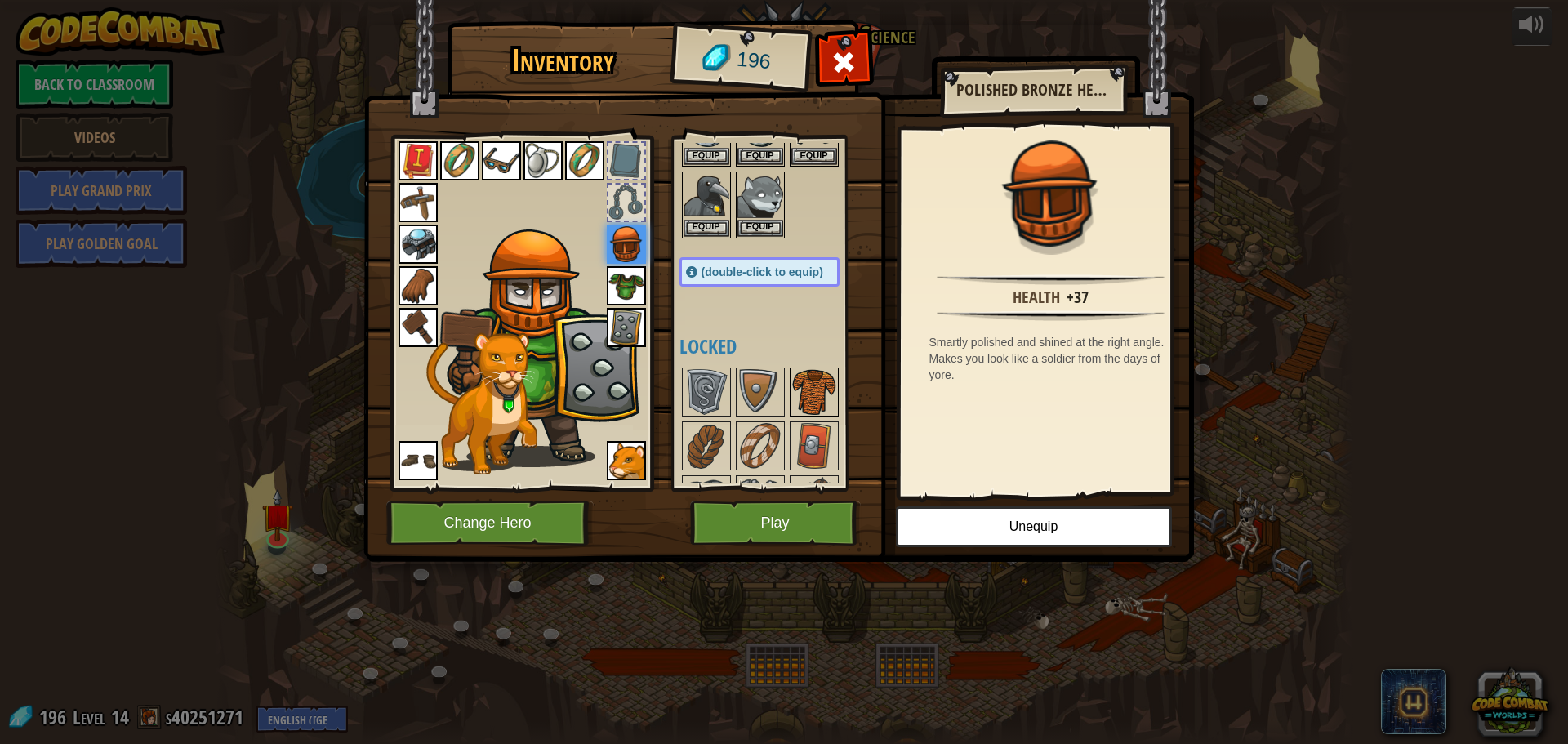
scroll to position [245, 0]
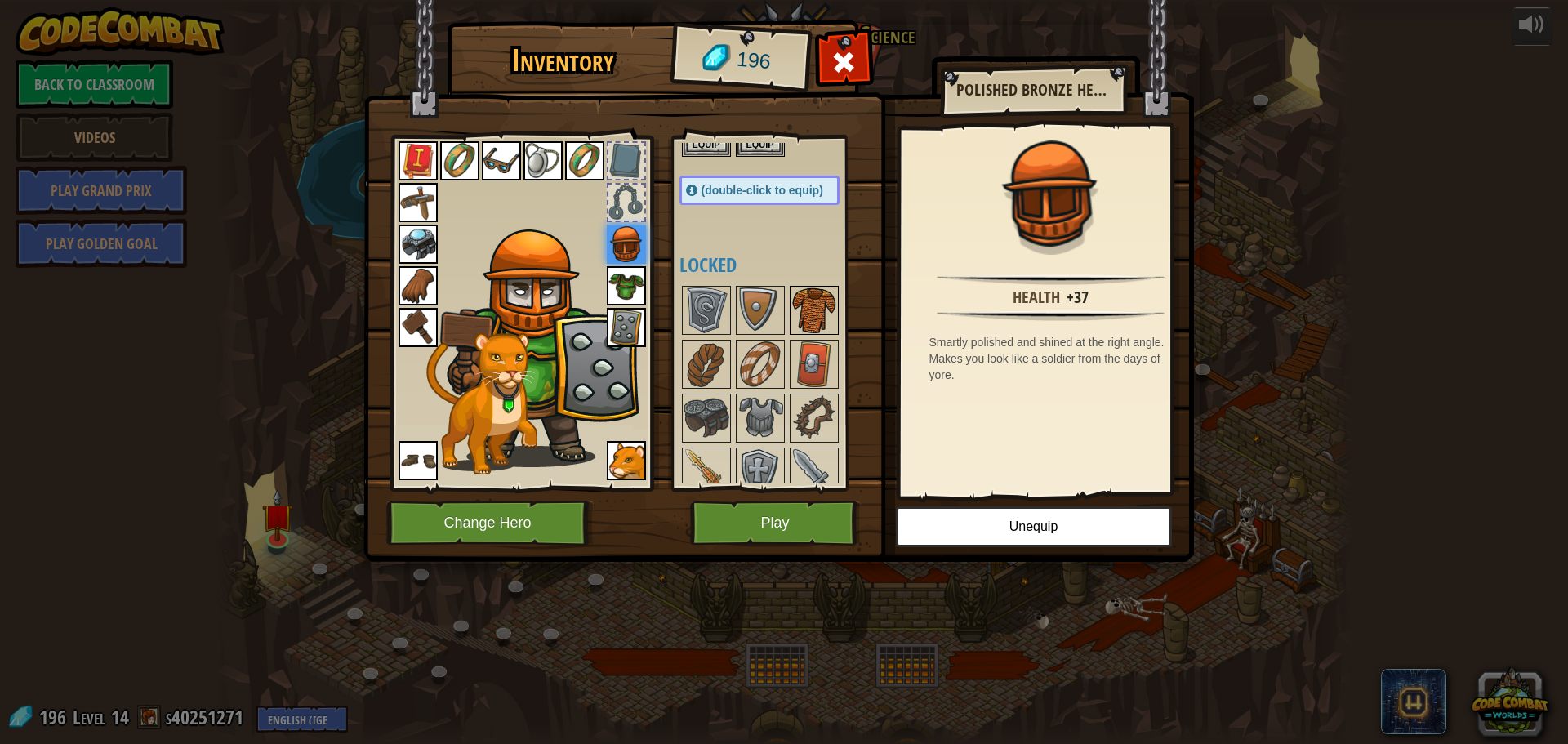
click at [820, 316] on img at bounding box center [814, 309] width 45 height 45
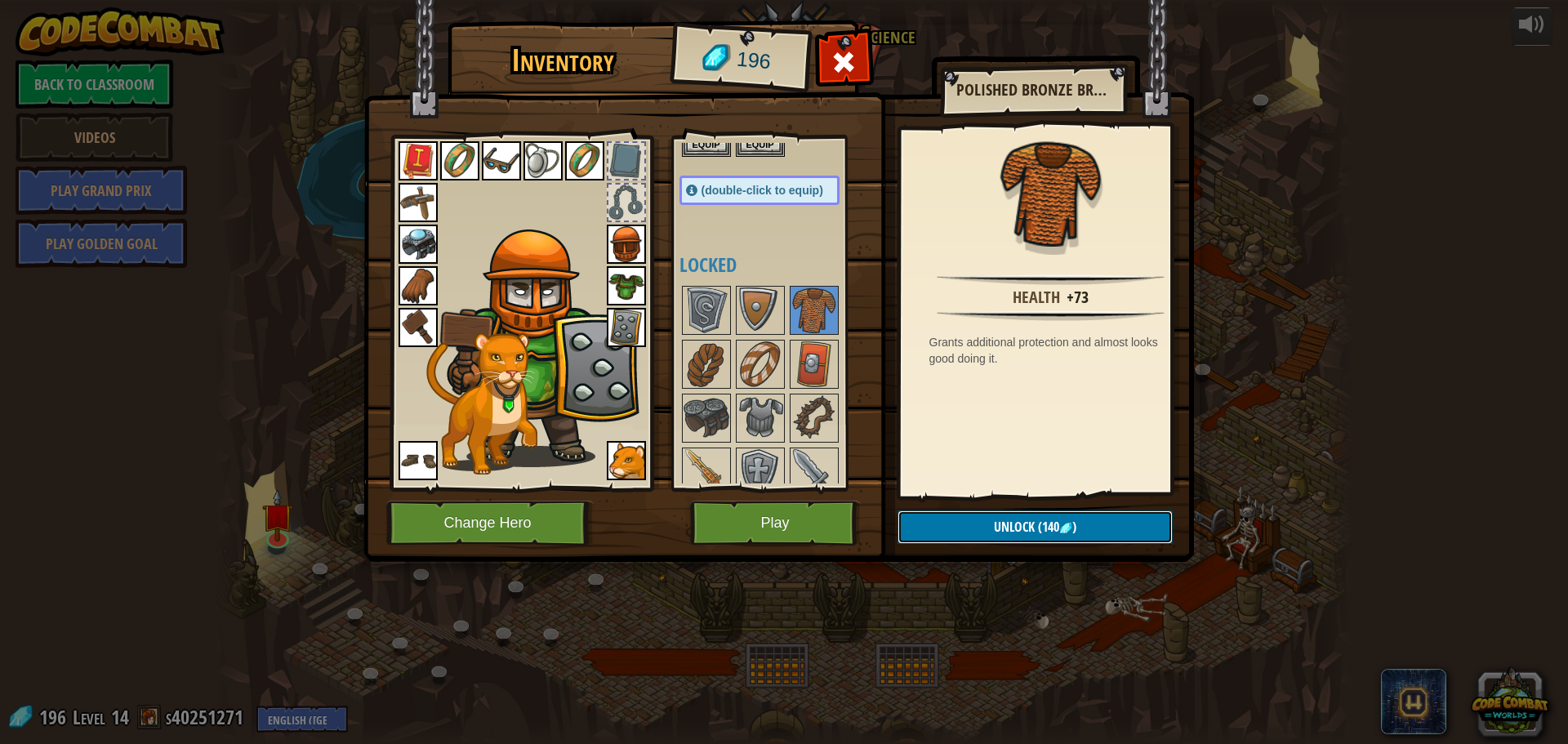
click at [1020, 516] on button "Unlock (140 )" at bounding box center [1036, 527] width 276 height 34
click at [1020, 516] on button "Confirm" at bounding box center [1036, 527] width 276 height 34
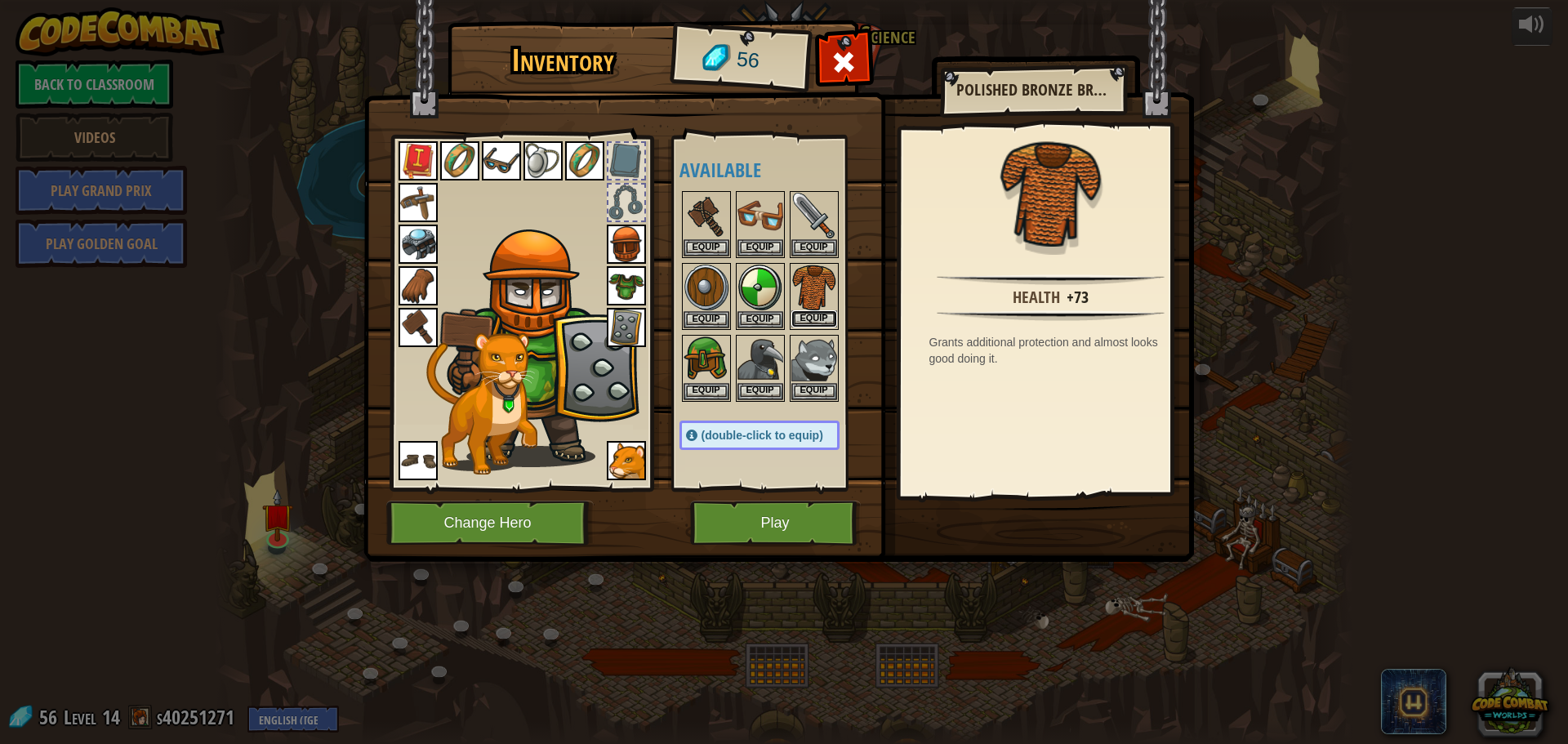
click at [815, 311] on button "Equip" at bounding box center [814, 318] width 45 height 17
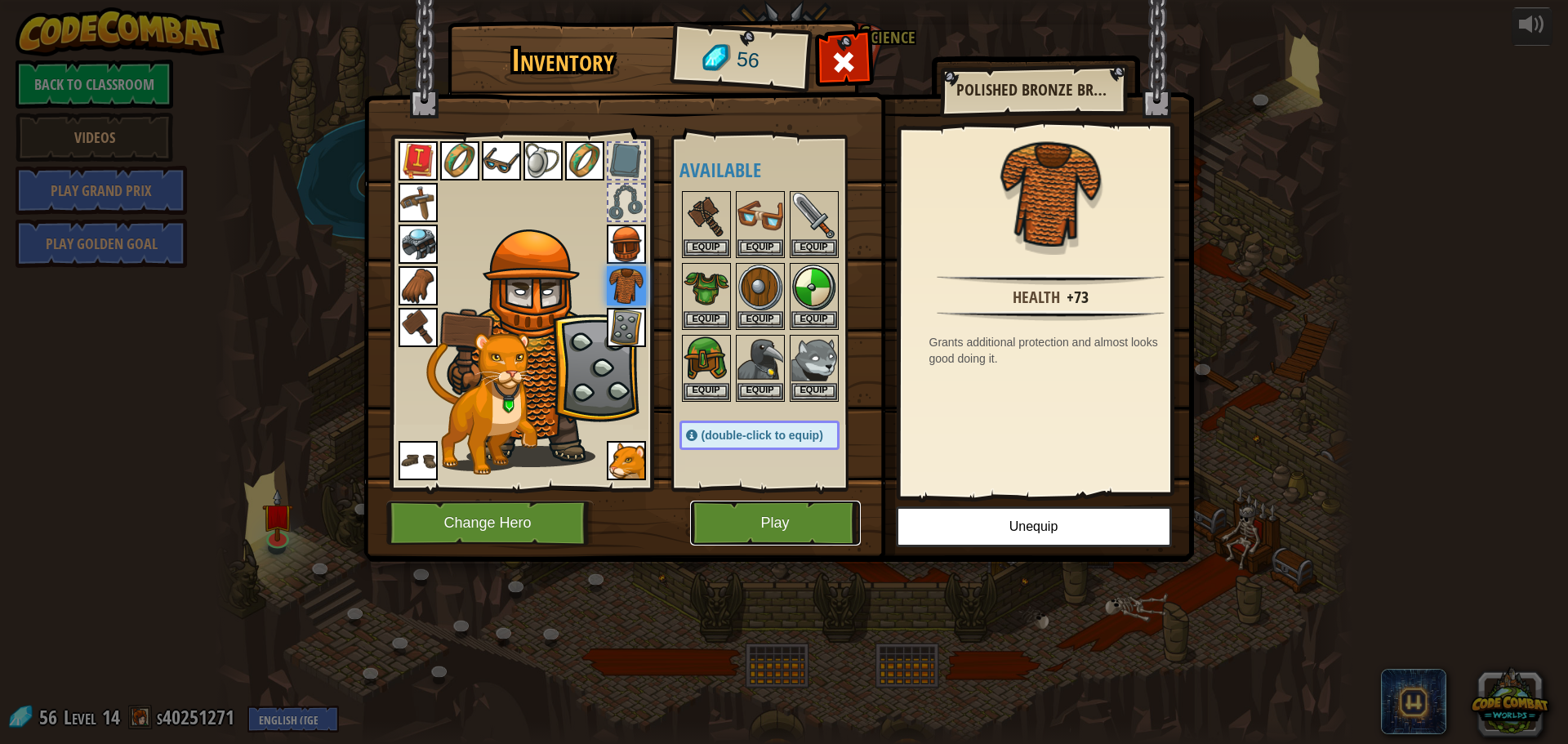
click at [772, 512] on button "Play" at bounding box center [775, 523] width 171 height 45
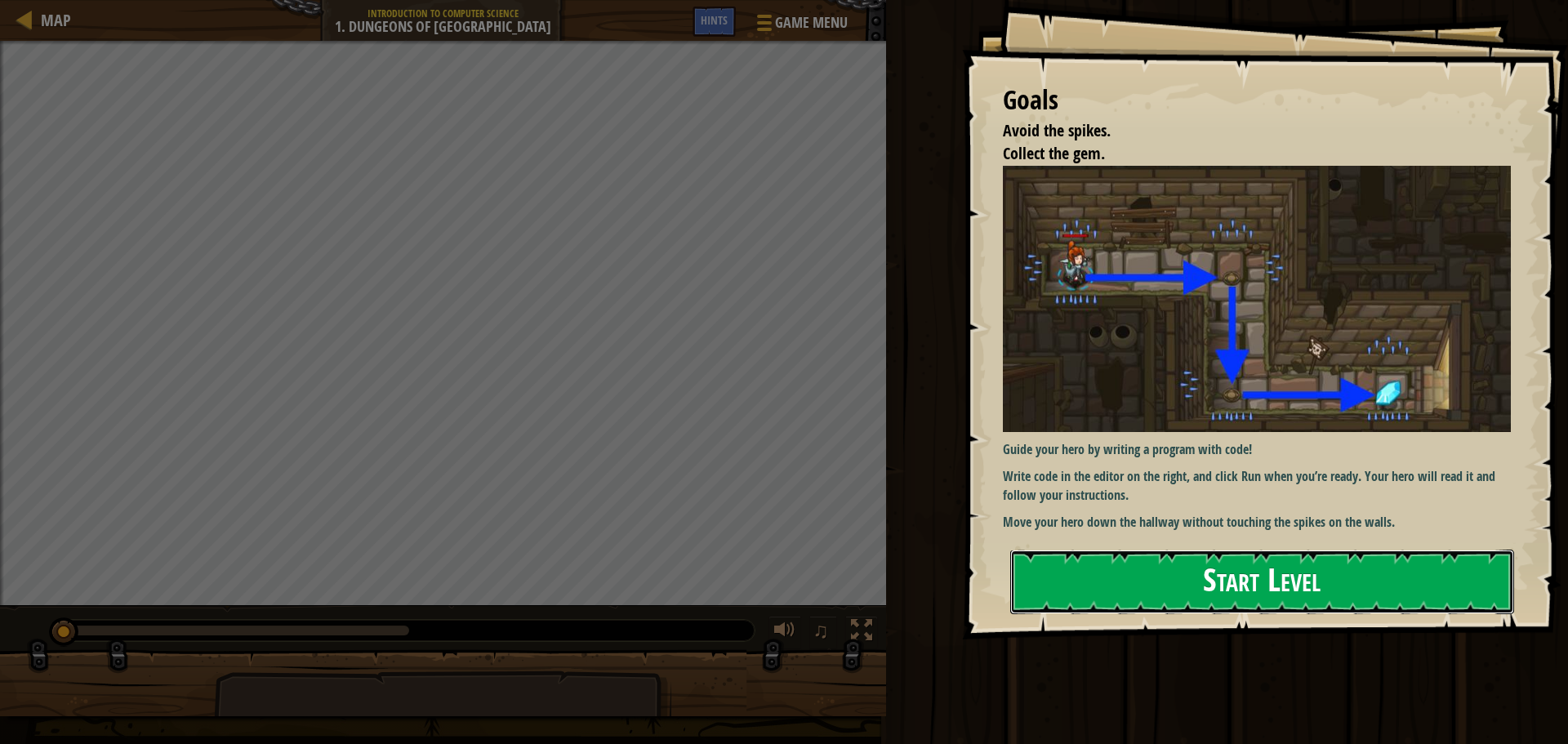
click at [1161, 582] on button "Start Level" at bounding box center [1262, 582] width 504 height 64
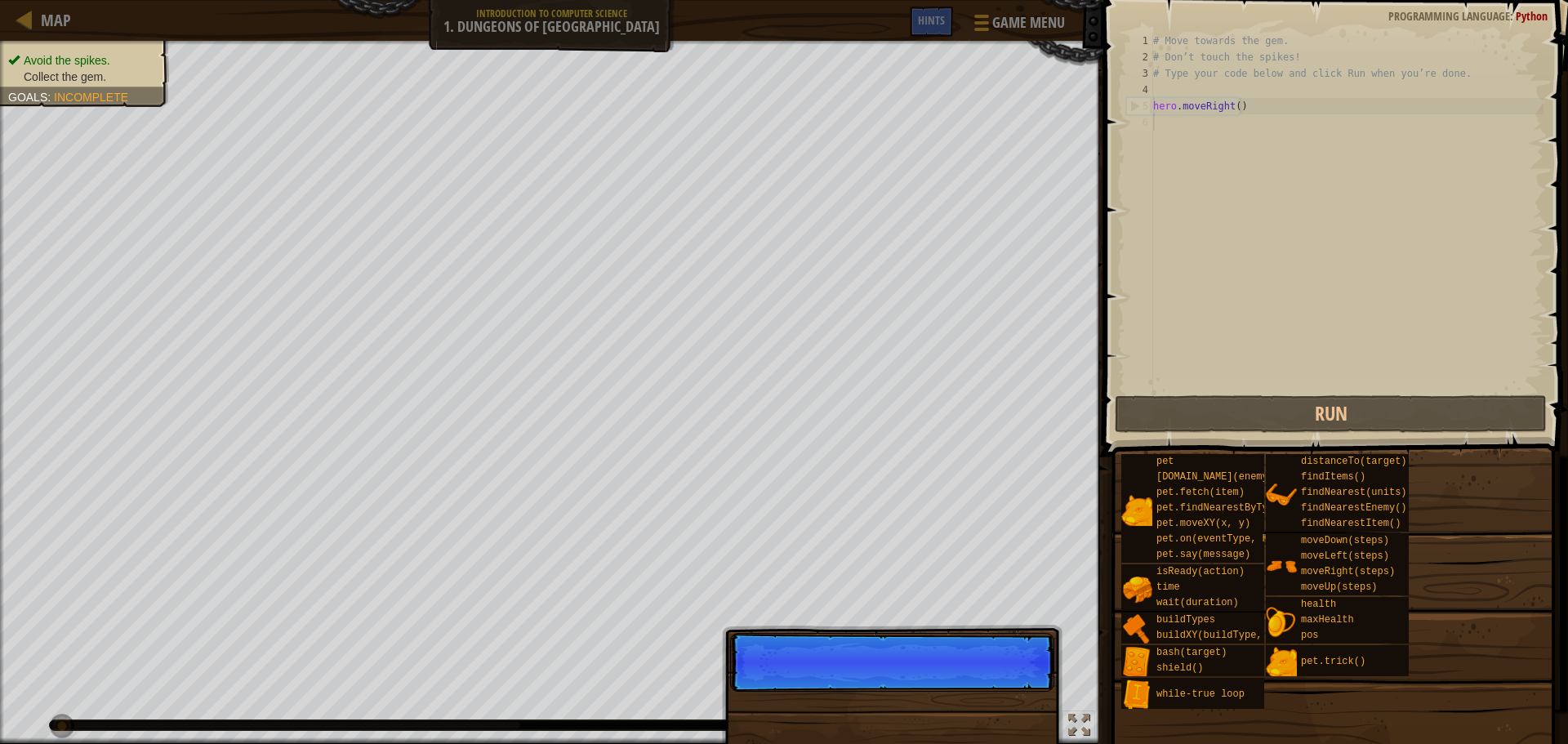
click at [1178, 155] on div "# Move towards the gem. # Don’t touch the spikes! # Type your code below and cl…" at bounding box center [1347, 228] width 394 height 392
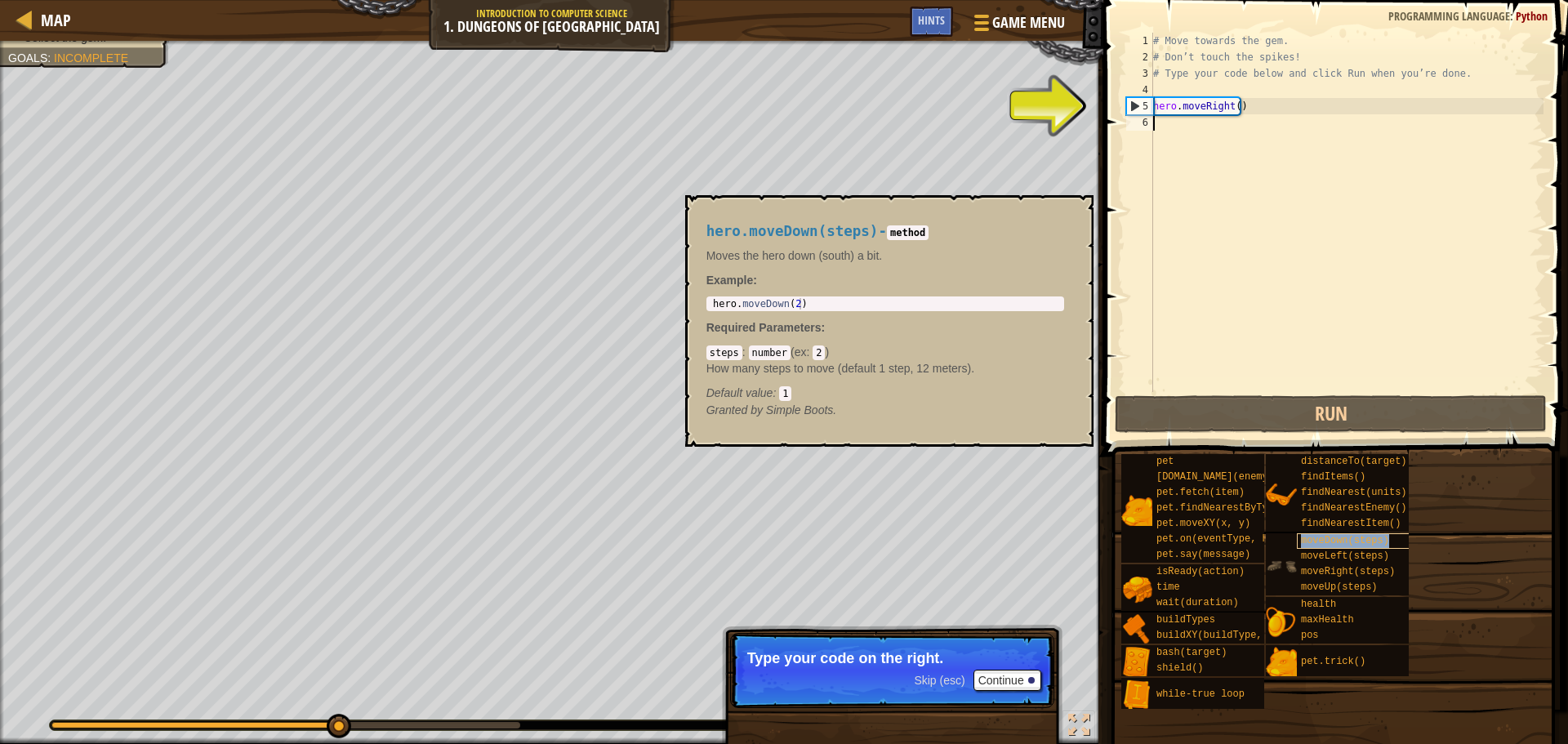
click at [1362, 543] on span "moveDown(steps)" at bounding box center [1345, 540] width 88 height 12
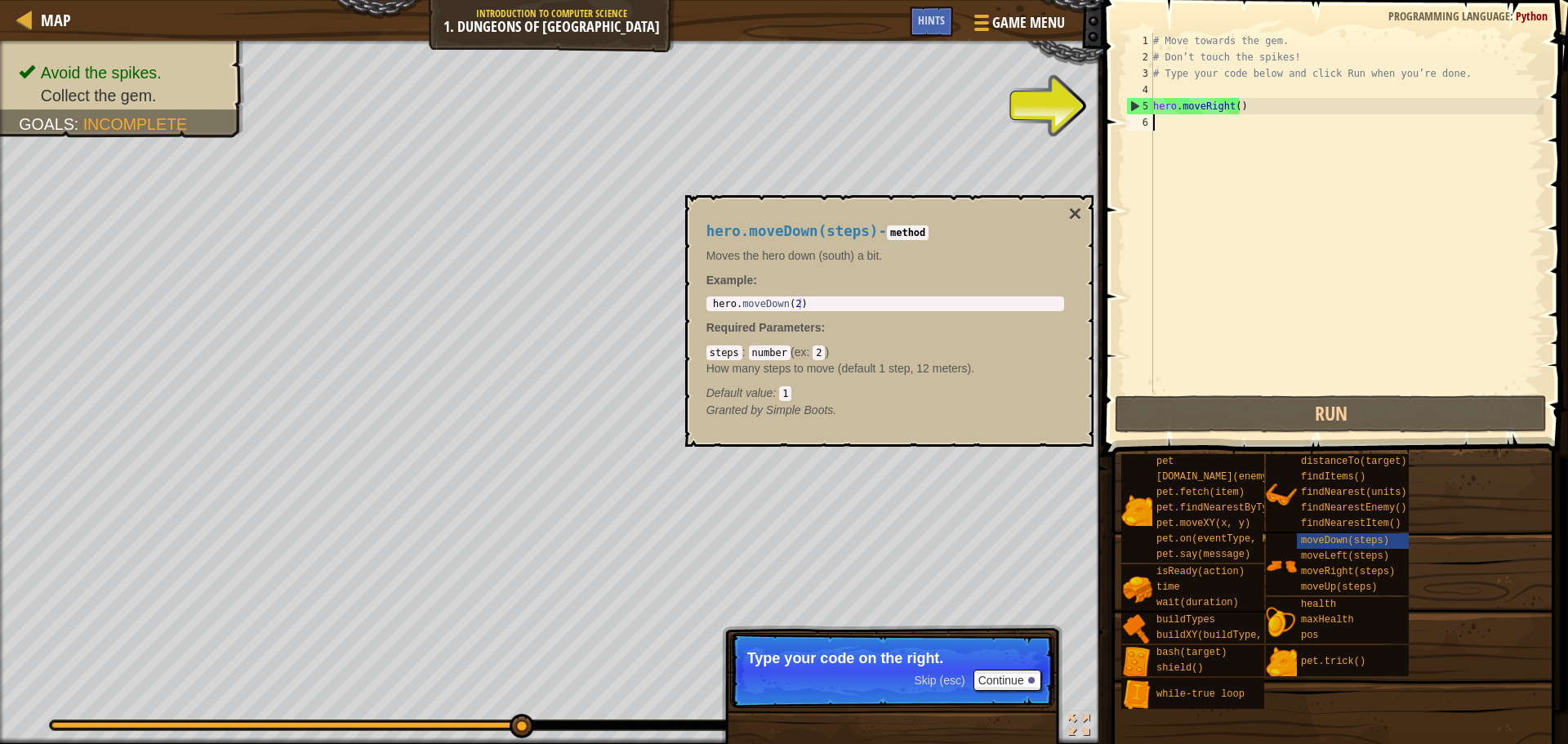
click at [1193, 162] on div "# Move towards the gem. # Don’t touch the spikes! # Type your code below and cl…" at bounding box center [1347, 228] width 394 height 392
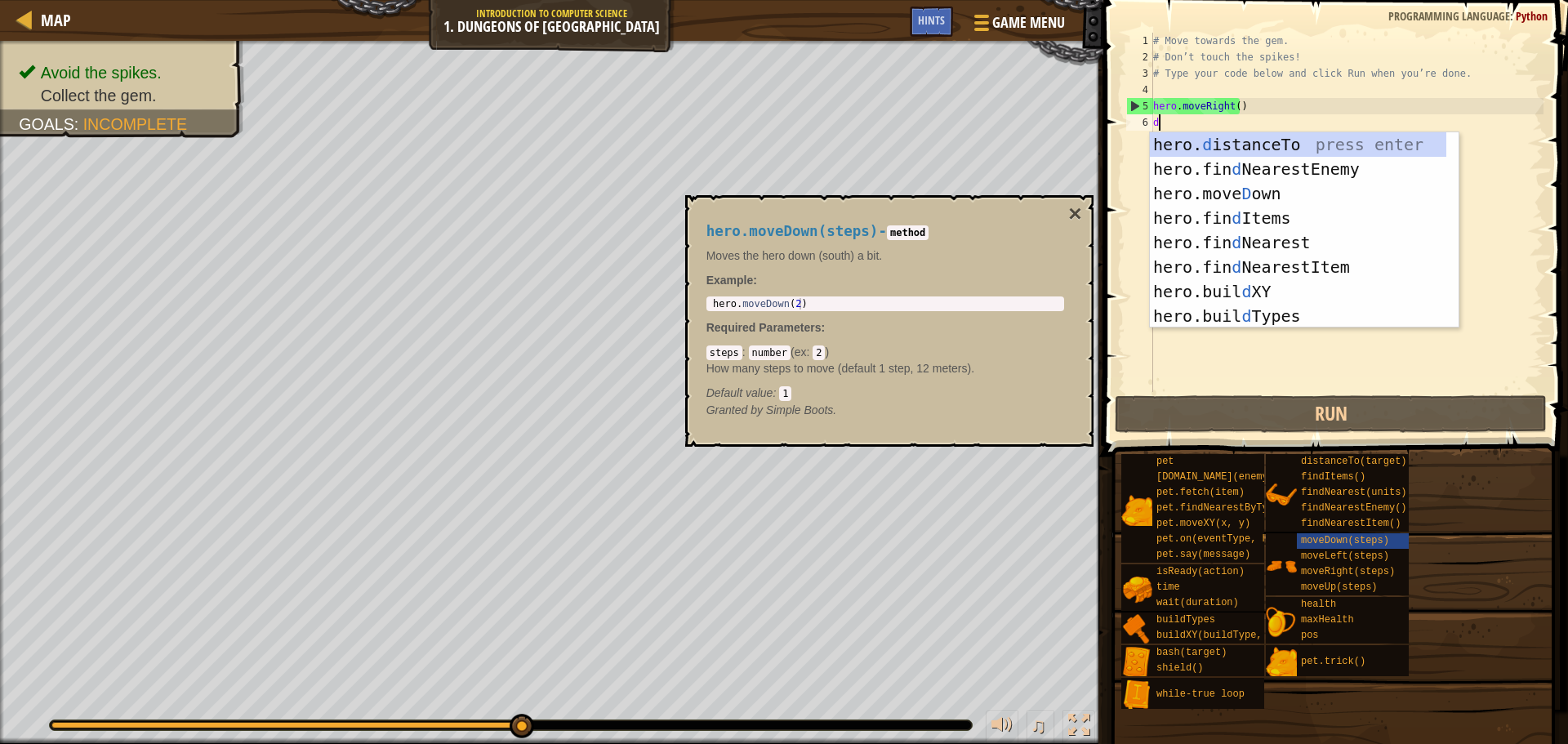
scroll to position [7, 0]
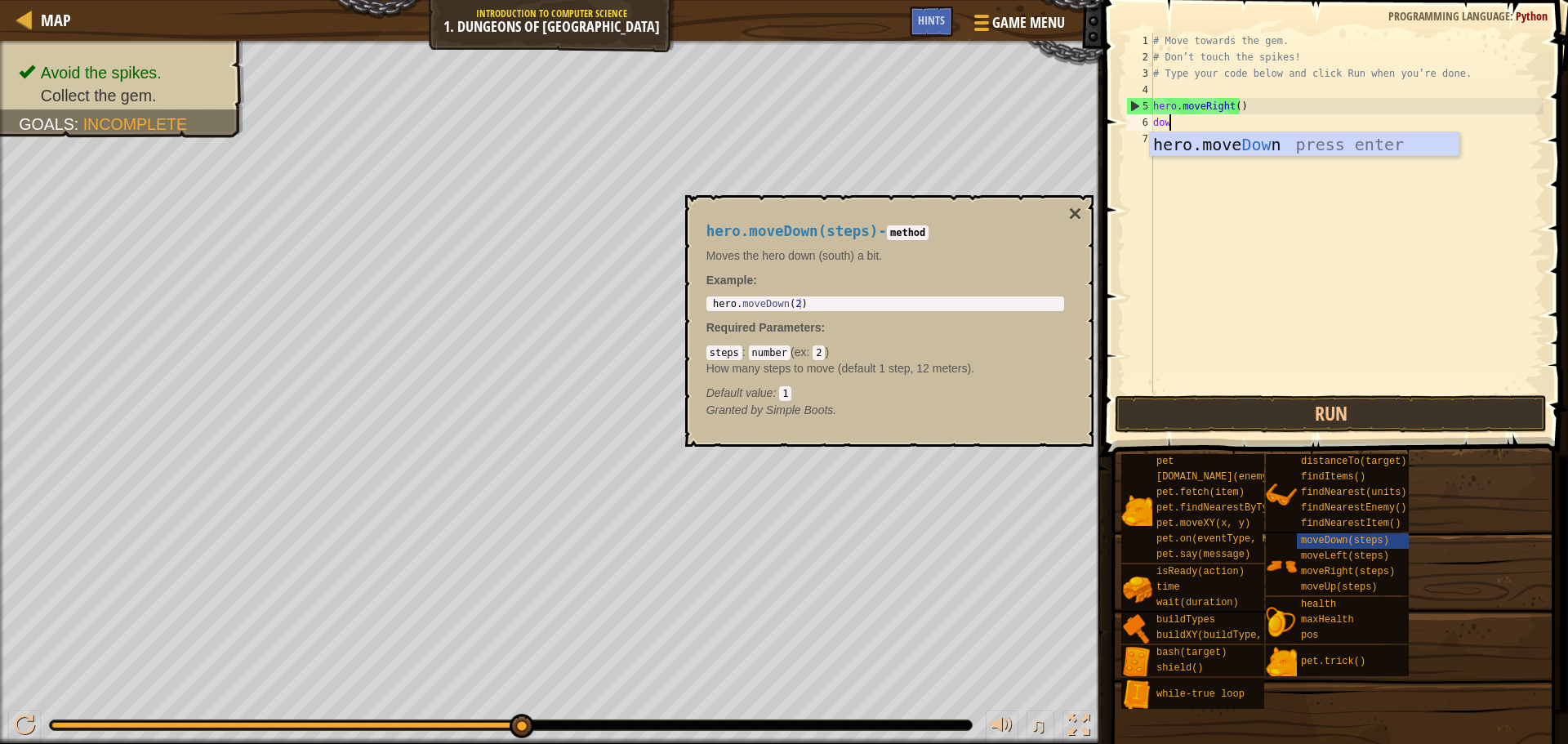
type textarea "down"
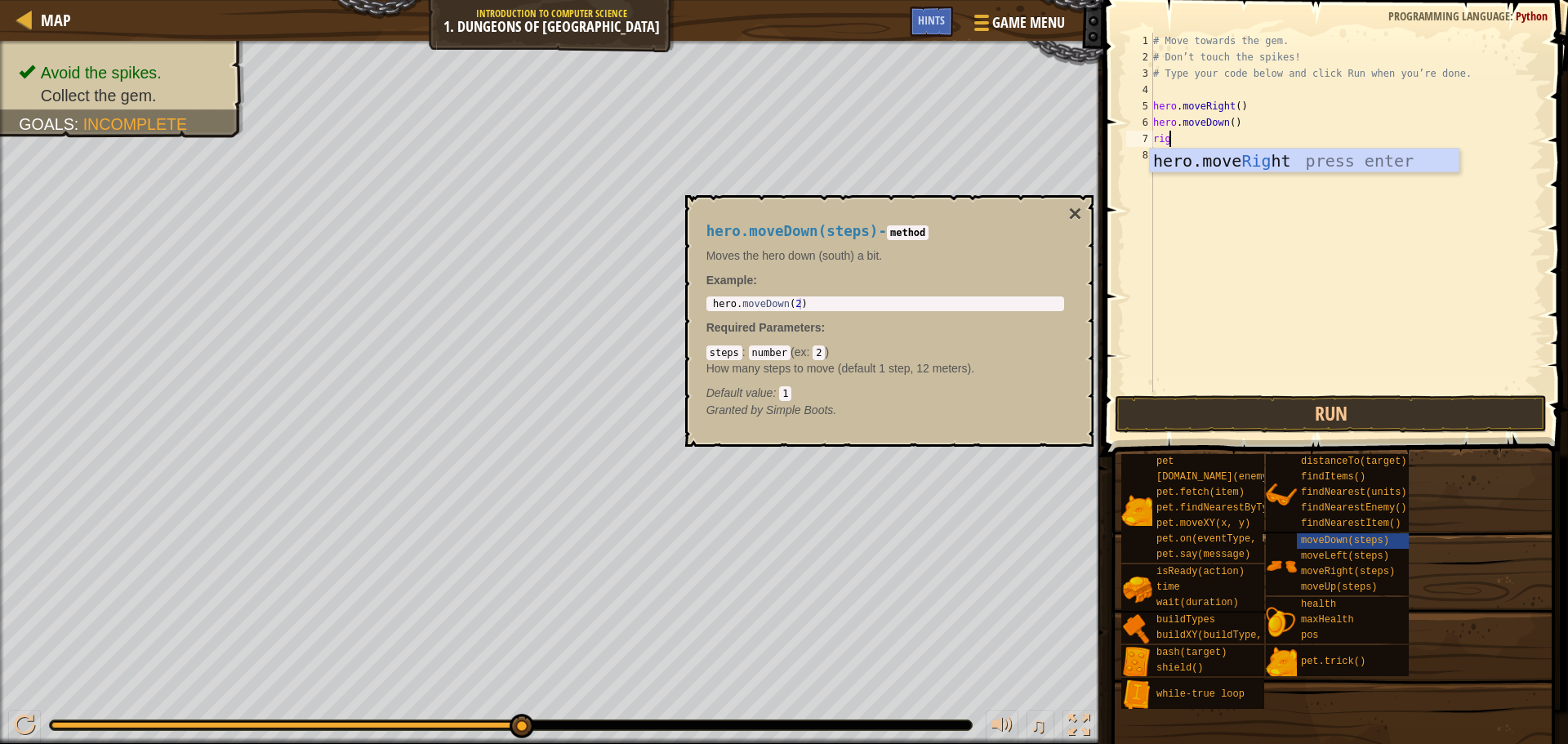
type textarea "righ"
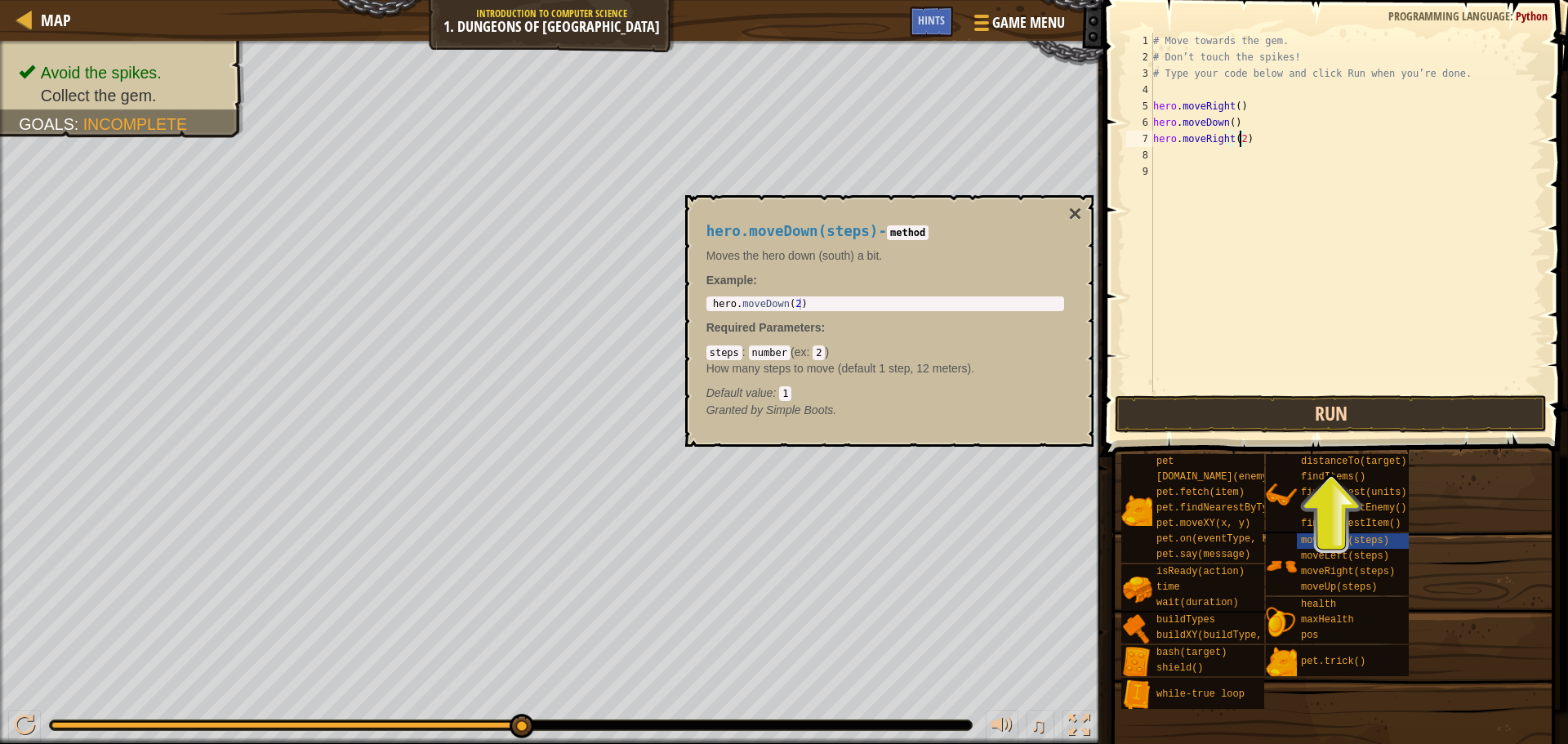
type textarea "hero.moveRight(2)"
click at [1191, 402] on button "Run" at bounding box center [1331, 414] width 432 height 38
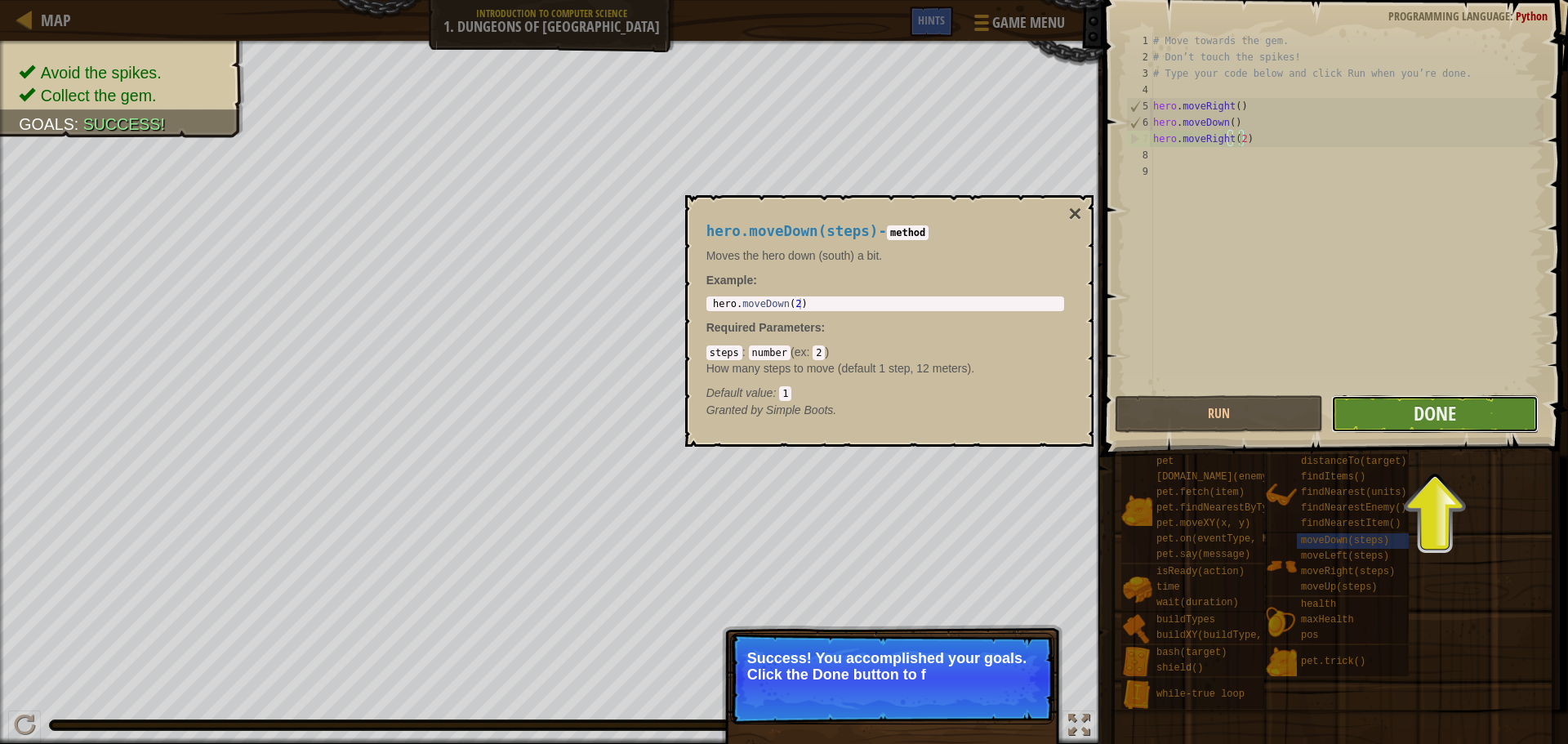
click at [1378, 418] on button "Done" at bounding box center [1434, 414] width 207 height 38
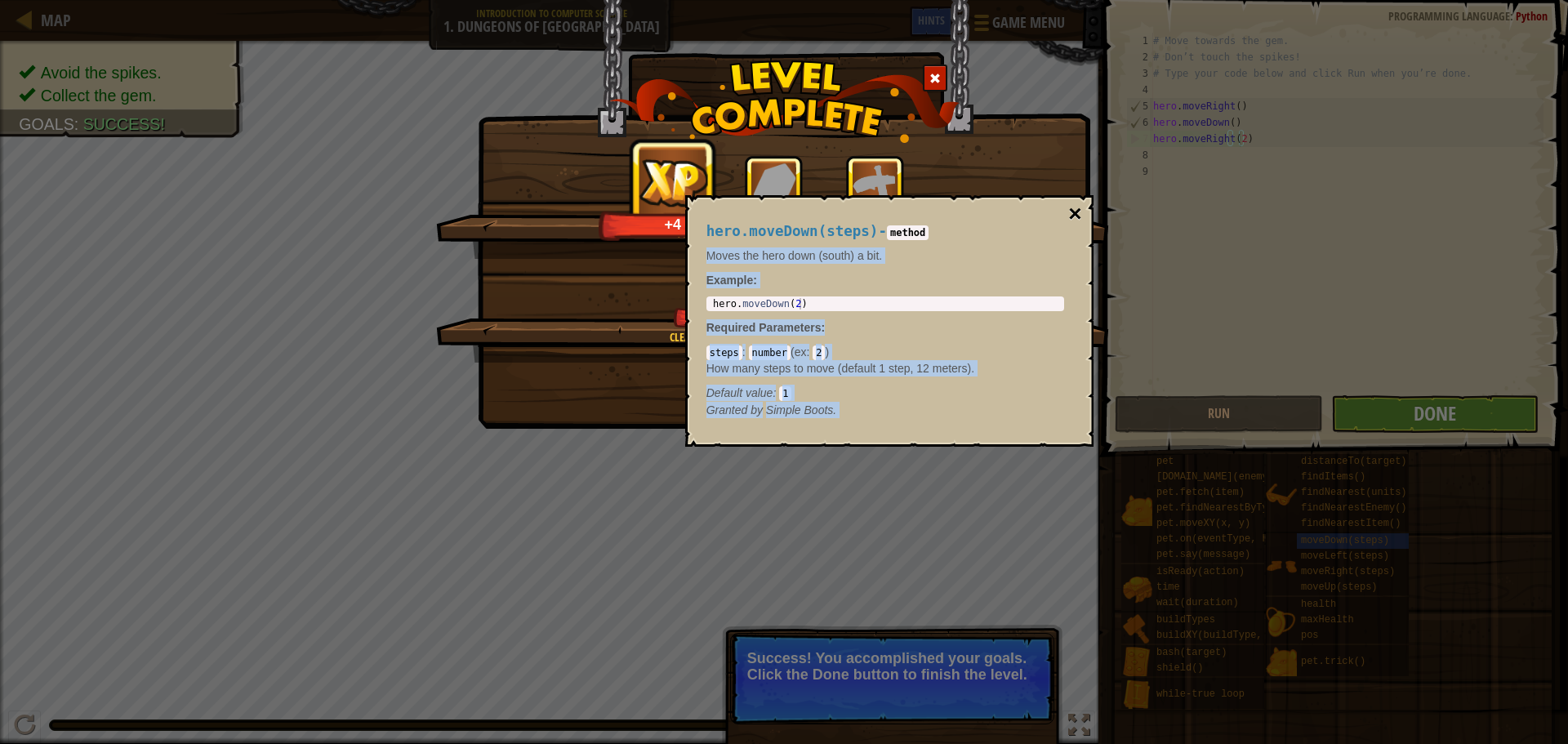
click at [1073, 214] on div "hero.moveDown(steps) - method Moves the hero down (south) a bit. Example : 1 he…" at bounding box center [889, 321] width 409 height 252
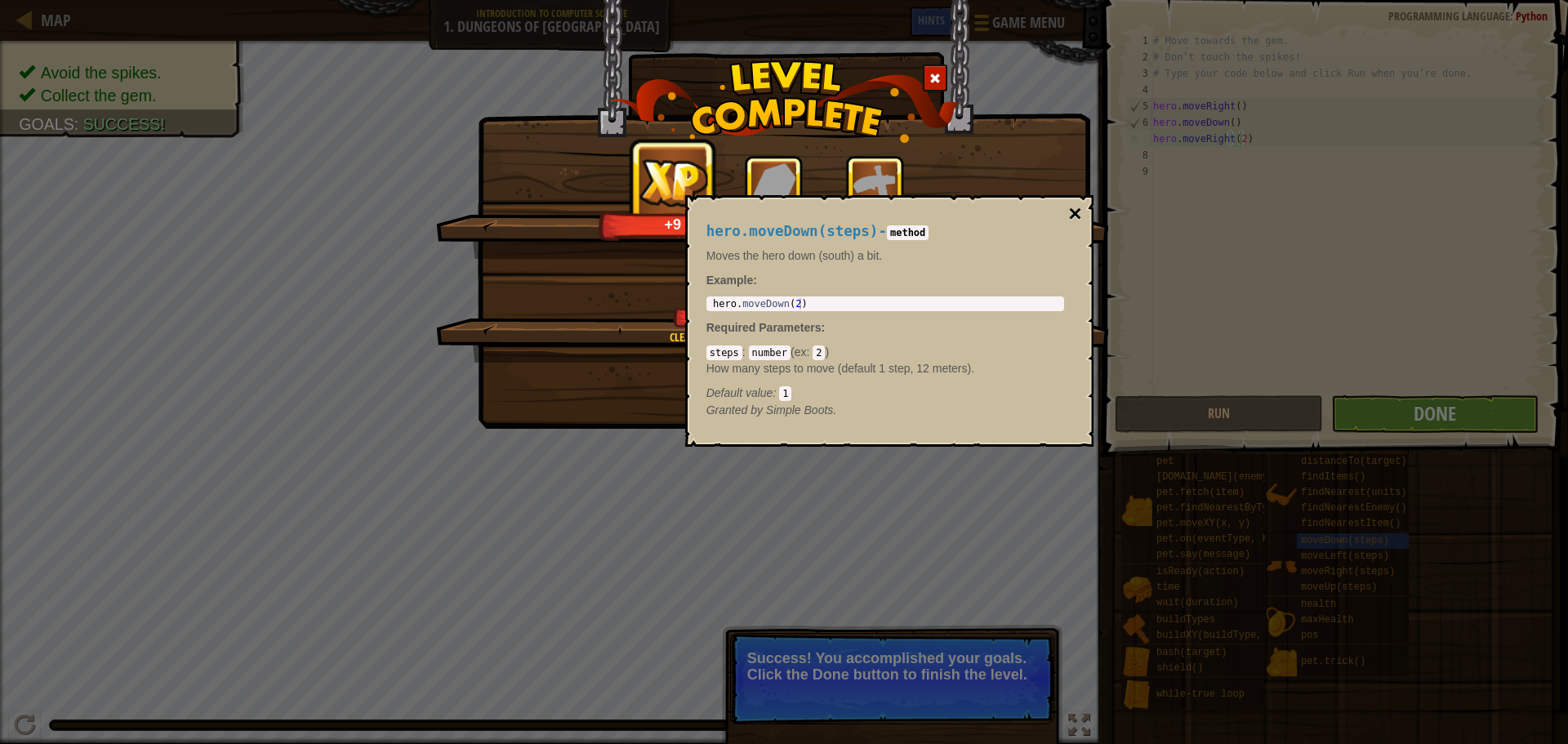
click at [1079, 210] on button "×" at bounding box center [1075, 214] width 13 height 23
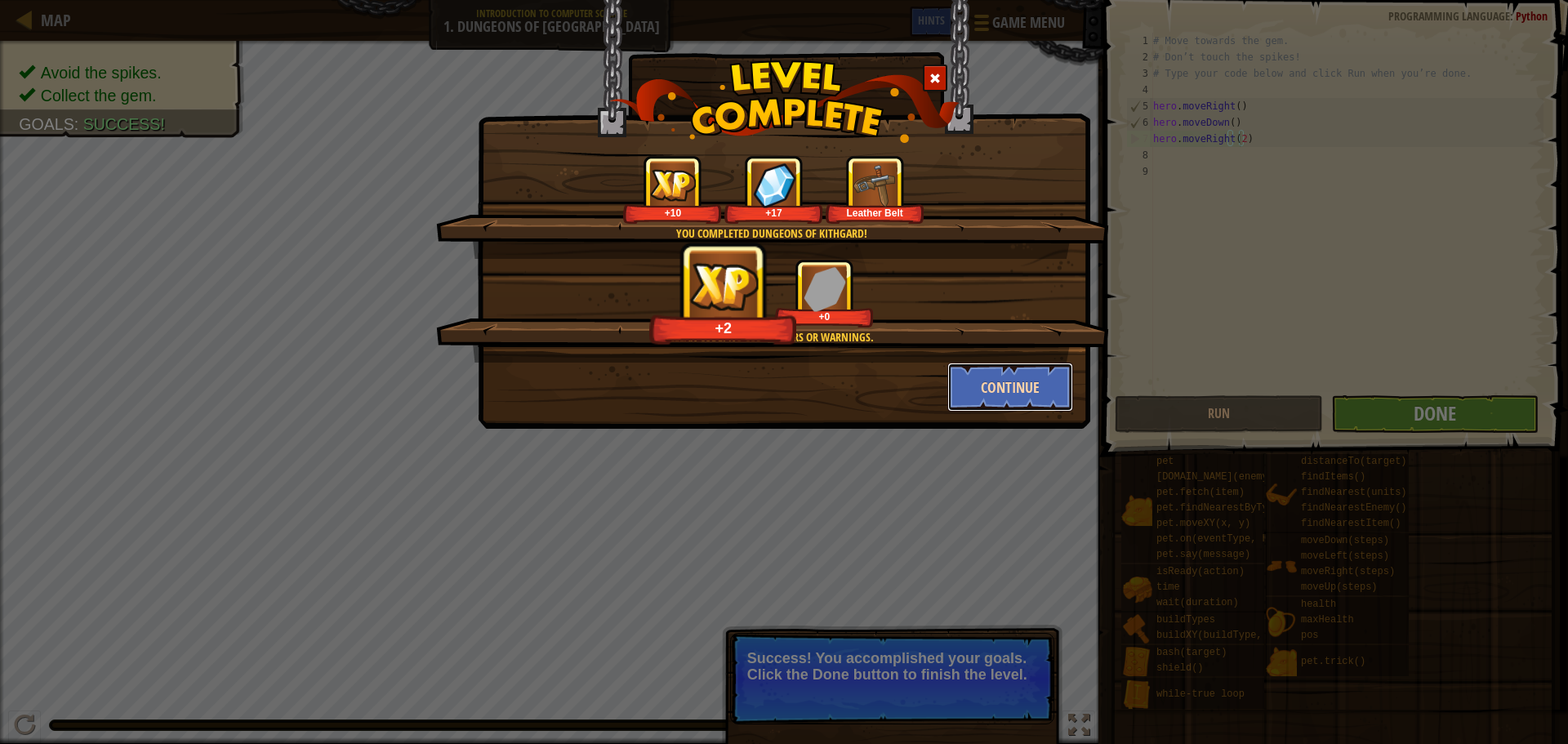
click at [1010, 388] on button "Continue" at bounding box center [1010, 386] width 126 height 49
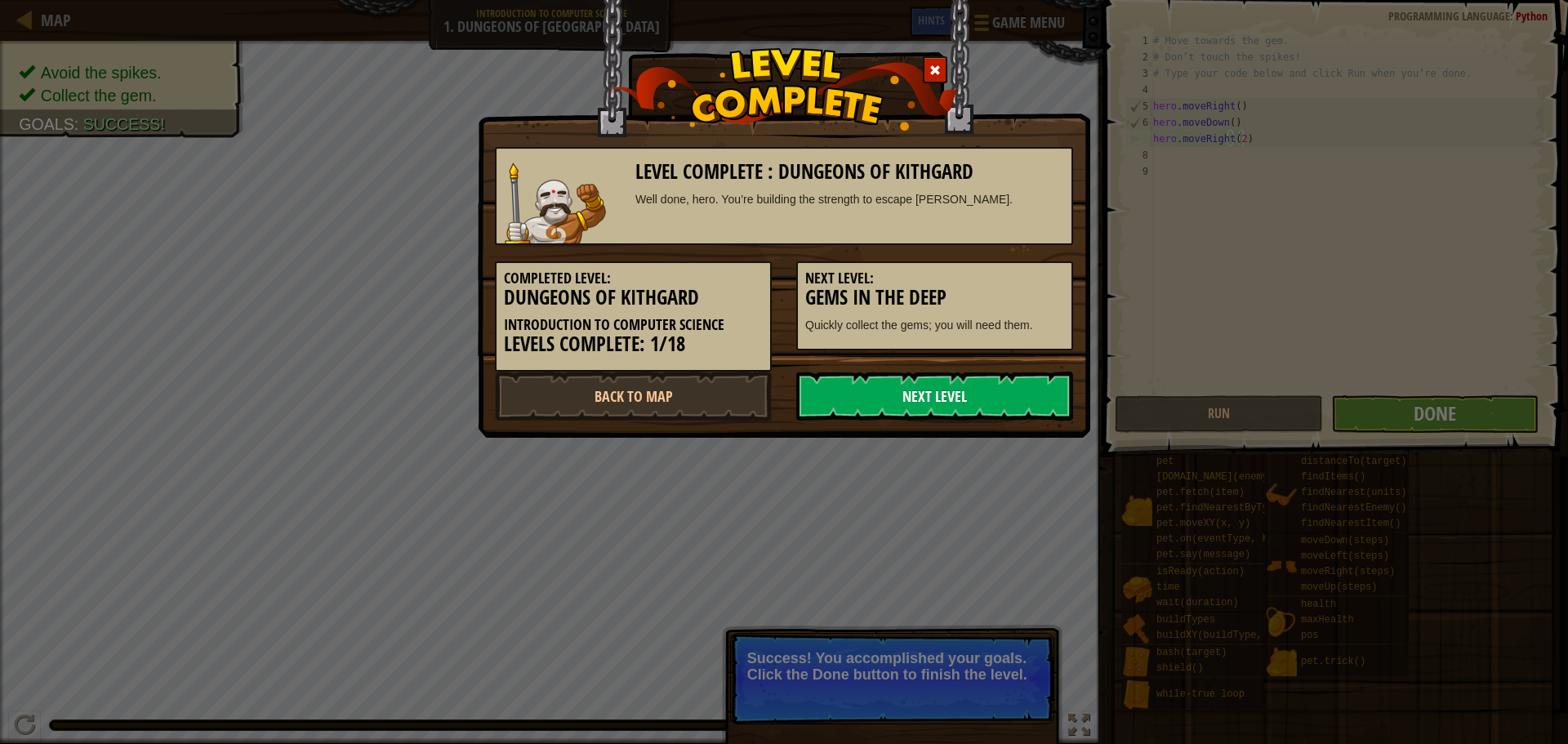
click at [927, 384] on link "Next Level" at bounding box center [935, 395] width 277 height 49
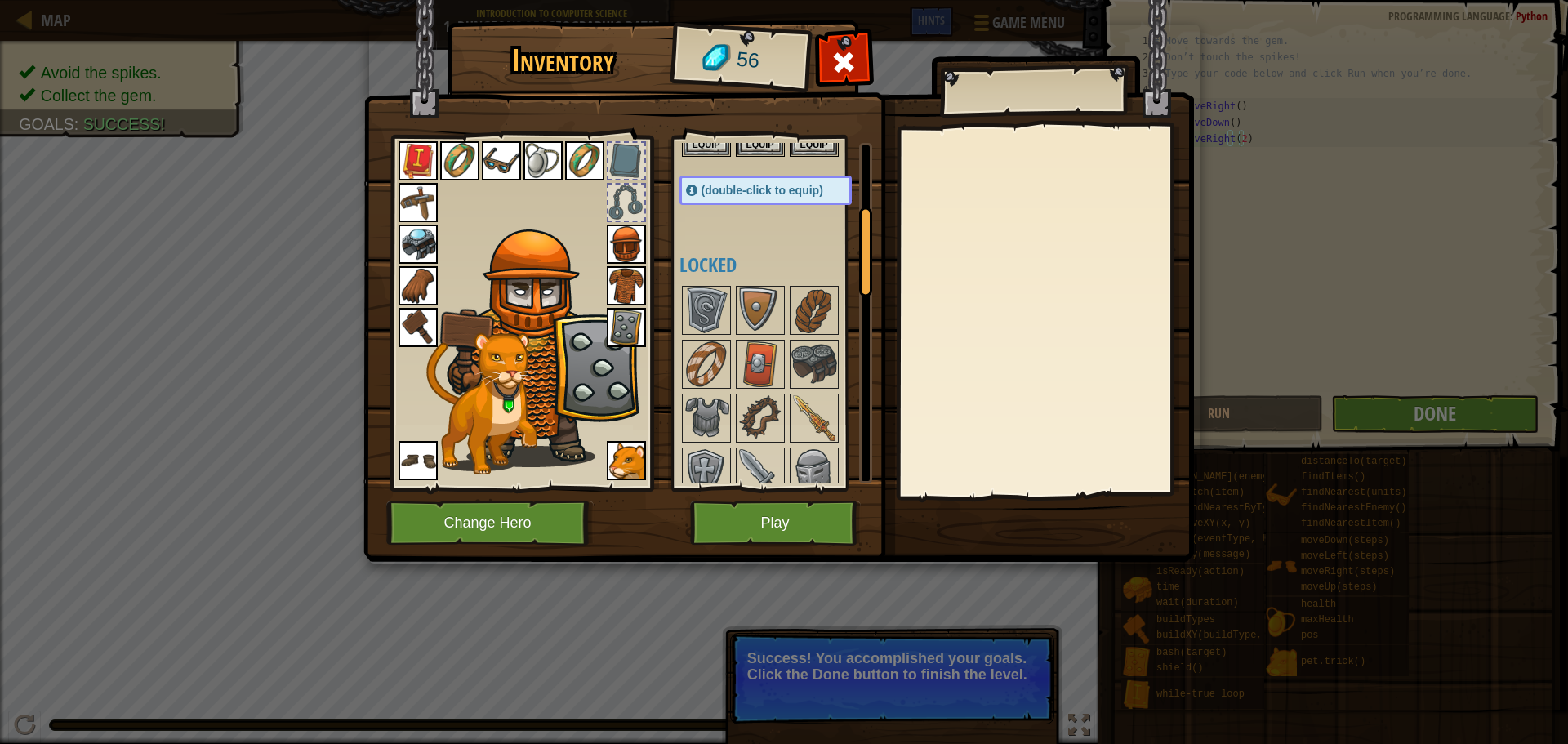
scroll to position [0, 0]
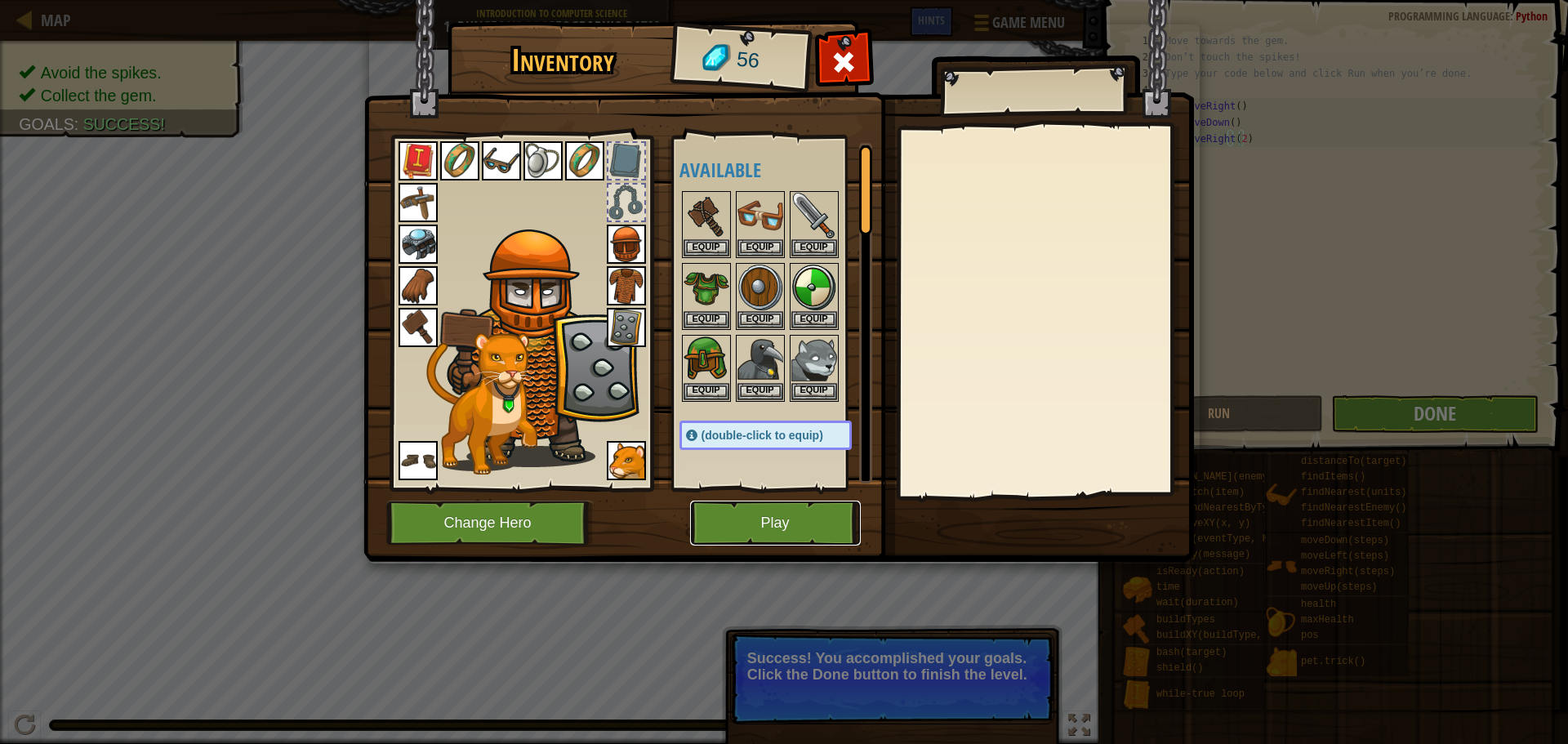
click at [785, 524] on button "Play" at bounding box center [775, 523] width 171 height 45
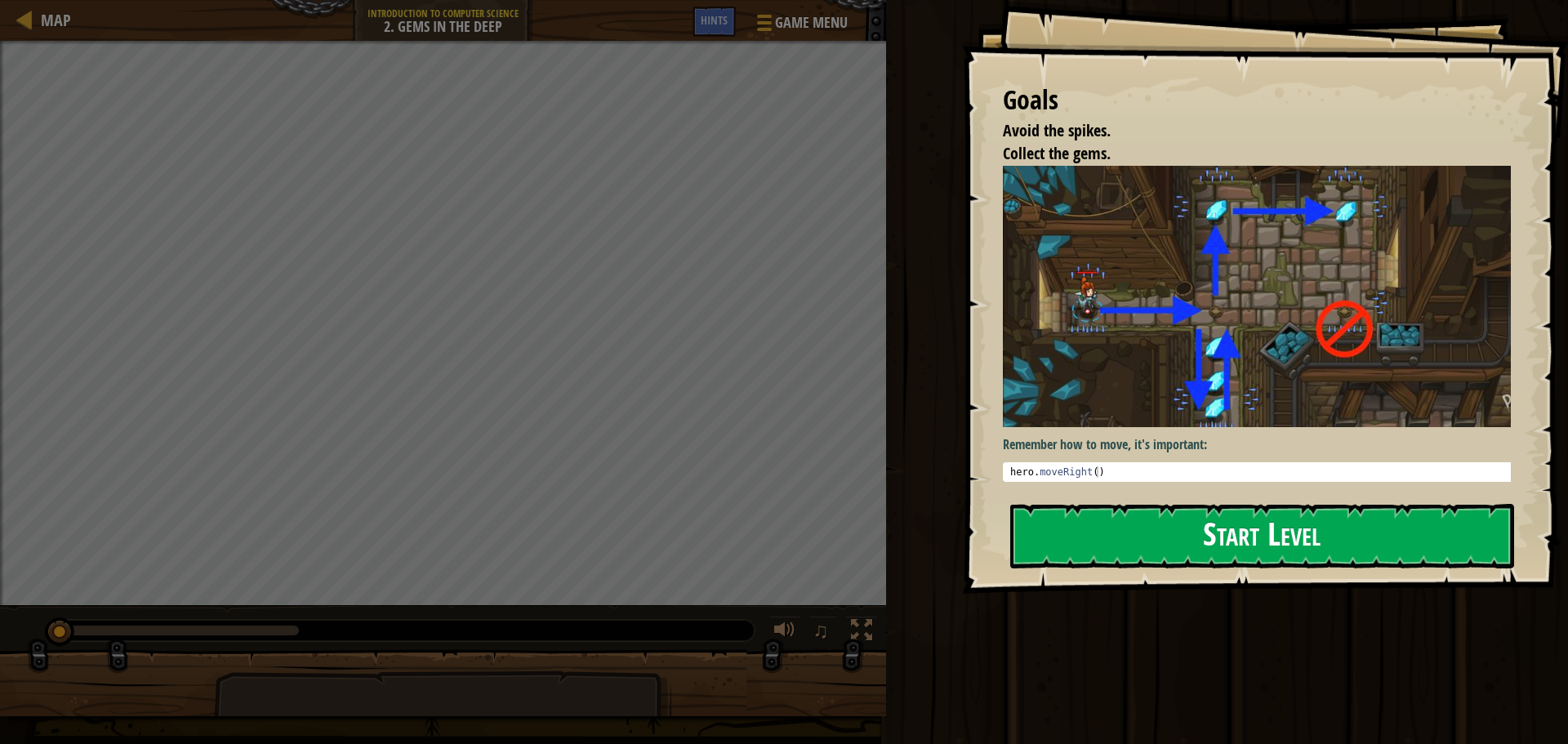
click at [1027, 504] on button "Start Level" at bounding box center [1262, 536] width 504 height 64
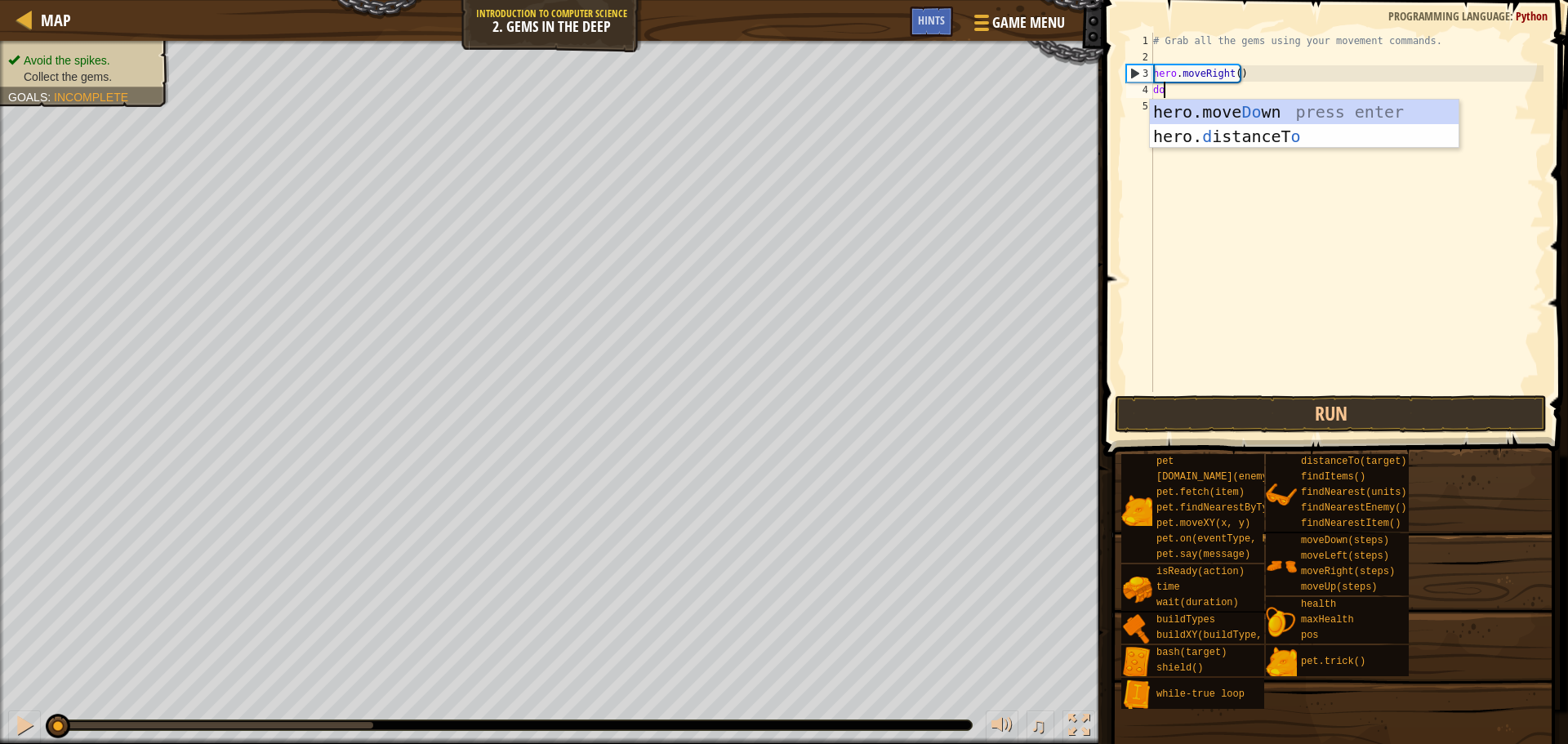
type textarea "do"
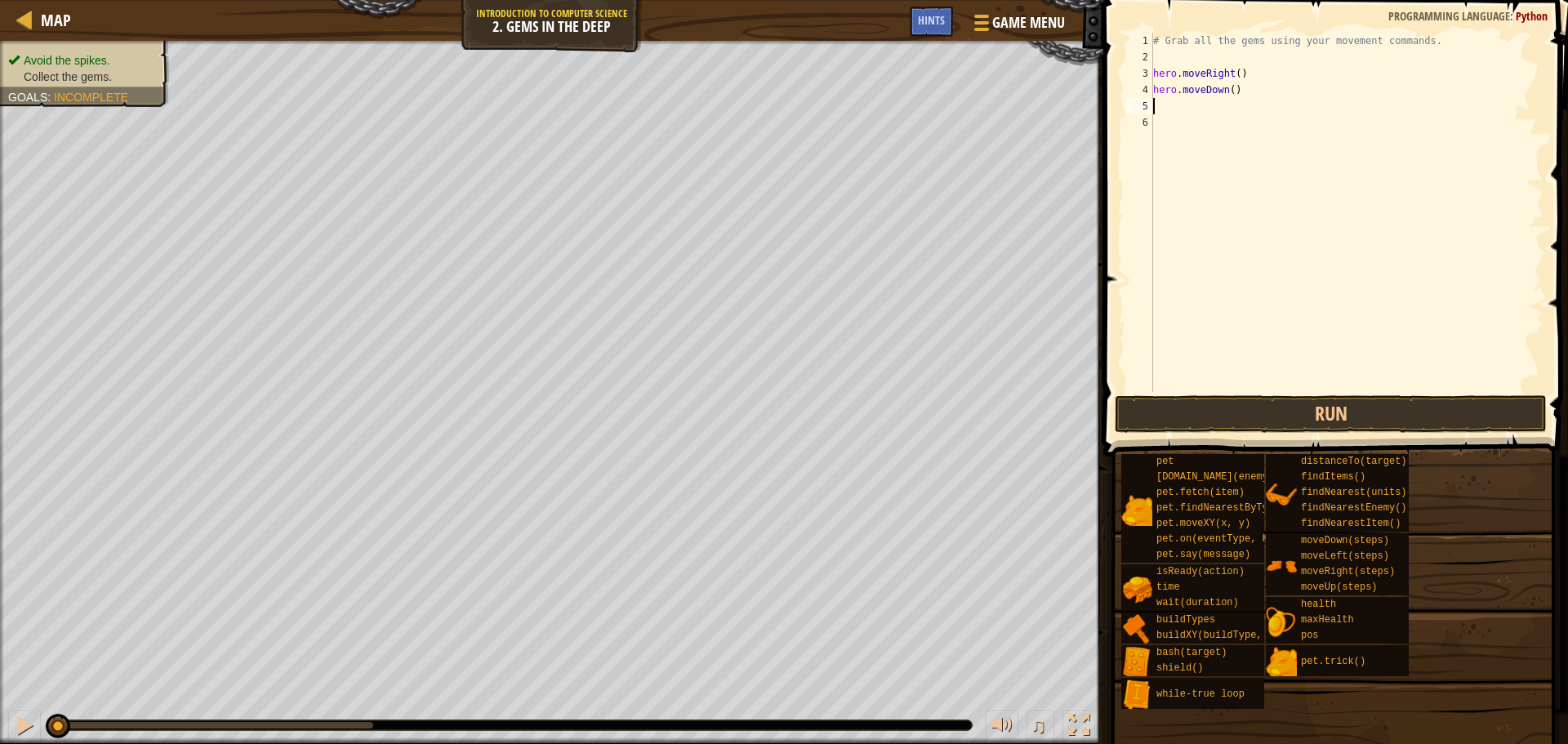
type textarea "up"
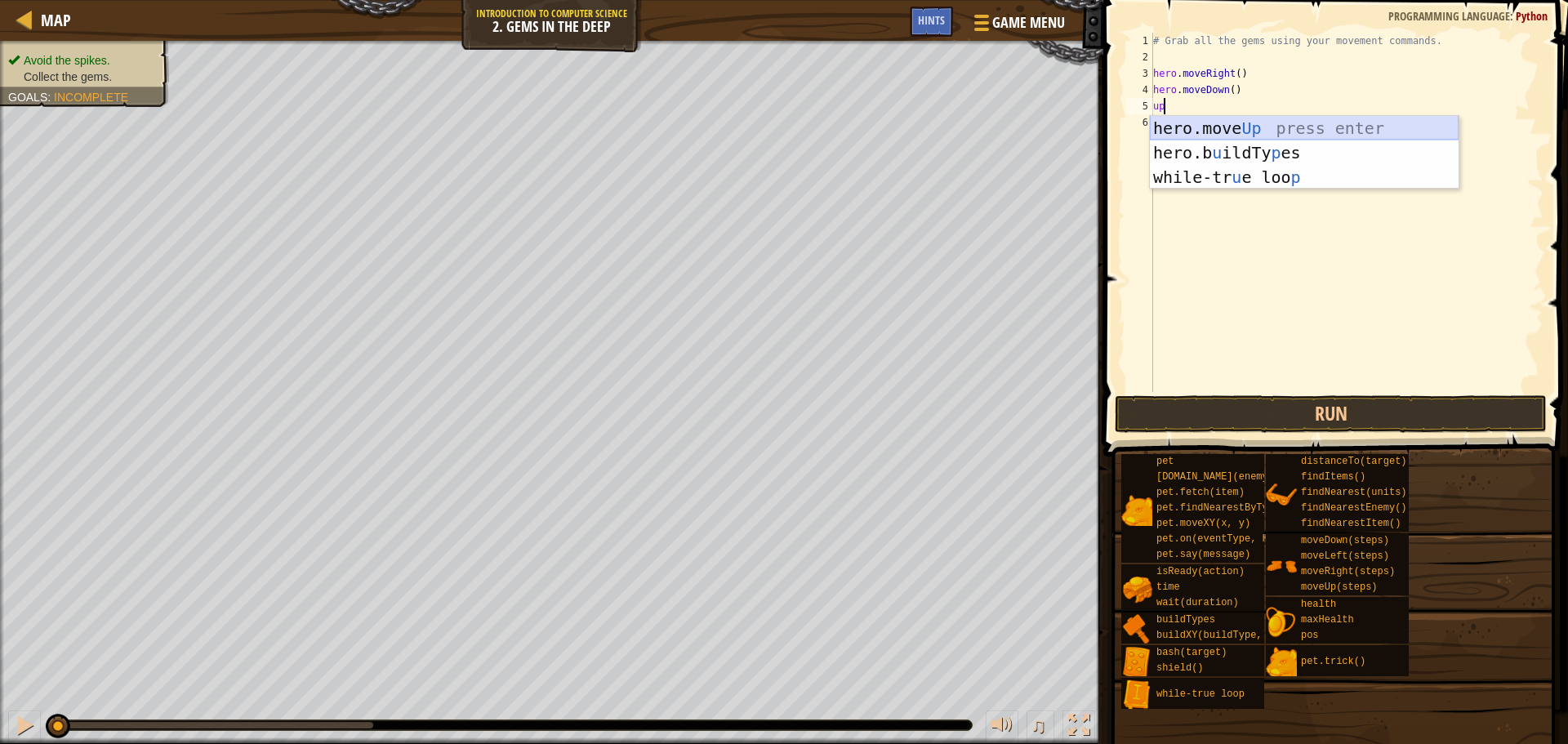
click at [1239, 129] on div "hero.move Up press enter hero.b u ildTy p es press enter while-tr u e loo p pre…" at bounding box center [1305, 177] width 309 height 122
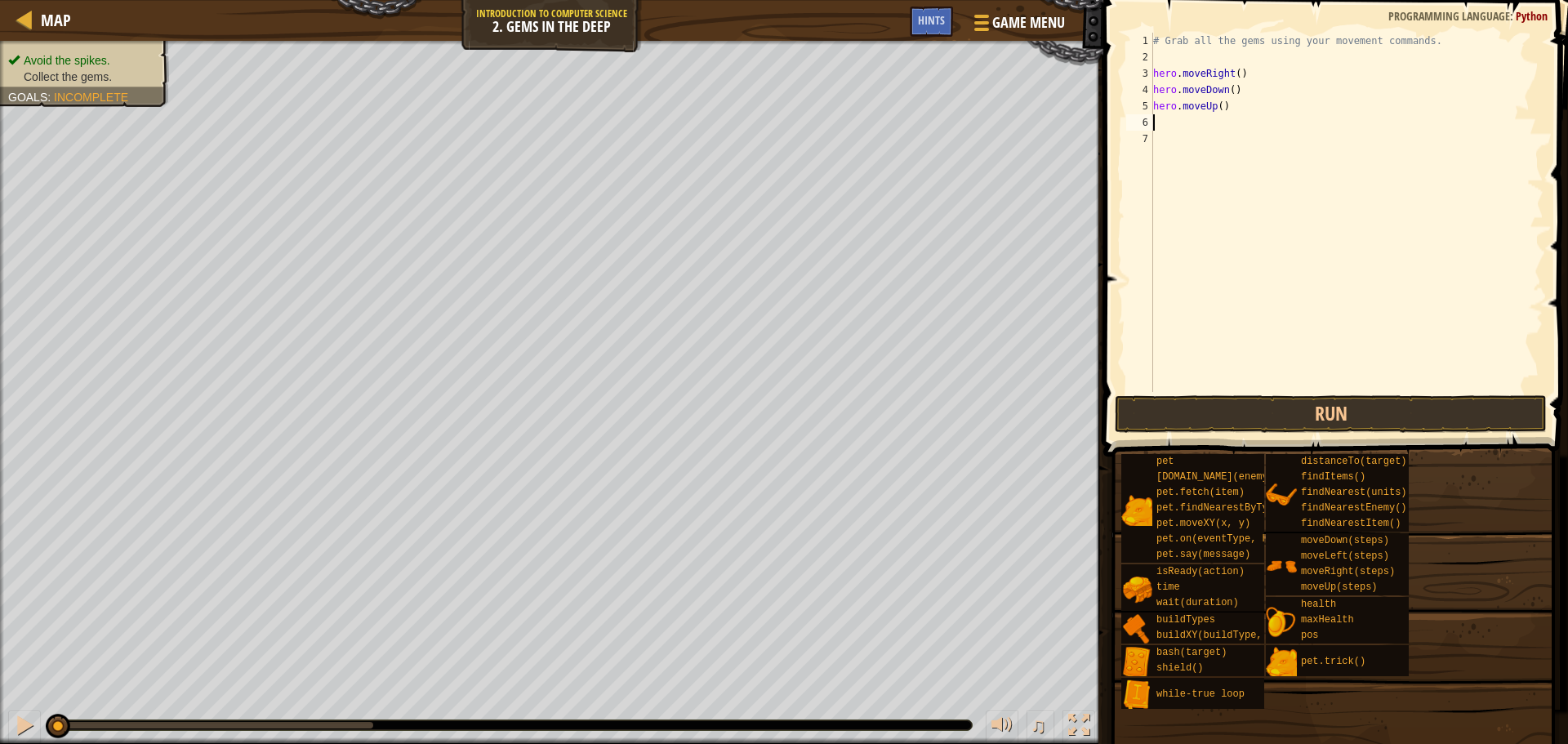
click at [1221, 100] on div "# Grab all the gems using your movement commands. hero . moveRight ( ) hero . m…" at bounding box center [1347, 228] width 394 height 392
type textarea "hero.moveUp(2)"
type textarea "righ"
click at [1211, 399] on button "Run" at bounding box center [1331, 414] width 432 height 38
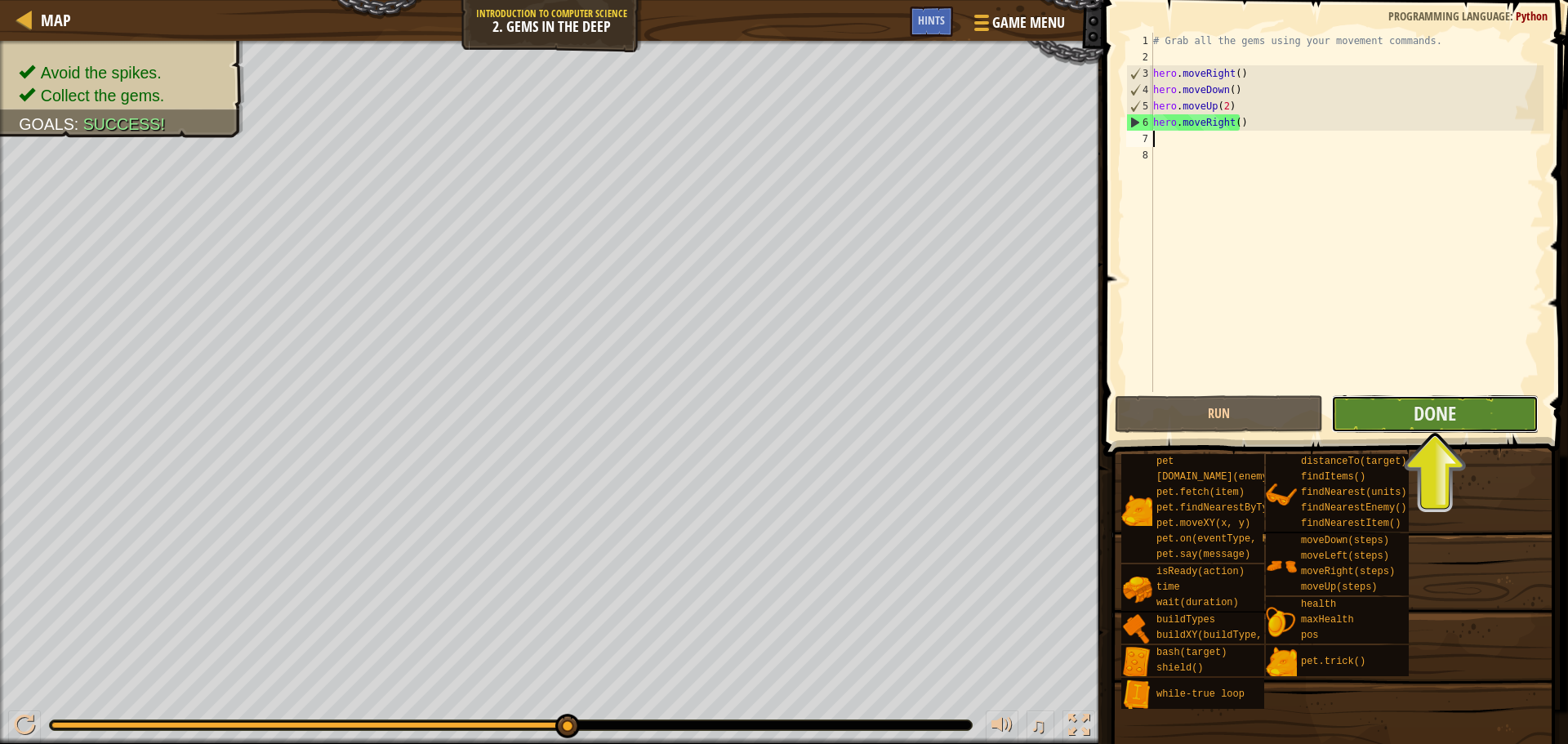
click at [1341, 421] on button "Done" at bounding box center [1434, 414] width 207 height 38
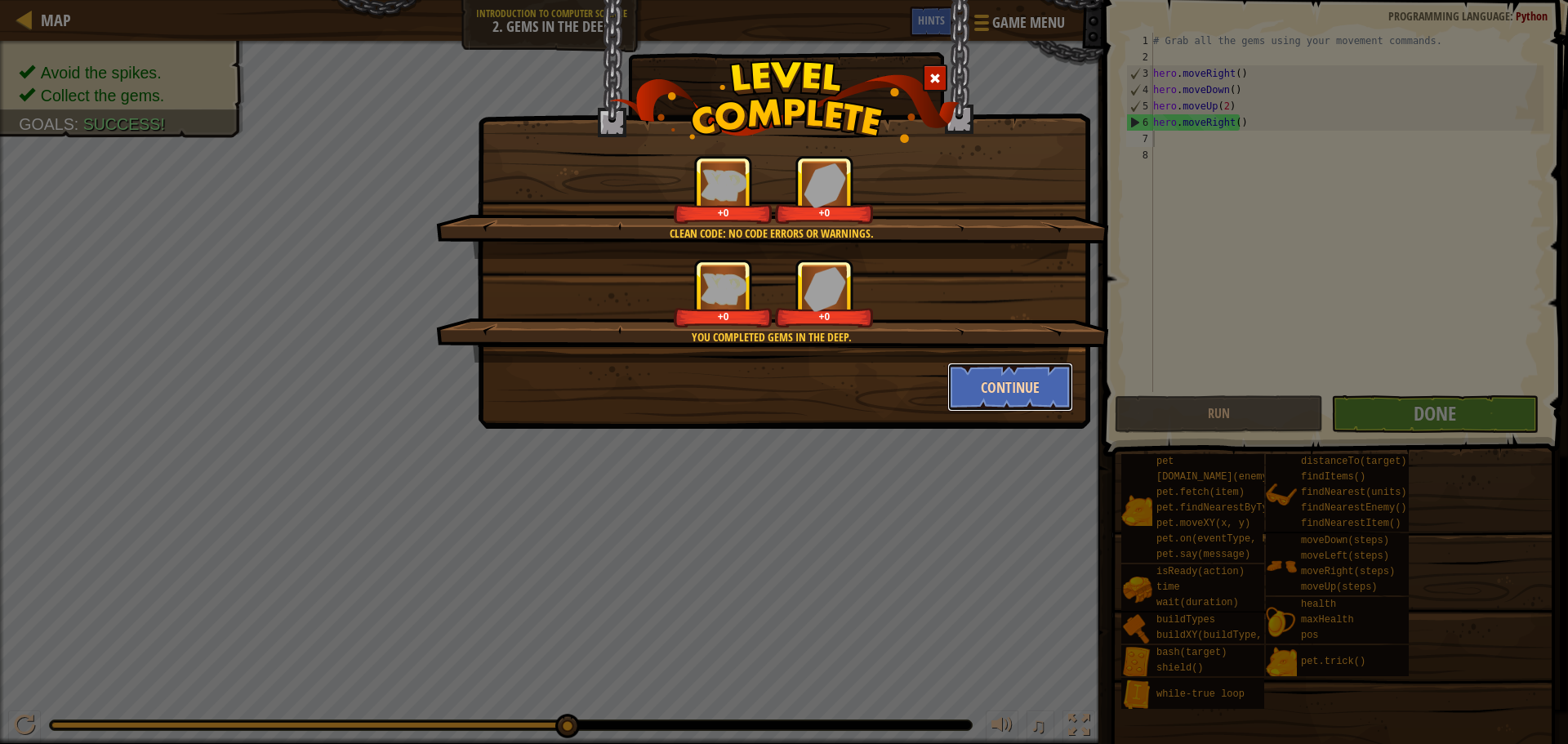
click at [1039, 388] on button "Continue" at bounding box center [1010, 386] width 126 height 49
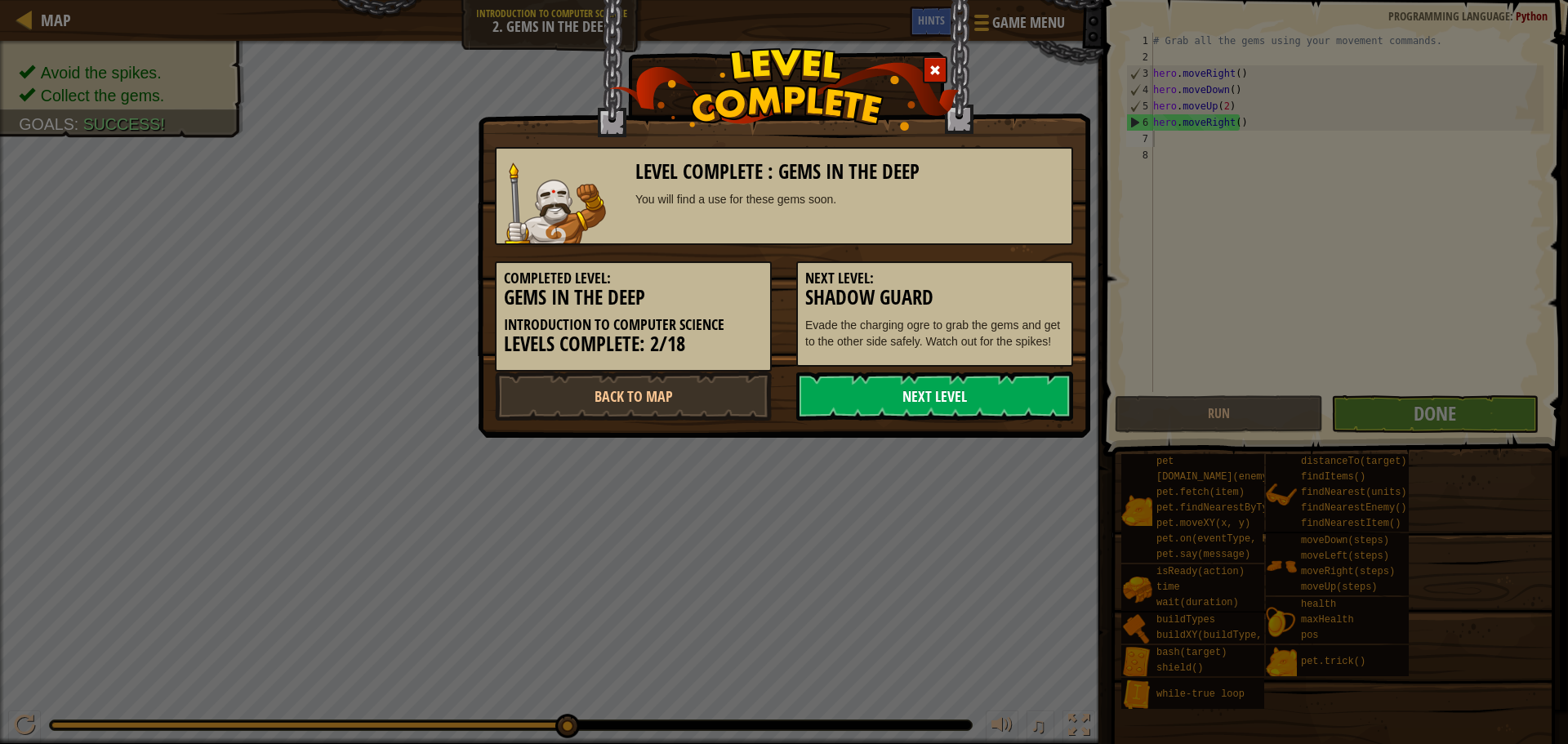
click at [1012, 394] on link "Next Level" at bounding box center [935, 395] width 277 height 49
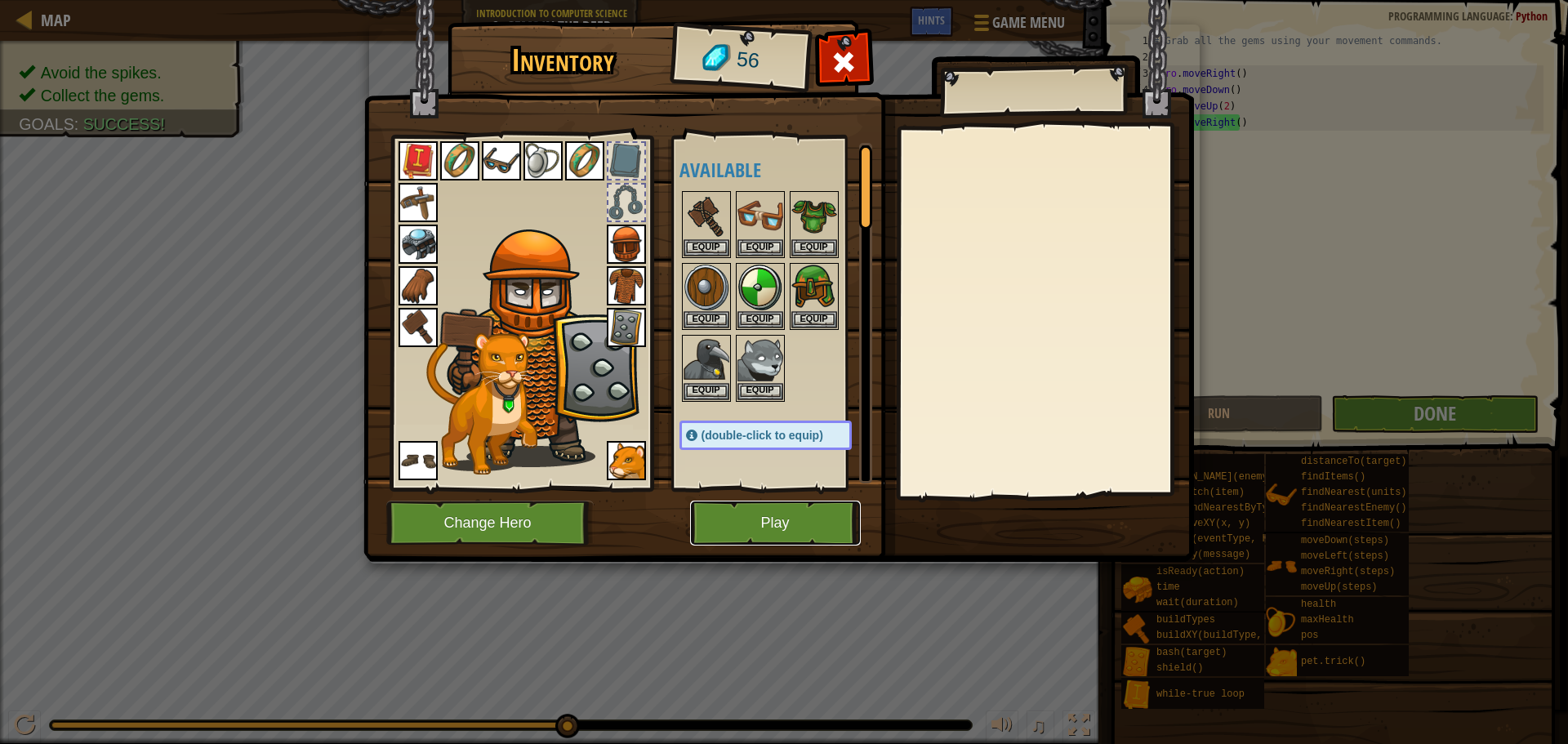
click at [711, 501] on button "Play" at bounding box center [775, 523] width 171 height 45
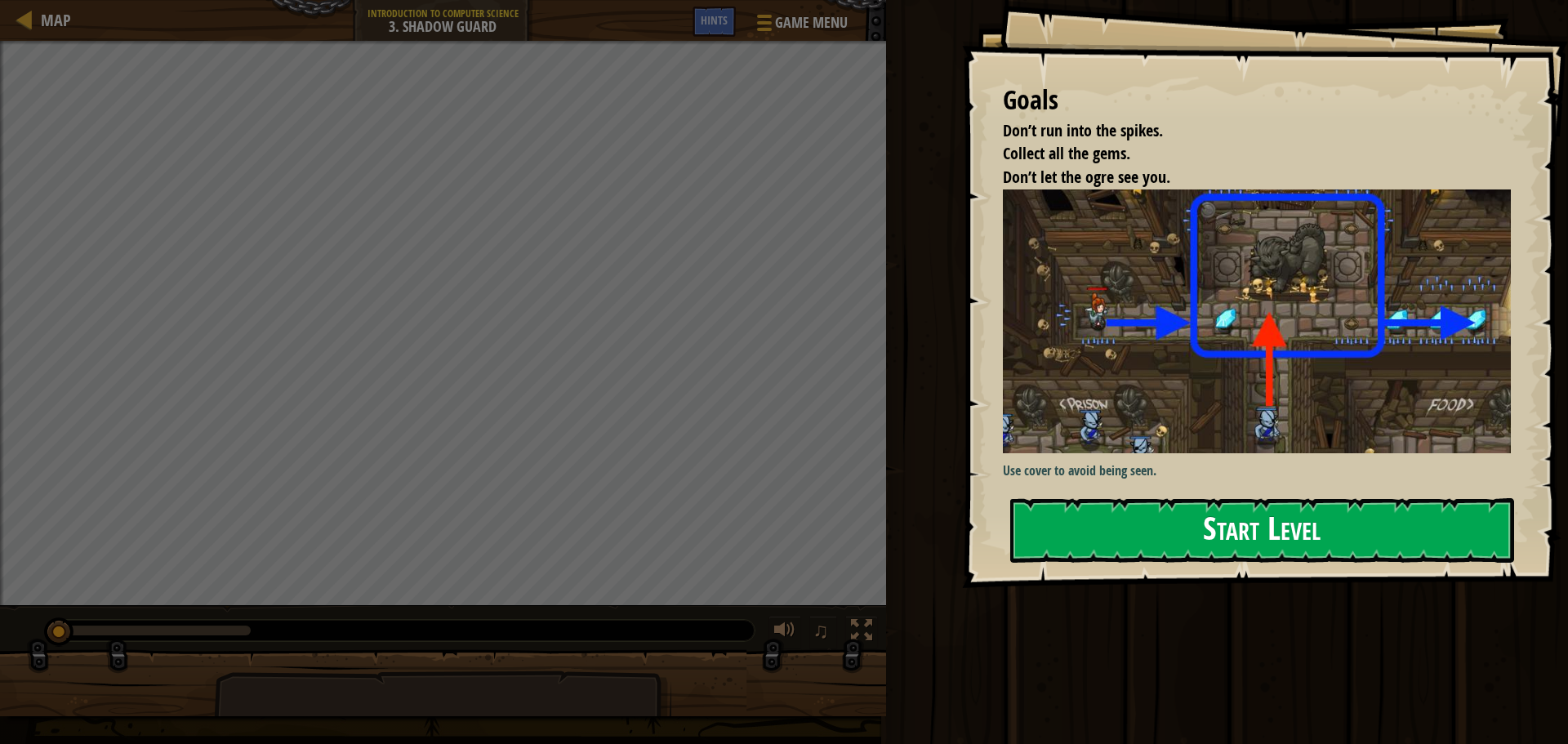
click at [1055, 498] on button "Start Level" at bounding box center [1262, 530] width 504 height 64
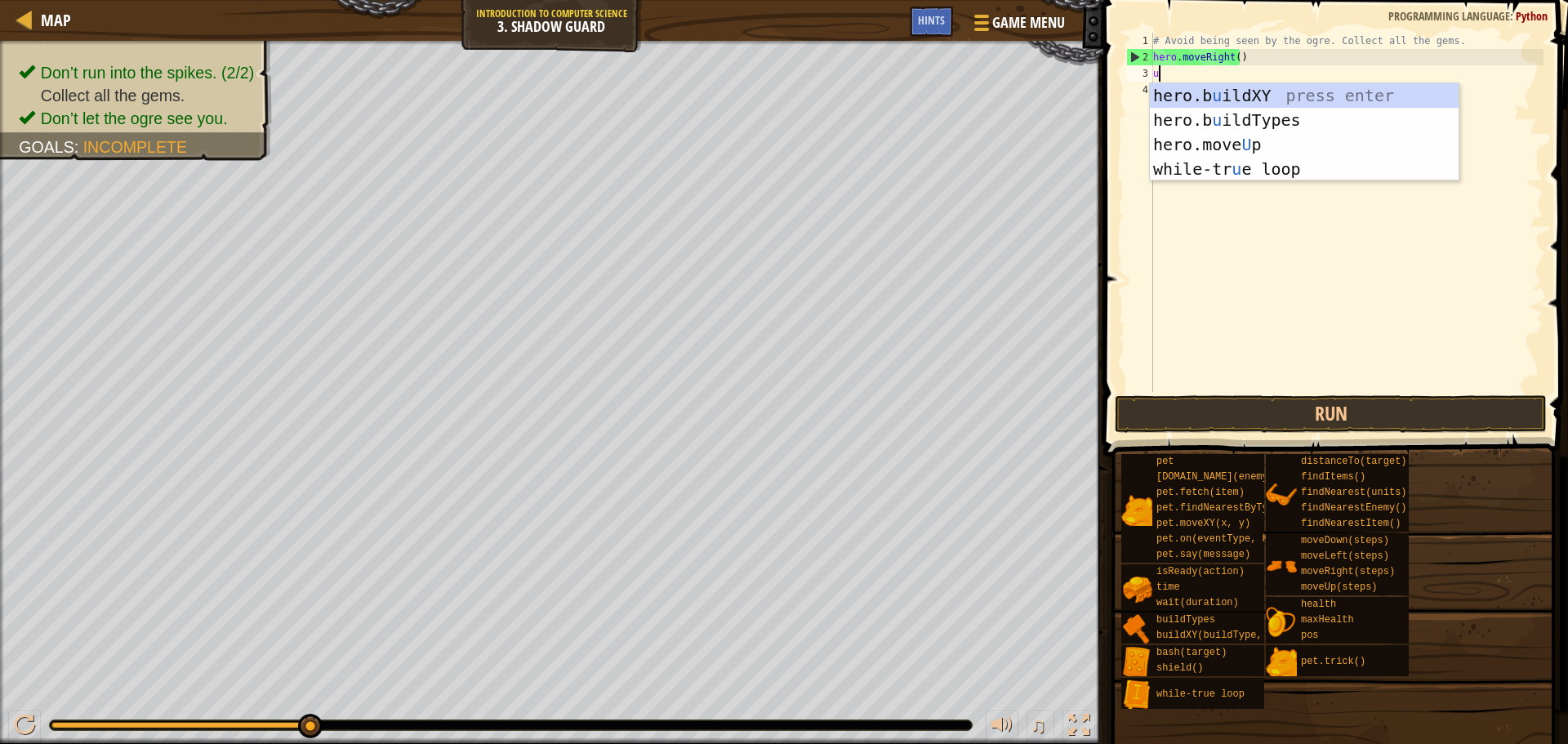
scroll to position [7, 0]
type textarea "up"
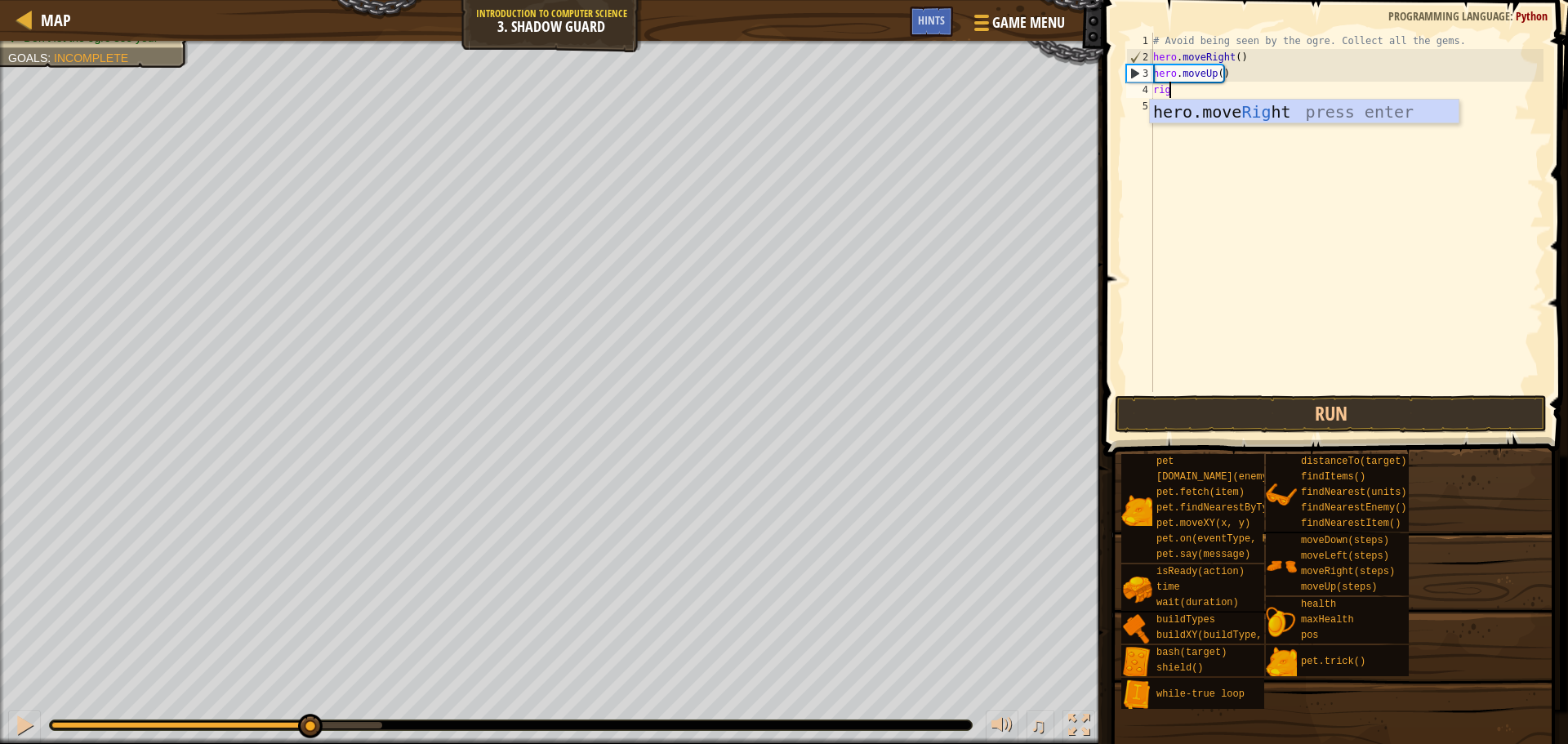
type textarea "righ"
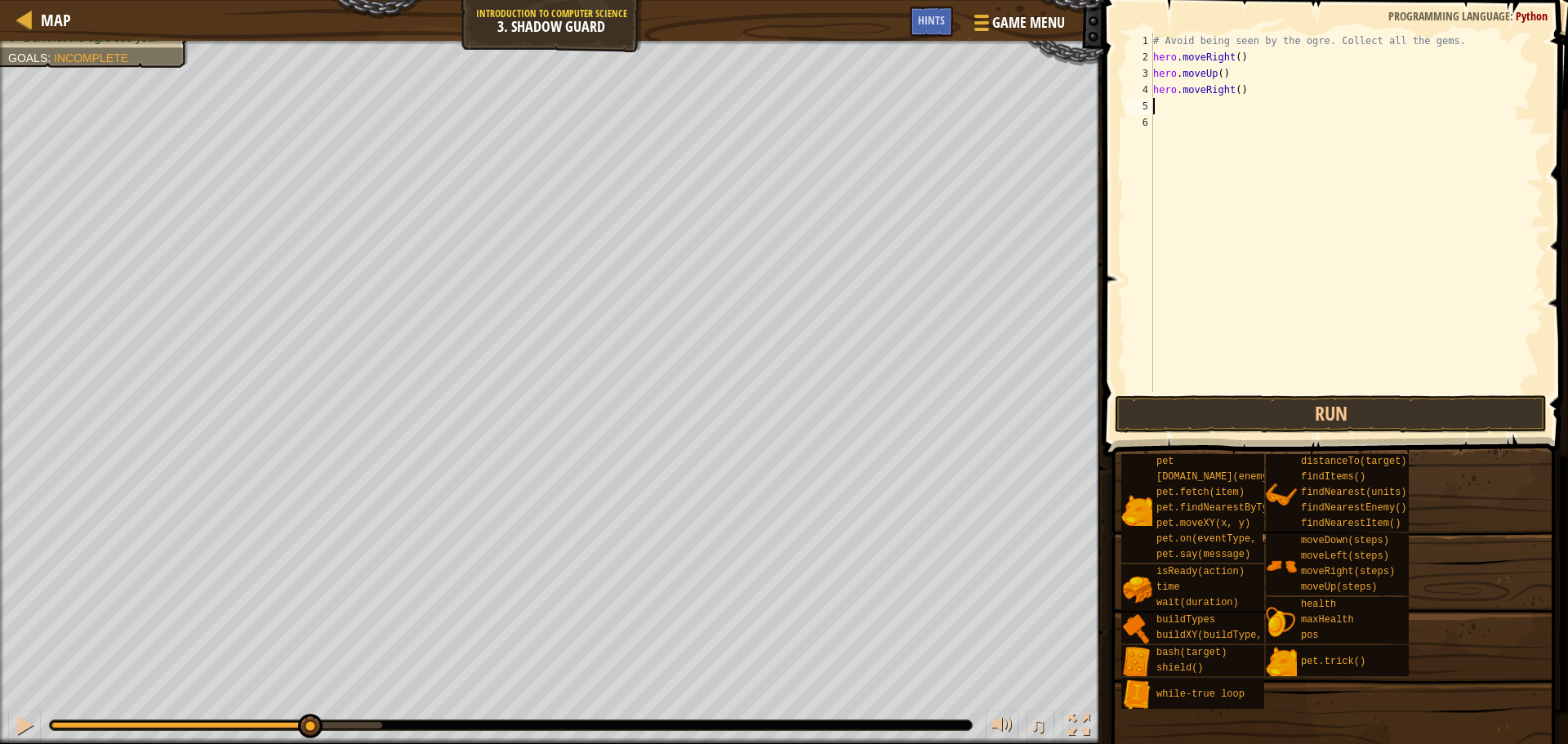
type textarea "do"
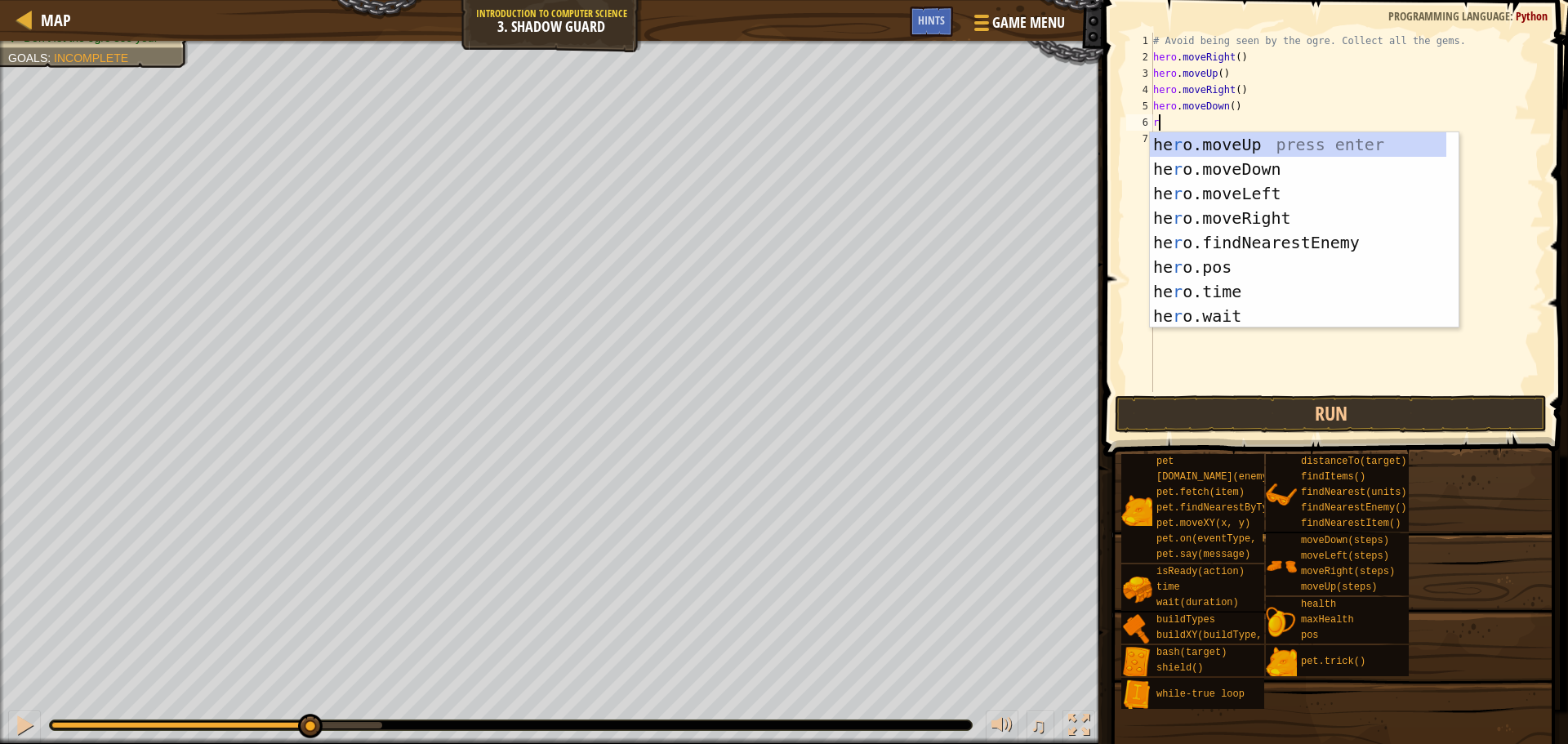
type textarea "righ"
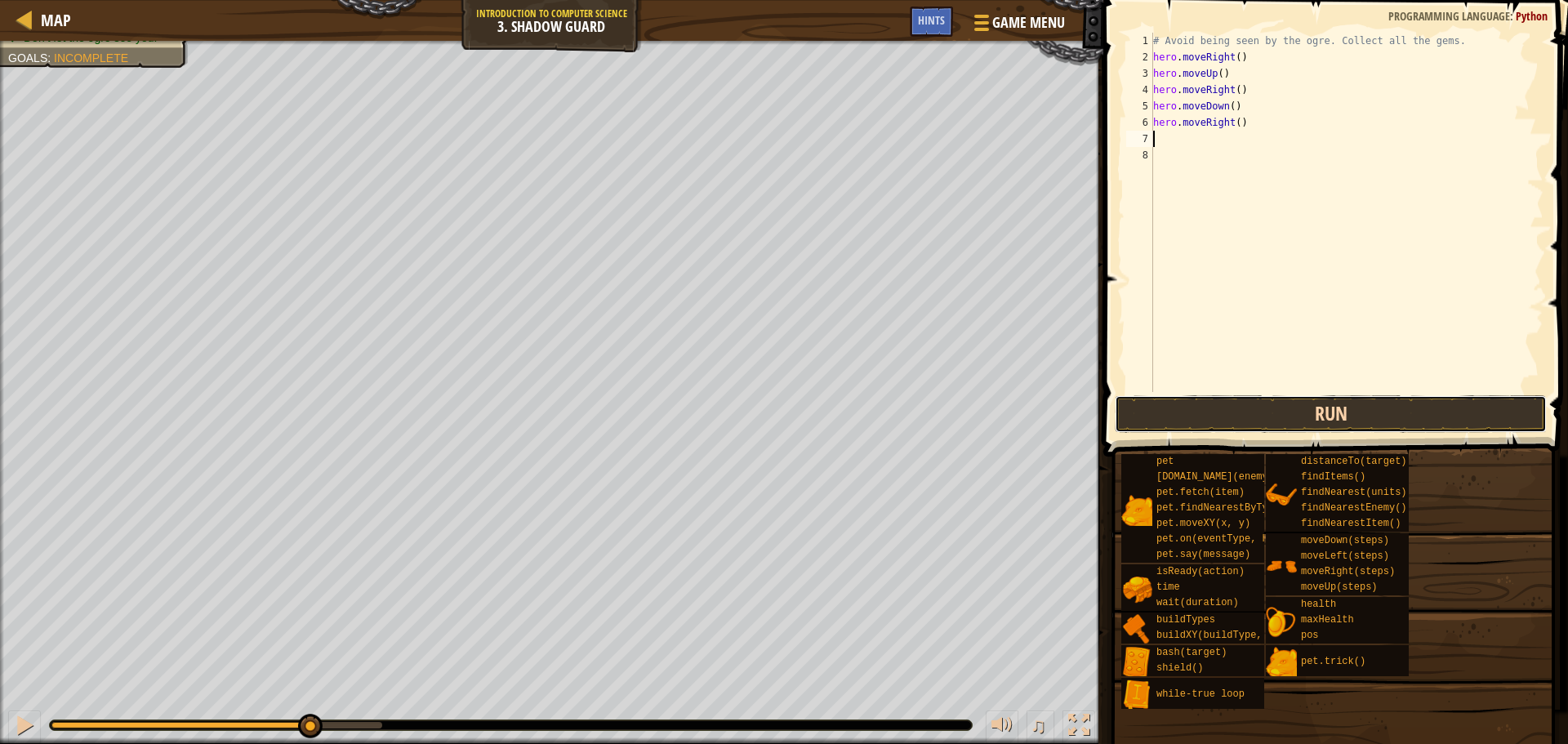
click at [1156, 423] on button "Run" at bounding box center [1331, 414] width 432 height 38
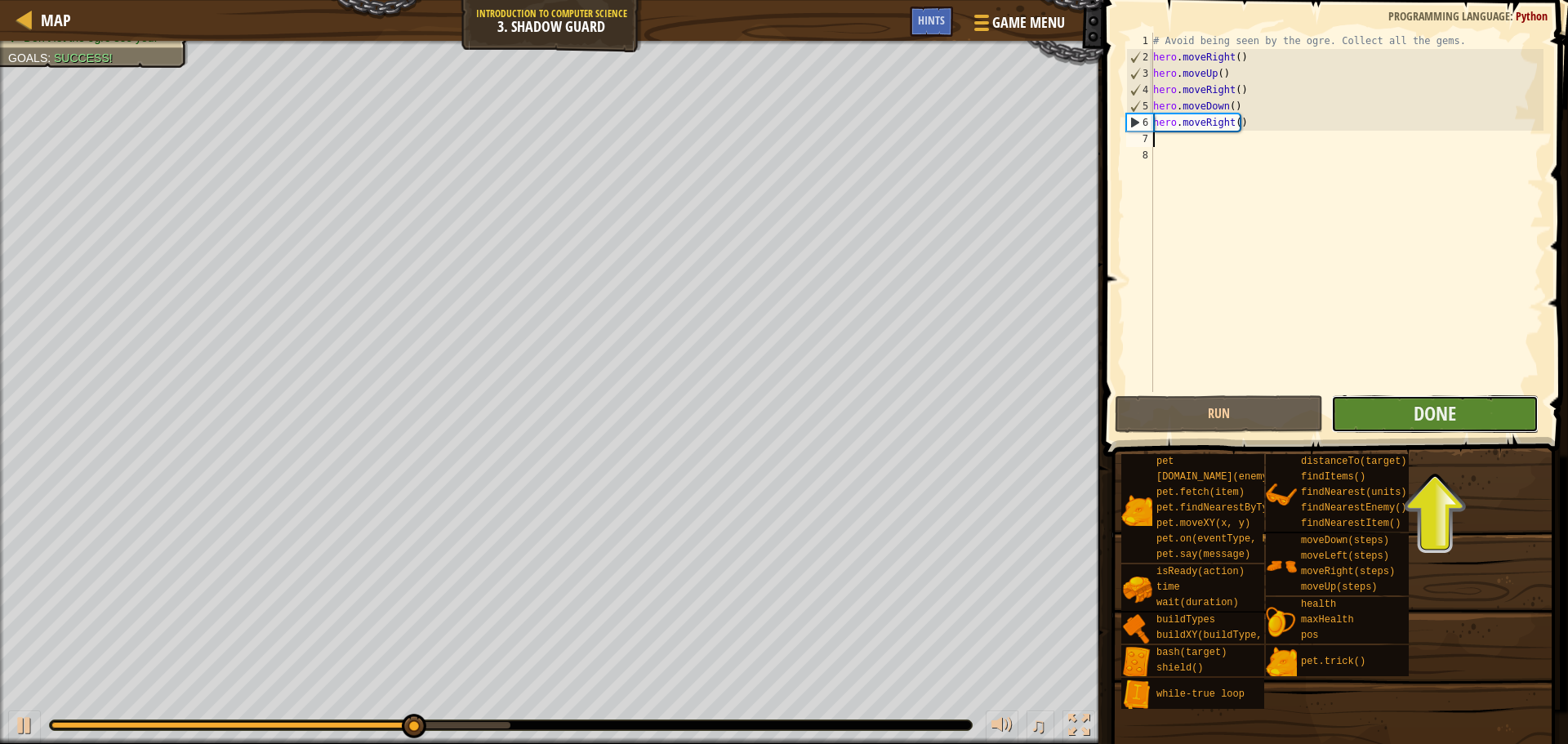
click at [1410, 415] on button "Done" at bounding box center [1434, 414] width 207 height 38
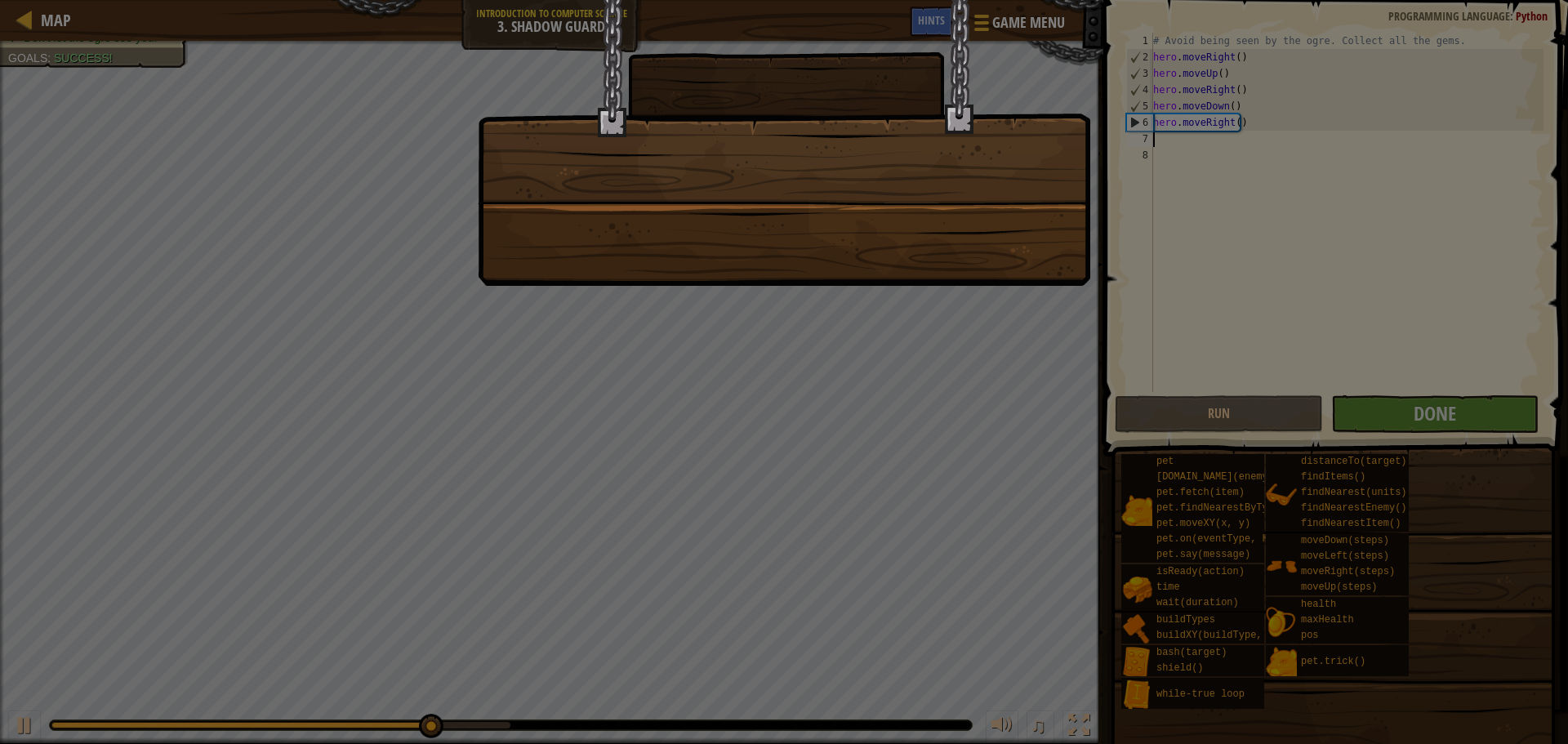
click at [865, 401] on div at bounding box center [784, 372] width 1568 height 744
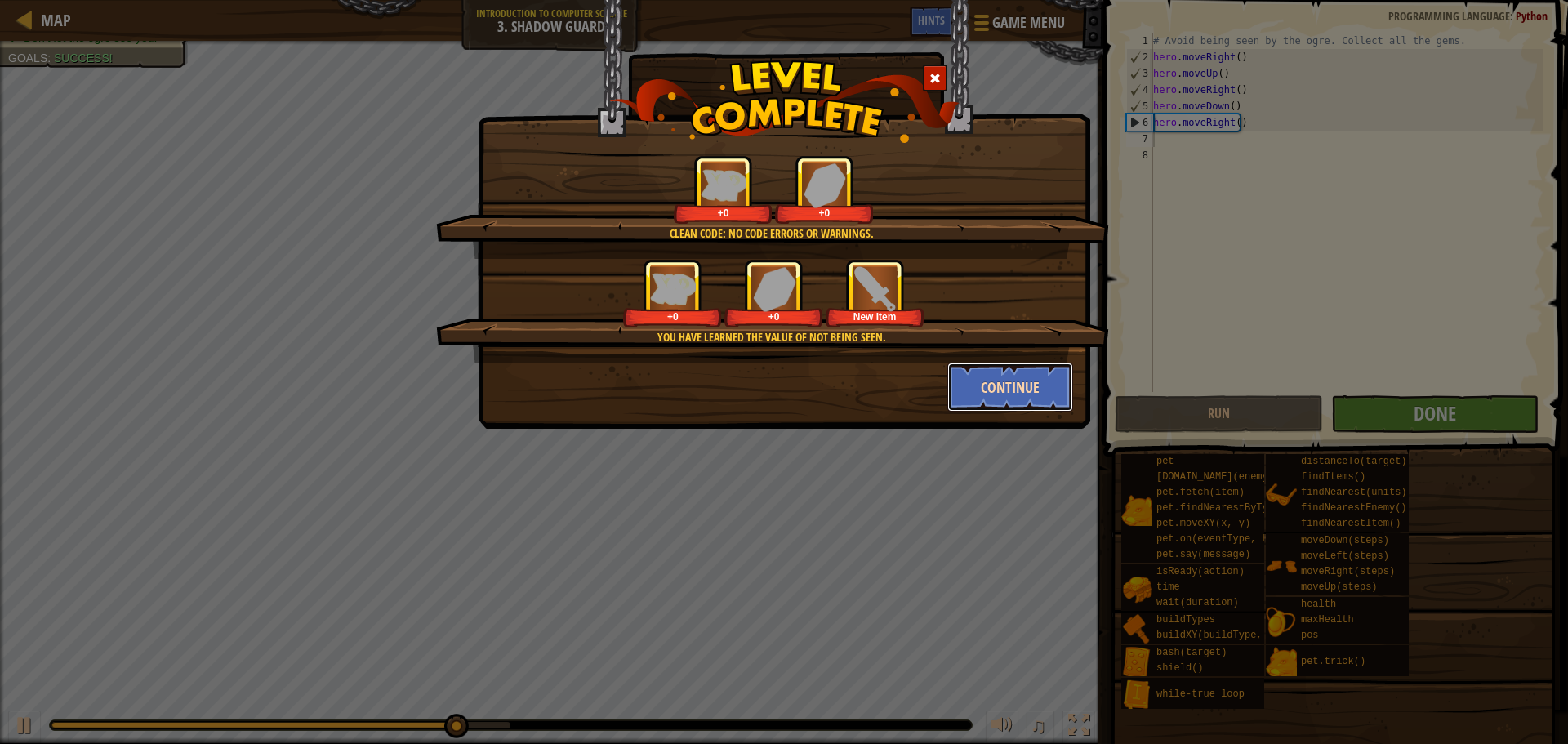
click at [955, 379] on button "Continue" at bounding box center [1010, 386] width 126 height 49
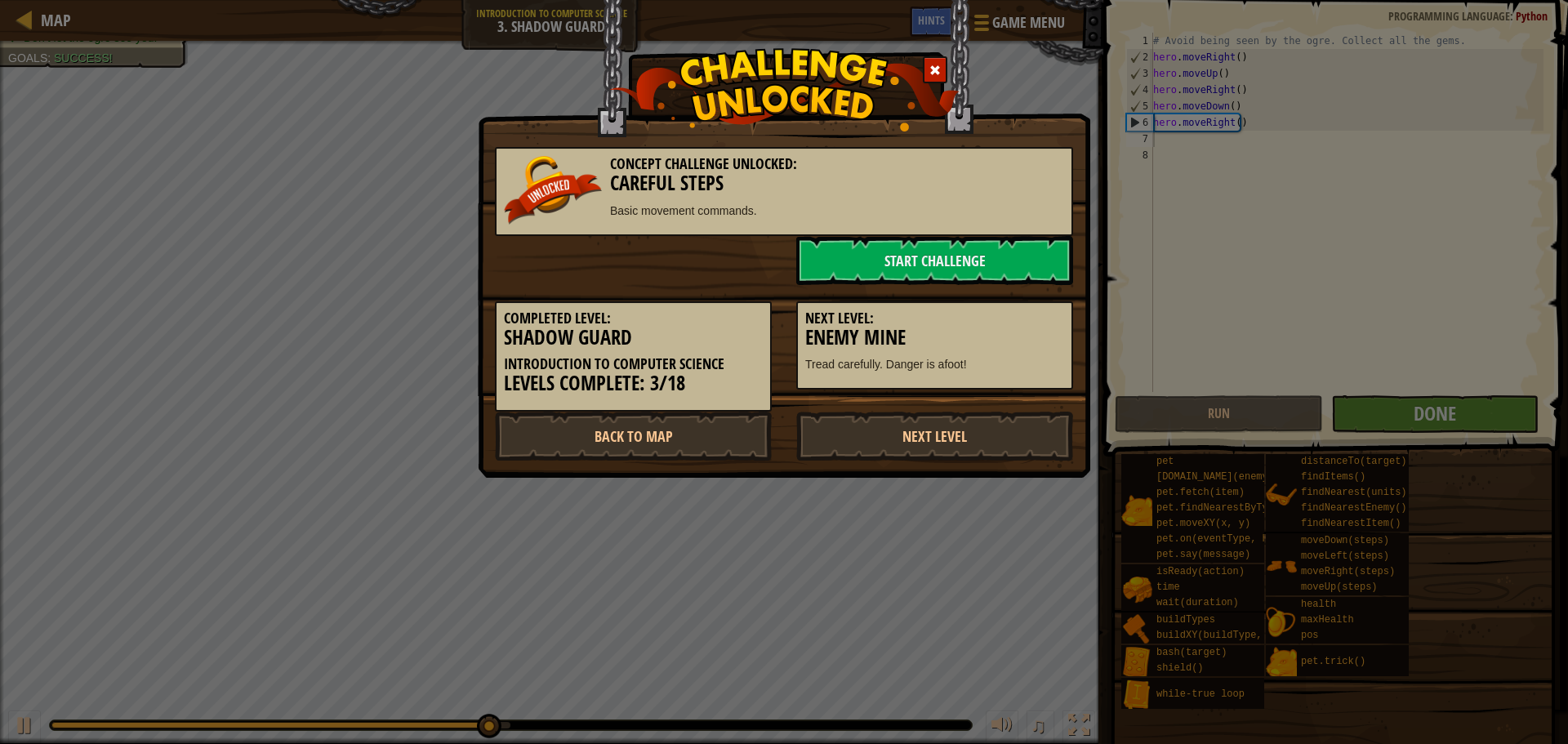
click at [937, 410] on div "Completed Level: Shadow Guard Introduction to Computer Science Levels Complete:…" at bounding box center [784, 347] width 602 height 126
click at [934, 423] on link "Next Level" at bounding box center [935, 436] width 277 height 49
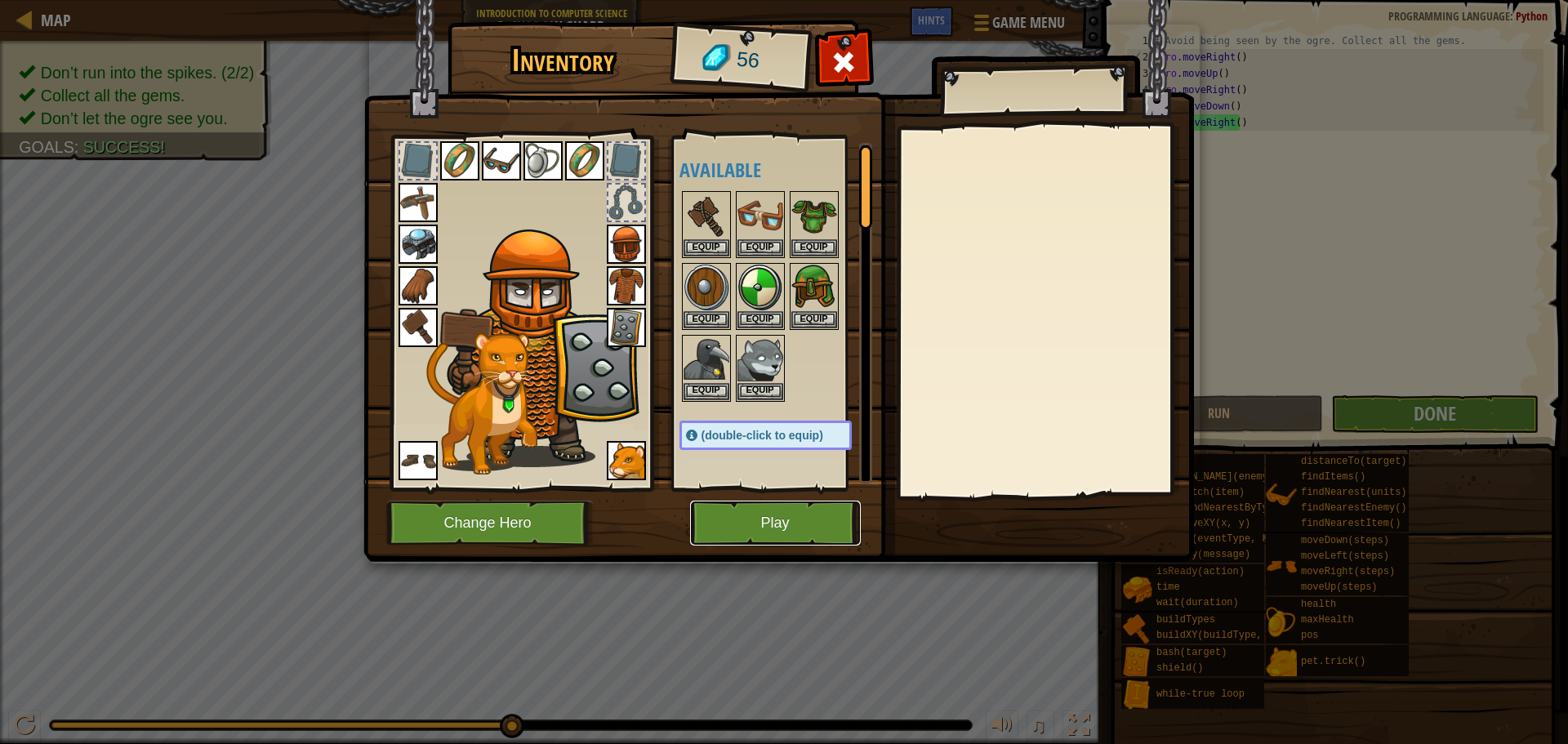
click at [794, 514] on button "Play" at bounding box center [775, 523] width 171 height 45
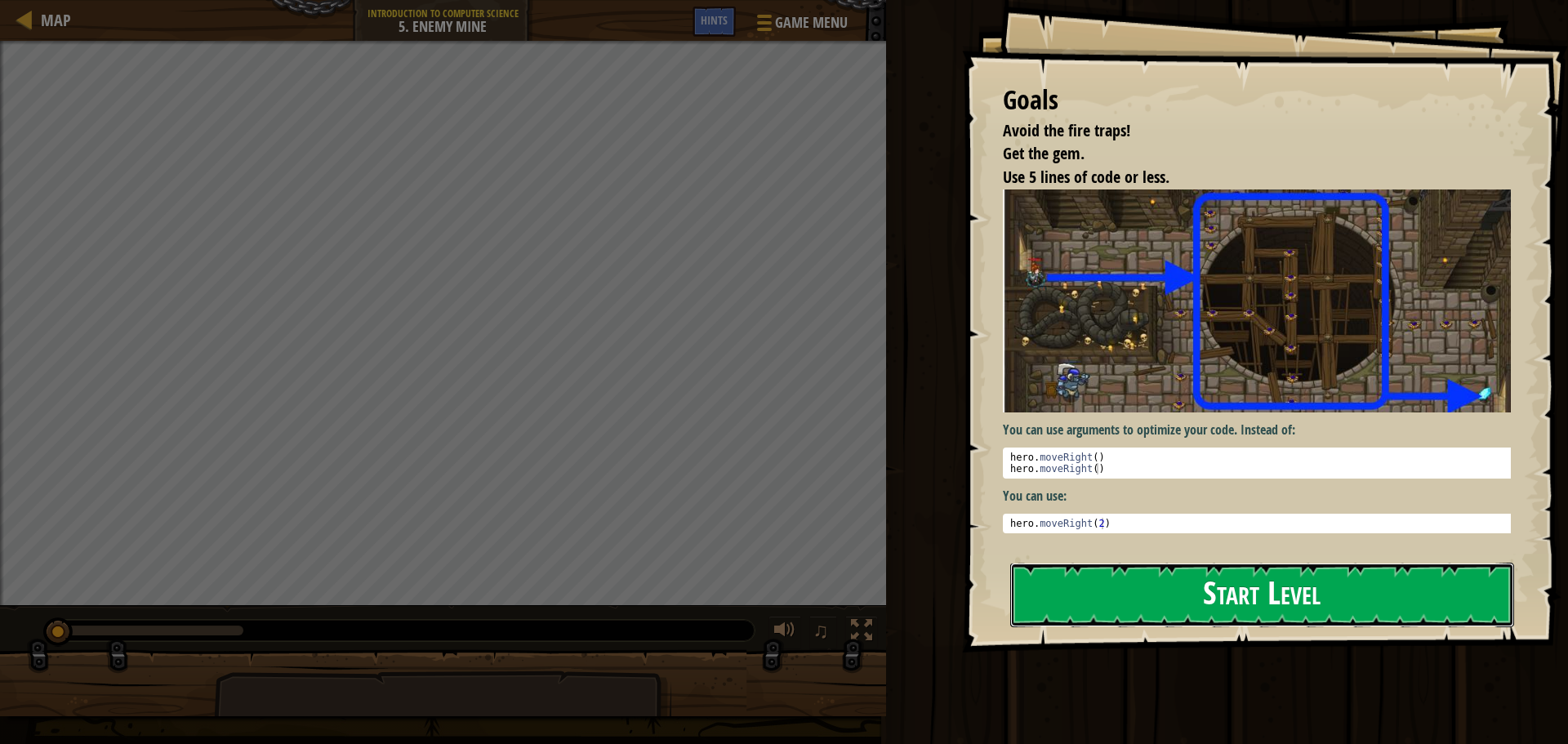
click at [1074, 563] on button "Start Level" at bounding box center [1262, 595] width 504 height 64
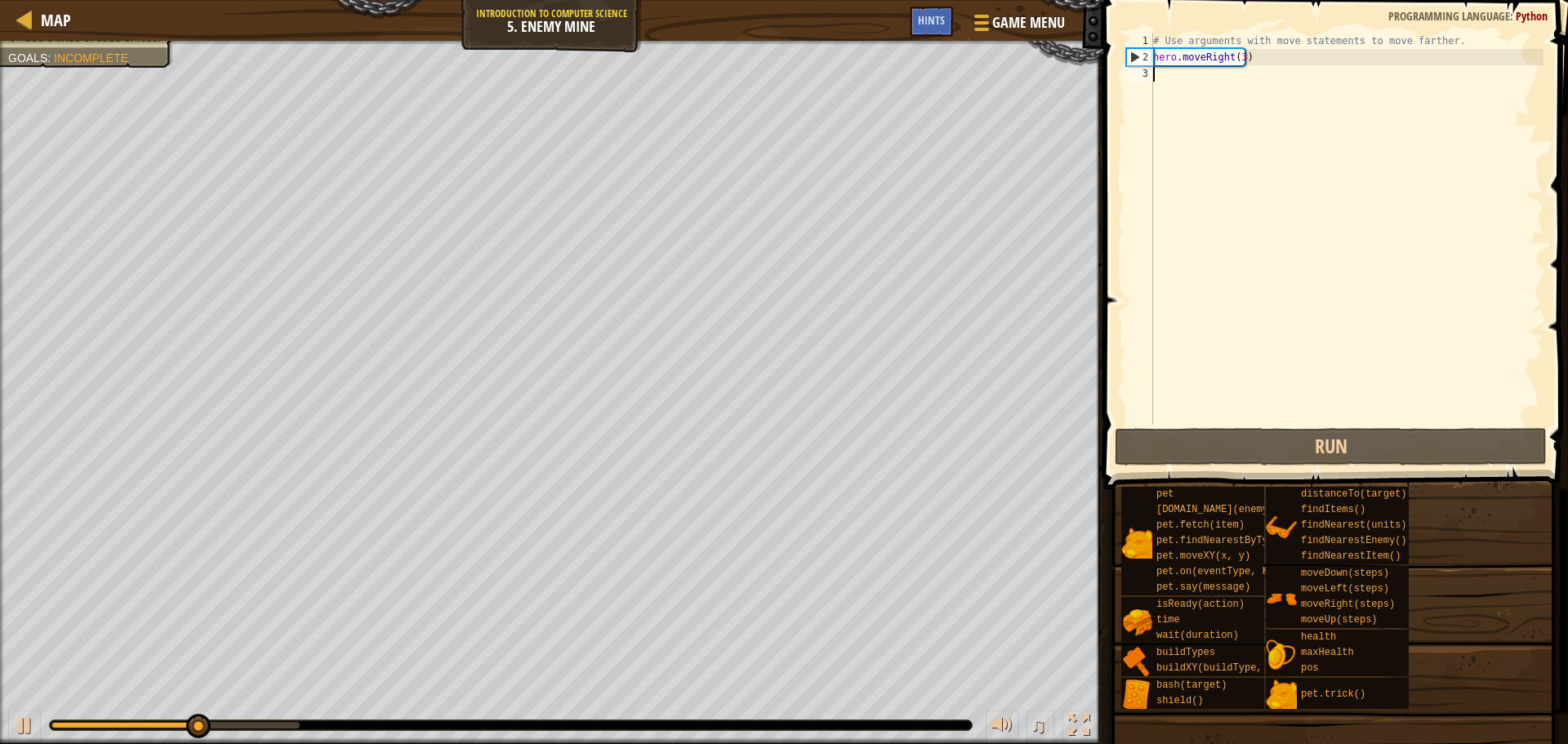
scroll to position [7, 0]
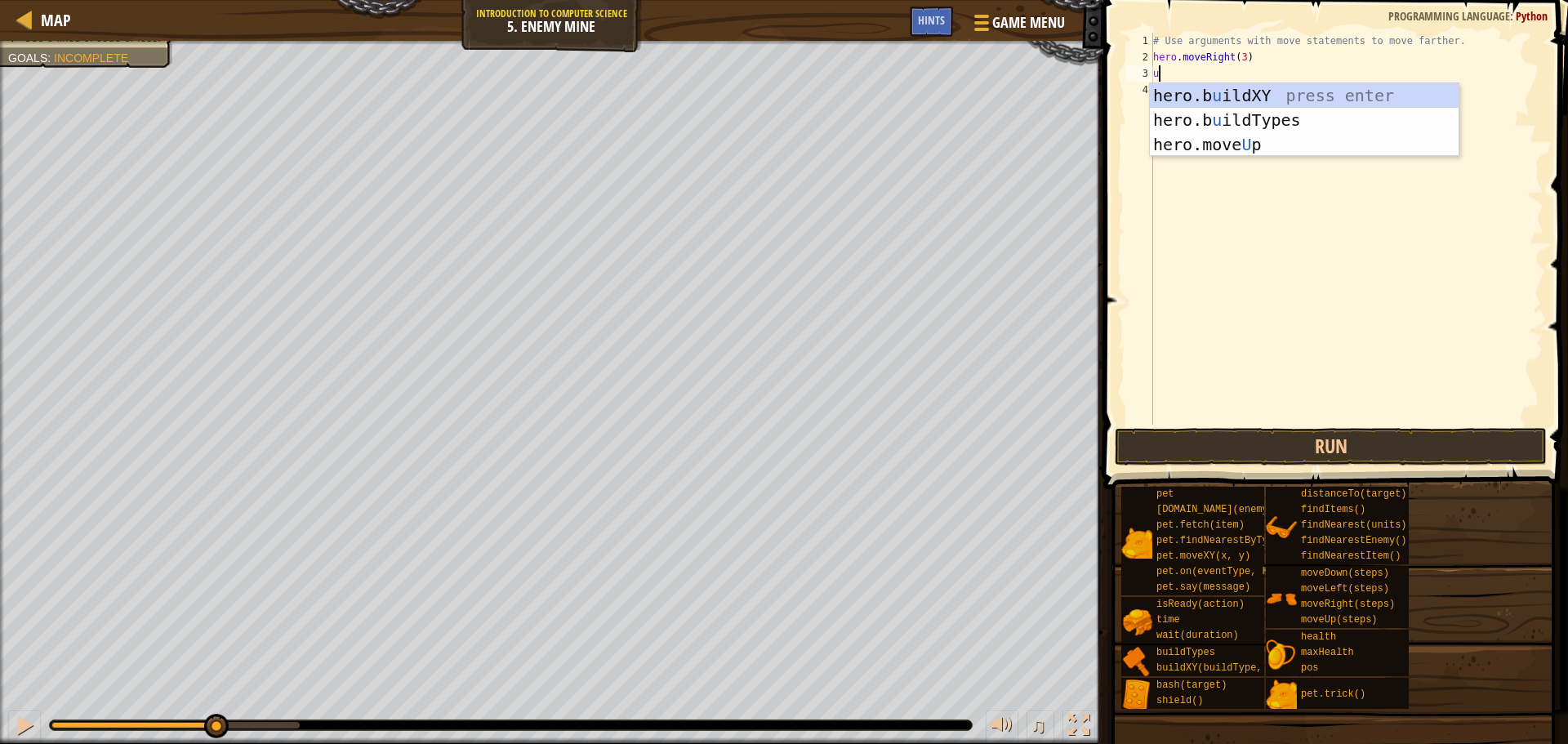
type textarea "up"
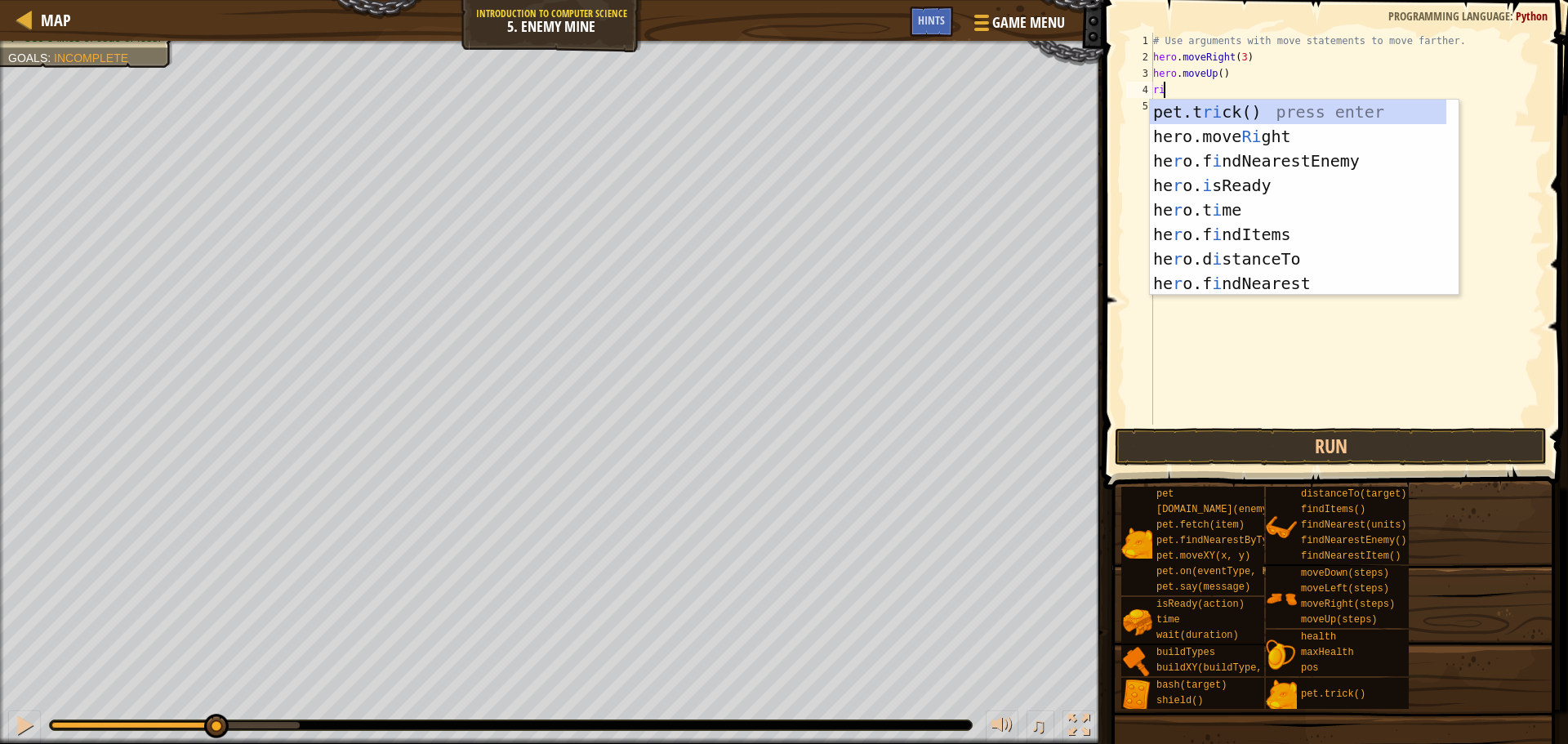
type textarea "righ"
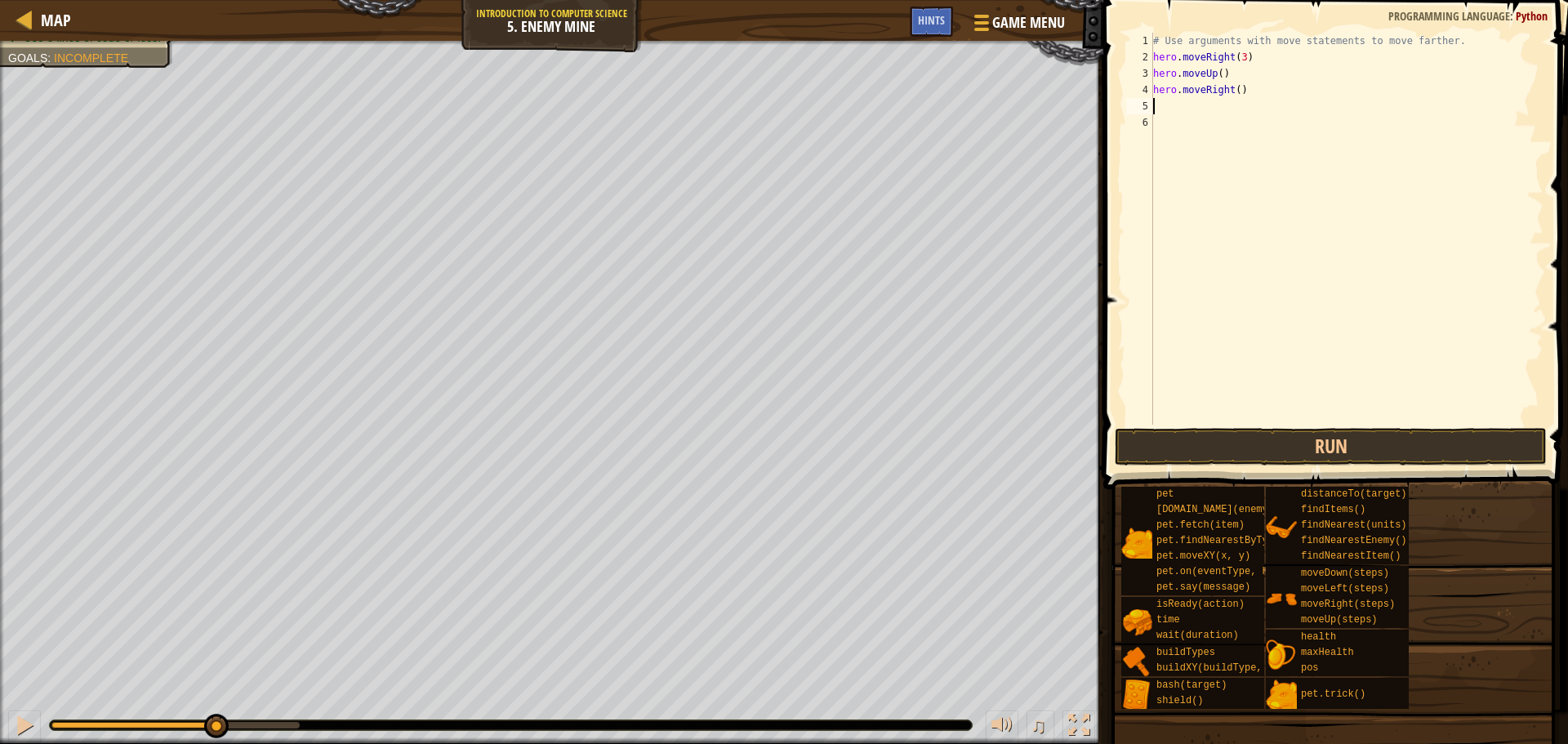
type textarea "do"
type textarea "hero.moveDown(3)"
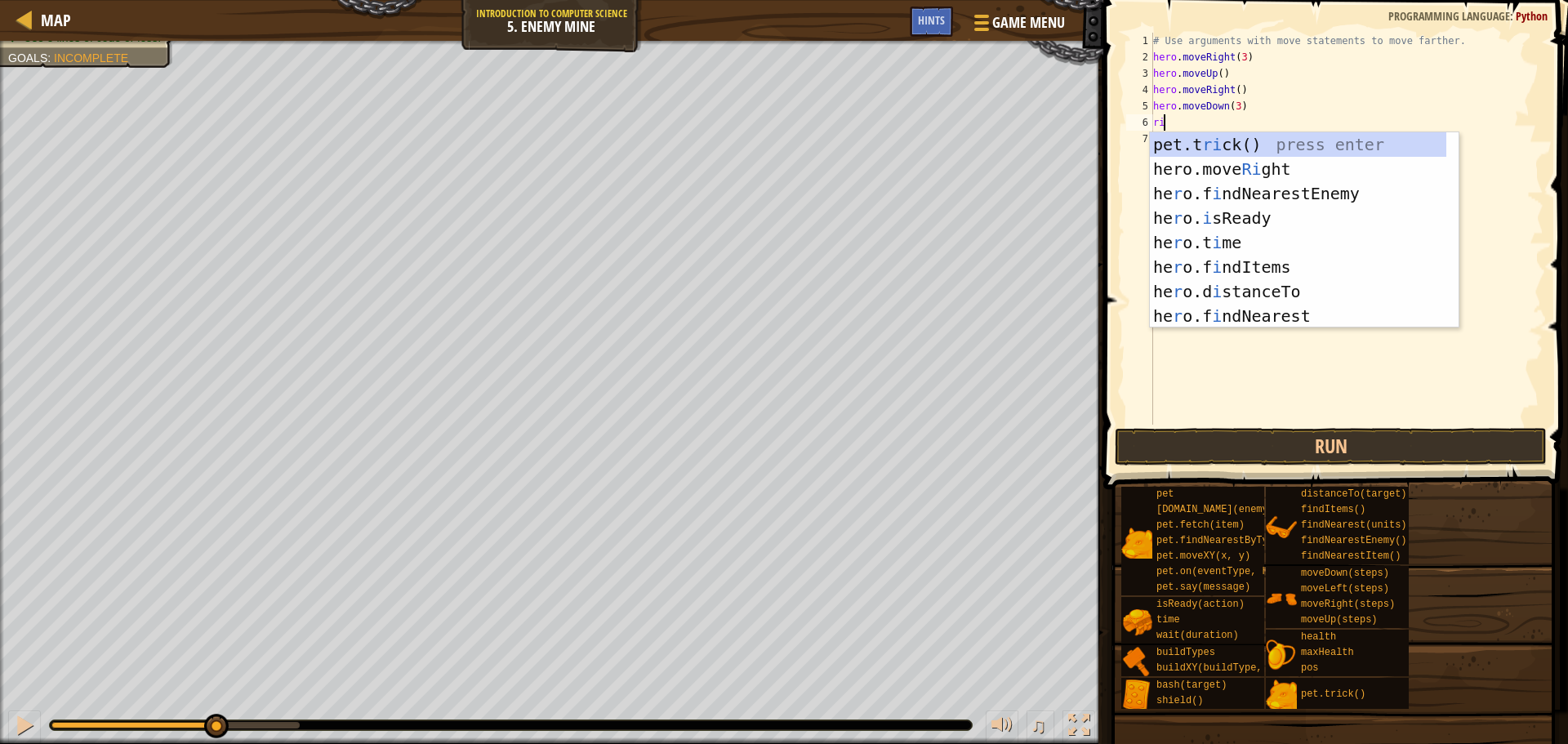
type textarea "righ"
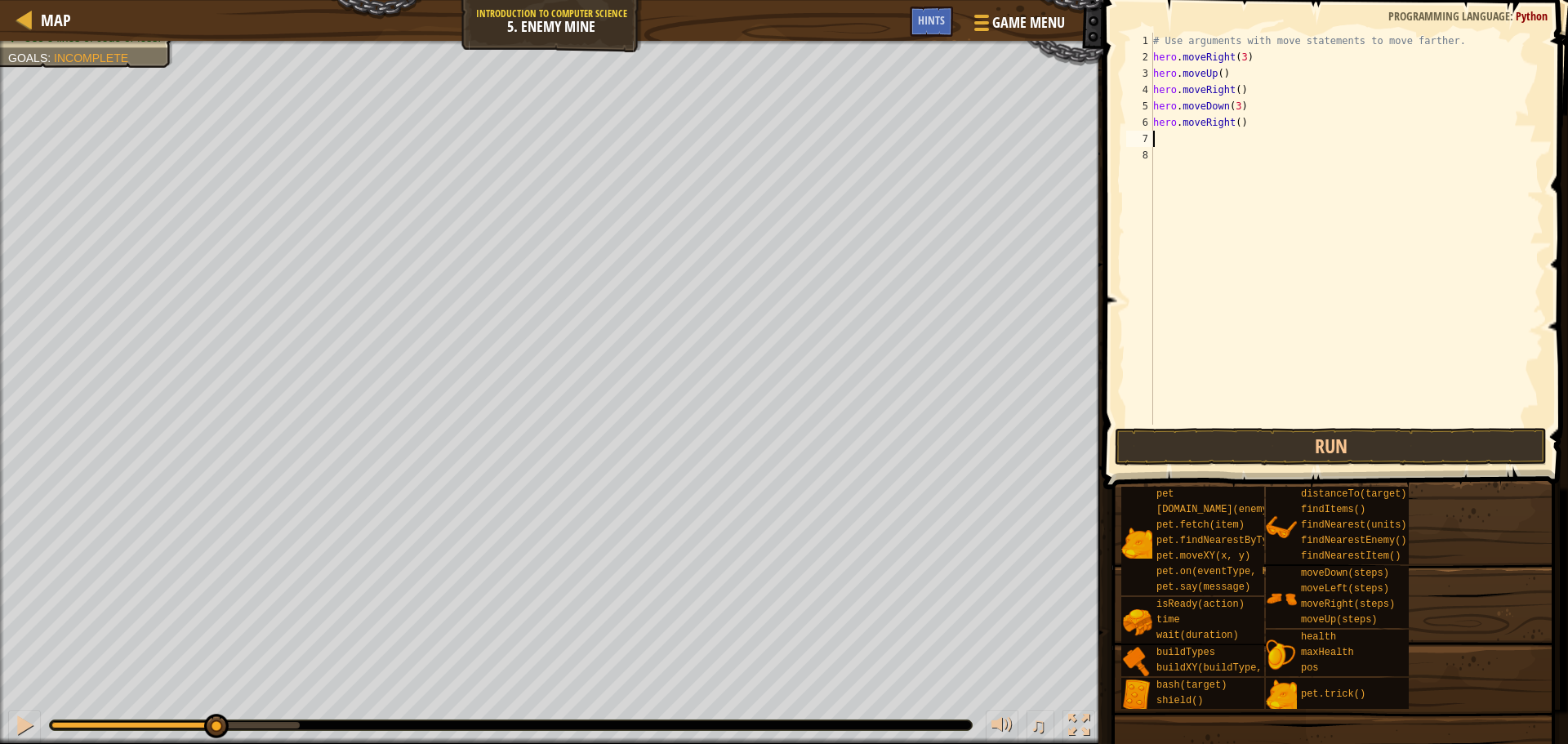
type textarea "hero.moveRight()"
type textarea "hero.moveRight(2)"
click at [1216, 450] on button "Run" at bounding box center [1331, 447] width 432 height 38
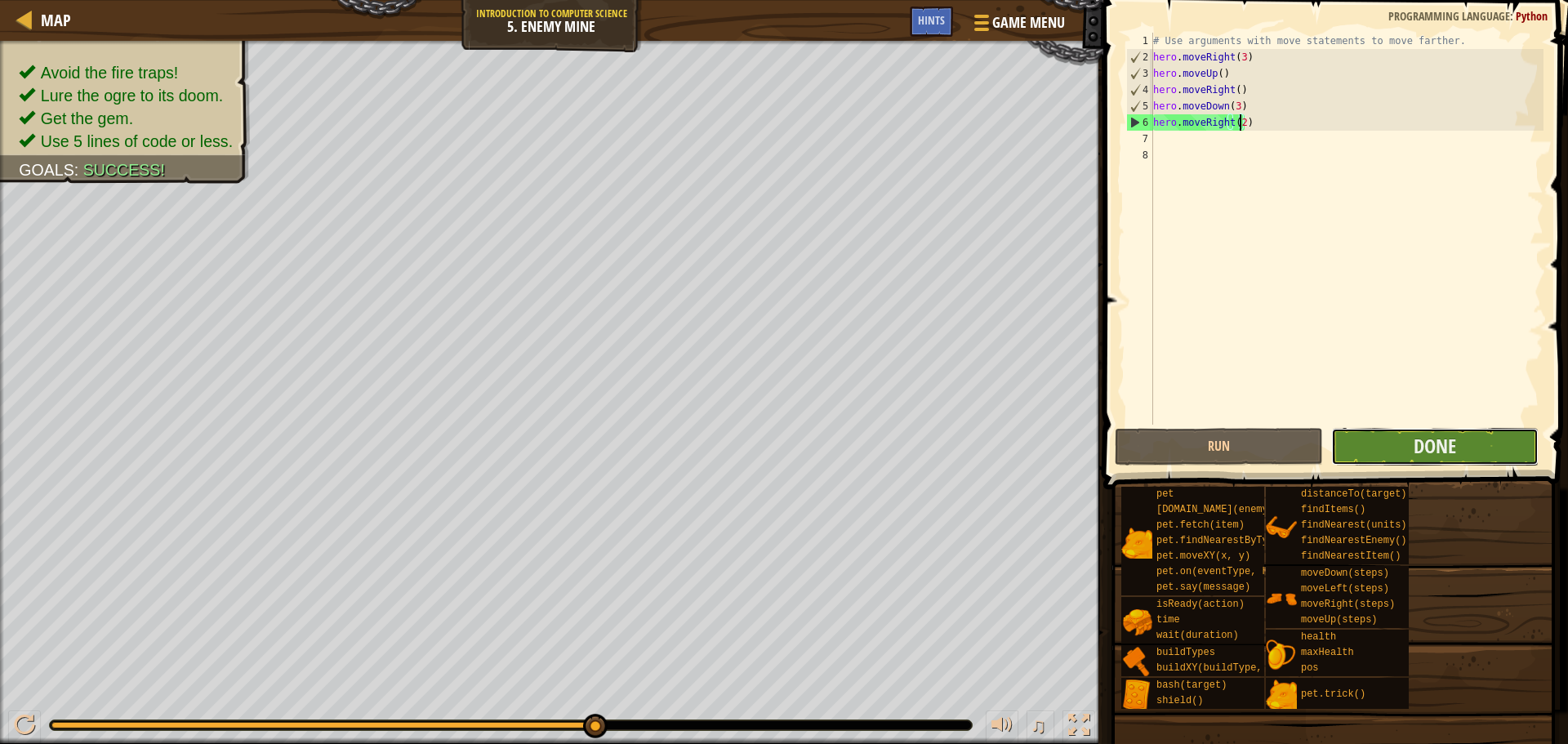
click at [1476, 455] on button "Done" at bounding box center [1434, 447] width 207 height 38
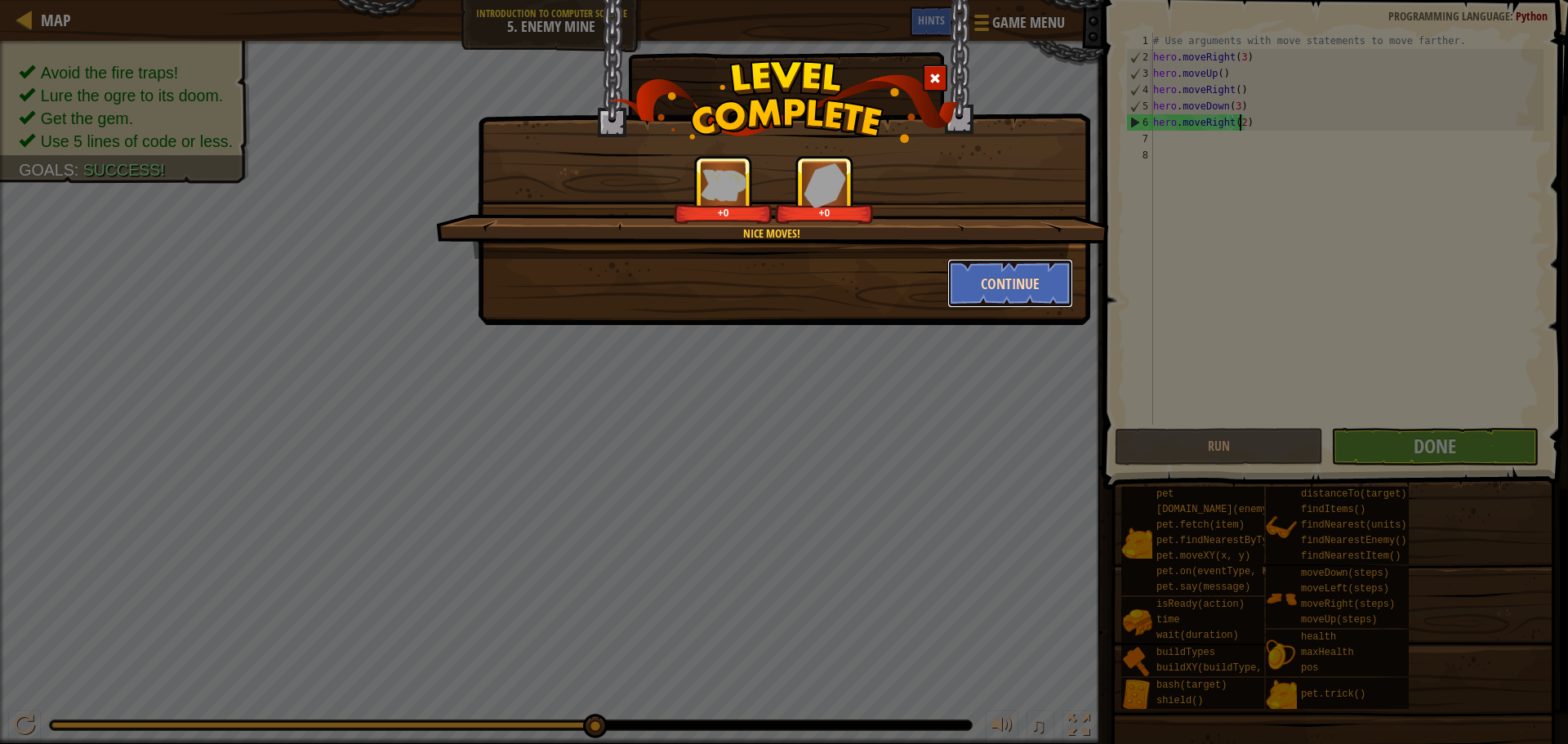
click at [988, 294] on button "Continue" at bounding box center [1010, 283] width 126 height 49
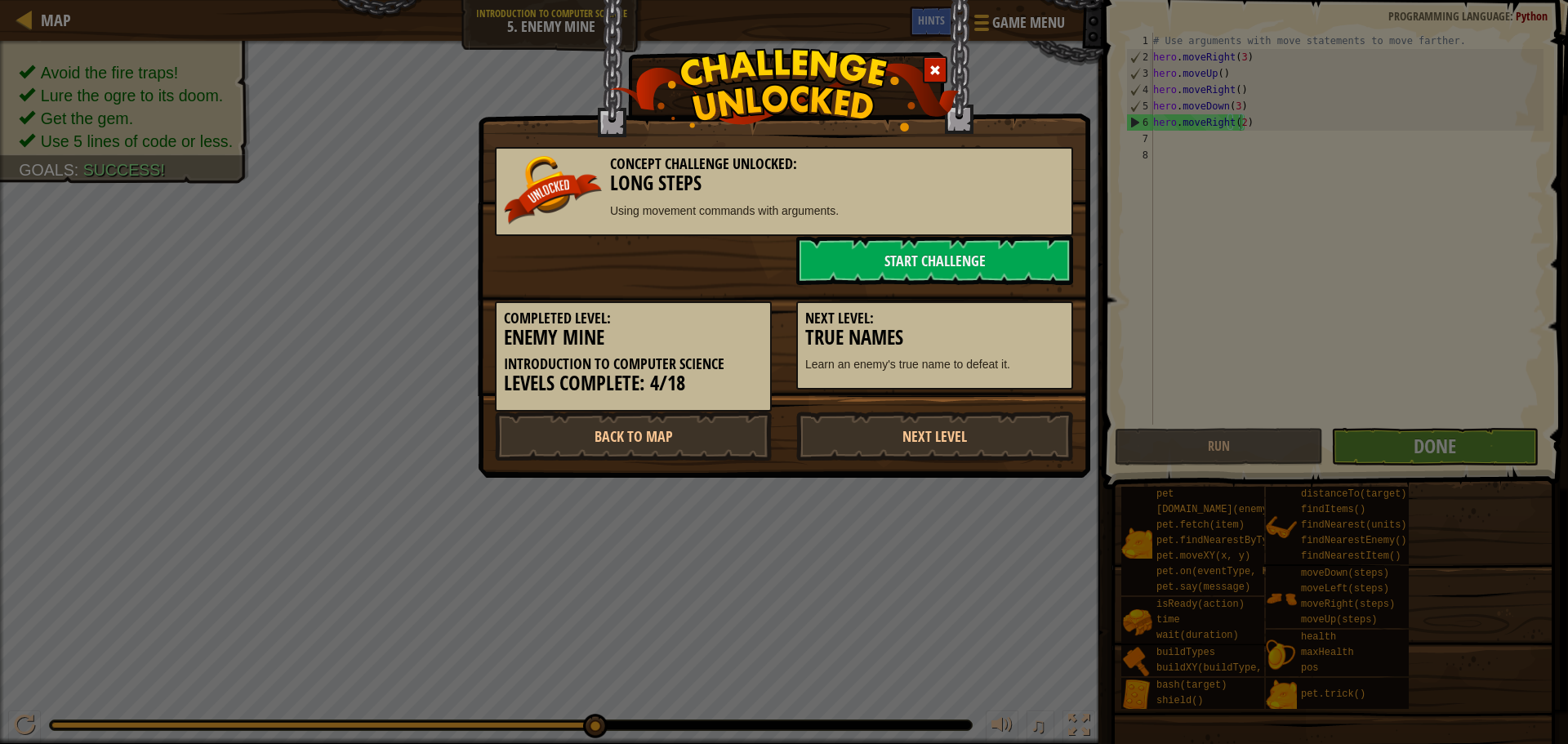
click at [950, 388] on div "Next Level: True Names Learn an enemy's true name to defeat it." at bounding box center [935, 346] width 277 height 89
click at [945, 440] on link "Next Level" at bounding box center [935, 436] width 277 height 49
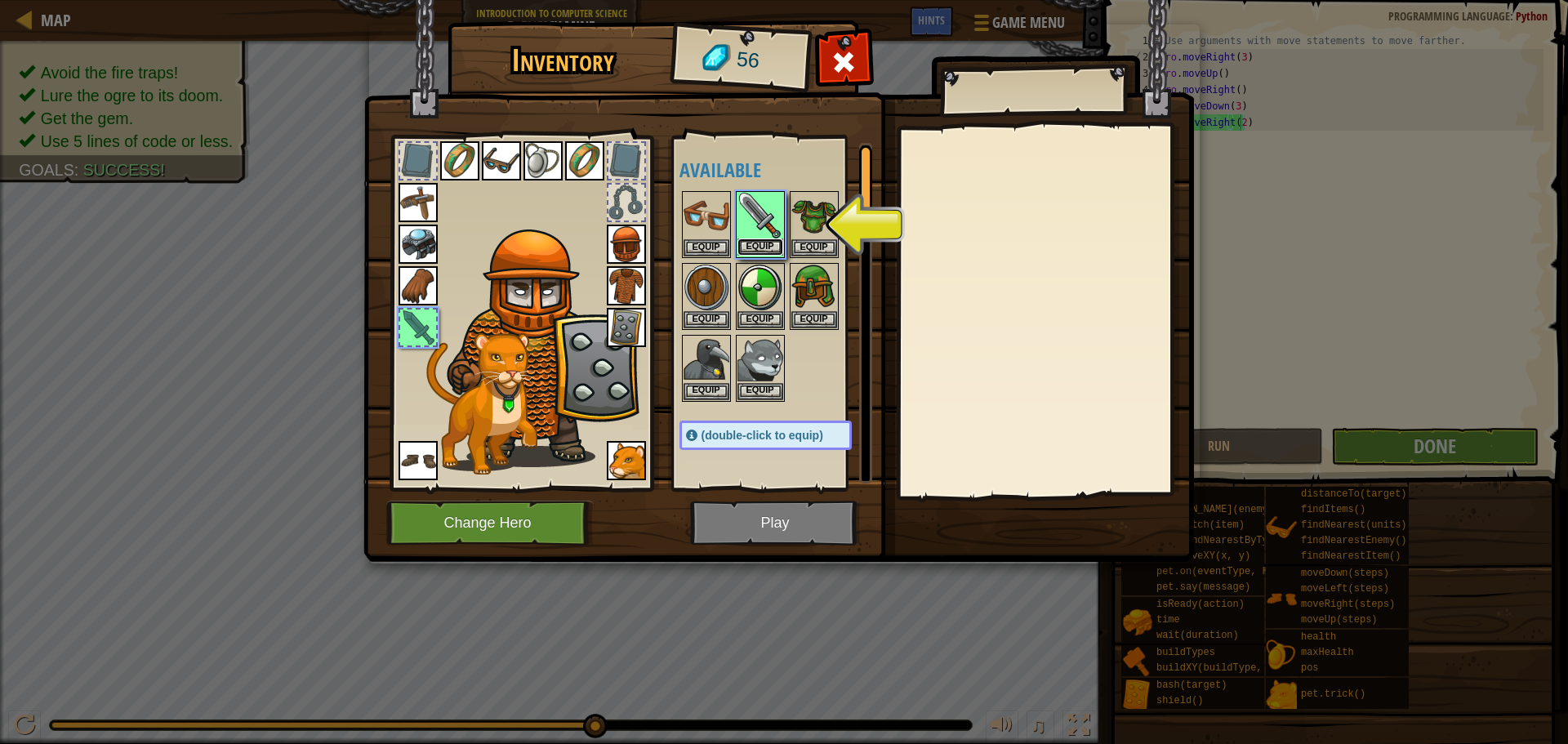
click at [759, 249] on button "Equip" at bounding box center [760, 247] width 45 height 17
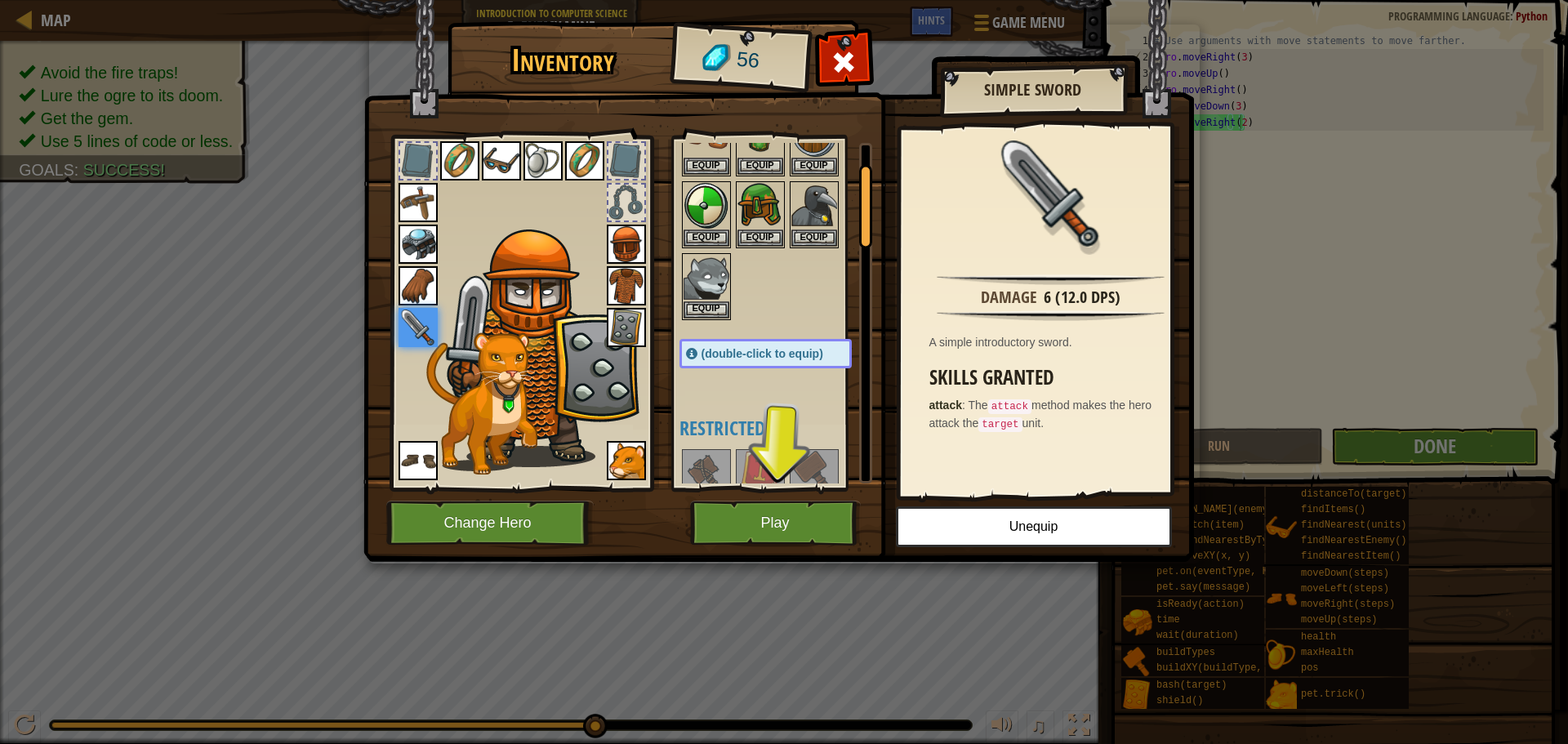
scroll to position [0, 0]
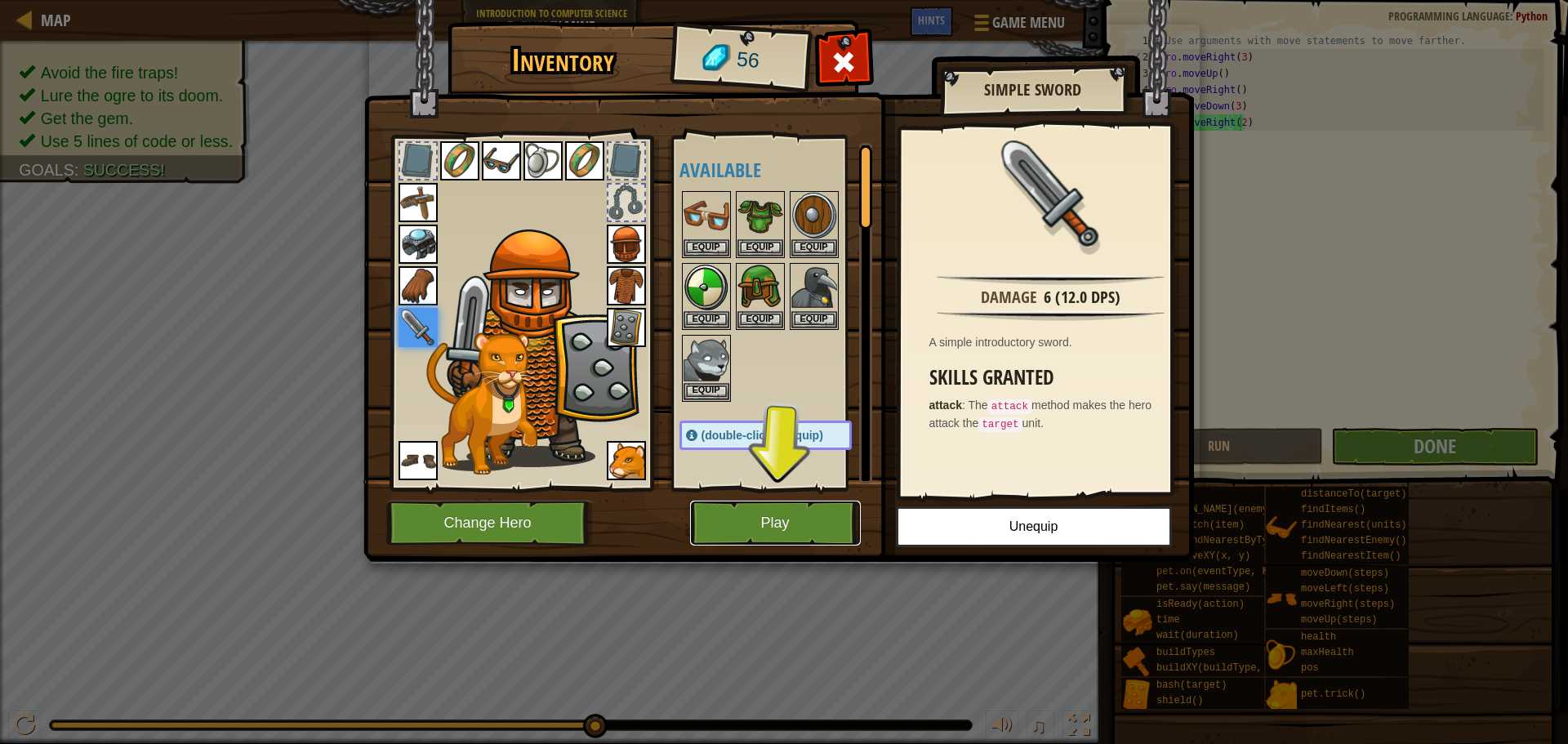
click at [755, 516] on button "Play" at bounding box center [775, 523] width 171 height 45
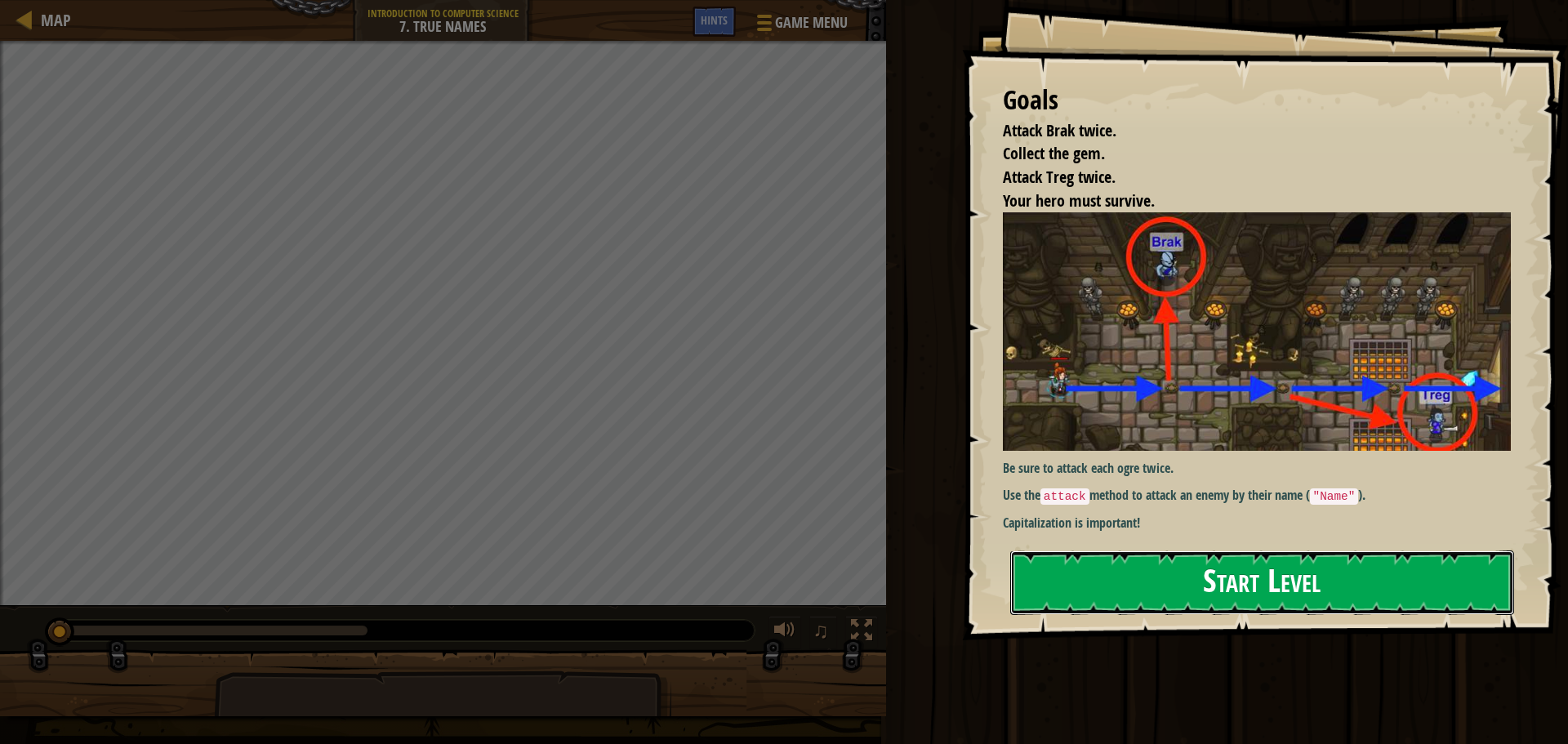
click at [1094, 550] on button "Start Level" at bounding box center [1262, 582] width 504 height 64
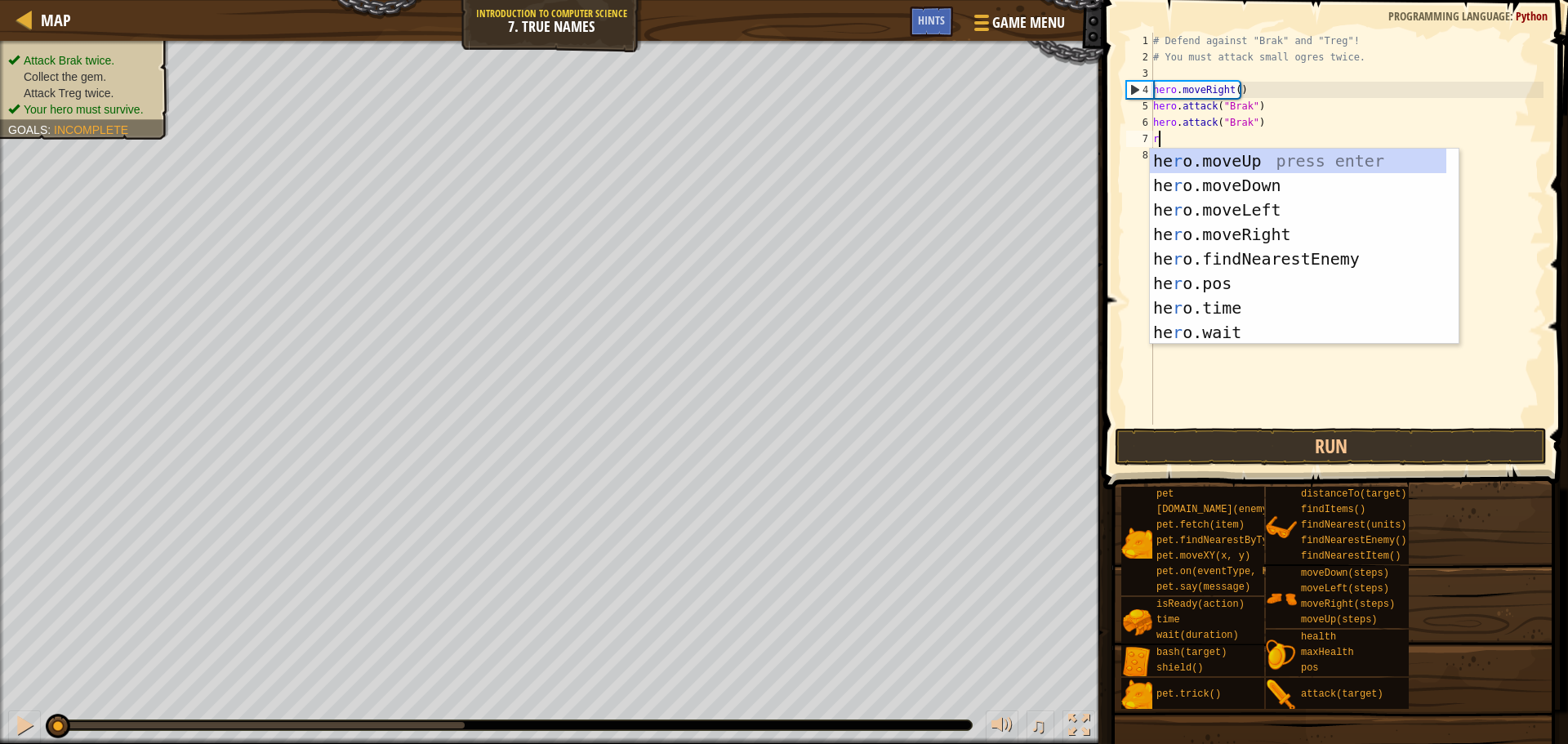
scroll to position [7, 0]
type textarea "righ"
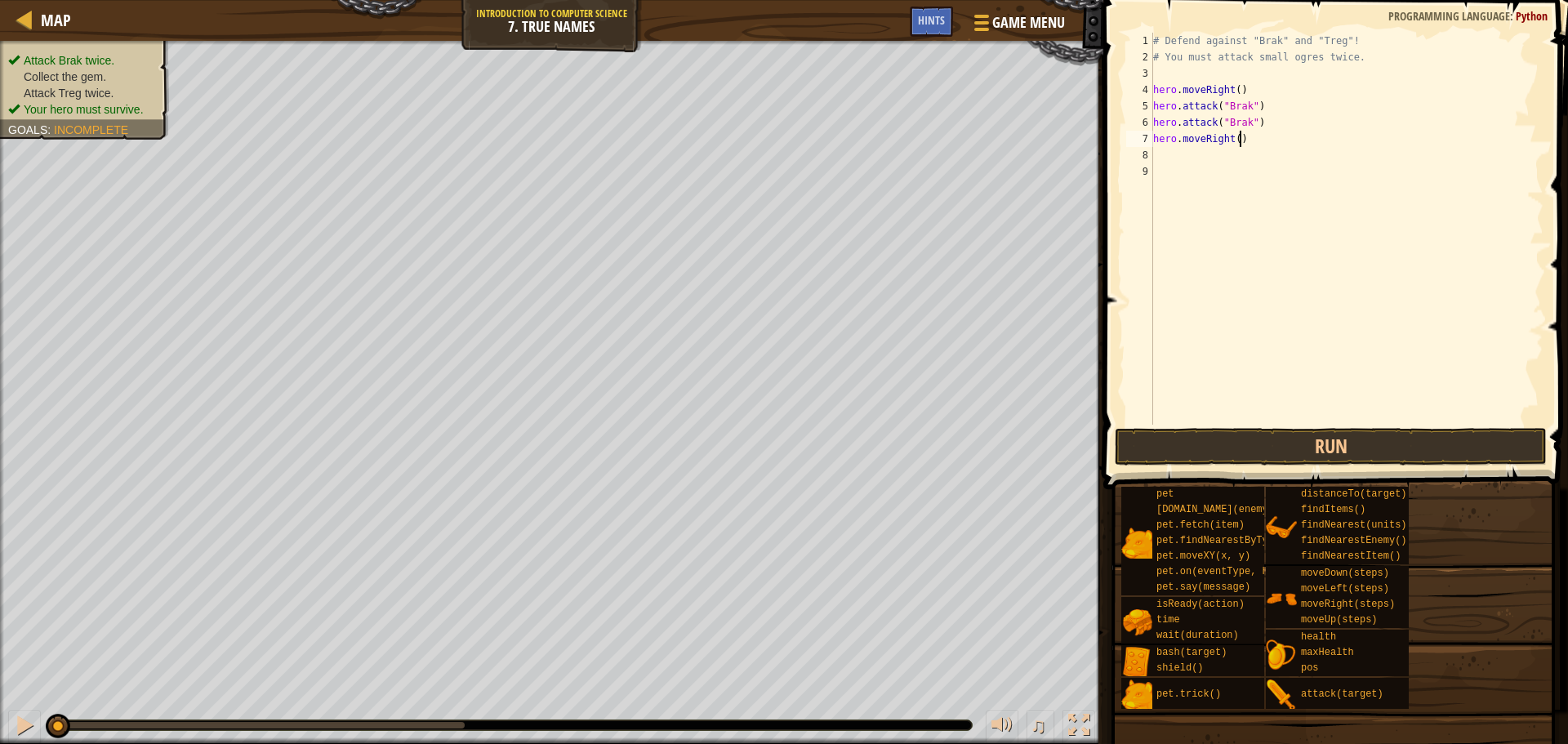
click at [1236, 134] on div "# Defend against "Brak" and "Treg"! # You must attack small ogres twice. hero .…" at bounding box center [1347, 245] width 394 height 425
click at [1235, 137] on div "# Defend against "Brak" and "Treg"! # You must attack small ogres twice. hero .…" at bounding box center [1347, 245] width 394 height 425
drag, startPoint x: 1273, startPoint y: 118, endPoint x: 1151, endPoint y: 119, distance: 122.0
click at [1151, 119] on div "hero.moveRight(2) 1 2 3 4 5 6 7 8 9 # Defend against "Brak" and "Treg"! # You m…" at bounding box center [1334, 228] width 421 height 392
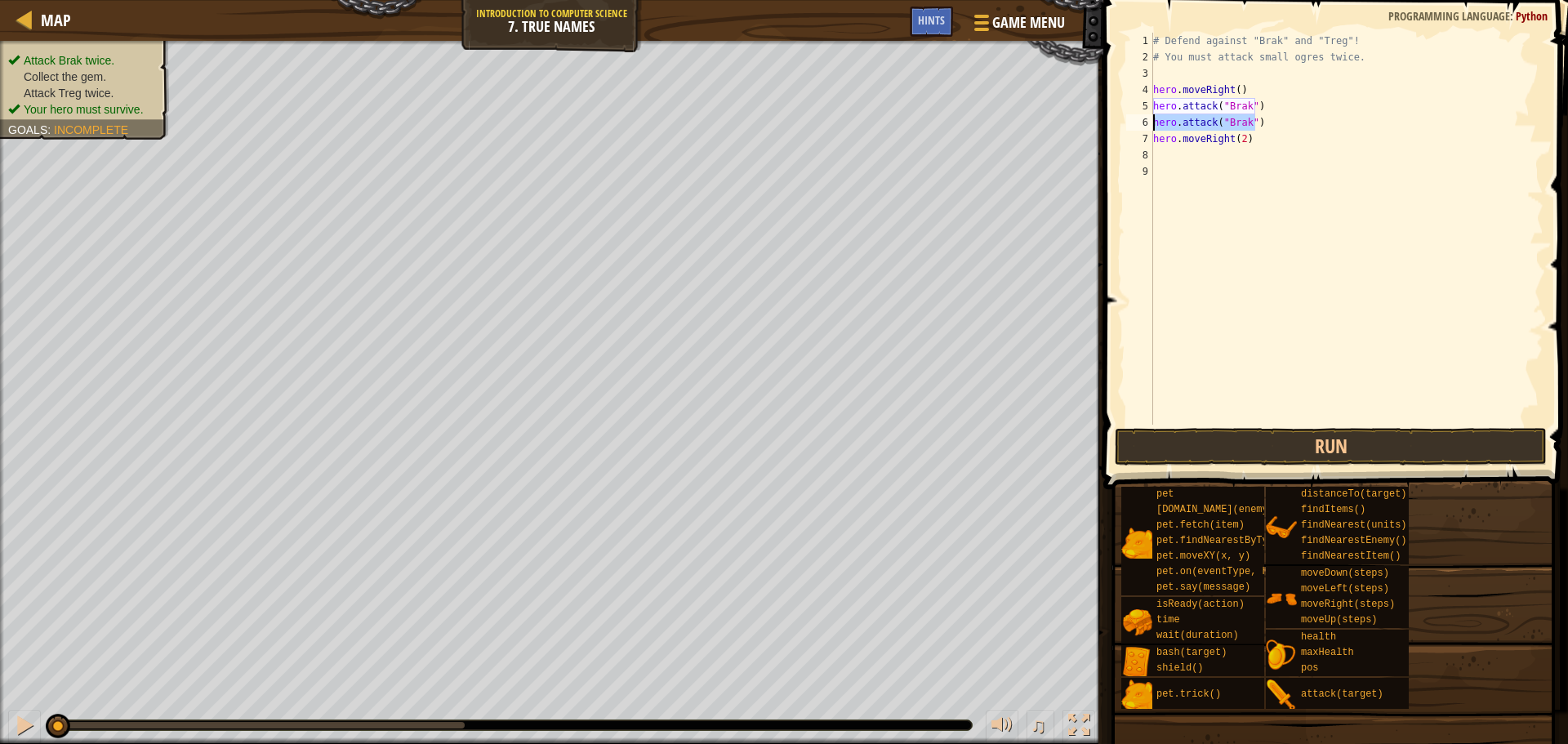
type textarea "hero.attack("Brak")"
click at [1202, 178] on div "# Defend against "Brak" and "Treg"! # You must attack small ogres twice. hero .…" at bounding box center [1347, 245] width 394 height 425
click at [1197, 158] on div "# Defend against "Brak" and "Treg"! # You must attack small ogres twice. hero .…" at bounding box center [1347, 245] width 394 height 425
click at [1242, 155] on div "# Defend against "Brak" and "Treg"! # You must attack small ogres twice. hero .…" at bounding box center [1347, 245] width 394 height 425
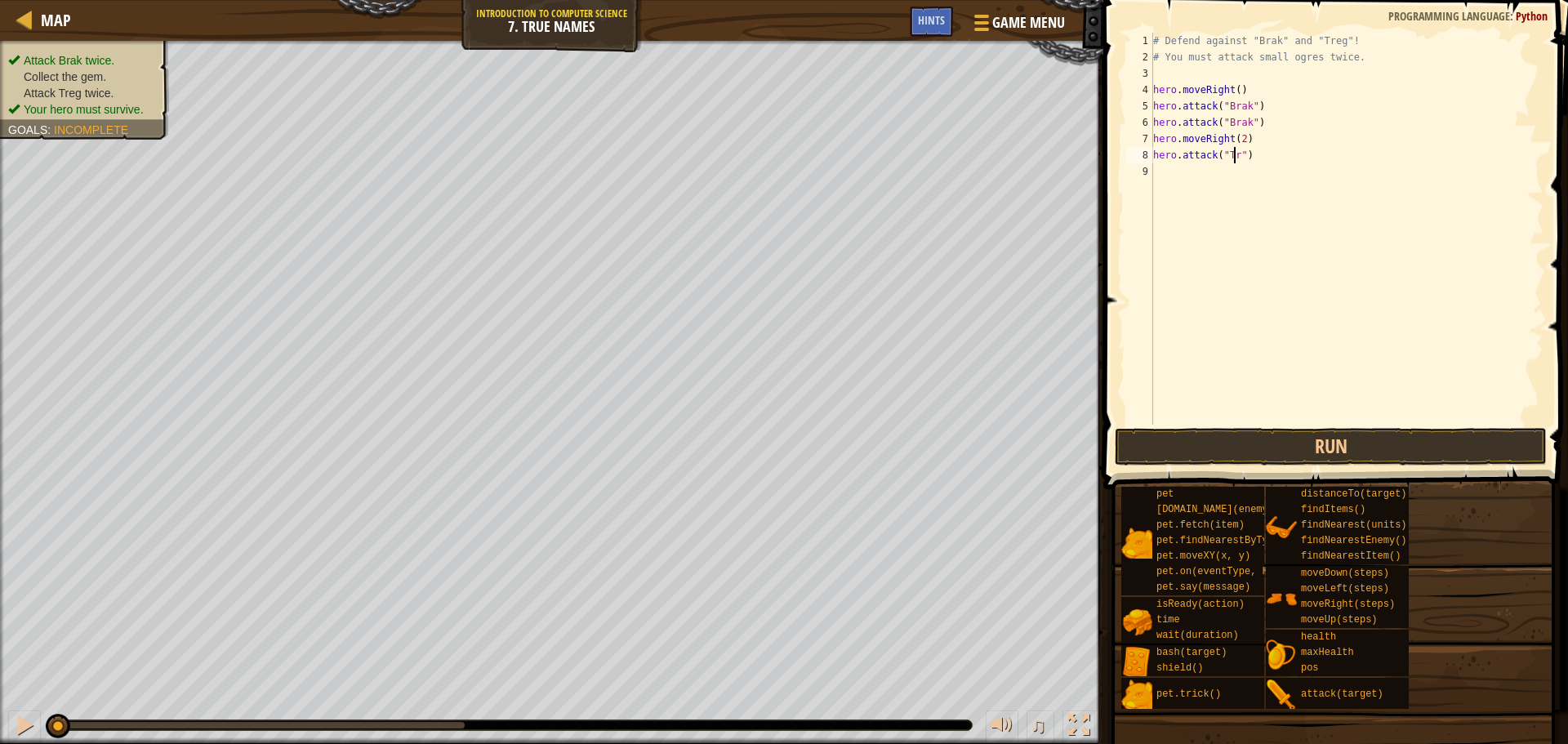
type textarea "hero.attack("Treg")"
click at [1286, 163] on div "# Defend against "Brak" and "Treg"! # You must attack small ogres twice. hero .…" at bounding box center [1347, 245] width 394 height 425
click at [1291, 149] on div "# Defend against "Brak" and "Treg"! # You must attack small ogres twice. hero .…" at bounding box center [1347, 245] width 394 height 425
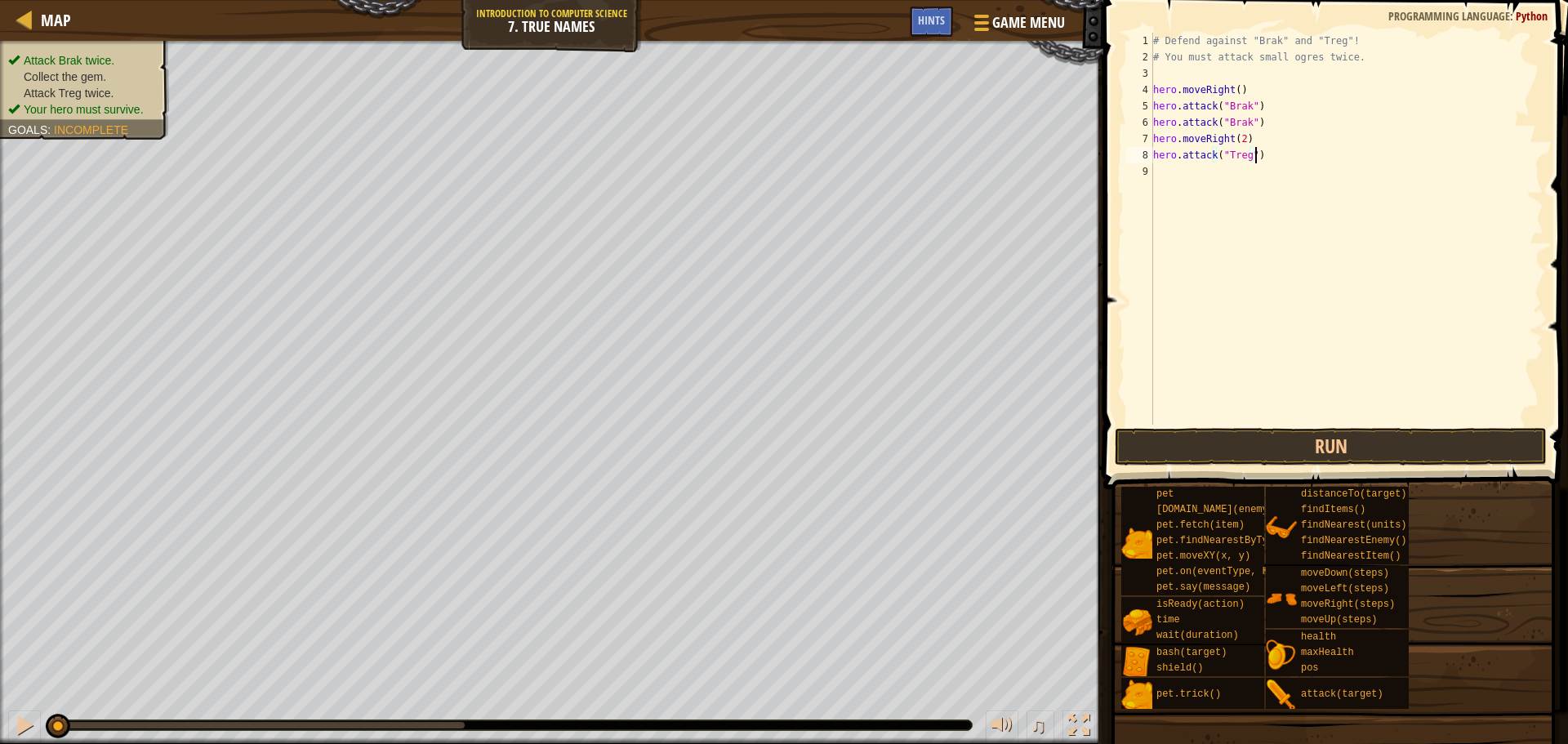
type textarea "hero.attack("Treg")"
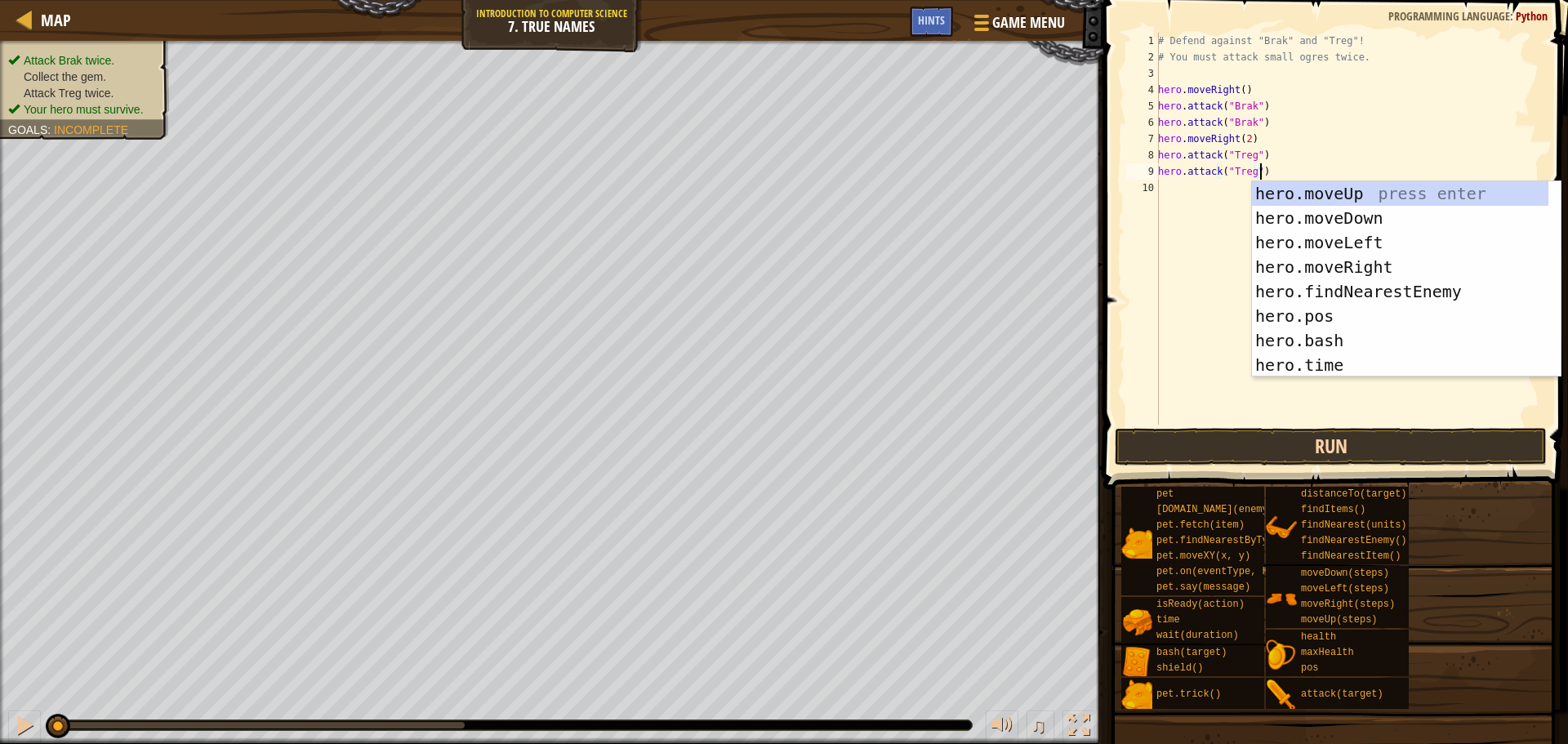
type textarea "hero.attack("Treg")"
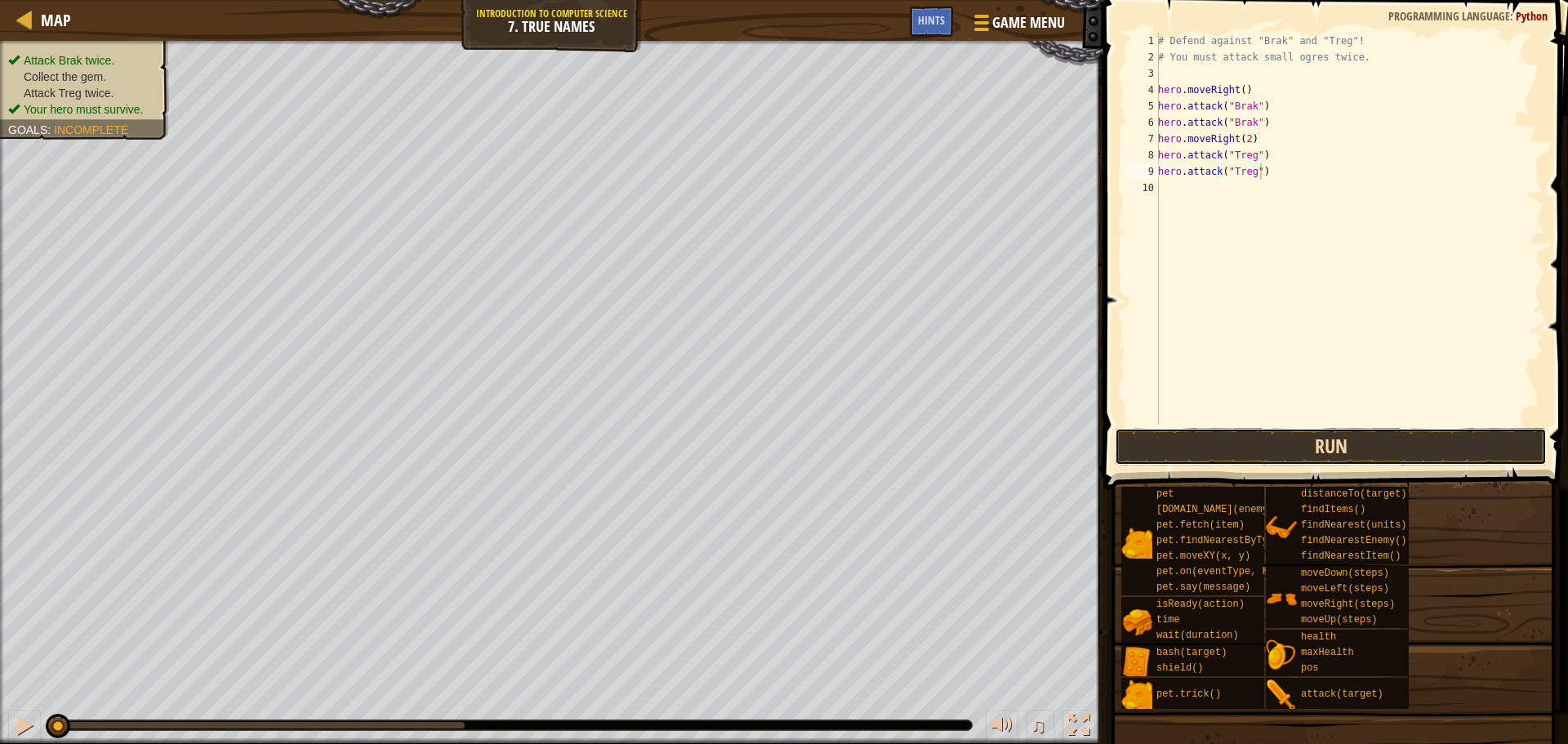
click at [1152, 440] on button "Run" at bounding box center [1331, 447] width 432 height 38
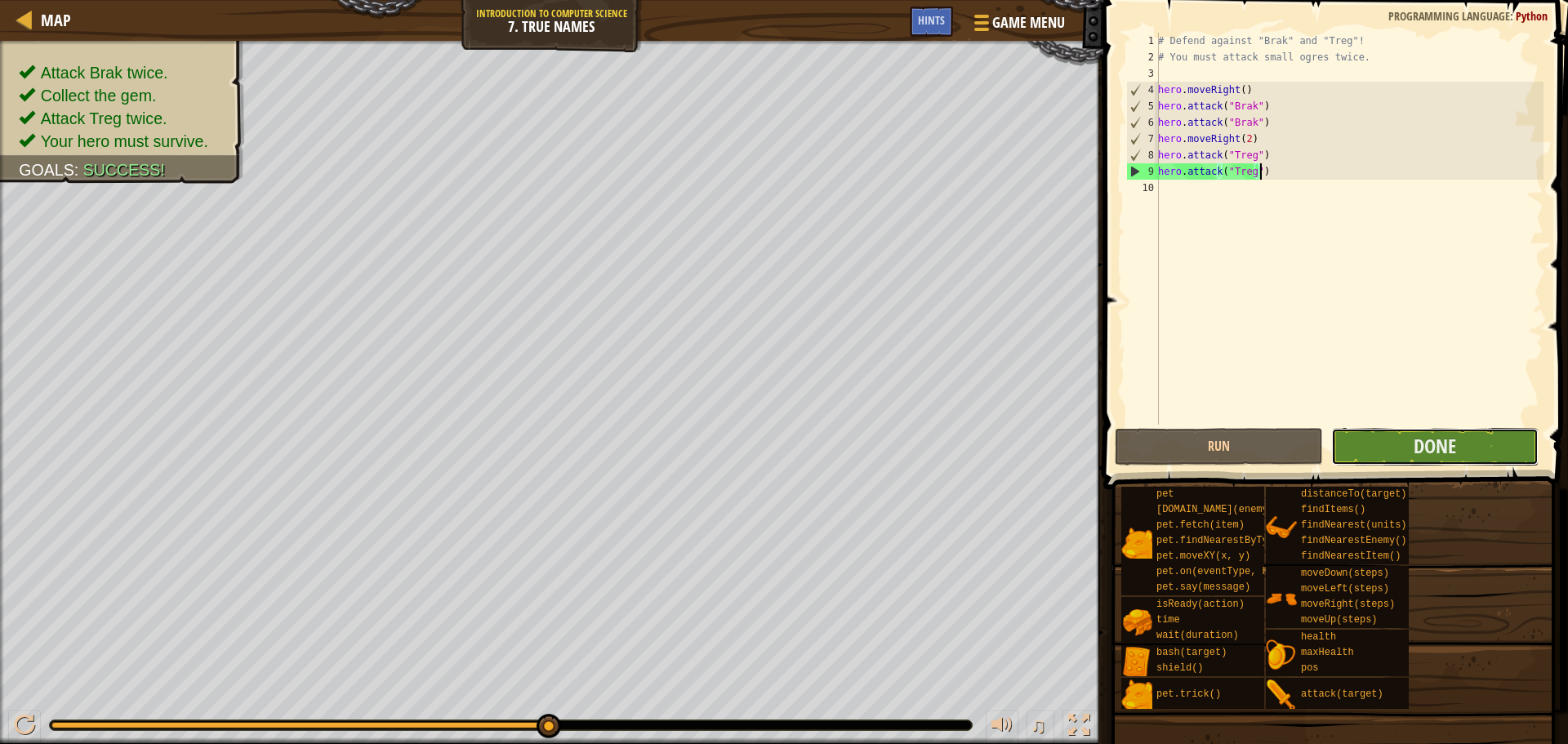
click at [1362, 463] on button "Done" at bounding box center [1434, 447] width 207 height 38
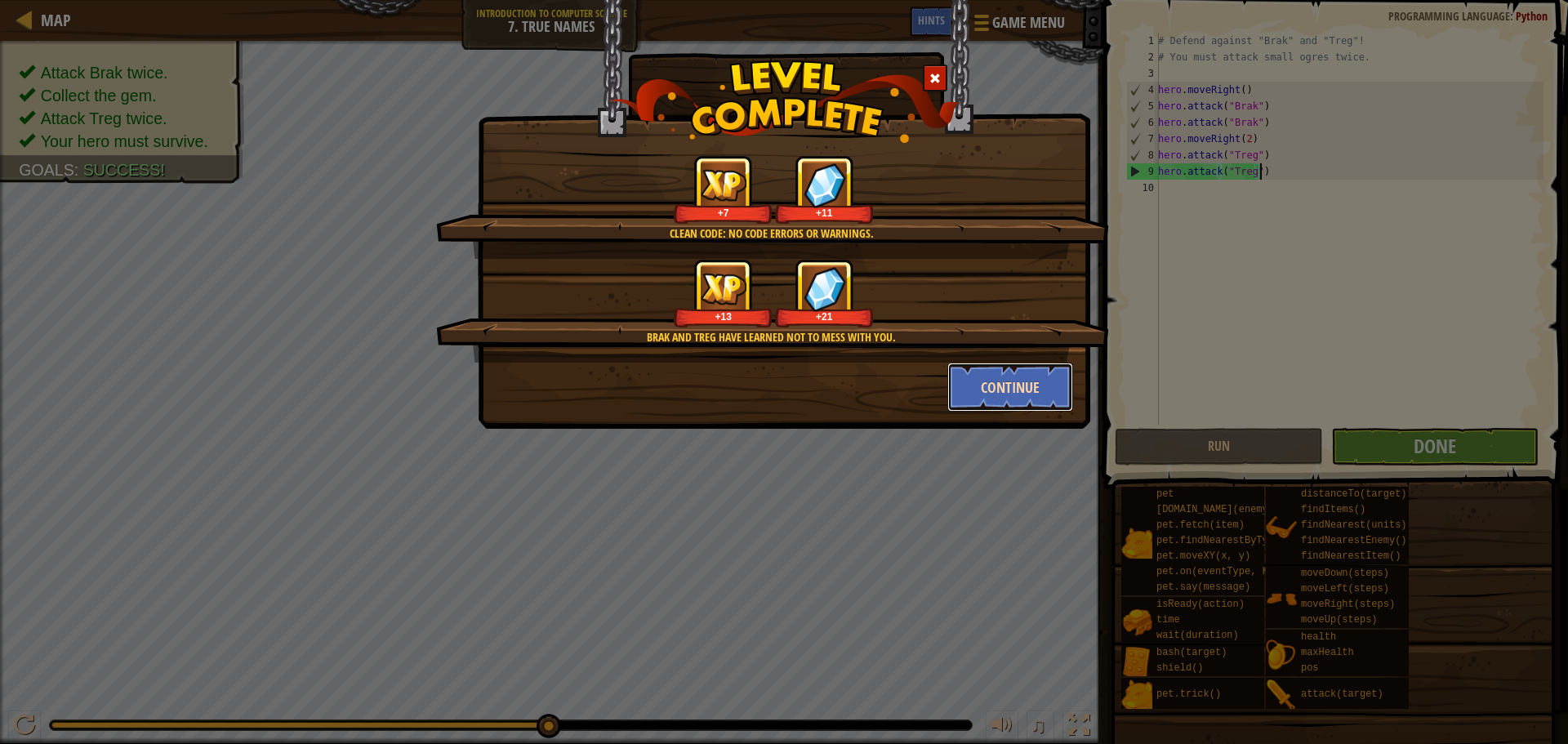
click at [1003, 402] on button "Continue" at bounding box center [1010, 386] width 126 height 49
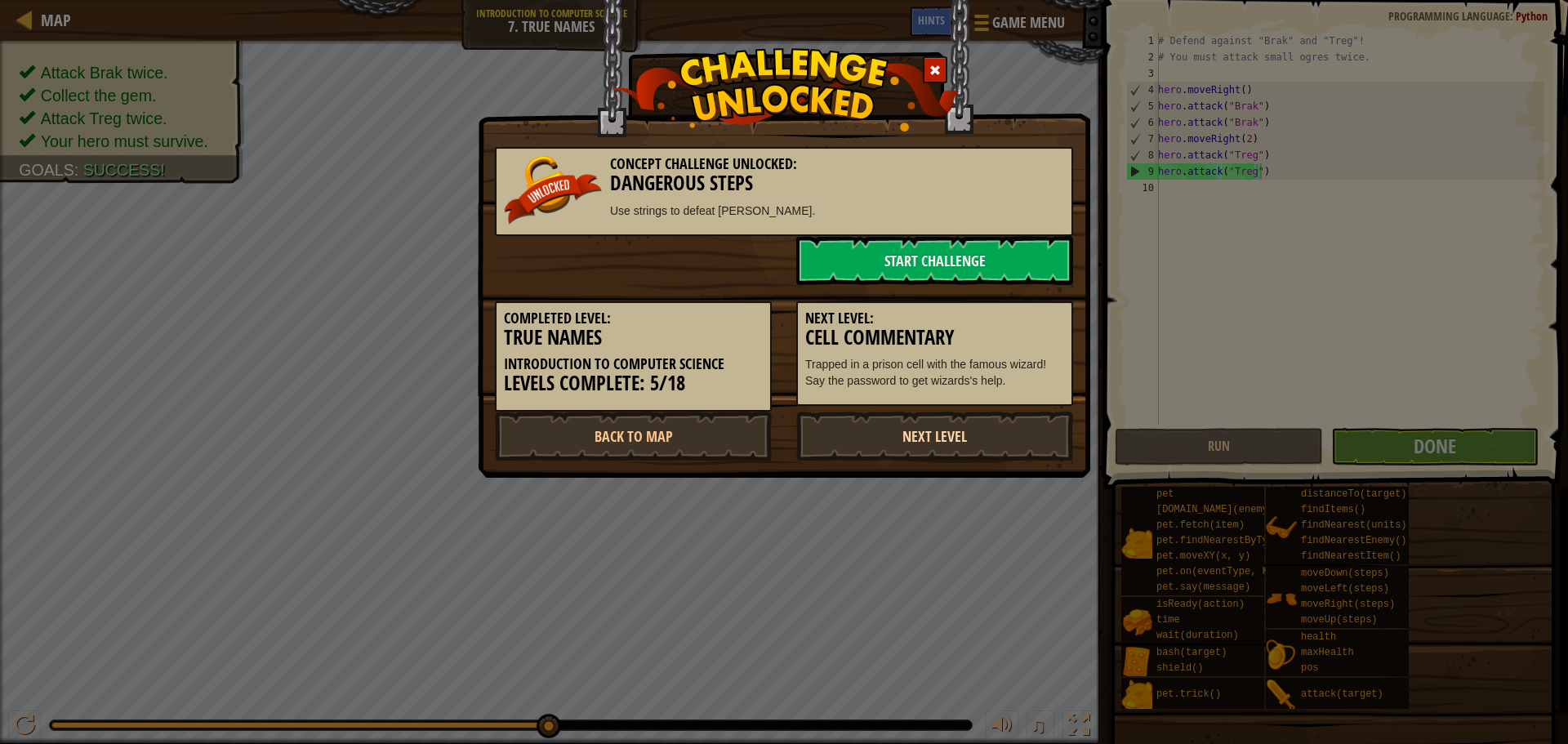
click at [985, 412] on link "Next Level" at bounding box center [935, 436] width 277 height 49
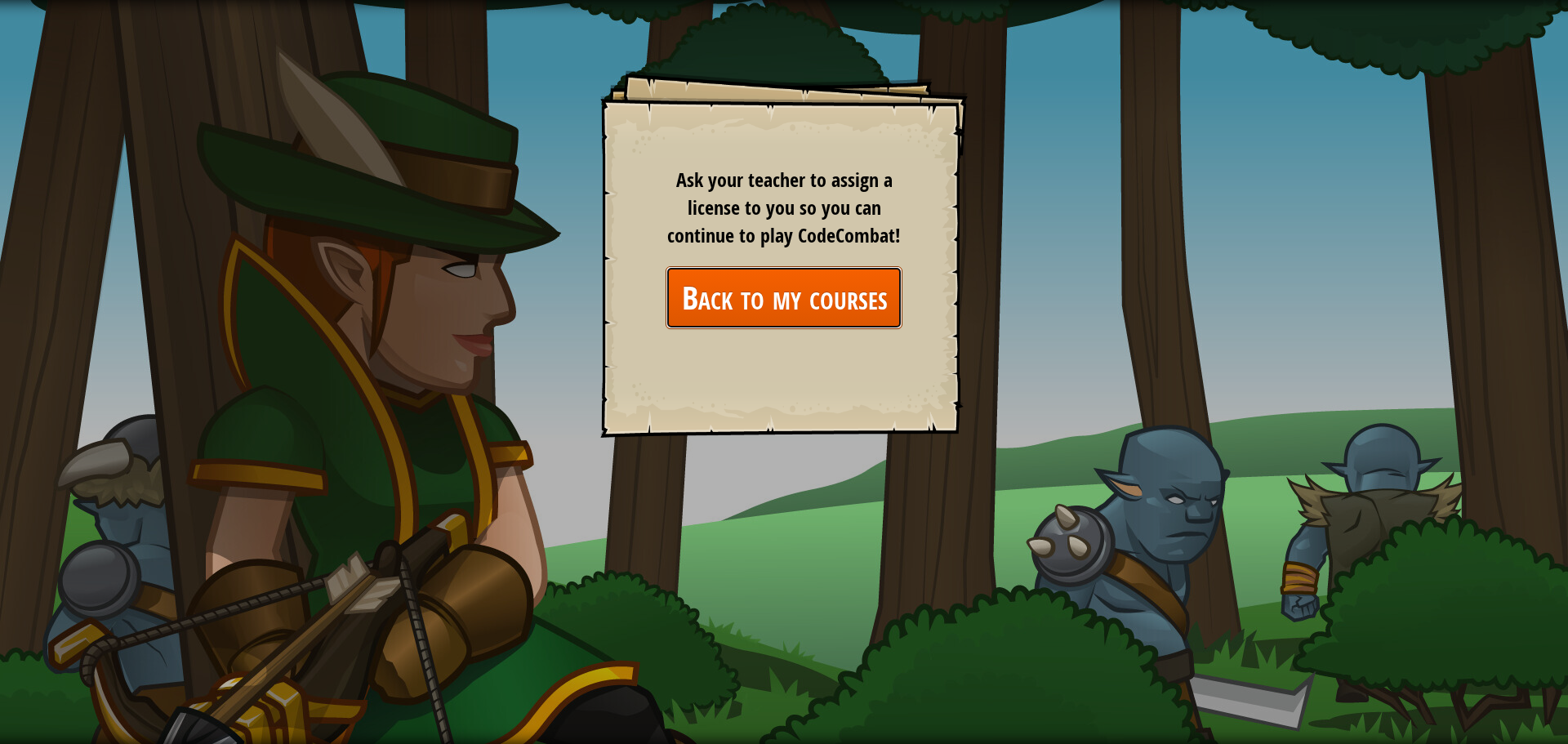
click at [766, 308] on link "Back to my courses" at bounding box center [784, 298] width 237 height 63
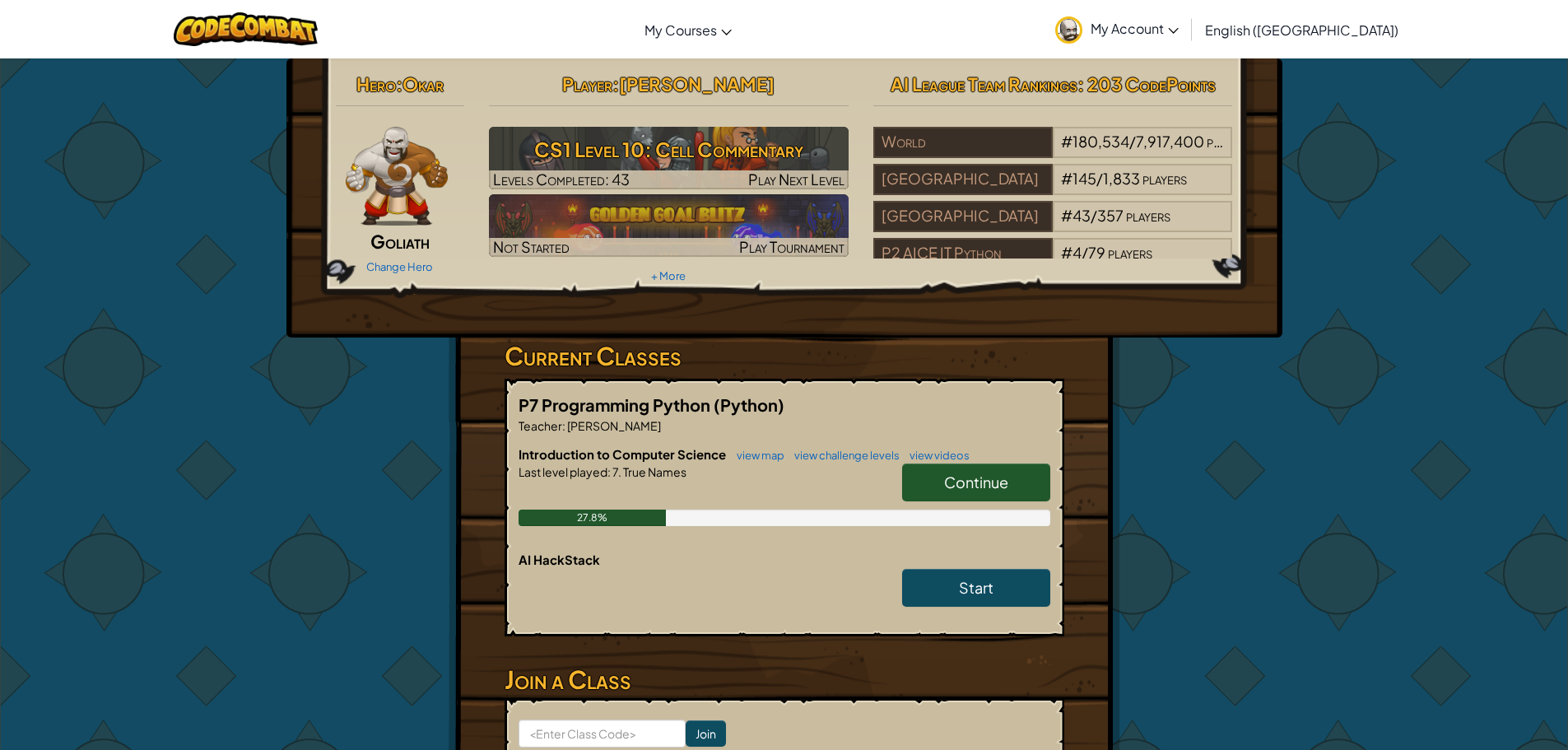
click at [931, 475] on link "Continue" at bounding box center [977, 482] width 148 height 38
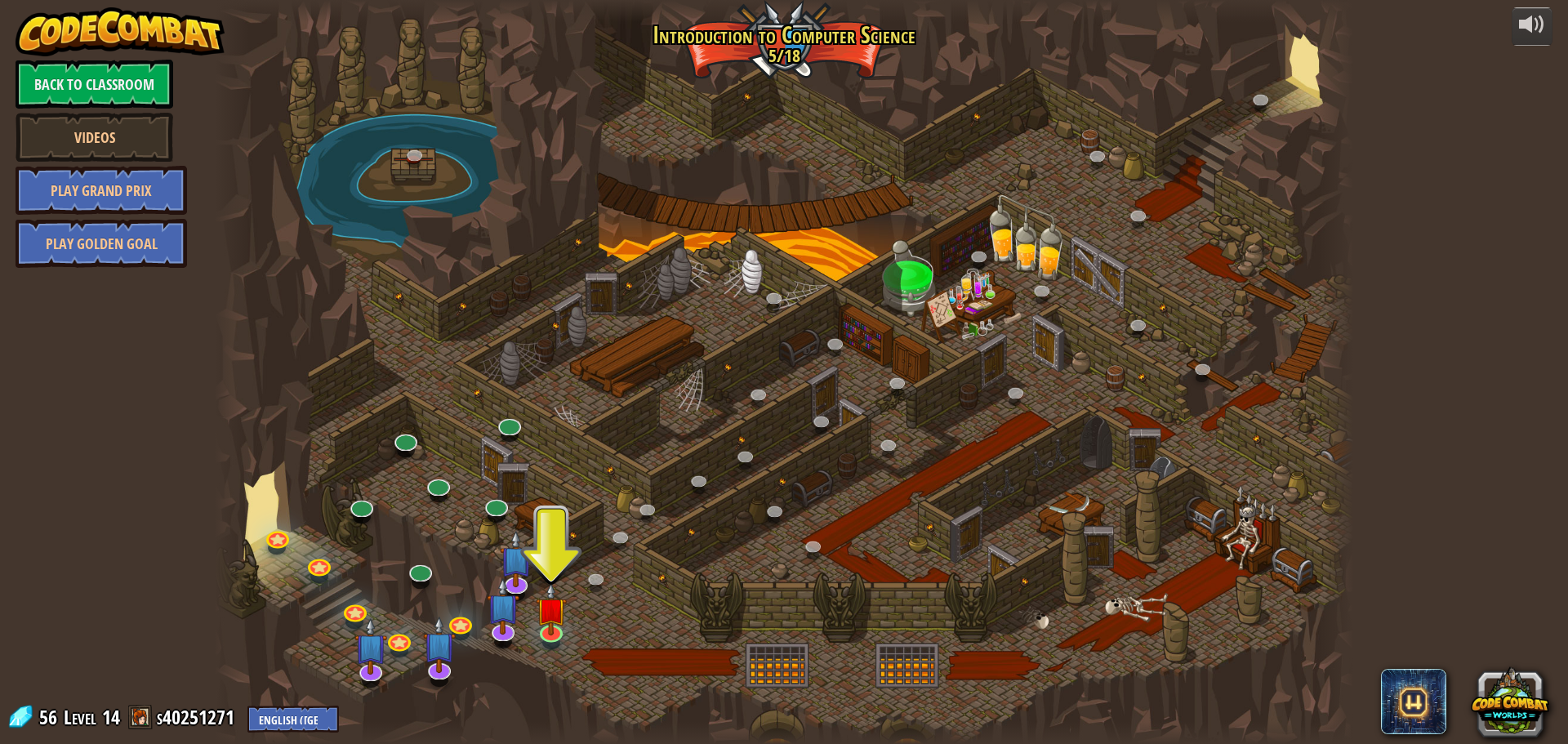
drag, startPoint x: 620, startPoint y: 553, endPoint x: 654, endPoint y: 535, distance: 38.5
click at [654, 535] on div at bounding box center [784, 372] width 1139 height 744
click at [371, 677] on link at bounding box center [370, 666] width 33 height 33
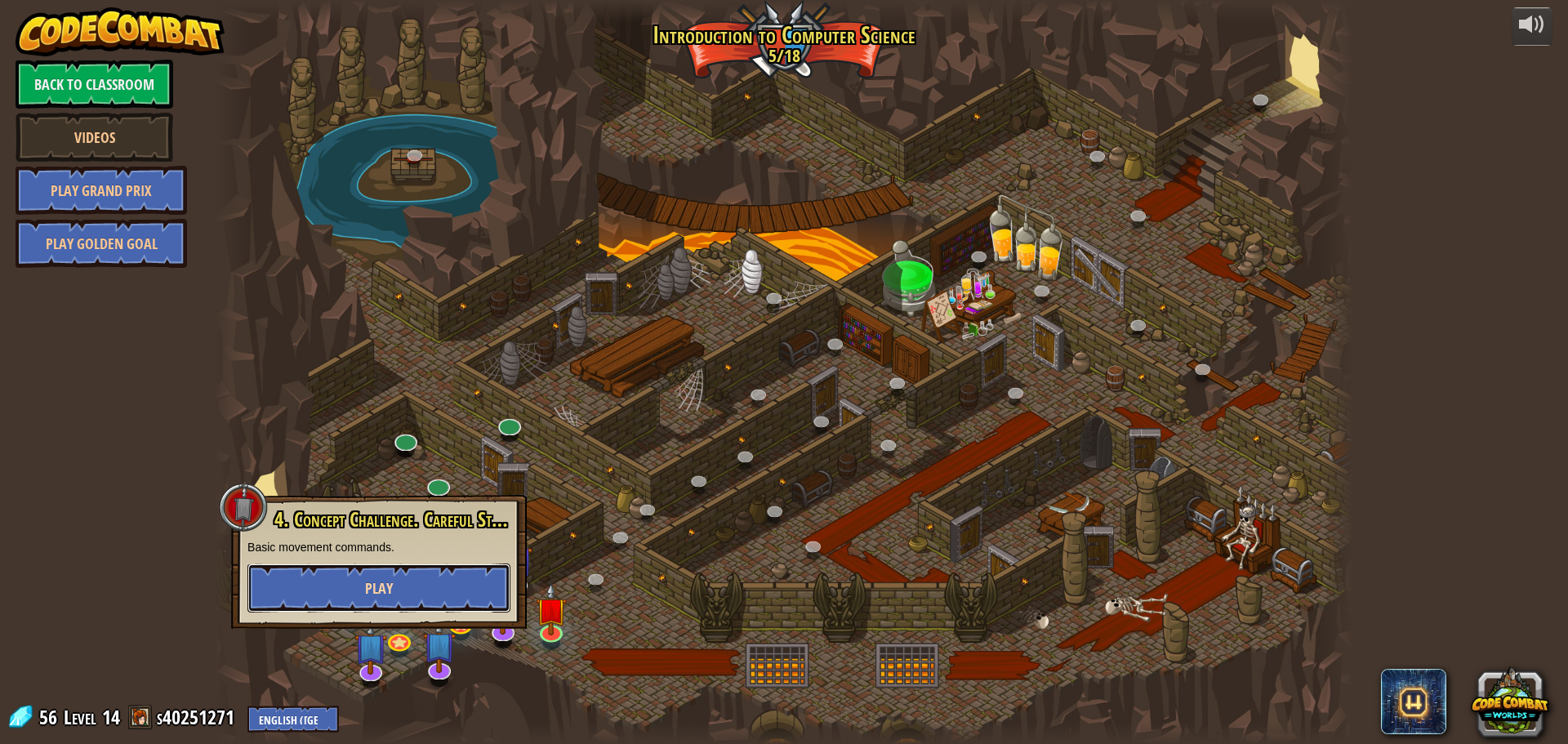
click at [397, 588] on button "Play" at bounding box center [379, 587] width 263 height 49
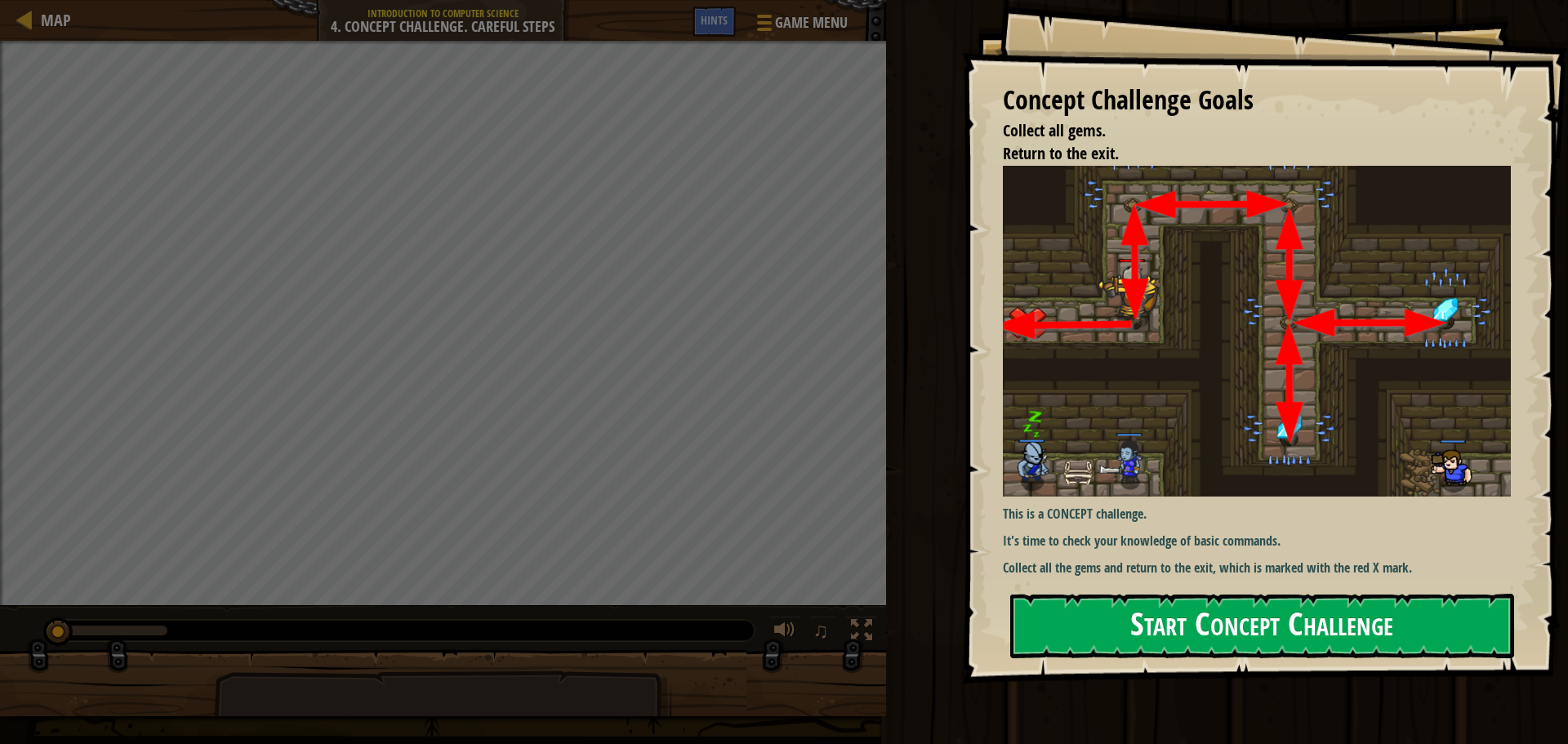
click at [1129, 344] on img at bounding box center [1263, 331] width 520 height 331
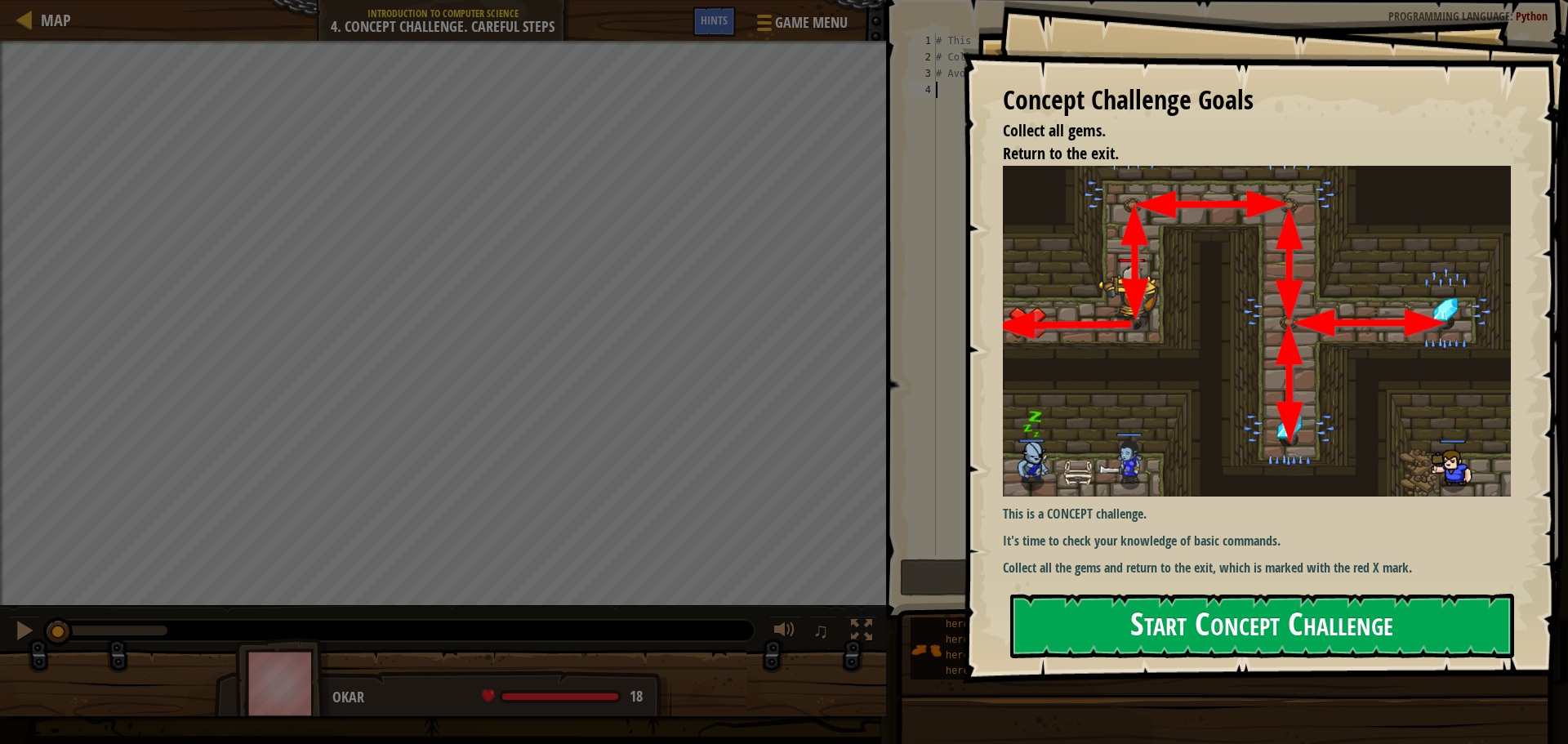
click at [1134, 594] on button "Start Concept Challenge" at bounding box center [1262, 626] width 504 height 64
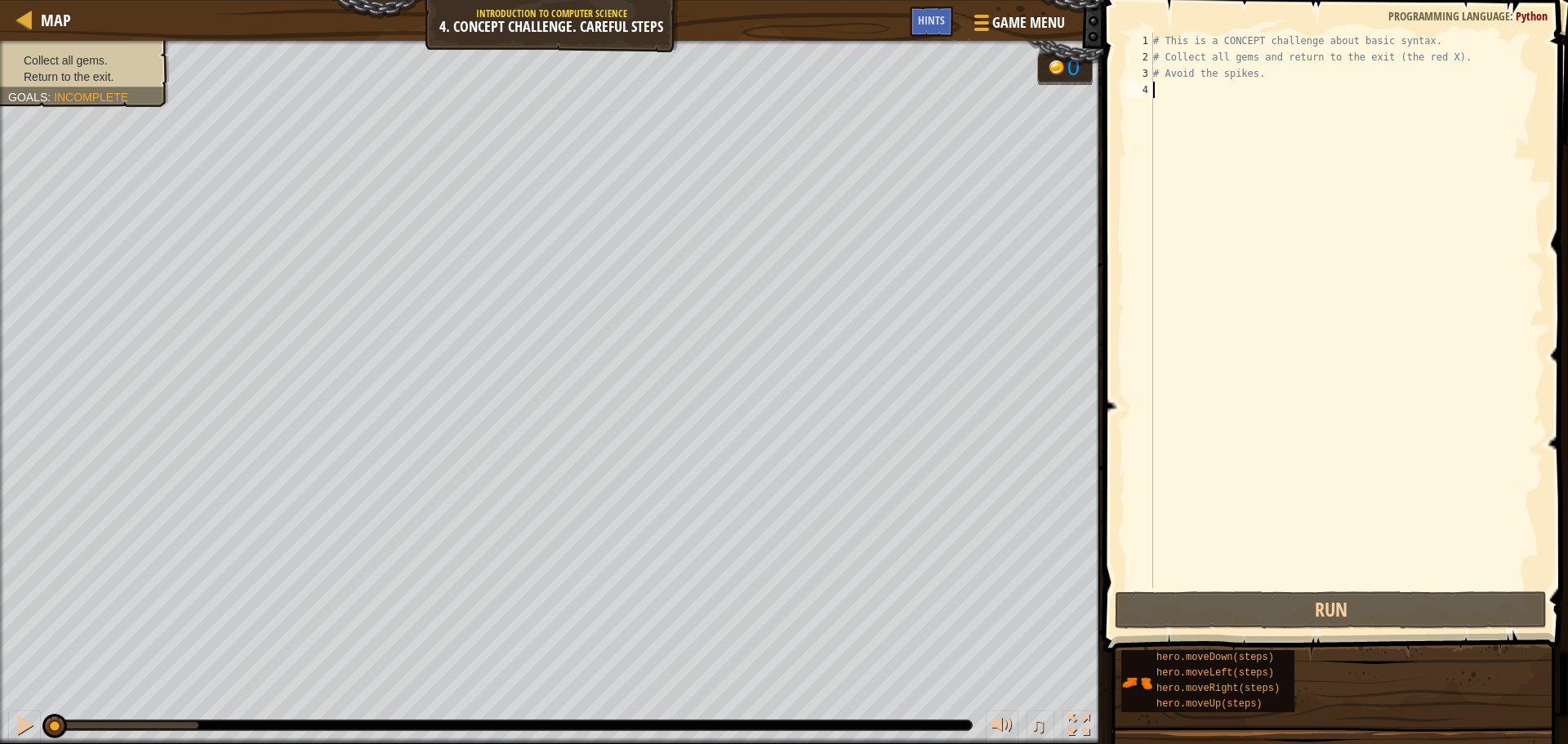
click at [1209, 159] on div "# This is a CONCEPT challenge about basic syntax. # Collect all gems and return…" at bounding box center [1347, 327] width 394 height 588
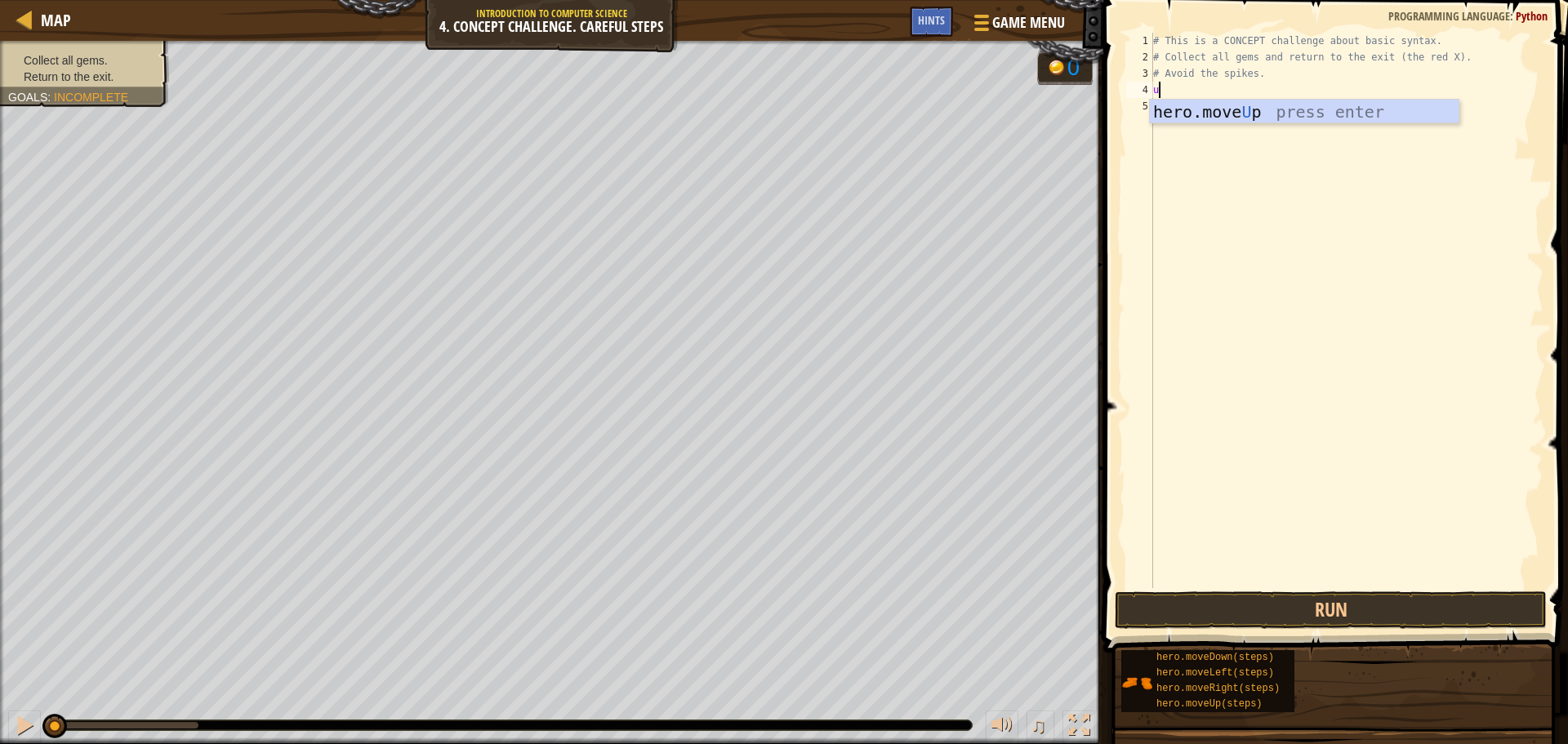
scroll to position [7, 0]
type textarea "up"
type textarea "righ"
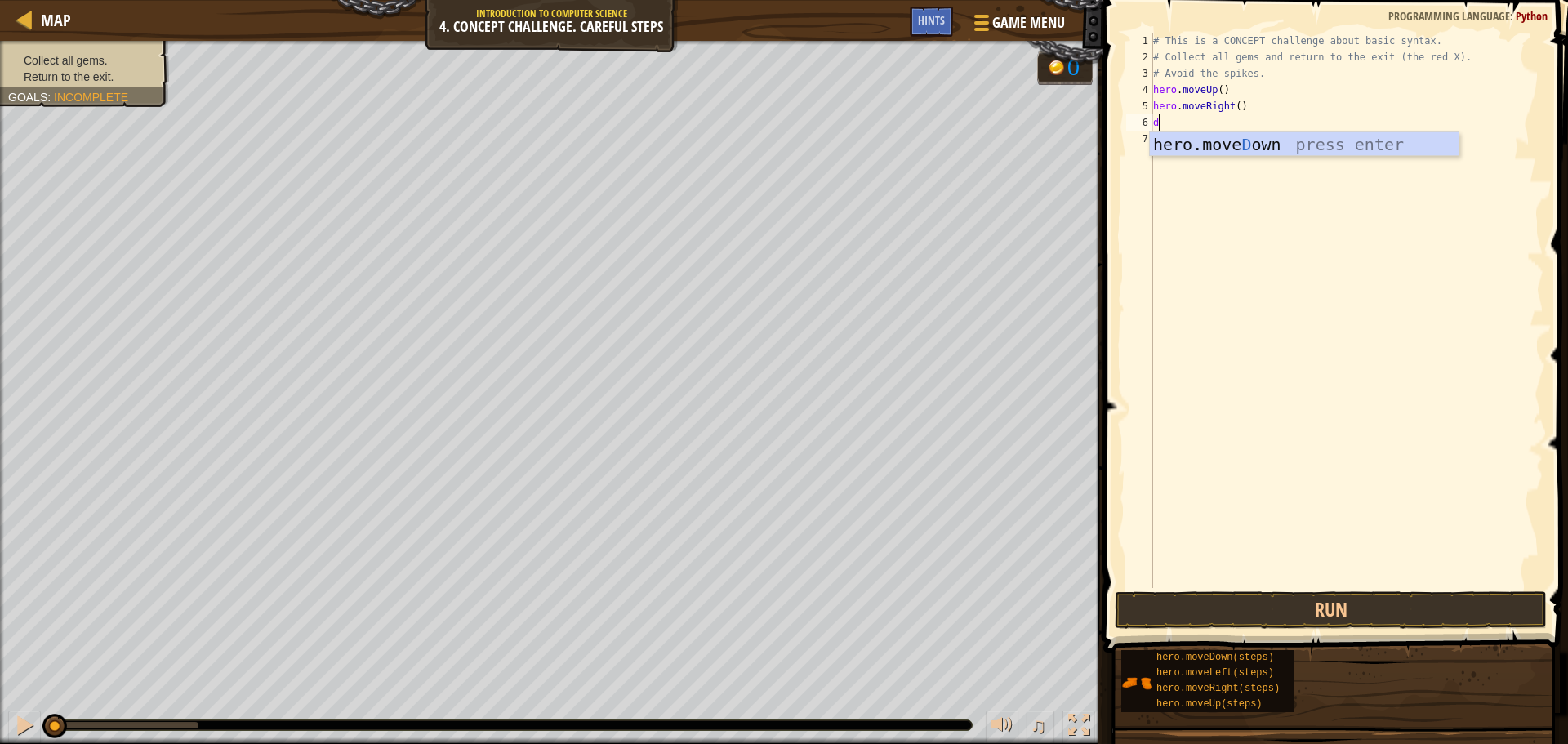
type textarea "do"
type textarea "righ"
type textarea "le"
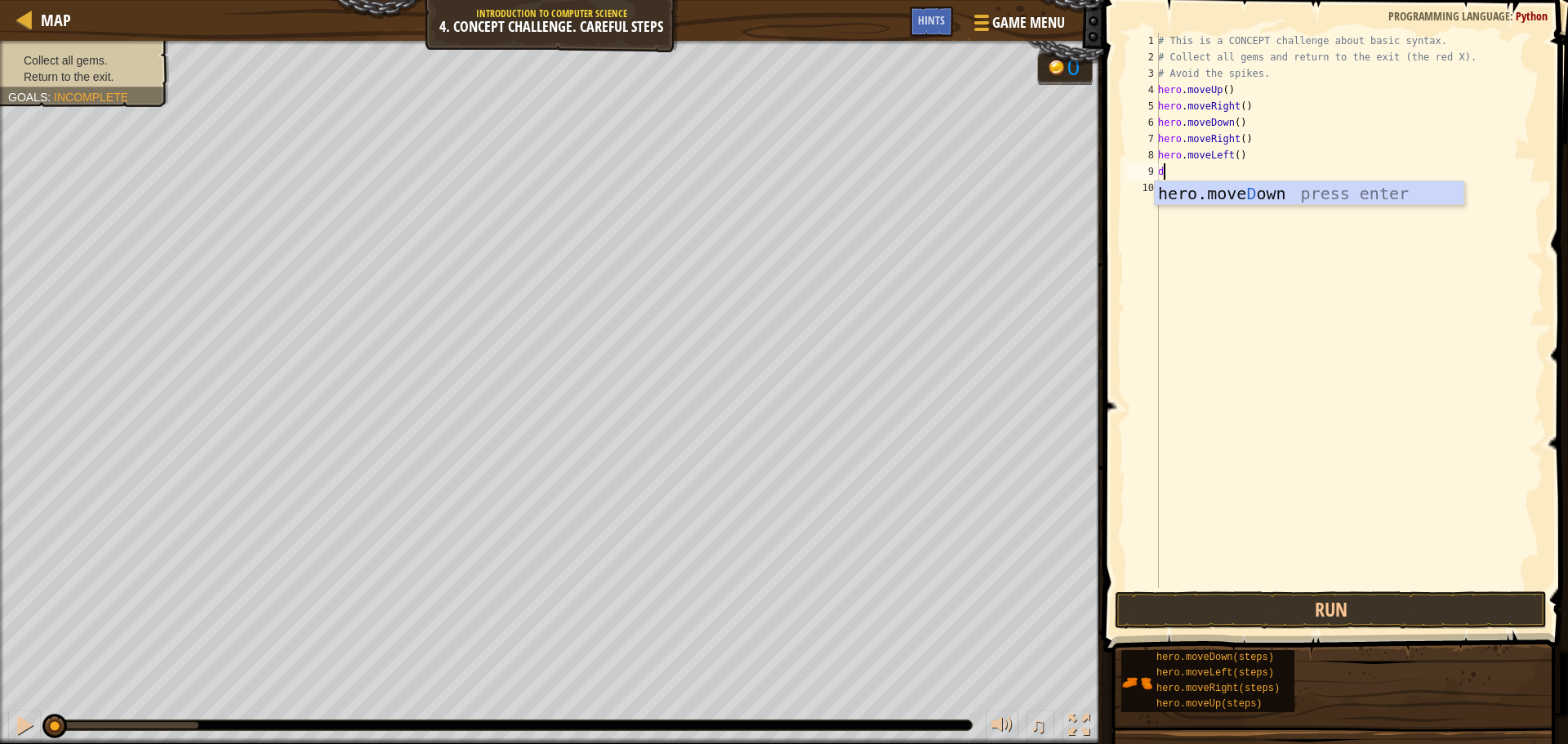
type textarea "do"
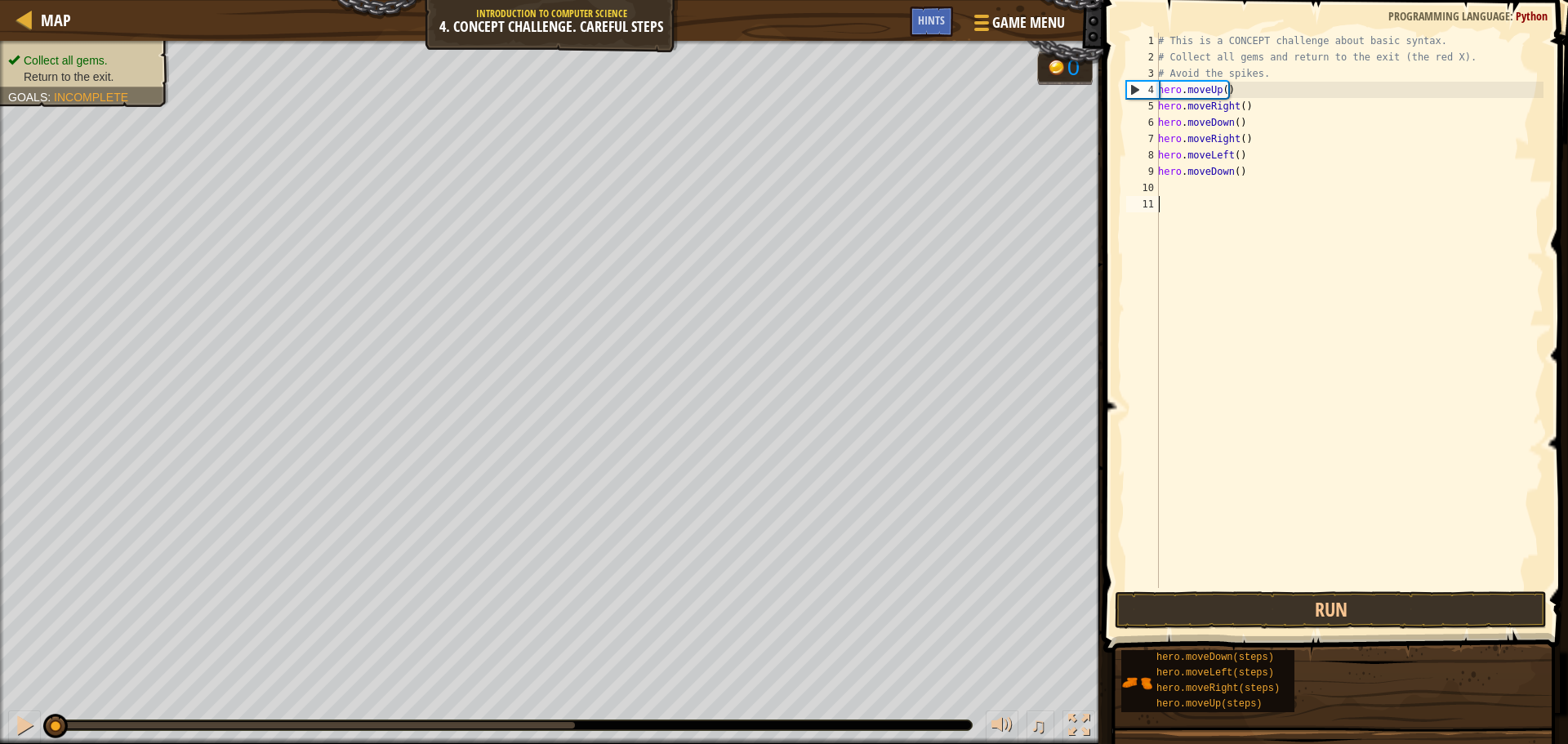
click at [1232, 201] on div "# This is a CONCEPT challenge about basic syntax. # Collect all gems and return…" at bounding box center [1348, 327] width 389 height 588
click at [1230, 192] on div "# This is a CONCEPT challenge about basic syntax. # Collect all gems and return…" at bounding box center [1348, 327] width 389 height 588
type textarea "up"
type textarea "hero.moveUp(2)"
type textarea "le"
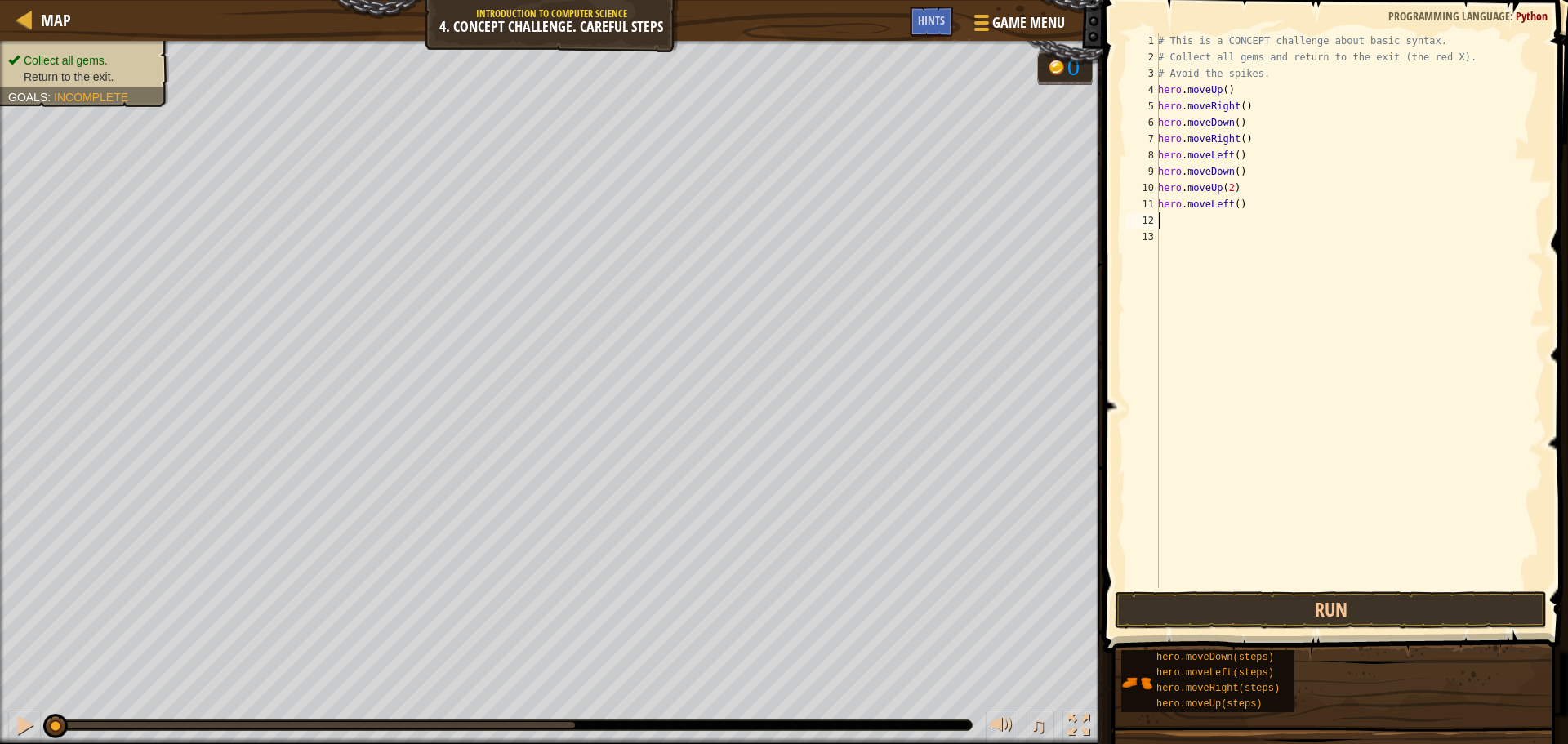
type textarea "do"
type textarea "le"
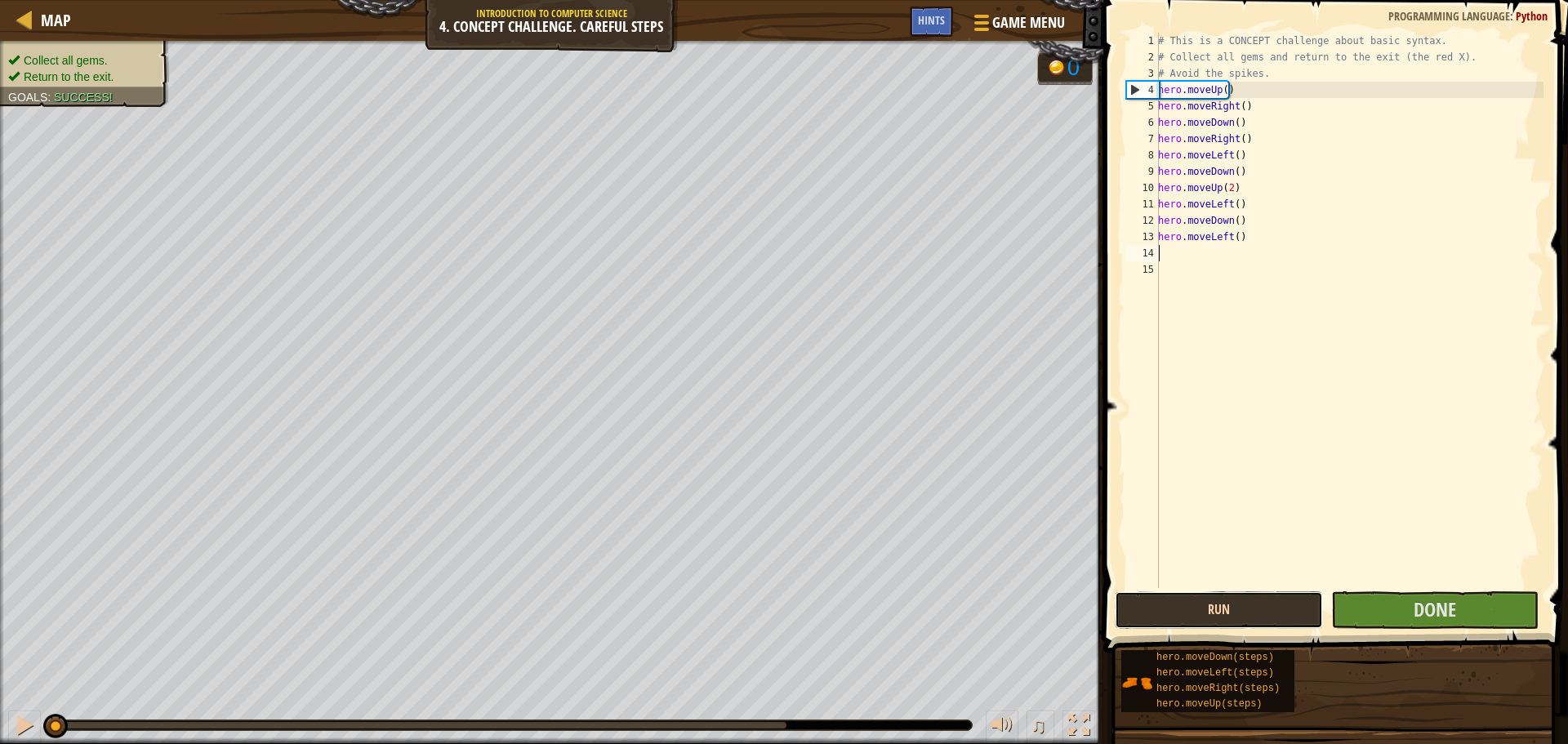
click at [1278, 610] on button "Run" at bounding box center [1218, 610] width 207 height 38
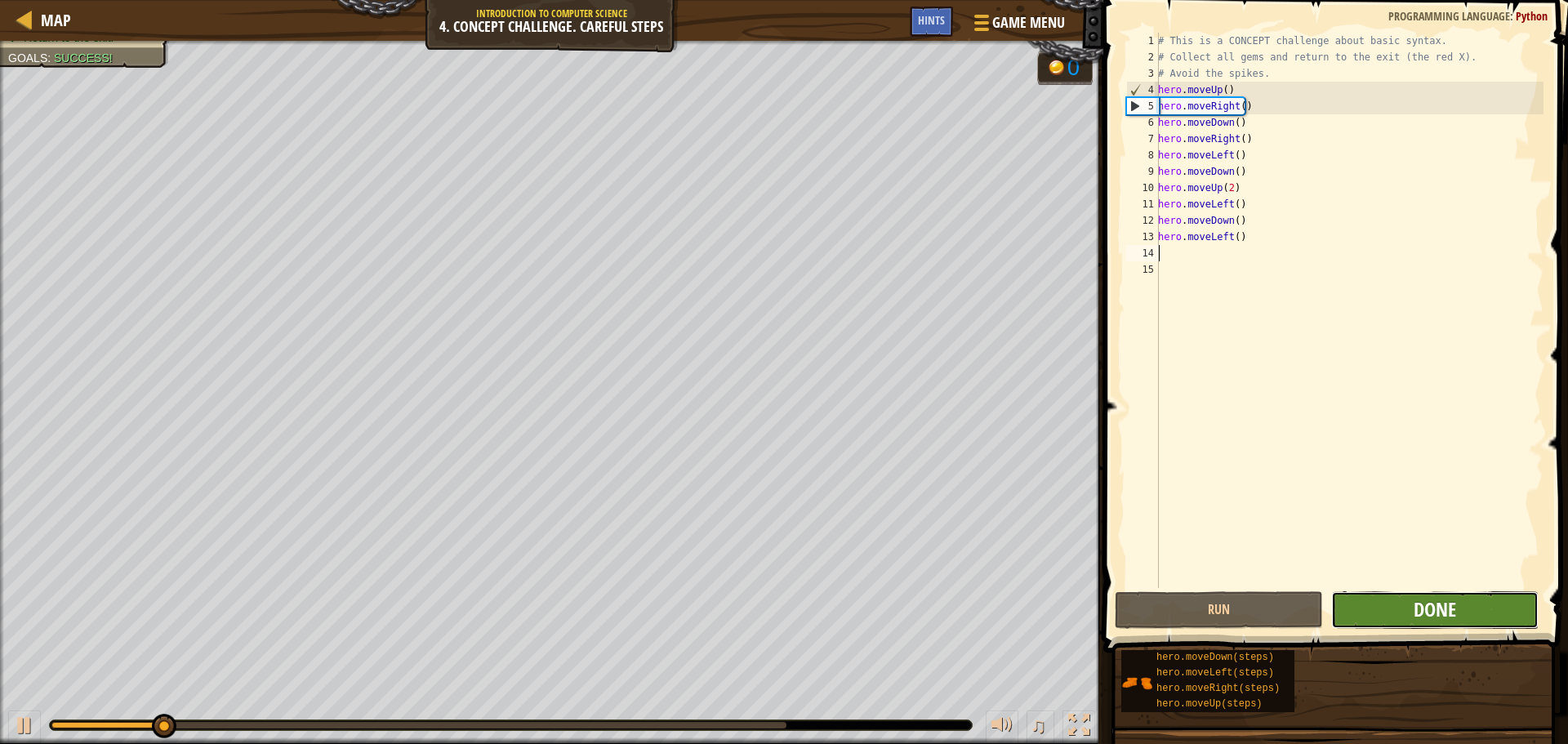
click at [1415, 607] on span "Done" at bounding box center [1434, 609] width 42 height 26
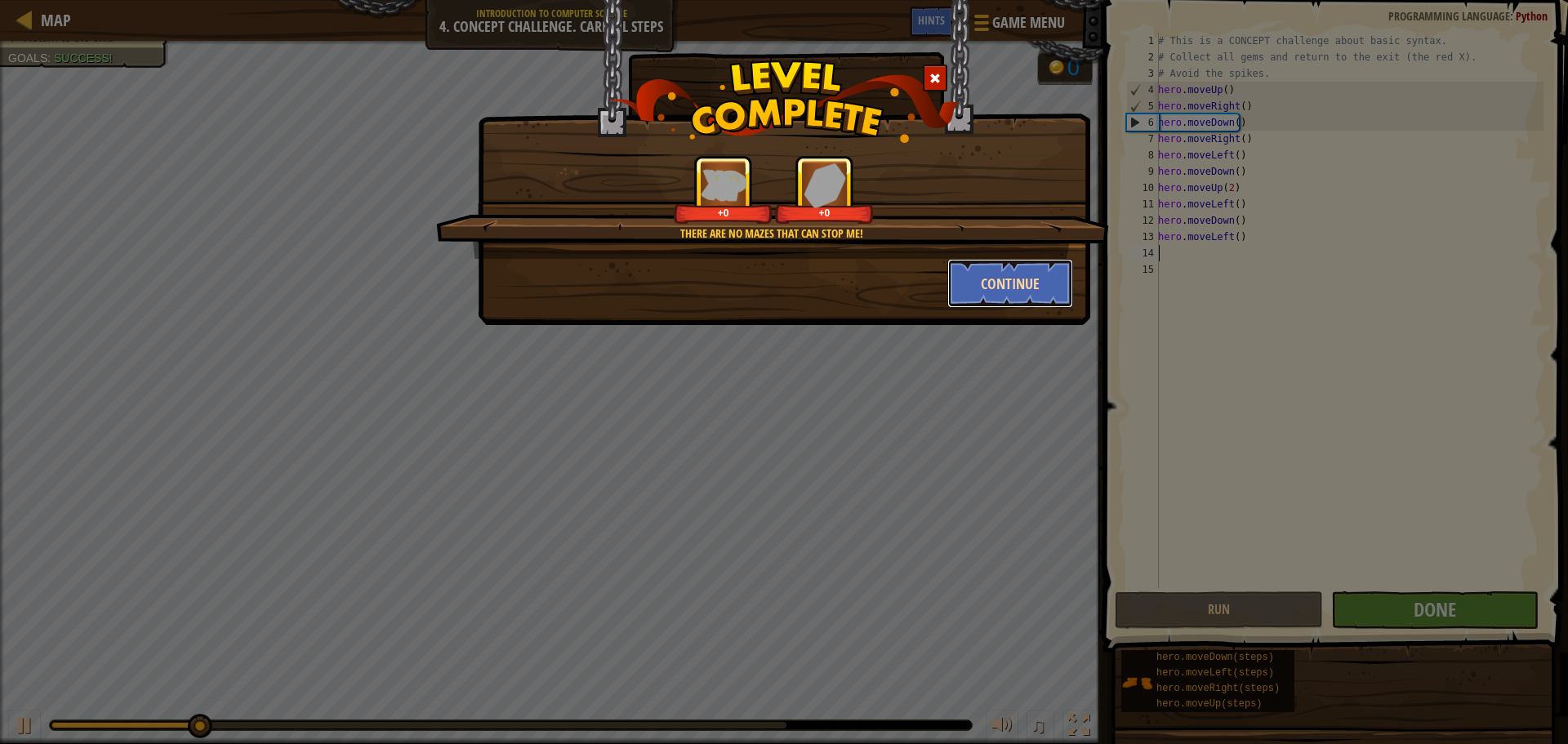
click at [972, 291] on button "Continue" at bounding box center [1010, 283] width 126 height 49
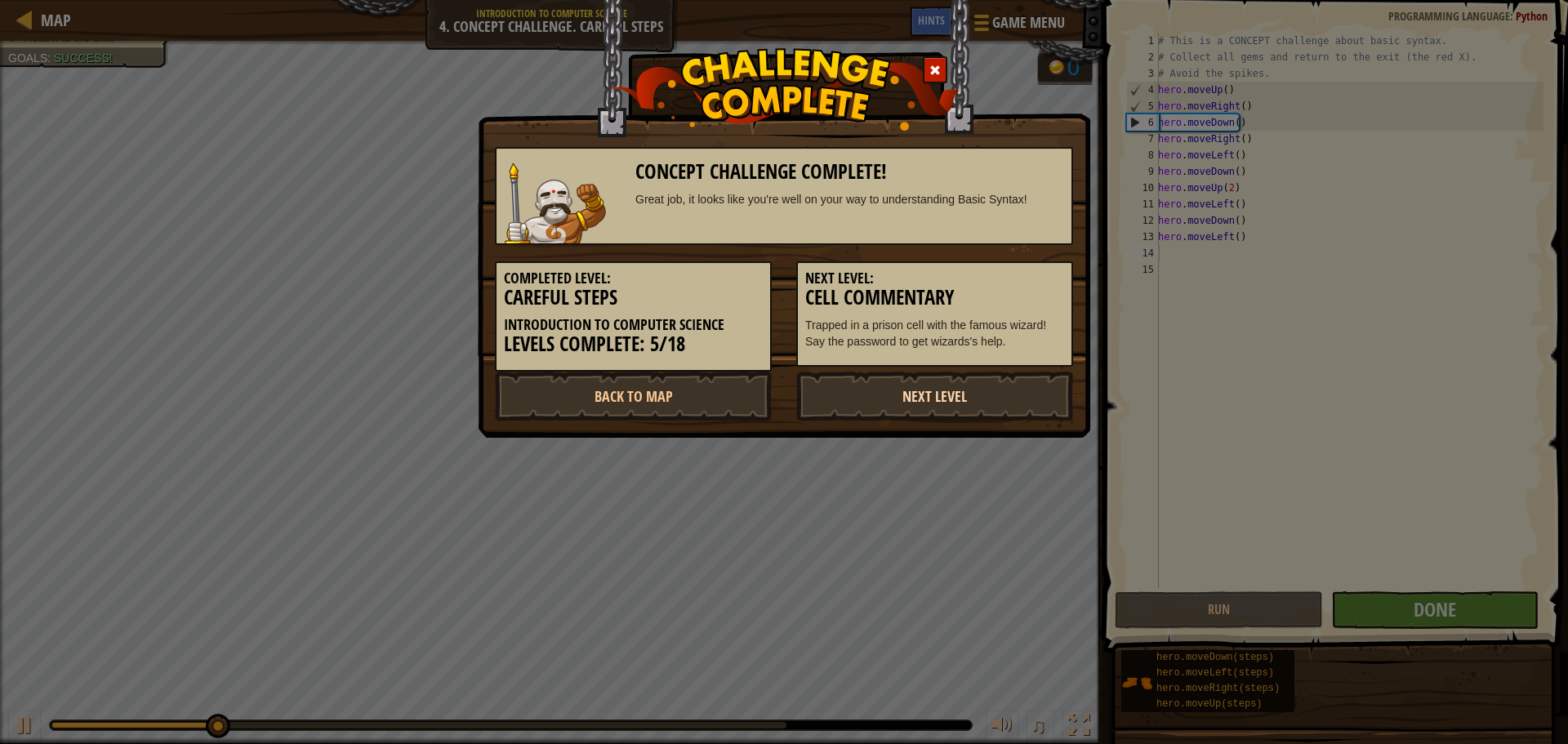
click at [923, 372] on link "Next Level" at bounding box center [935, 395] width 277 height 49
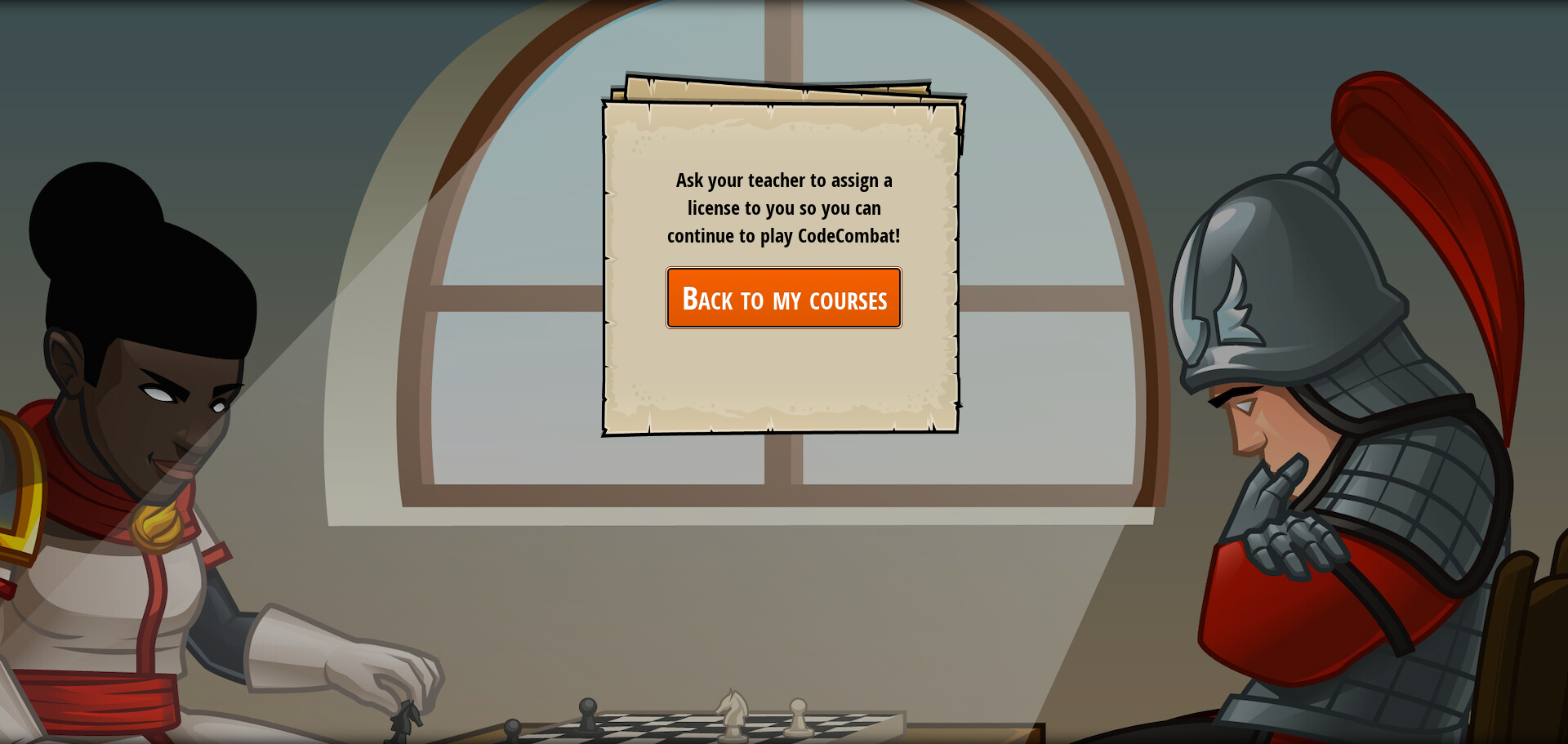
click at [753, 296] on link "Back to my courses" at bounding box center [784, 298] width 237 height 63
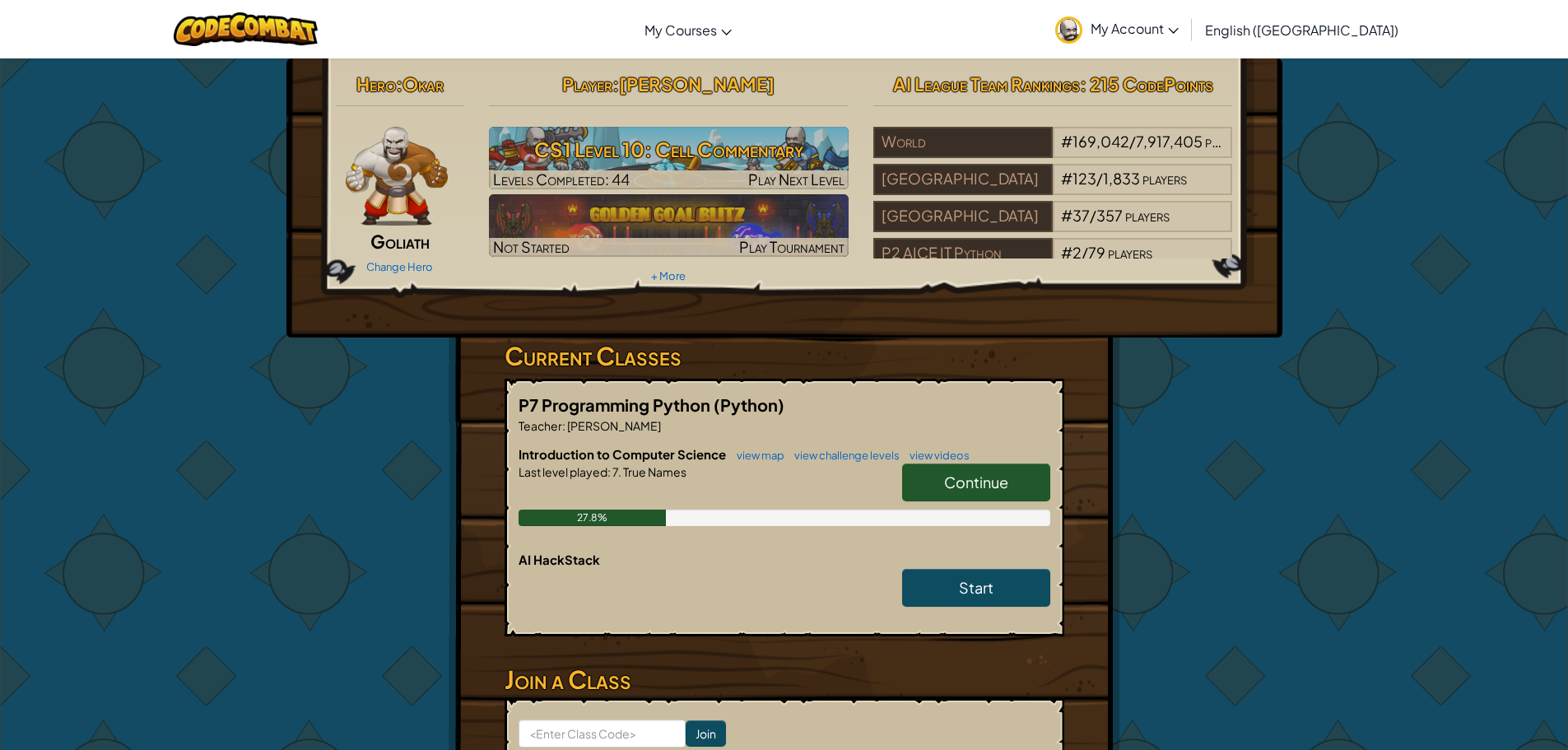
click at [1014, 477] on link "Continue" at bounding box center [977, 482] width 148 height 38
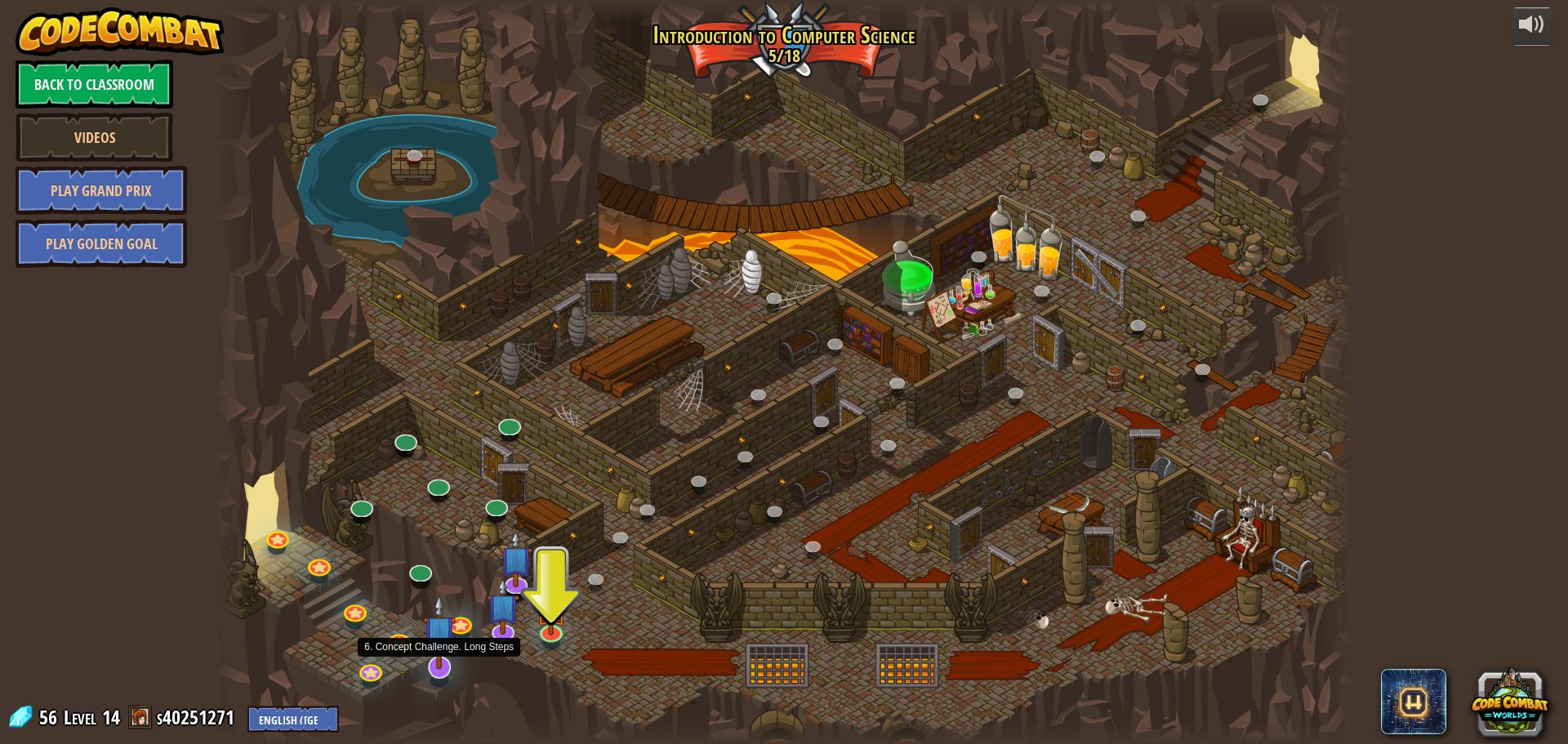
click at [446, 664] on img at bounding box center [440, 632] width 34 height 76
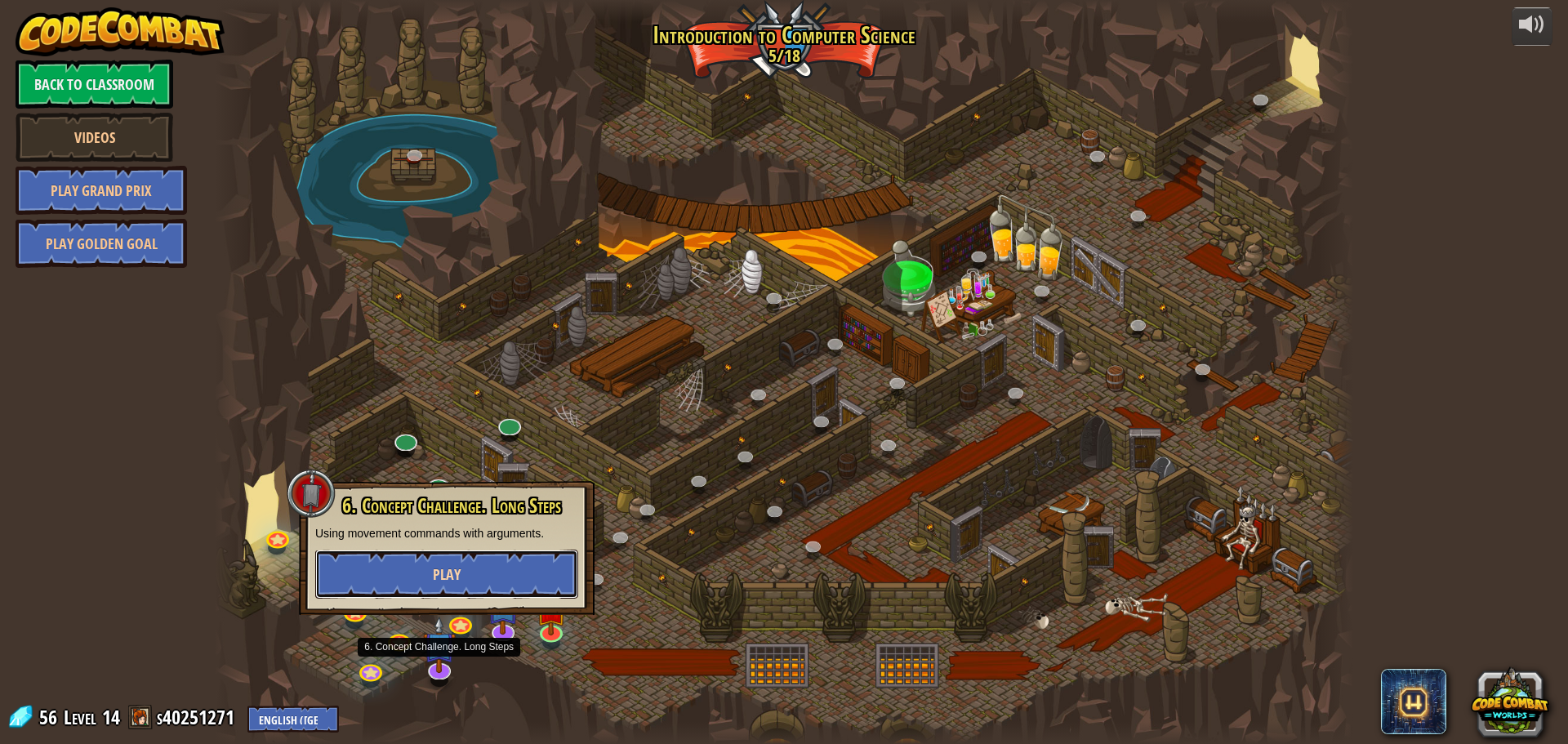
click at [445, 596] on button "Play" at bounding box center [446, 573] width 263 height 49
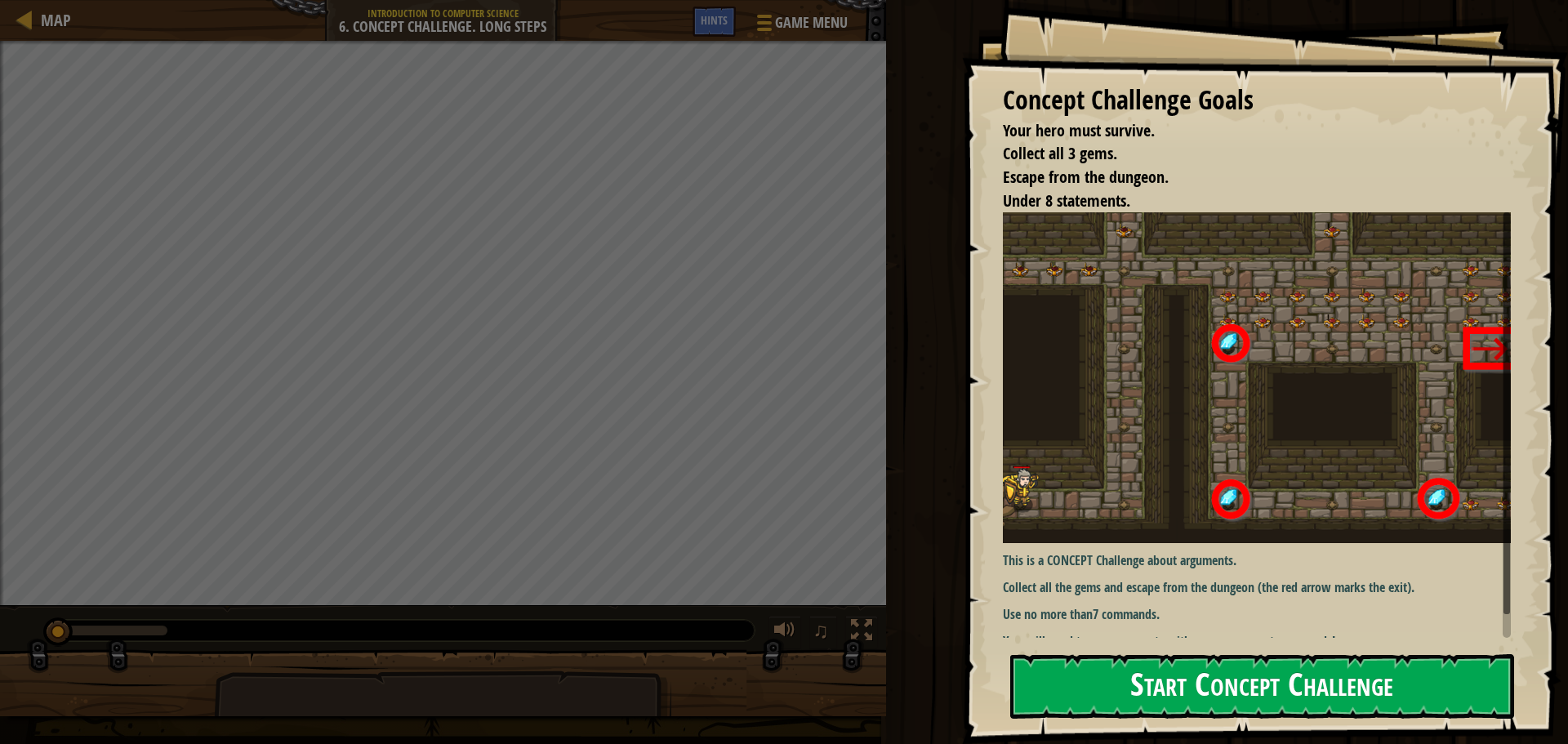
click at [1136, 365] on div "Concept Challenge Goals Your hero must survive. Collect all 3 gems. Escape from…" at bounding box center [1265, 372] width 606 height 744
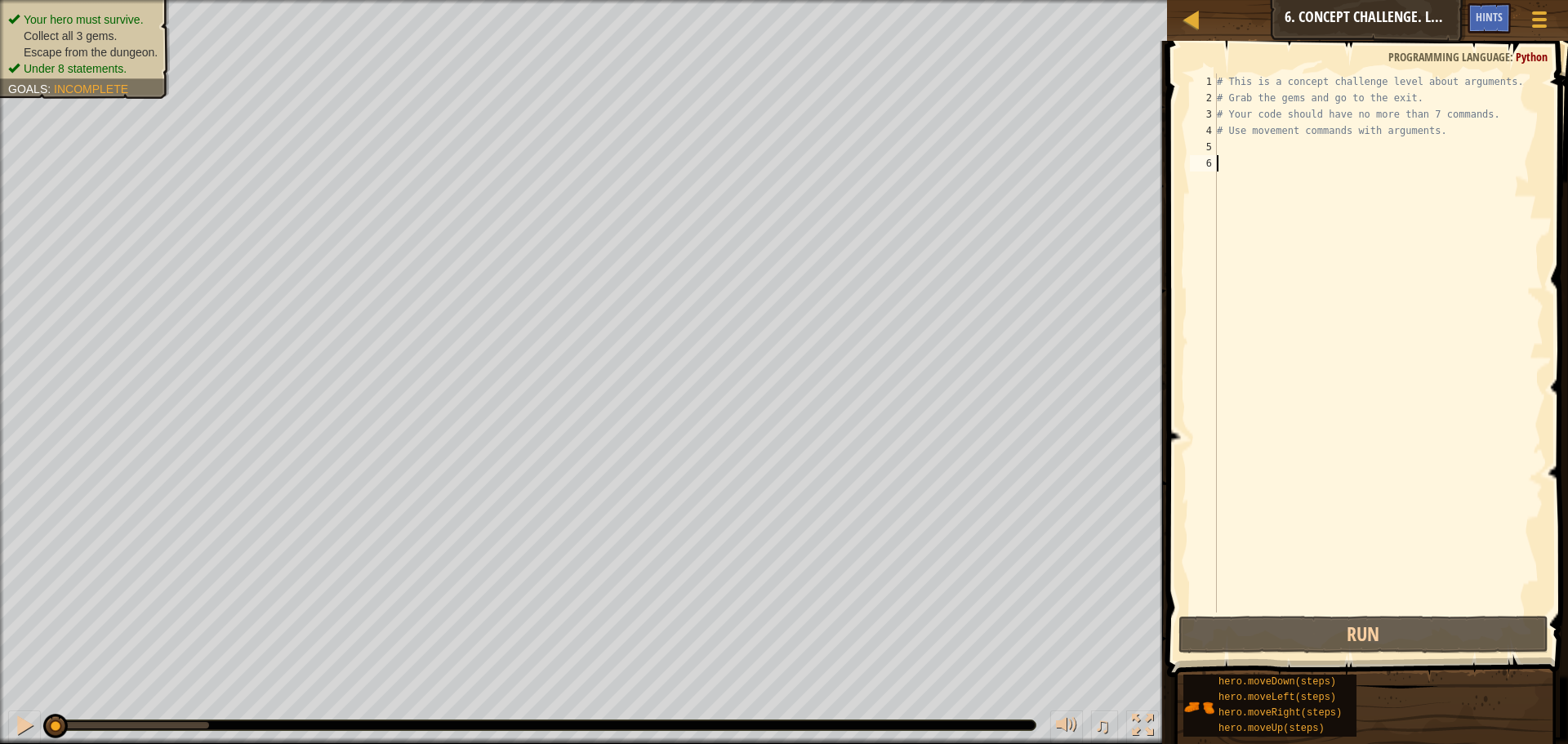
click at [1288, 379] on div "# This is a concept challenge level about arguments. # Grab the gems and go to …" at bounding box center [1379, 359] width 330 height 572
click at [1249, 153] on div "# This is a concept challenge level about arguments. # Grab the gems and go to …" at bounding box center [1379, 359] width 330 height 572
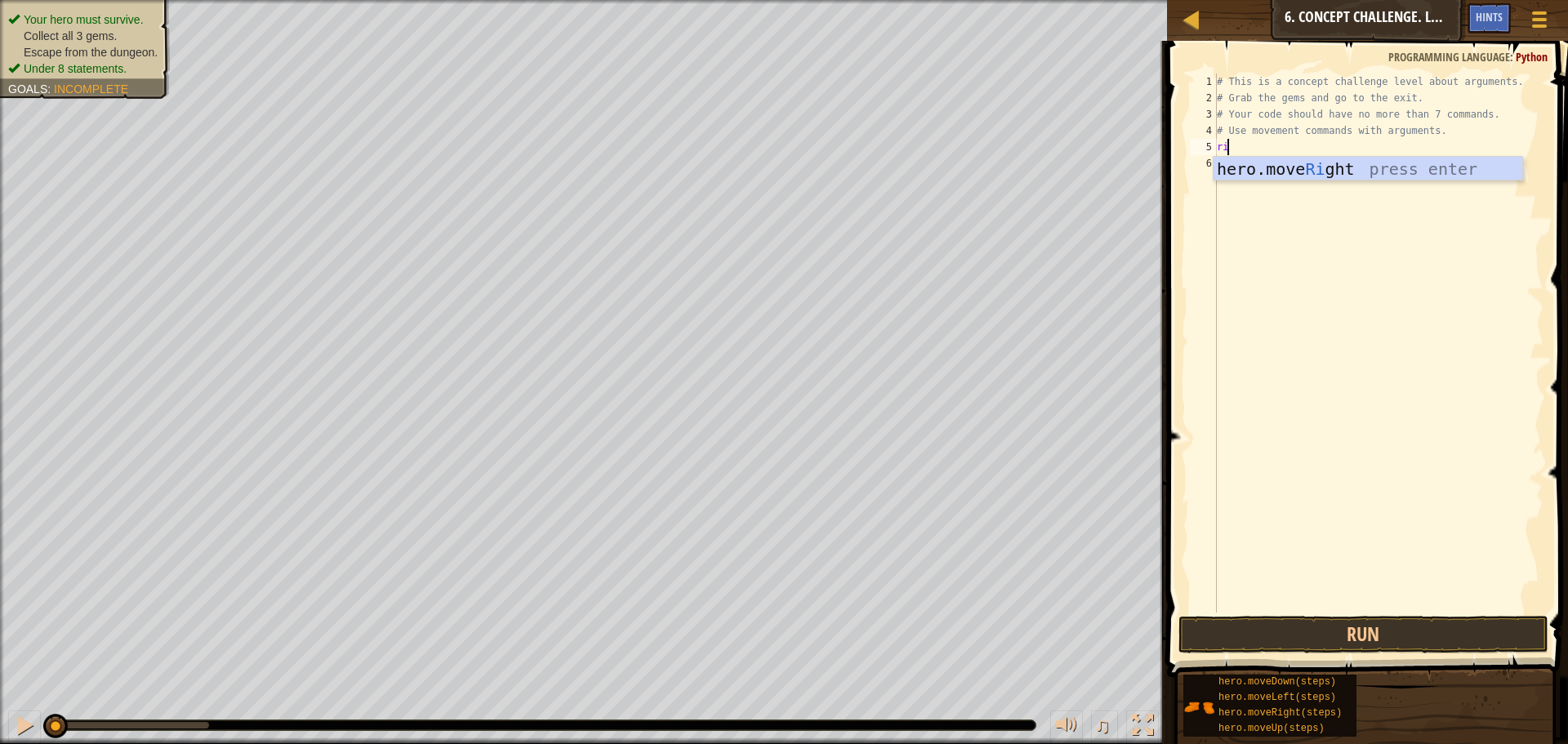
scroll to position [7, 1]
type textarea "righ"
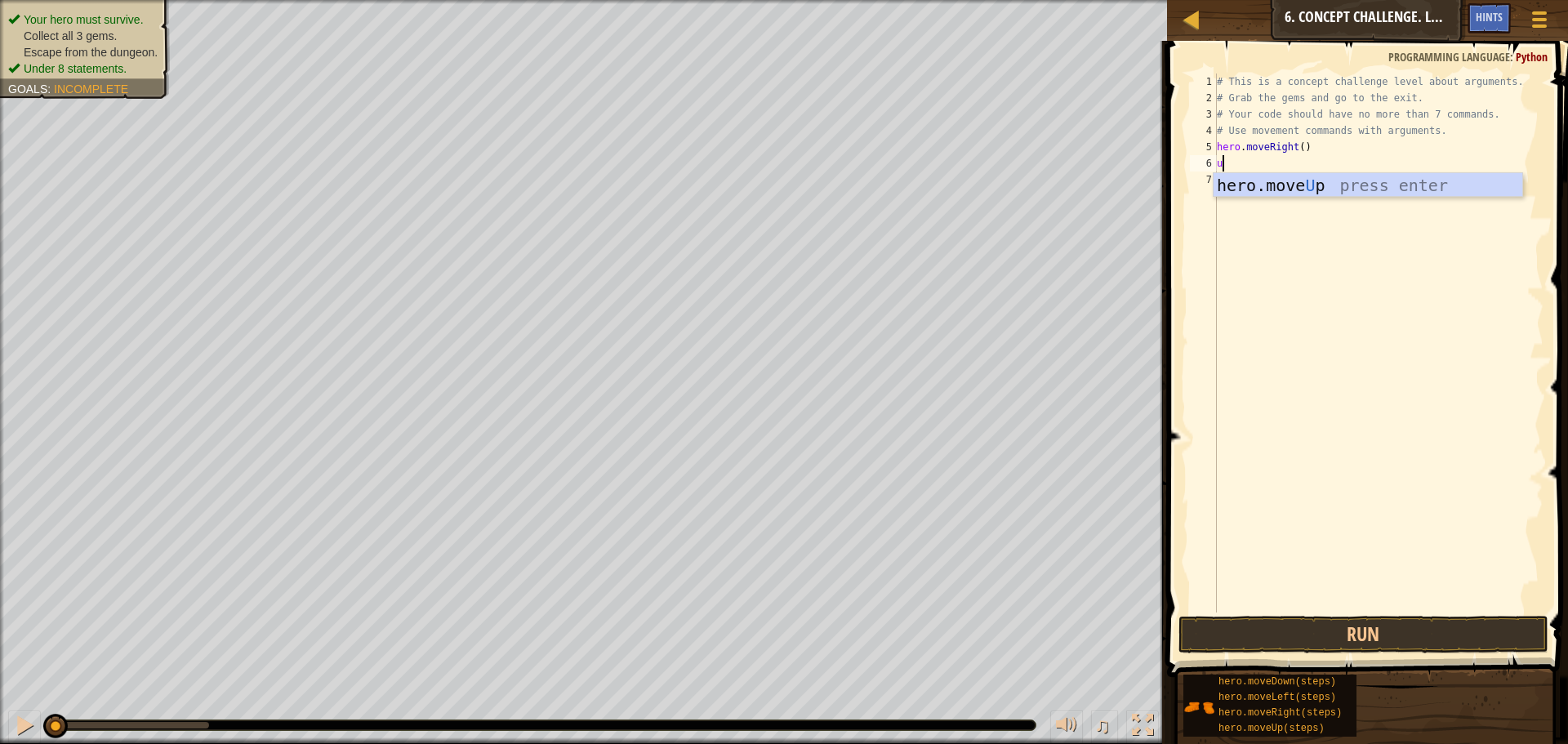
type textarea "up"
type textarea "hero.moveUp(3)"
type textarea "ri"
type textarea "hero.moveRight(2)"
type textarea "do"
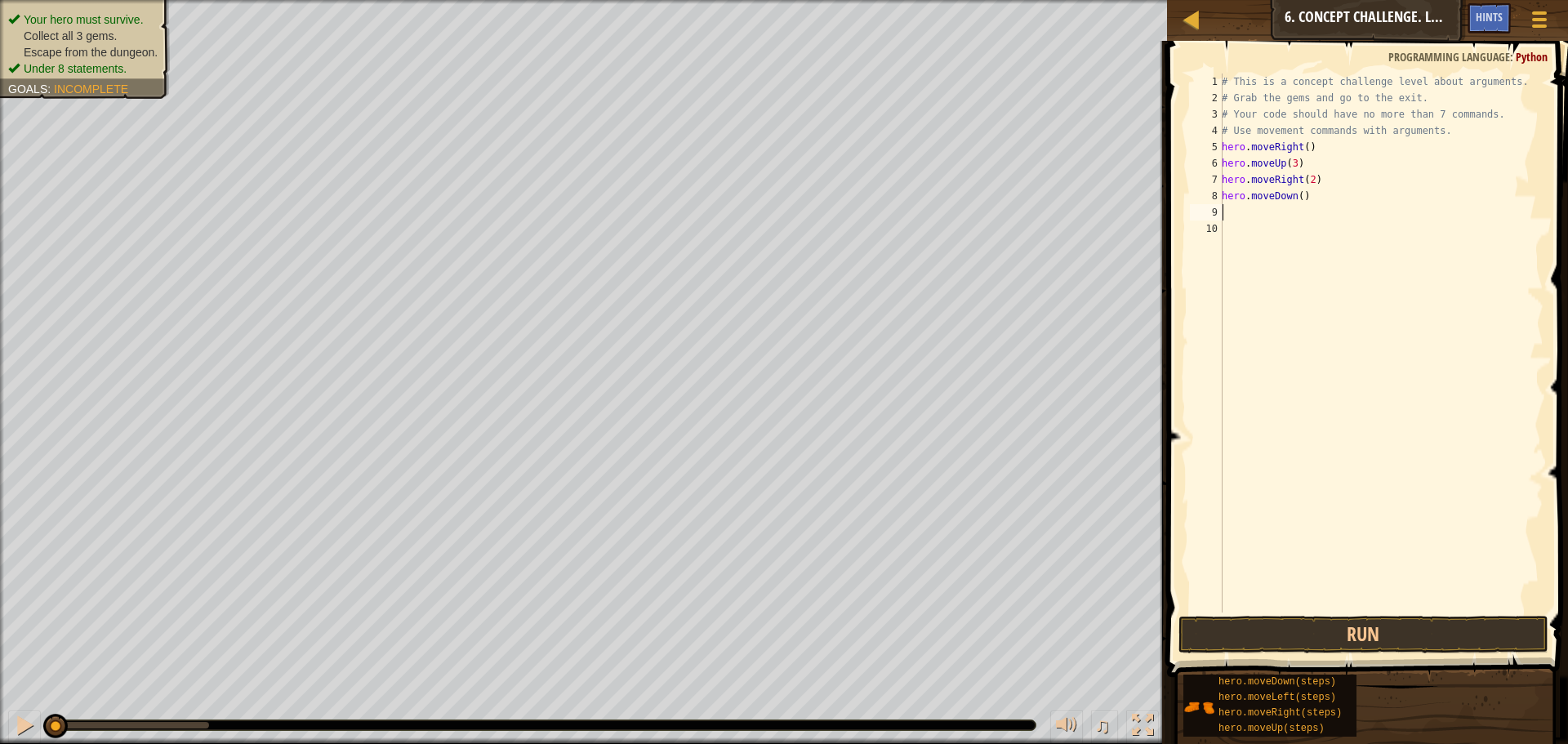
type textarea "le"
type textarea "do"
type textarea "hero.moveDown(2)"
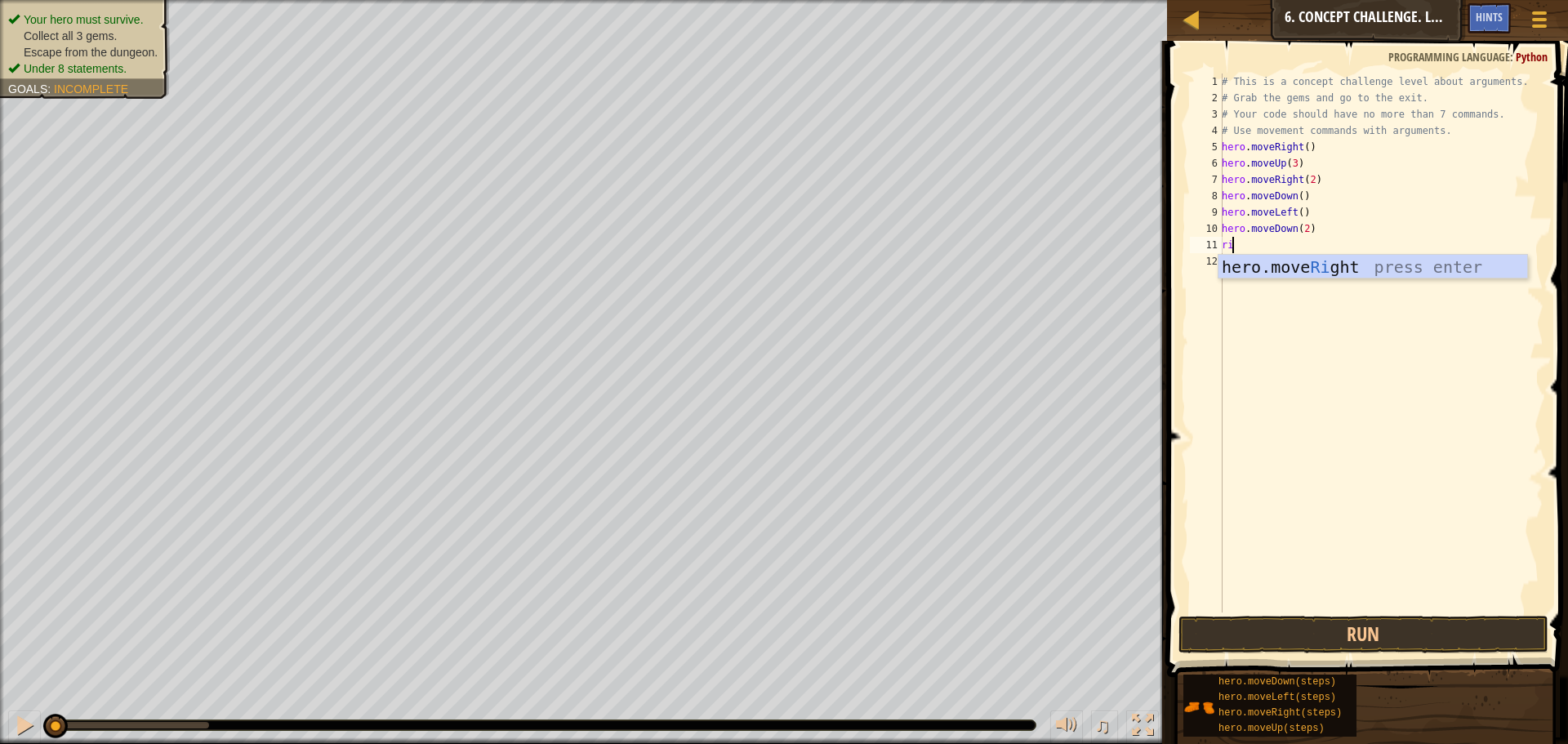
type textarea "righ"
type textarea "hero.moveRight(2)"
type textarea "up"
type textarea "hero.moveUp(2)"
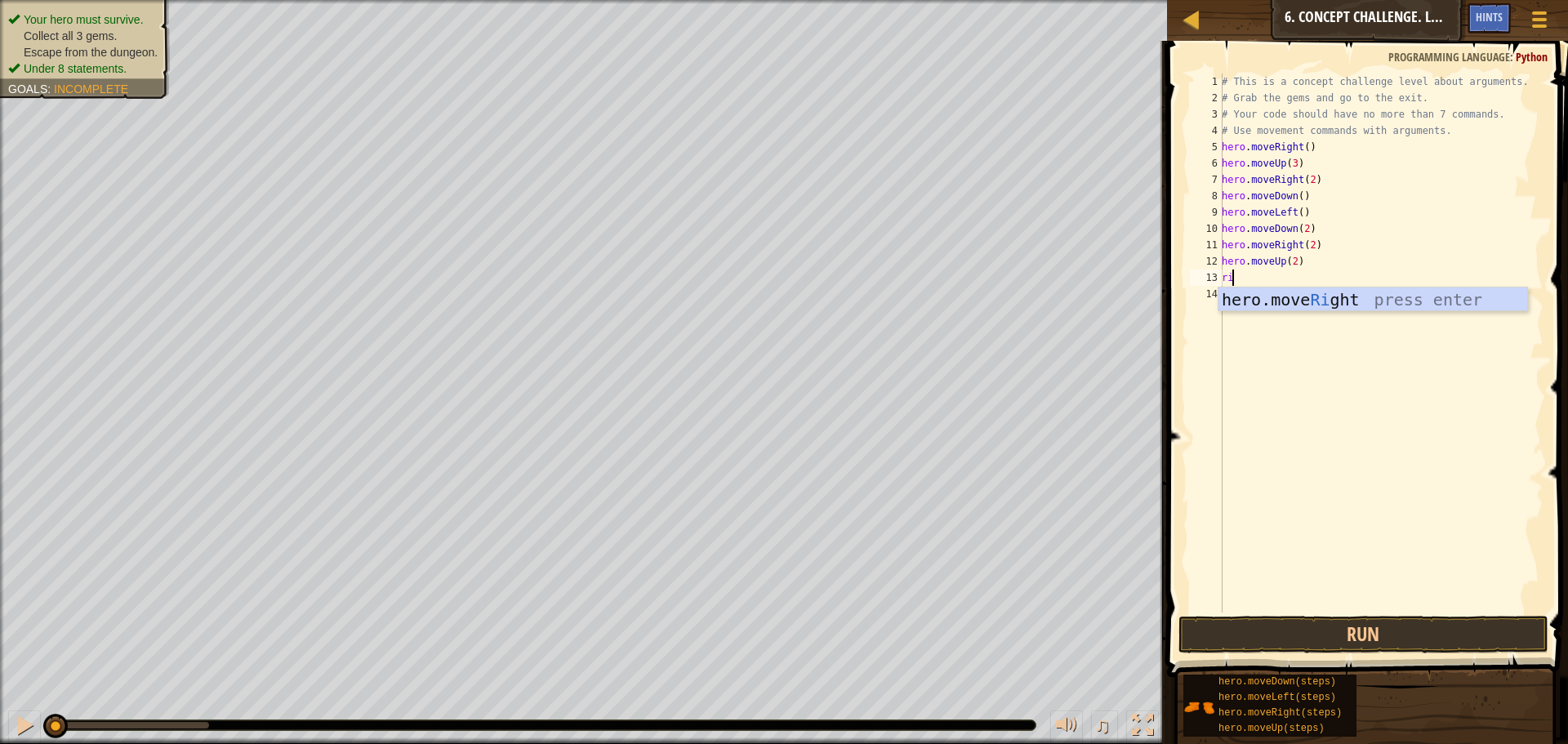
type textarea "rig"
click at [1377, 636] on button "Run" at bounding box center [1363, 634] width 370 height 38
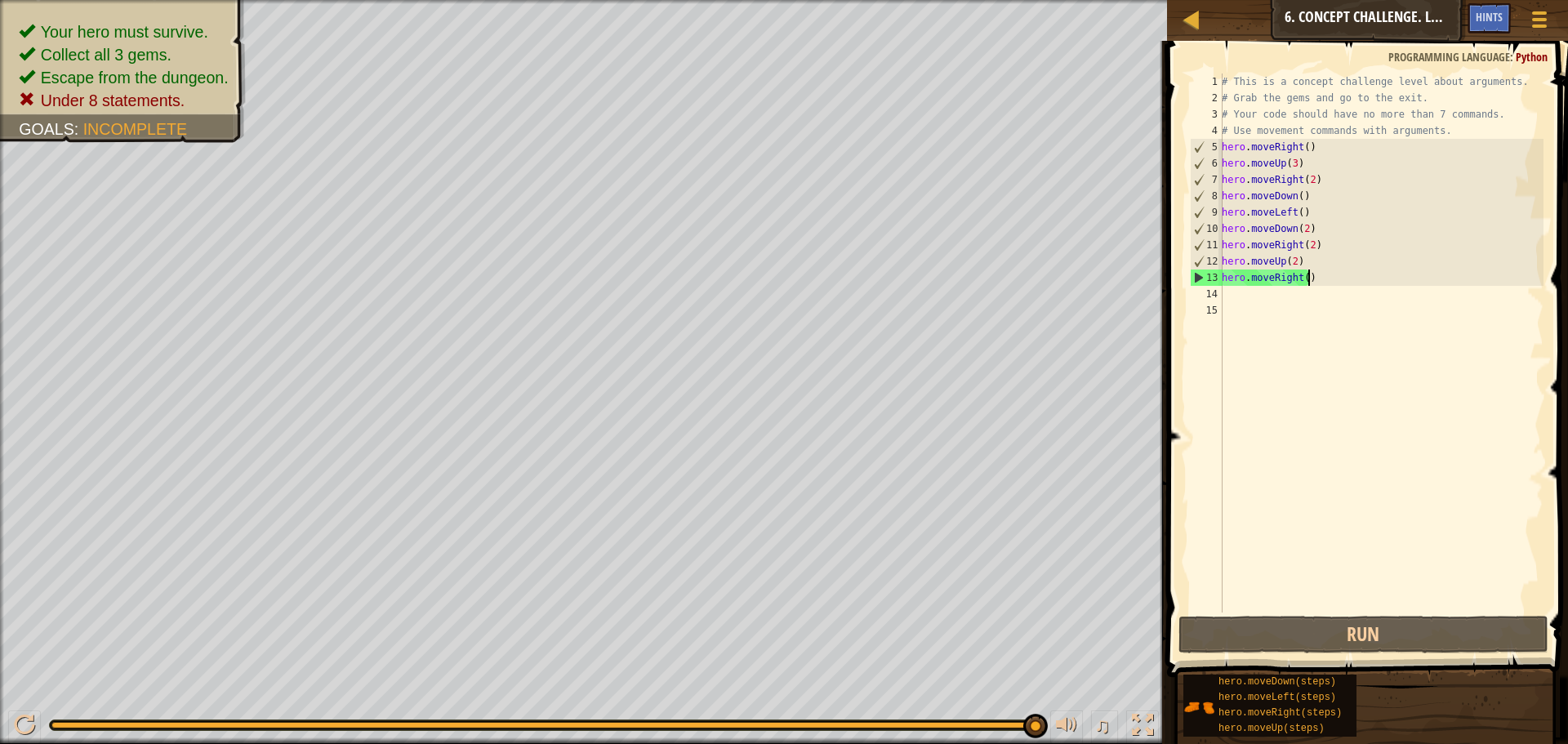
click at [1341, 275] on div "# This is a concept challenge level about arguments. # Grab the gems and go to …" at bounding box center [1381, 359] width 325 height 572
type textarea "hero.moveRight()"
